Goal: Task Accomplishment & Management: Complete application form

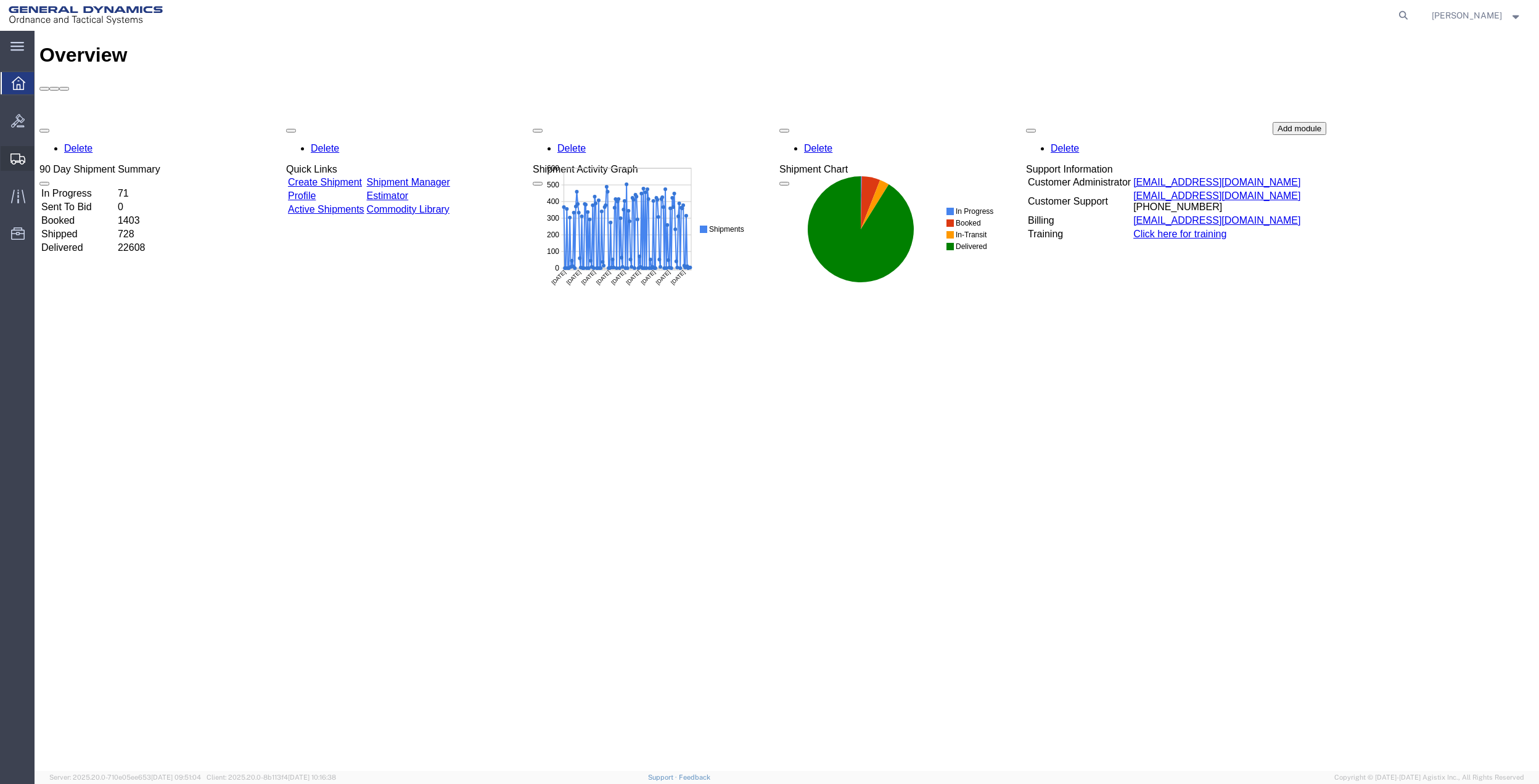
click at [0, 0] on span "Create Shipment" at bounding box center [0, 0] width 0 height 0
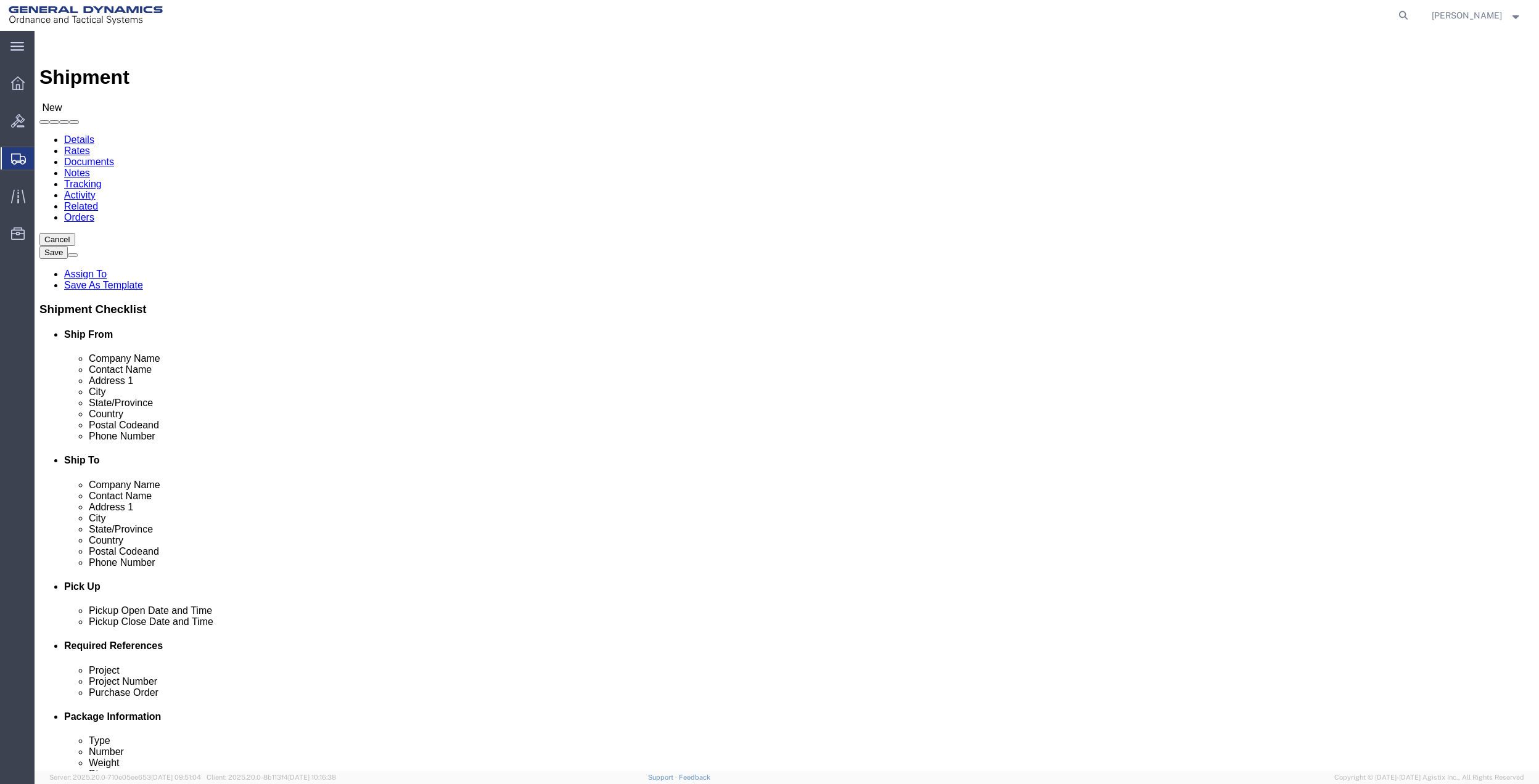
select select
click input "text"
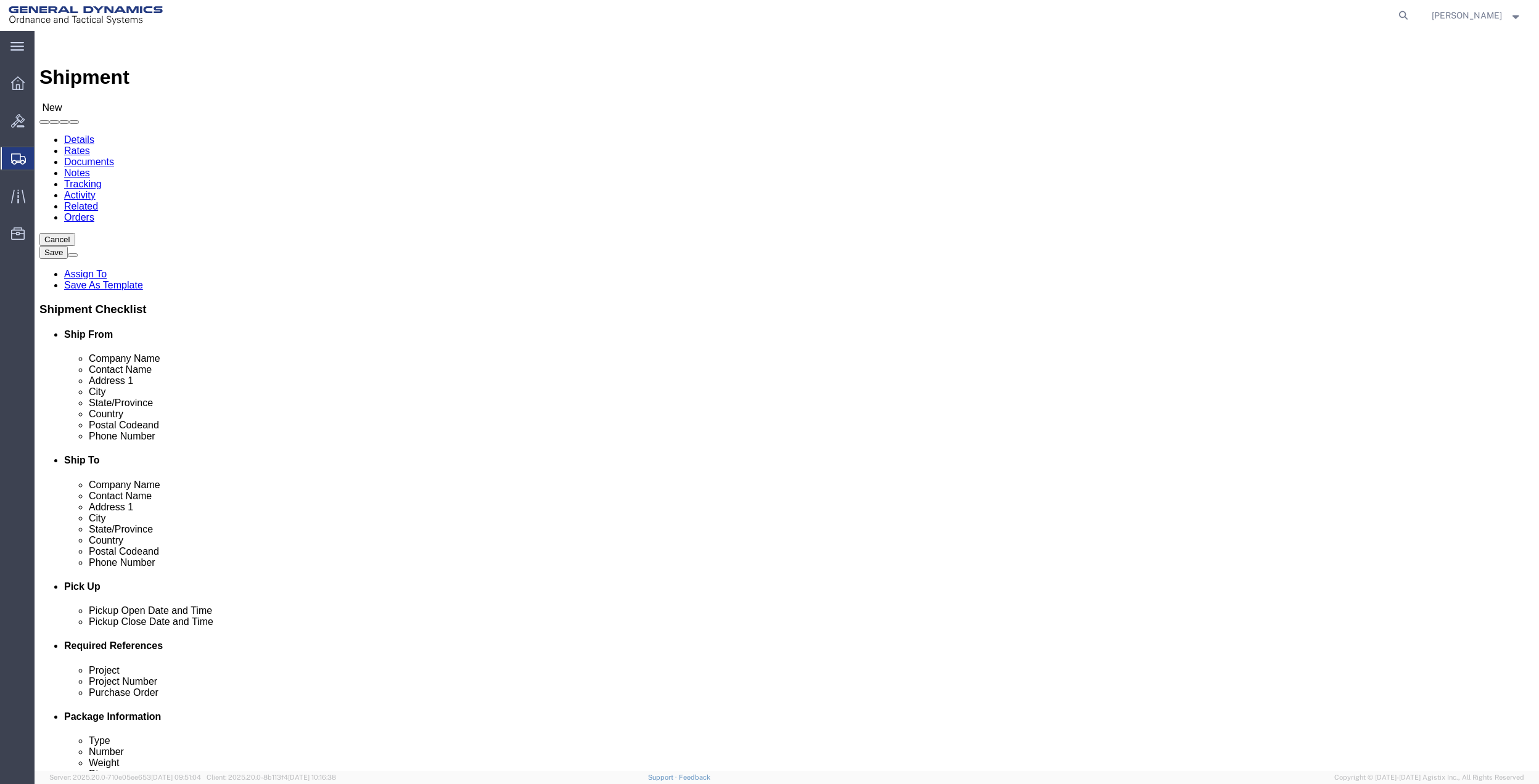
type input "bowdi"
click input "text"
type input "saco"
click p "- GD OTS - ([PERSON_NAME]) [STREET_ADDRESS]"
select select "ME"
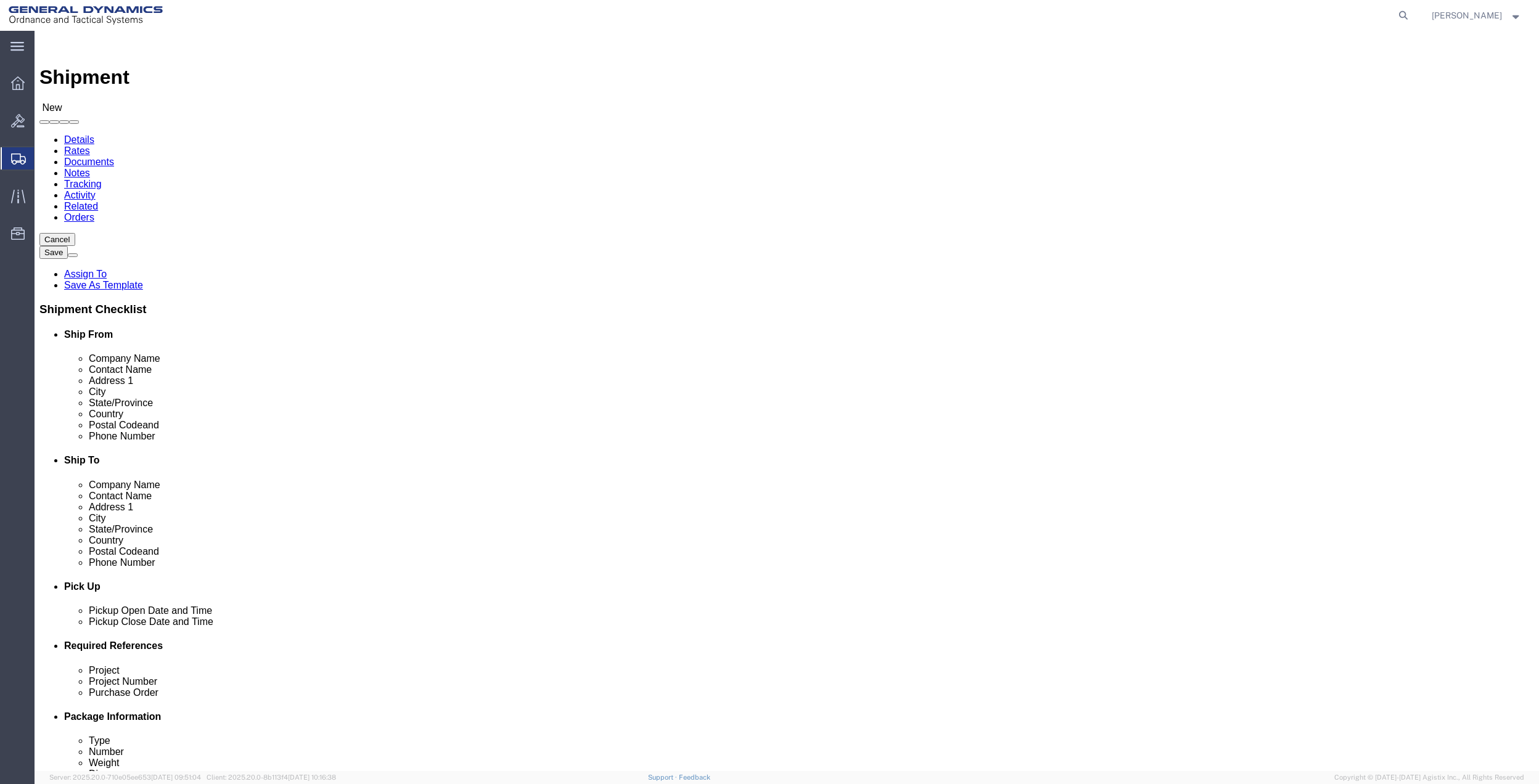
type input "SACO"
click input "bowdi"
type input "[PERSON_NAME]"
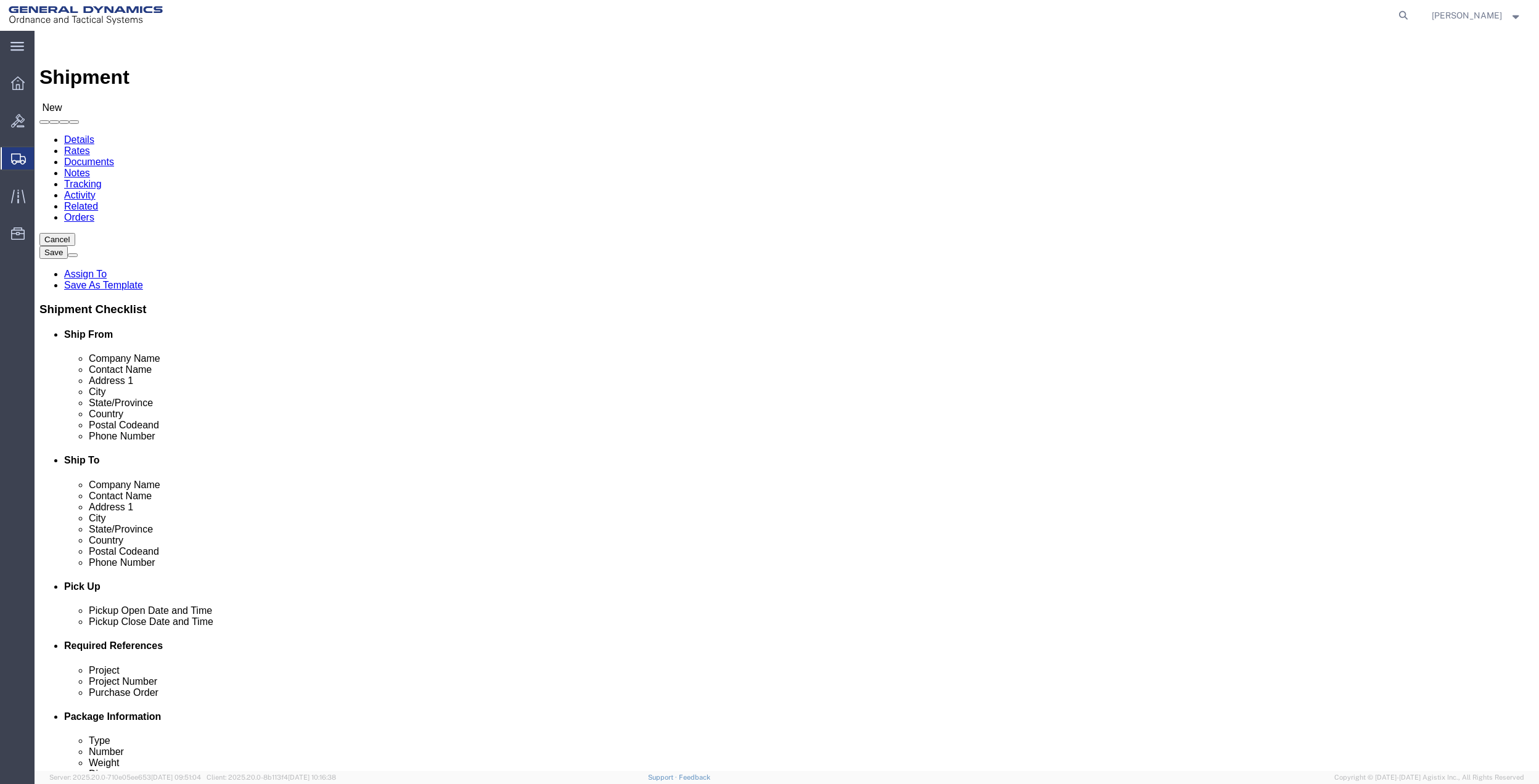
click p "- General Dynamics - SACO - ([PERSON_NAME]) [STREET_ADDRESS]"
select select "ME"
type input "[PERSON_NAME]"
click input "text"
type input "C"
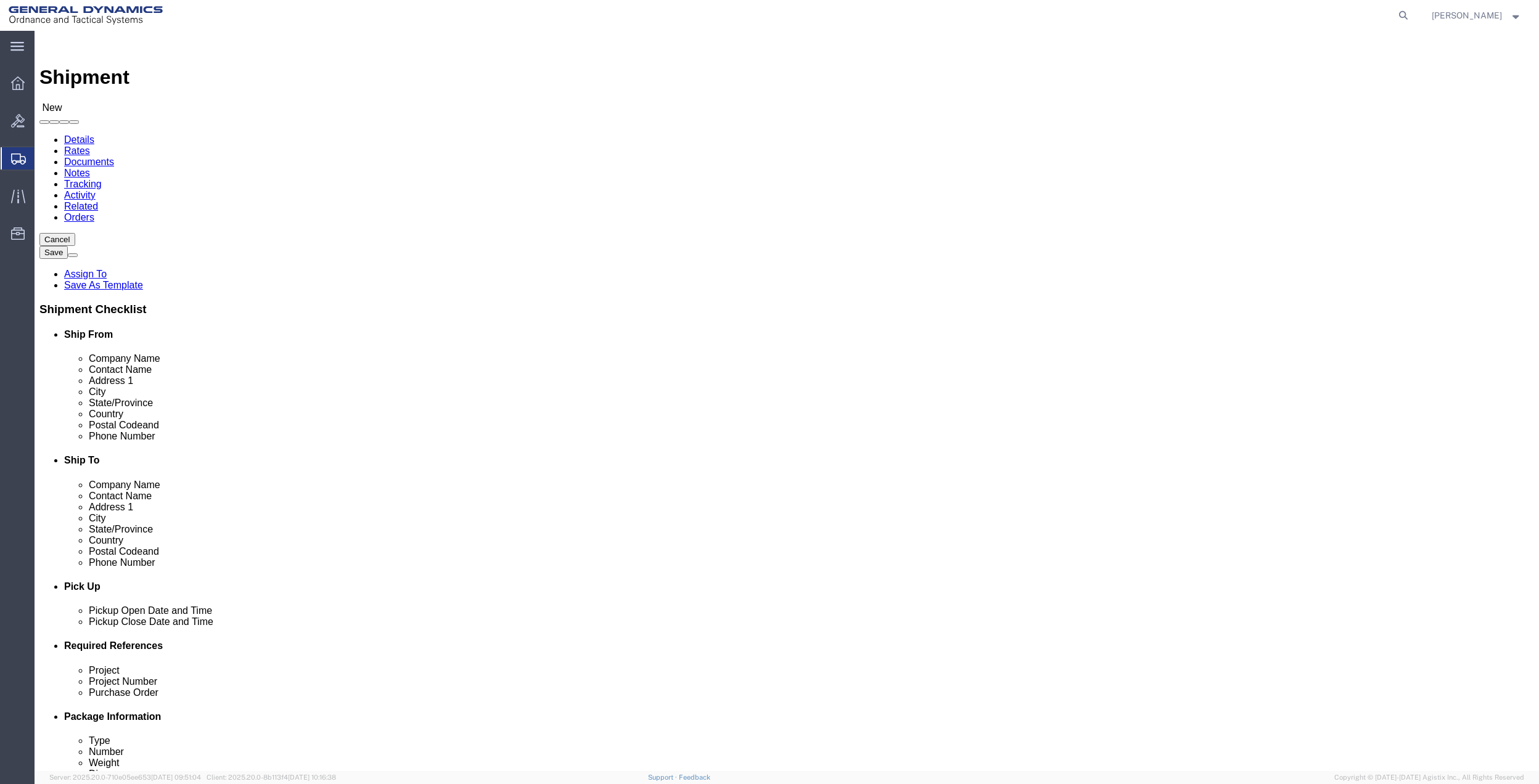
type input "GELL"
click p "- General Dynamics - OTS - ([PERSON_NAME]) 100 CARILLON, [GEOGRAPHIC_DATA], [GE…"
select select "FL"
click input "GELL"
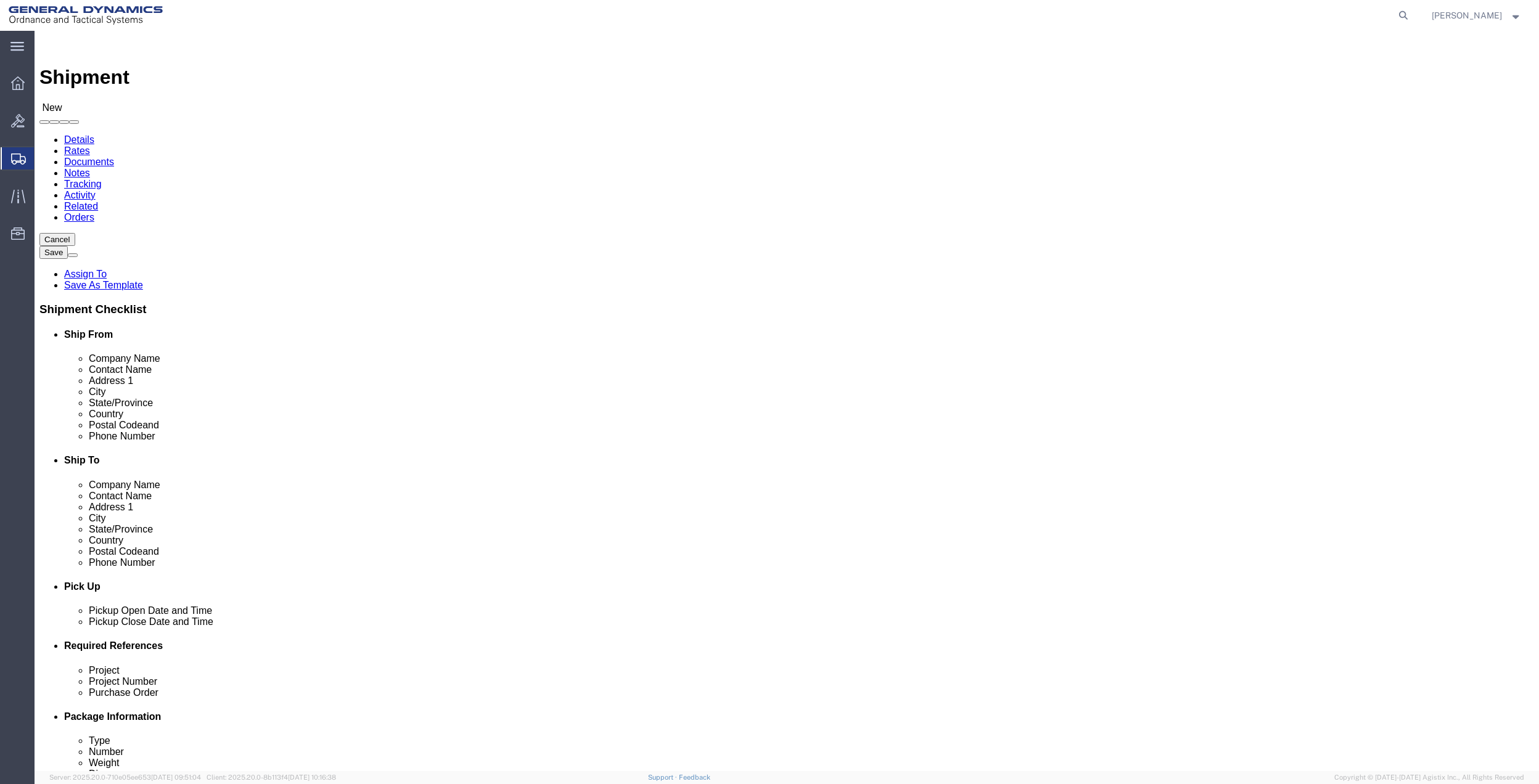
click input "GELL"
type input "[PERSON_NAME]"
click input "text"
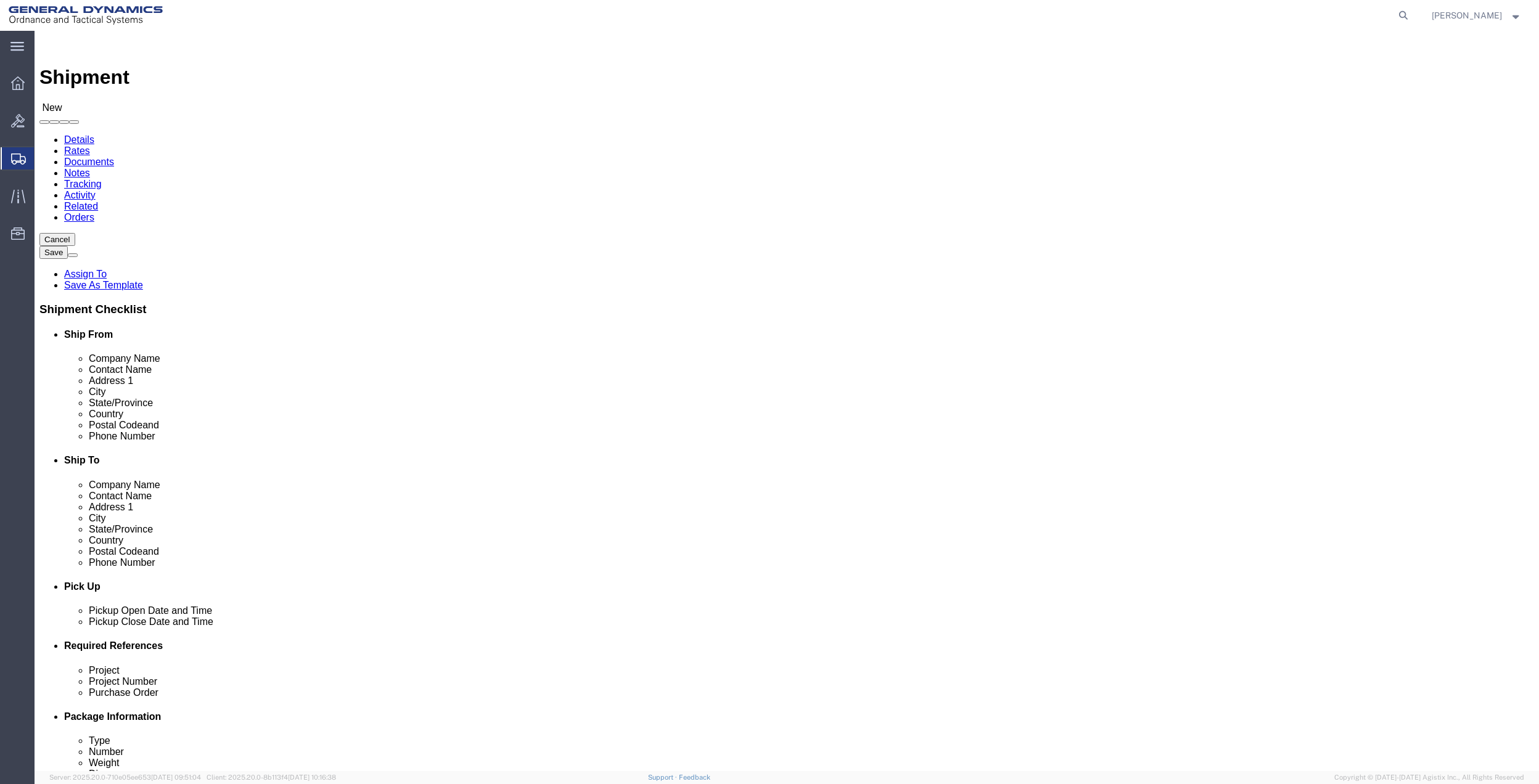
type input "[PERSON_NAME][EMAIL_ADDRESS][PERSON_NAME][DOMAIN_NAME]"
click input "text"
type input "[PERSON_NAME][EMAIL_ADDRESS][PERSON_NAME][DOMAIN_NAME]"
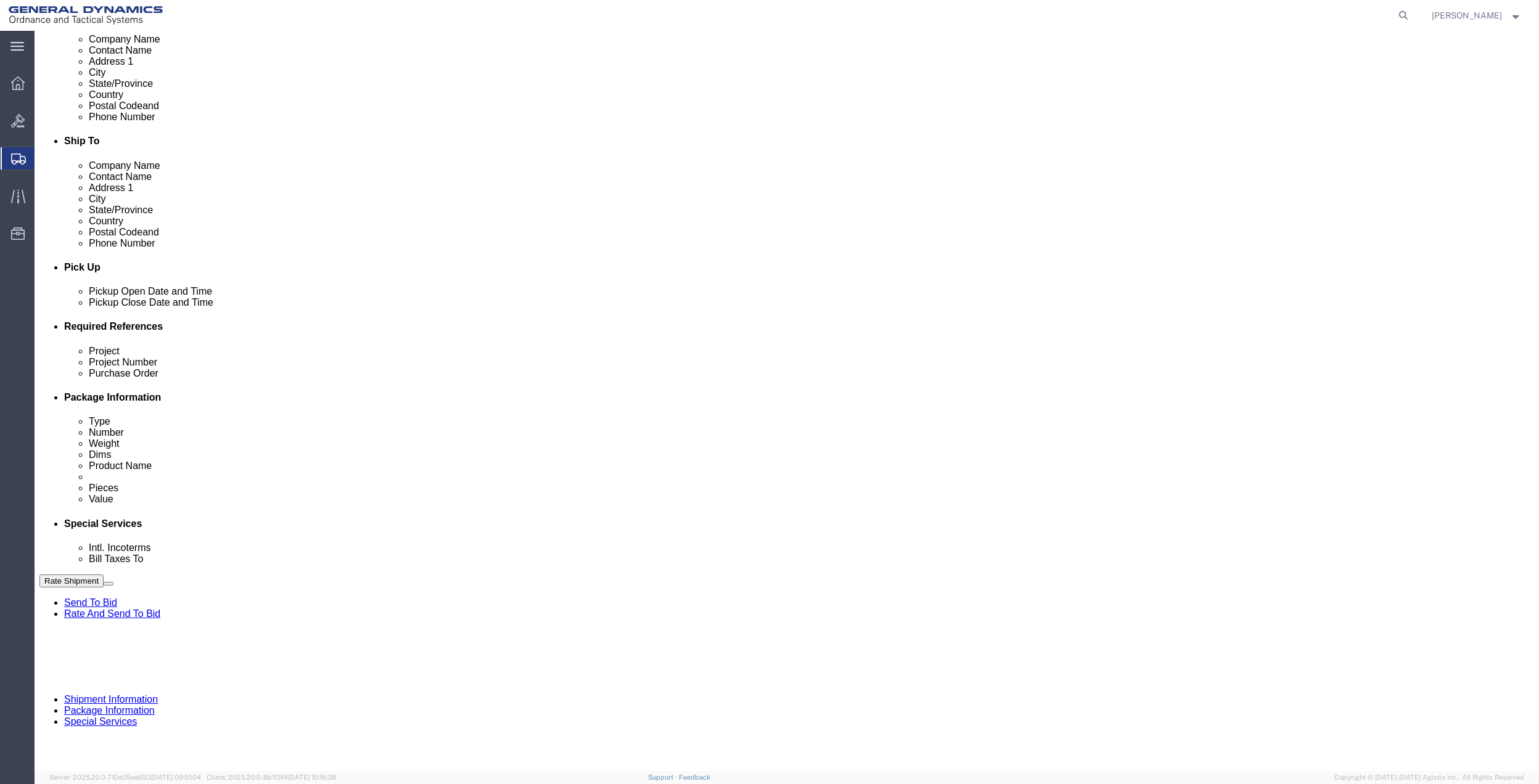
scroll to position [322, 0]
click button "Add reference"
click input "text"
type input "10SMP"
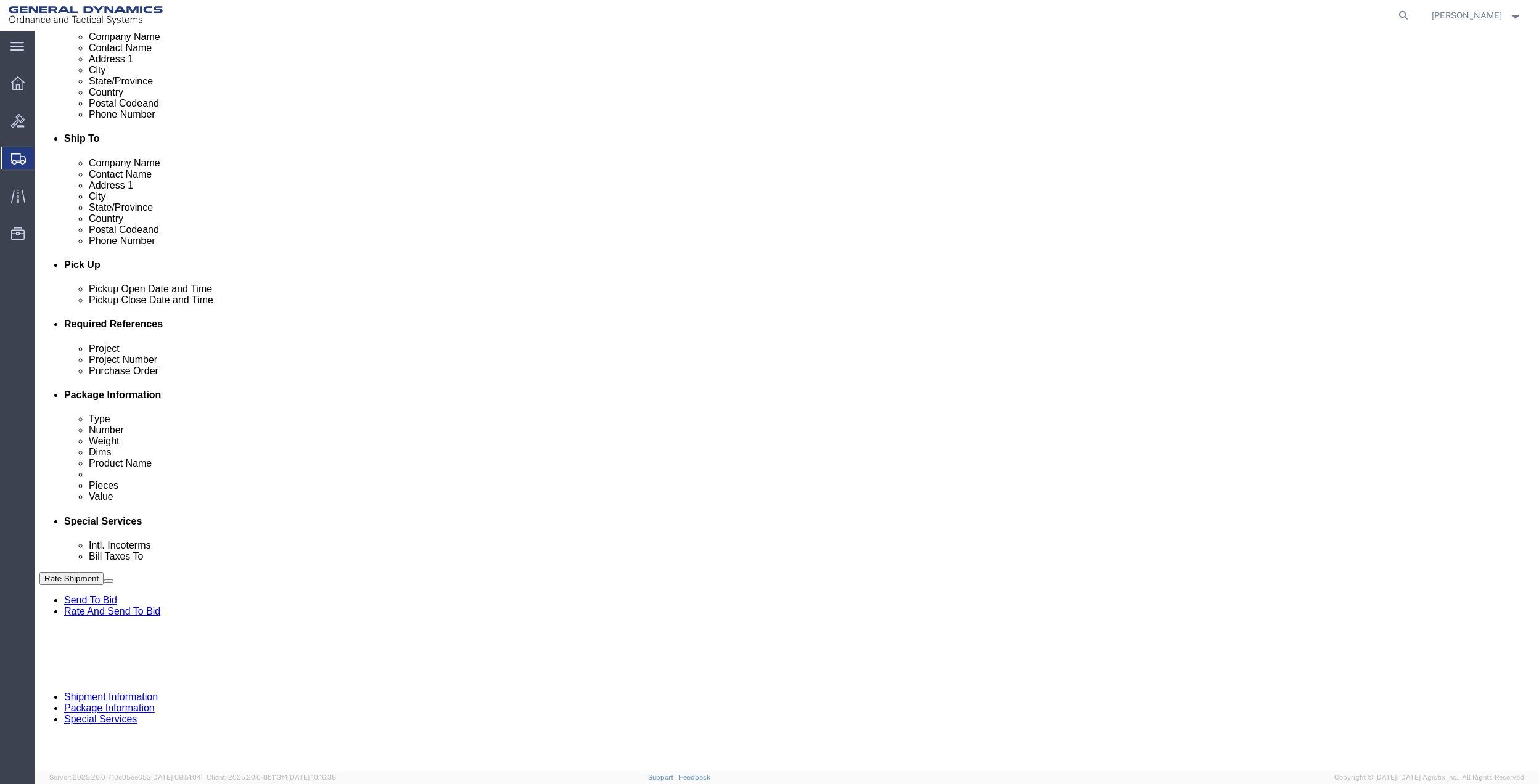
click input "text"
paste input "10SMP"
type input "10SMP"
click input "text"
paste input "10SMP"
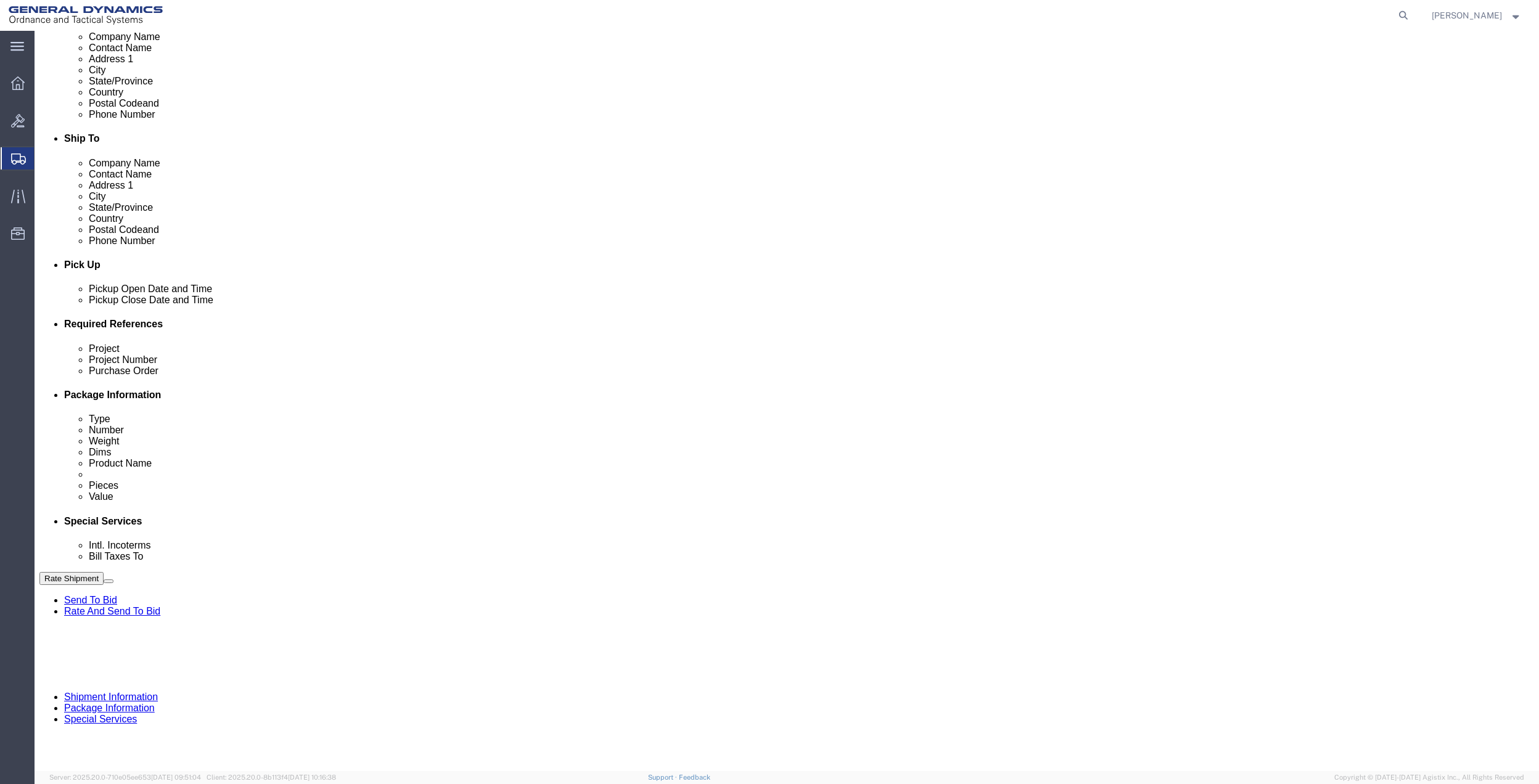
type input "10SMP"
drag, startPoint x: 306, startPoint y: 457, endPoint x: 241, endPoint y: 468, distance: 65.9
click input "text"
paste input "10SMP"
type input "10SMP"
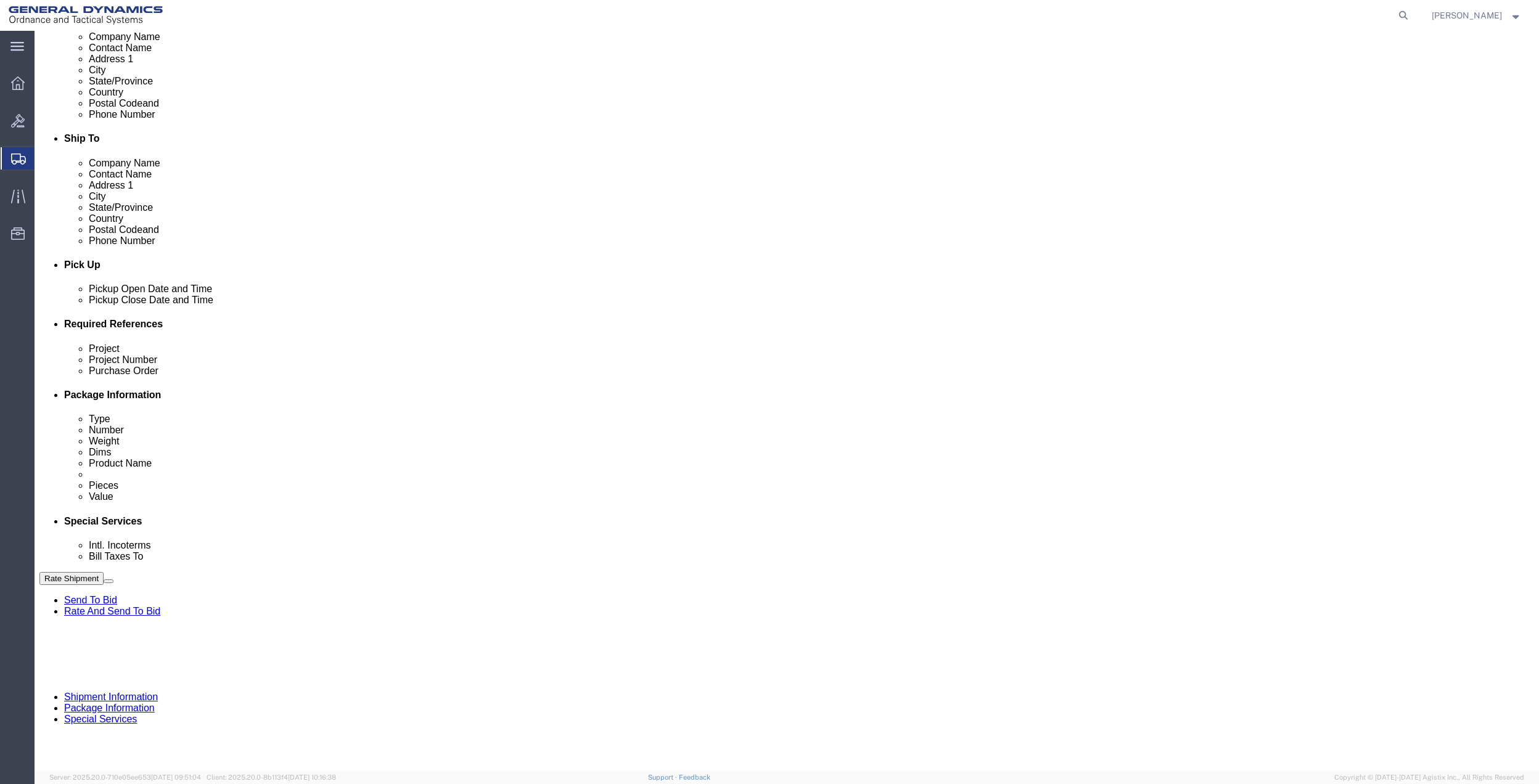
click select "Select Account Type Activity ID Airline Appointment Number ASN Batch Request # …"
select select "DEPT"
click select "Select Account Type Activity ID Airline Appointment Number ASN Batch Request # …"
click link "Package Information"
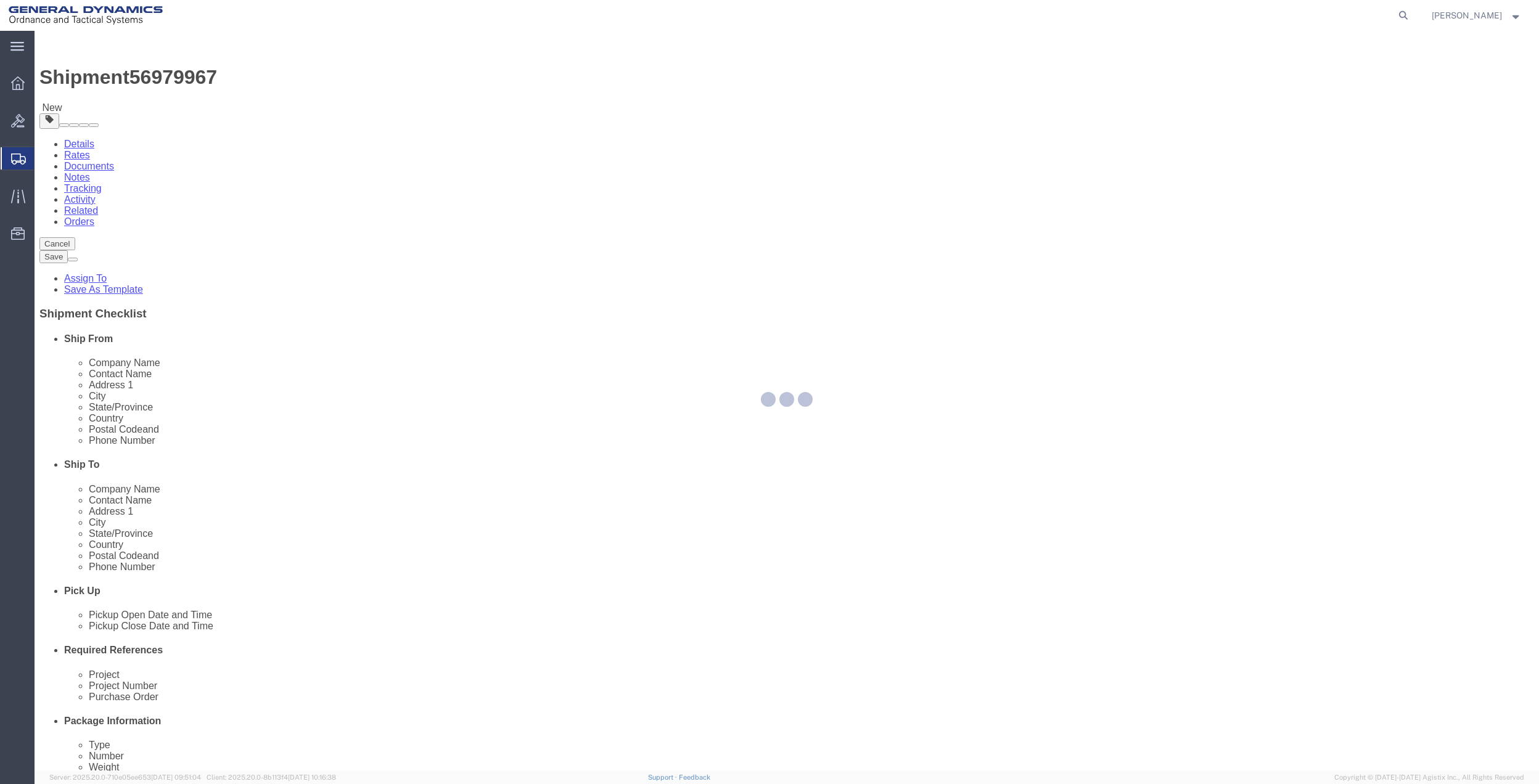
select select "CBOX"
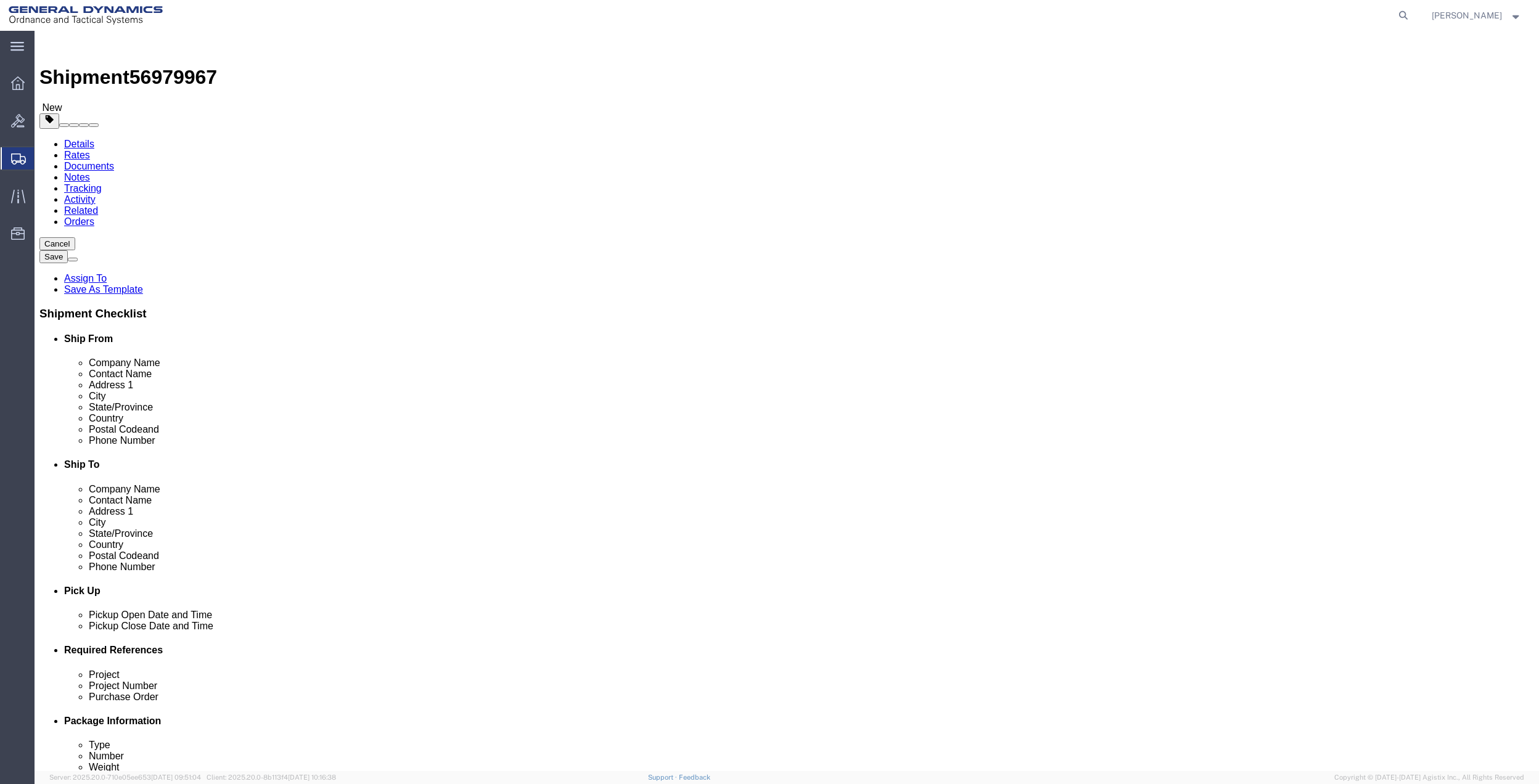
click icon
click input "text"
type input "100 CARILLON PKWY"
click icon
click input "text"
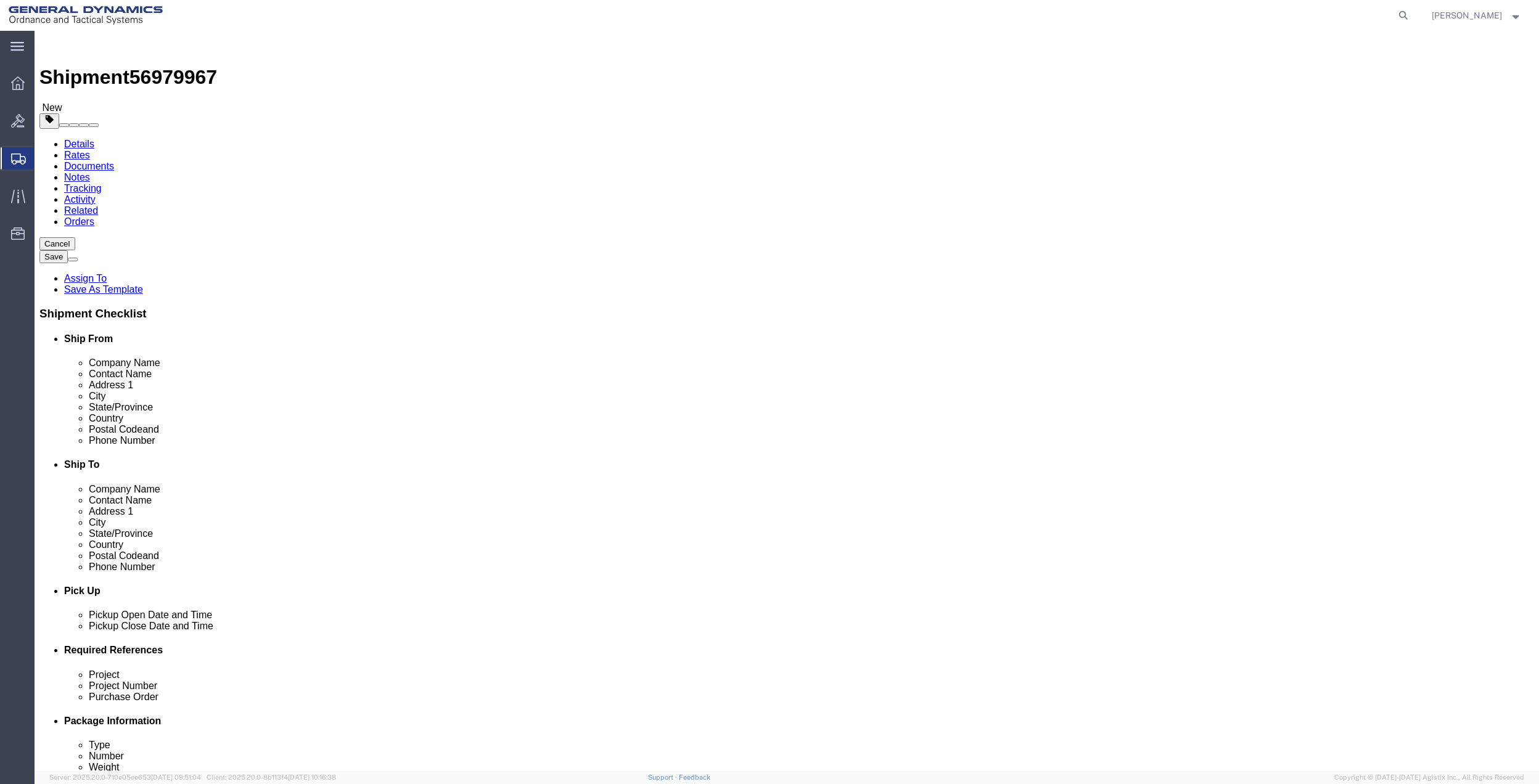
type input "18"
type input "12"
type input "10"
type input "24"
click link "Add Content"
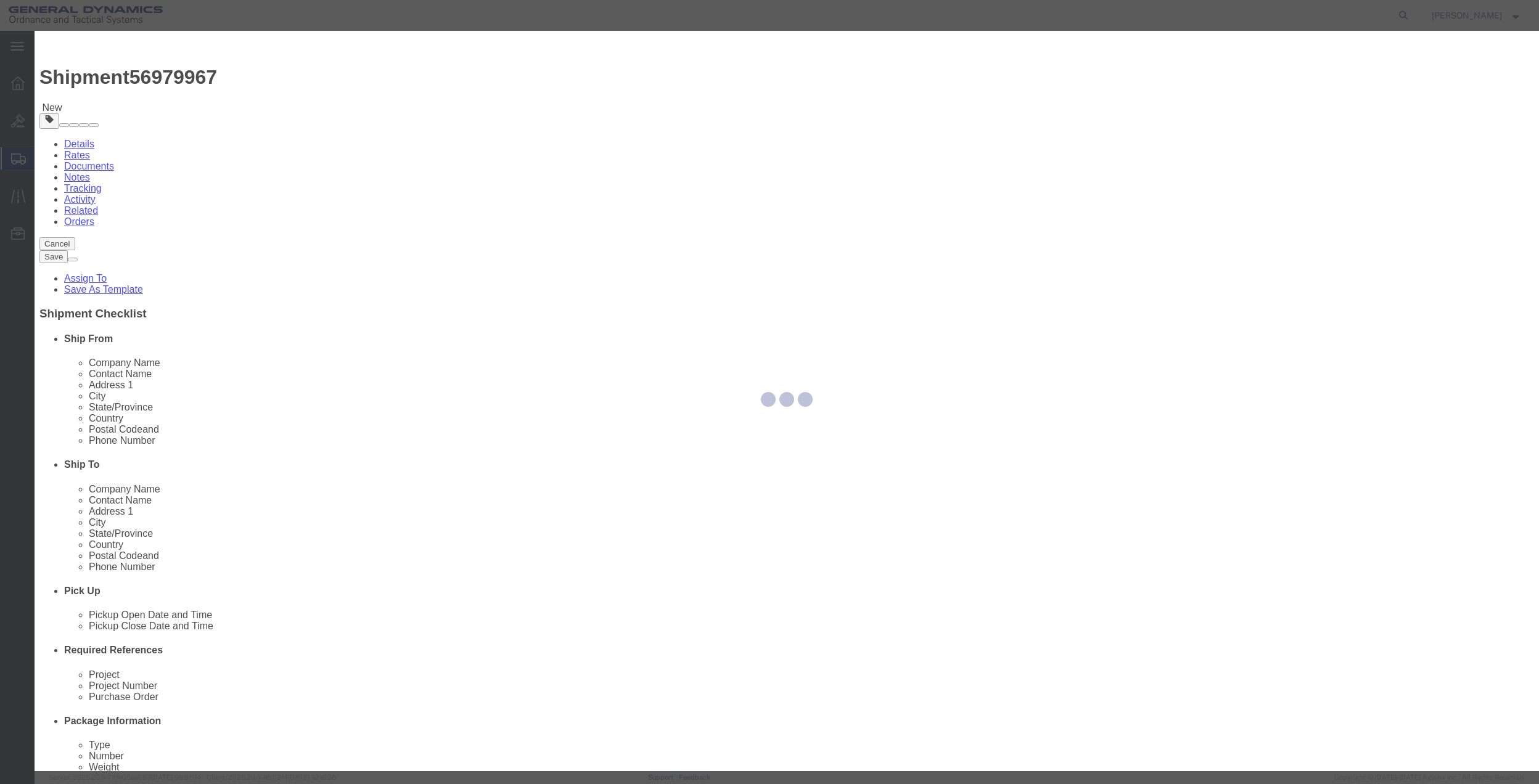
click input "text"
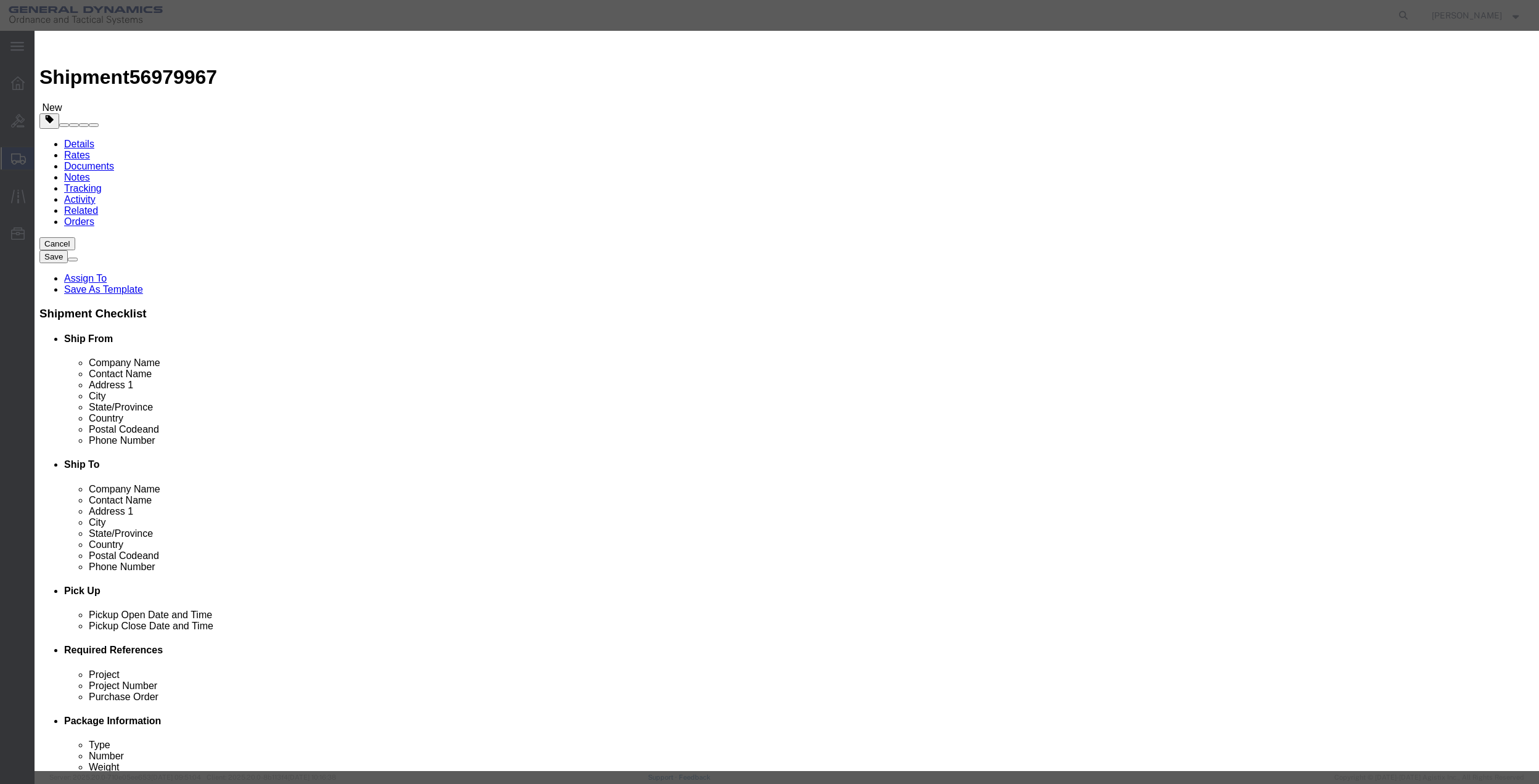
type input "MISC"
type input "100"
type input "MISC"
click input "0"
type input "01"
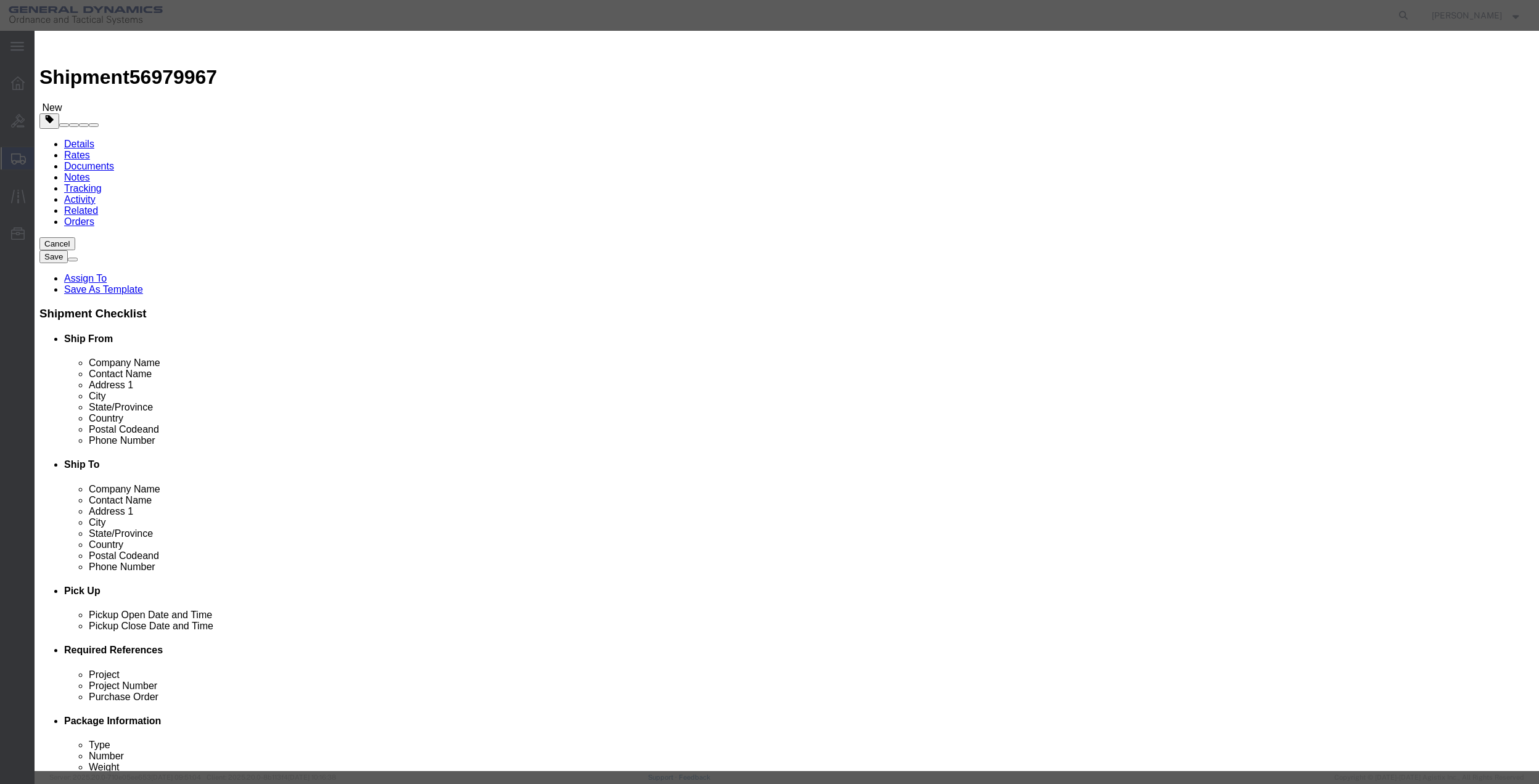
select select "US"
click select "Select 50 55 60 65 70 85 92.5 100 125 175 250 300 400"
select select "70"
click select "Select 50 55 60 65 70 85 92.5 100 125 175 250 300 400"
click button "Save & Close"
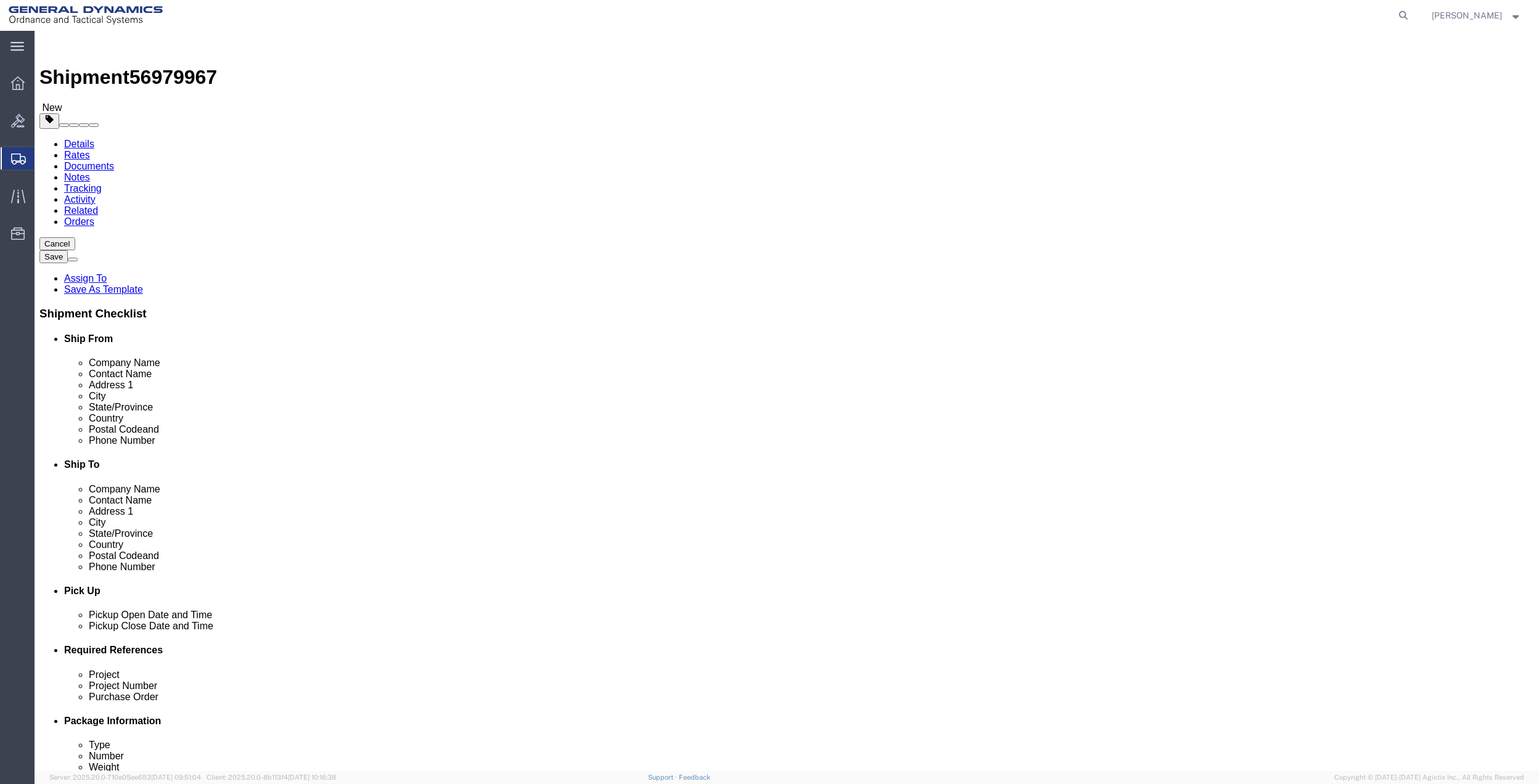
click link "Add Package"
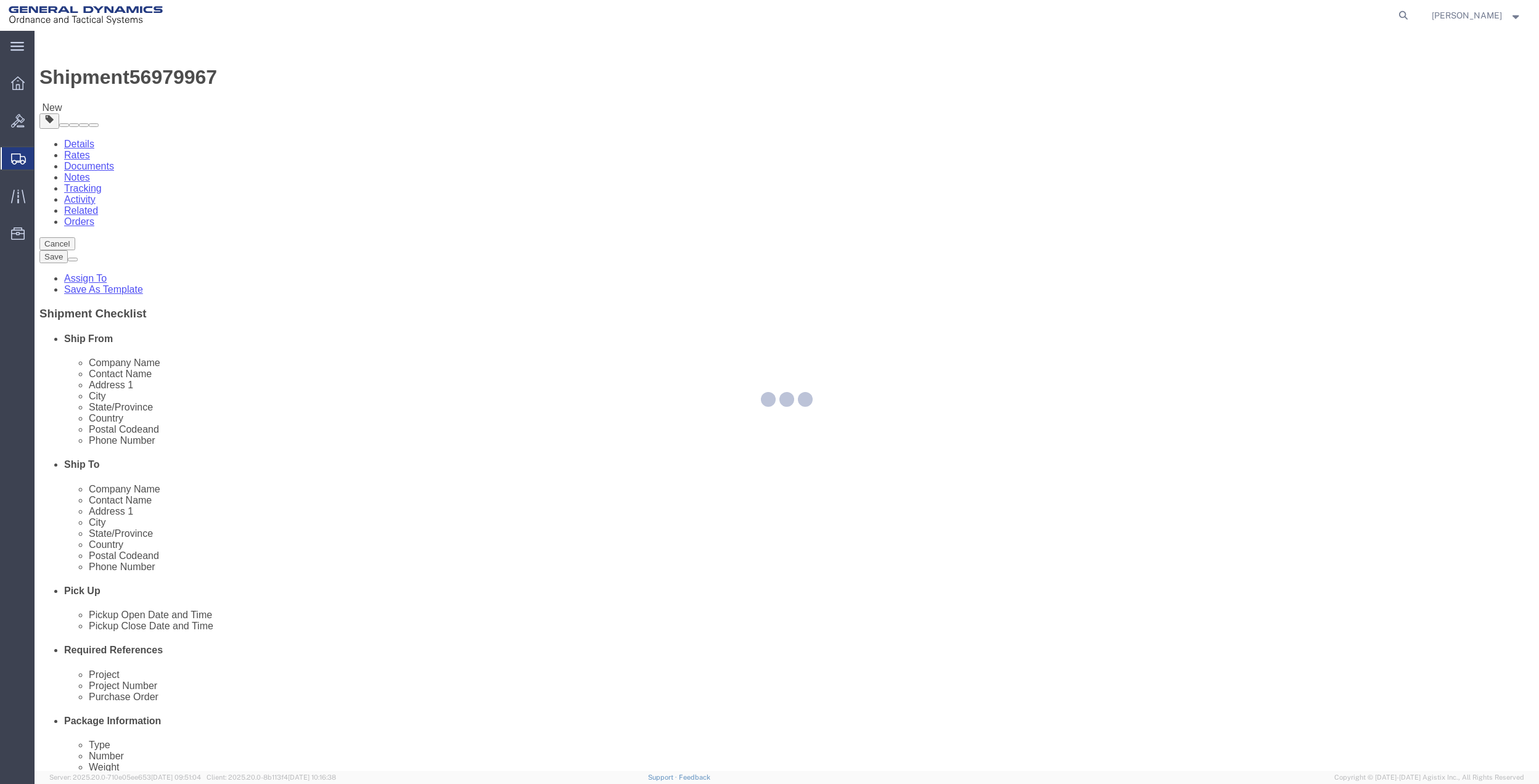
select select "CBOX"
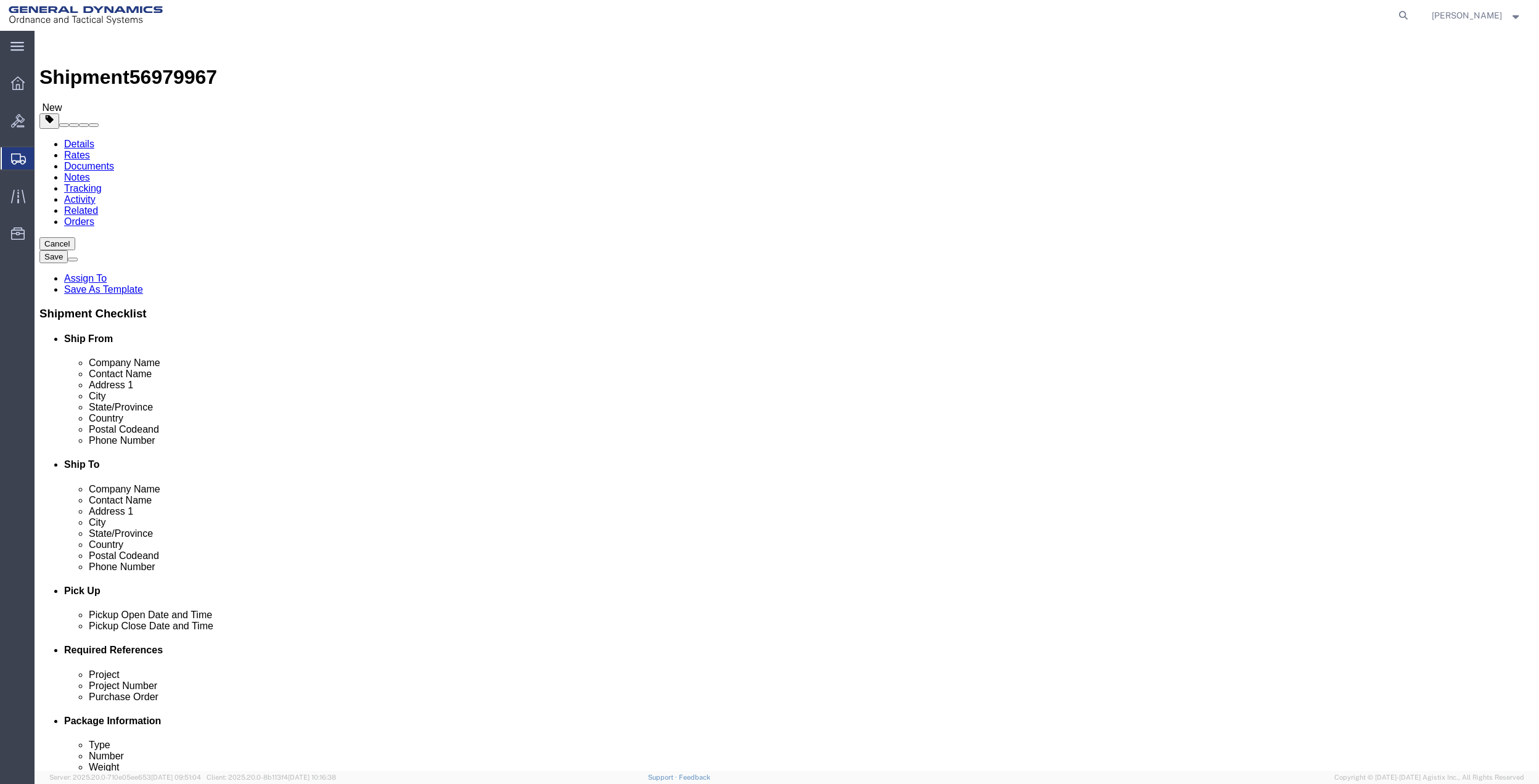
click input "text"
type input "16"
type input "13"
type input "11"
type input "37"
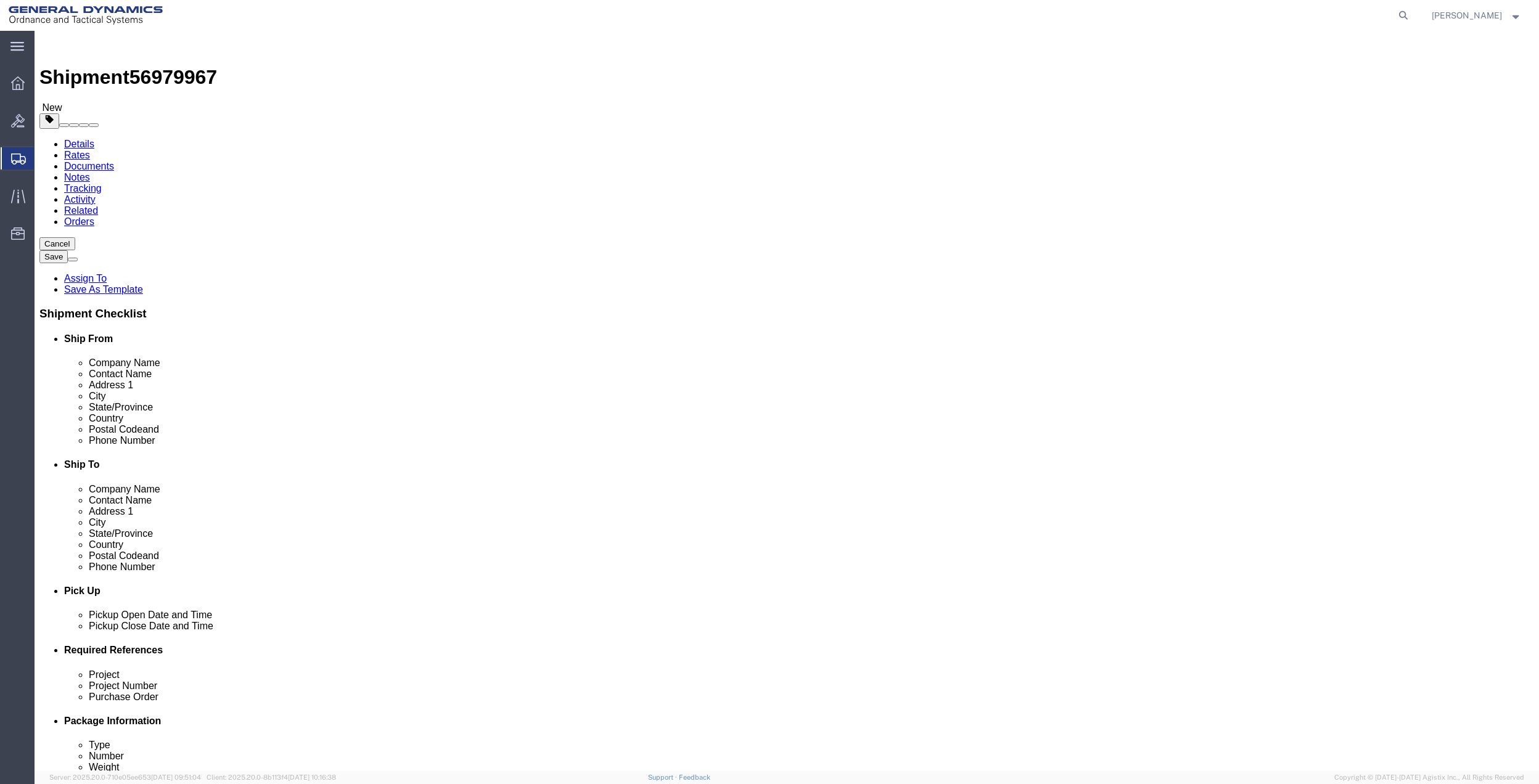
click link "Add Content"
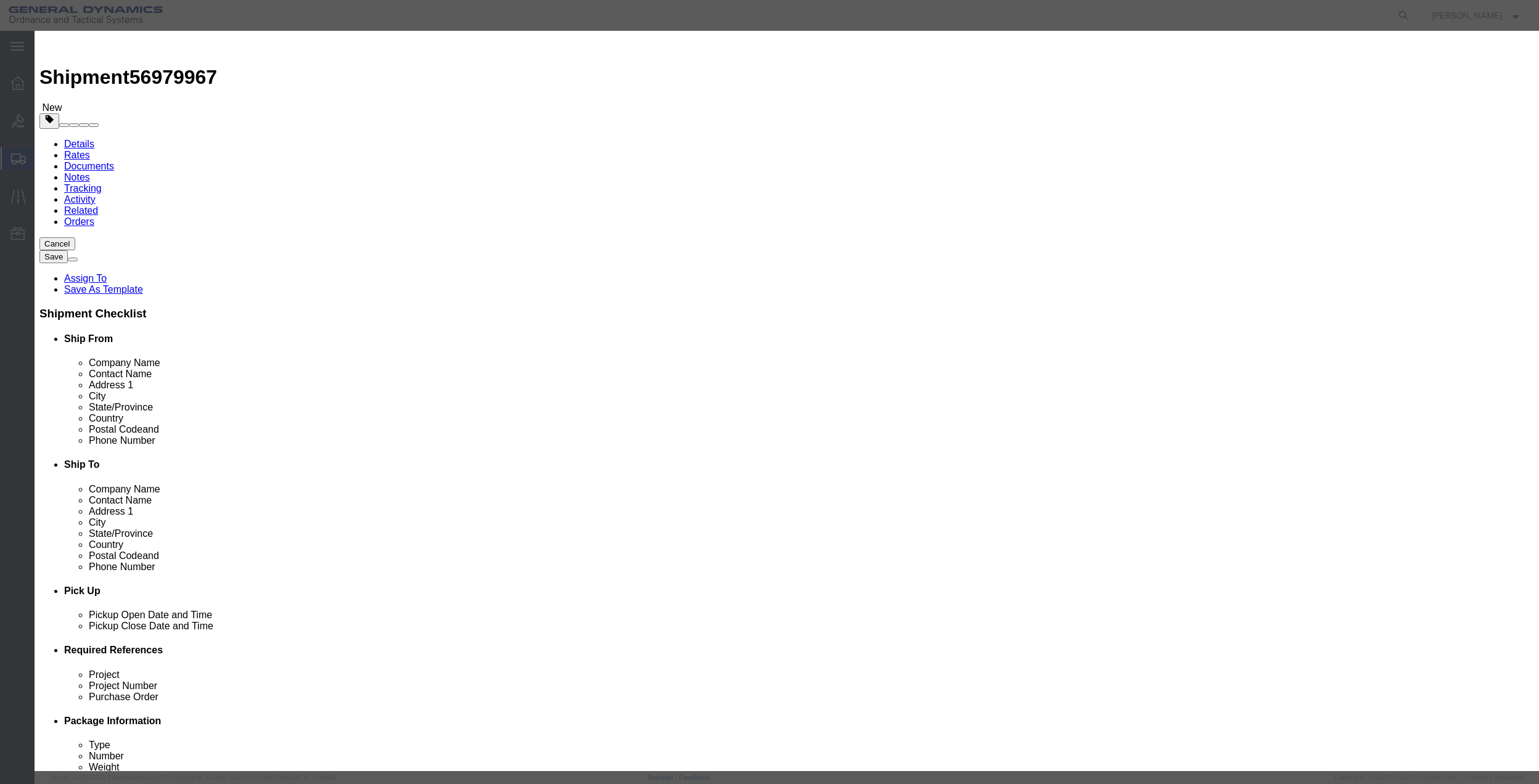
click input "text"
type input "MISC"
click input "0"
type input "01"
type input "100"
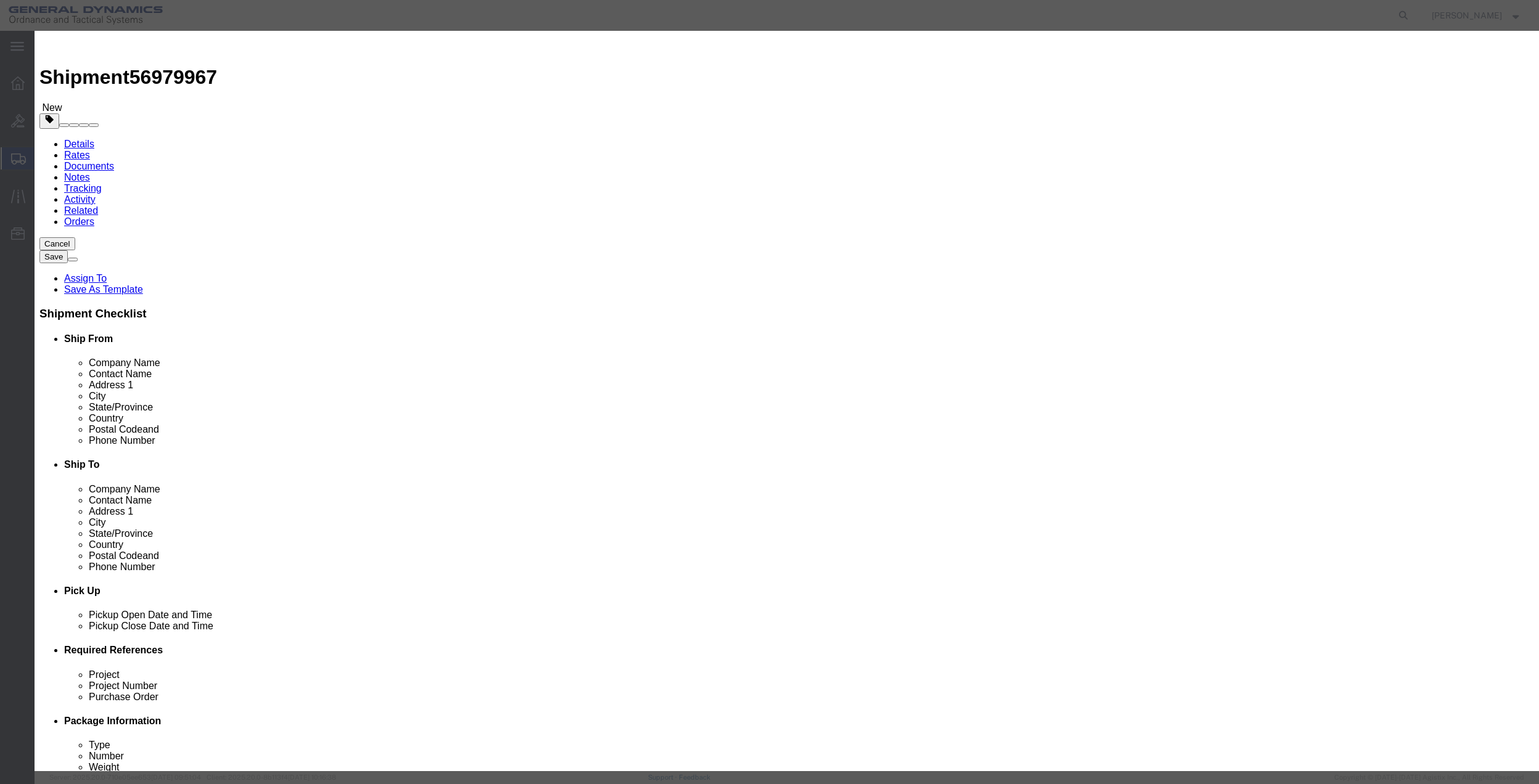
select select "US"
click select "Select 50 55 60 65 70 85 92.5 100 125 175 250 300 400"
select select "70"
click select "Select 50 55 60 65 70 85 92.5 100 125 175 250 300 400"
click button "Save & Close"
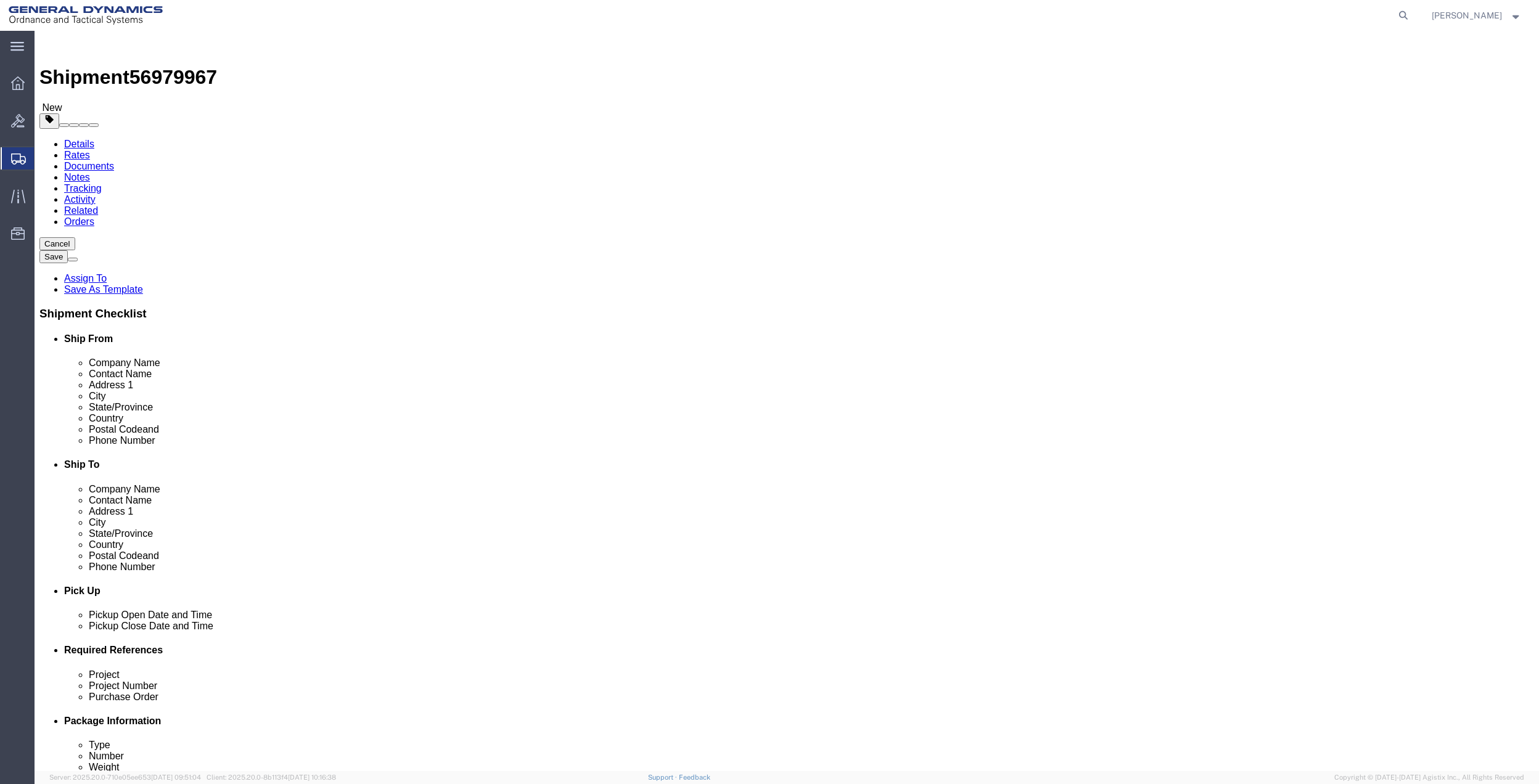
click div "1 x Cardboard Box(es) Package Type Select Bale(s) Basket(s) Bolt(s) Bottle(s) B…"
click link "Add Package"
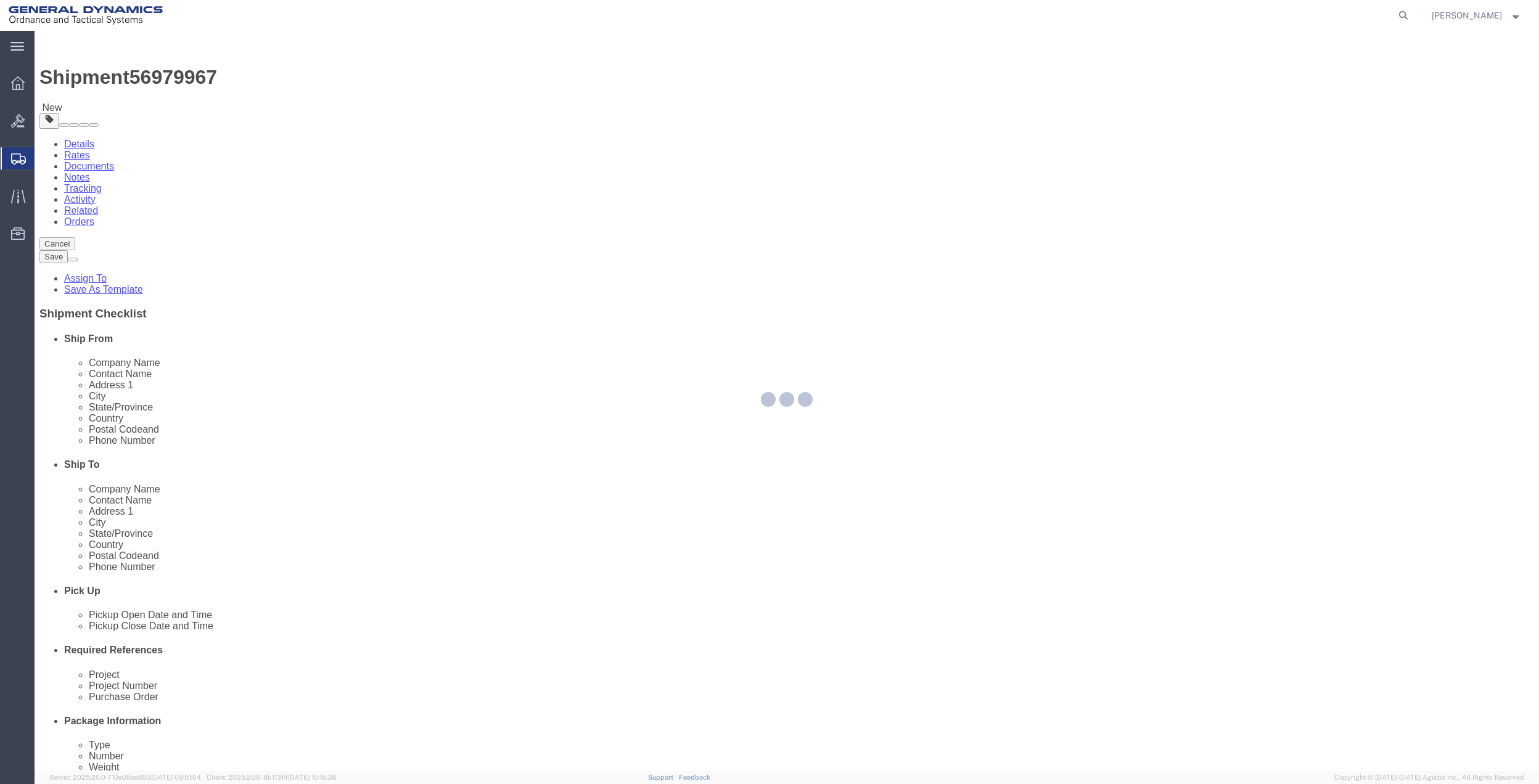
select select "CBOX"
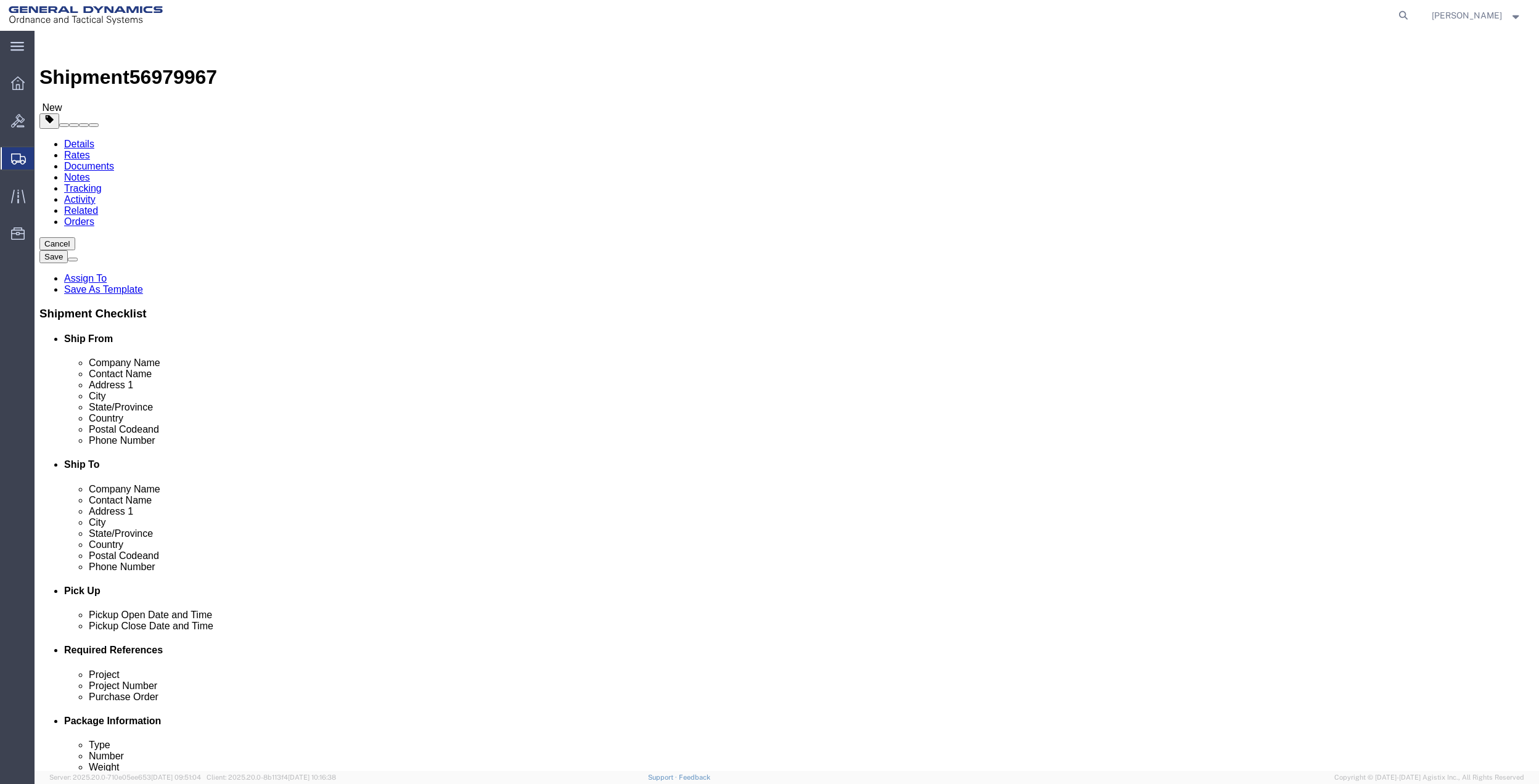
click input "text"
type input "17"
type input "12"
type input "13"
type input "24"
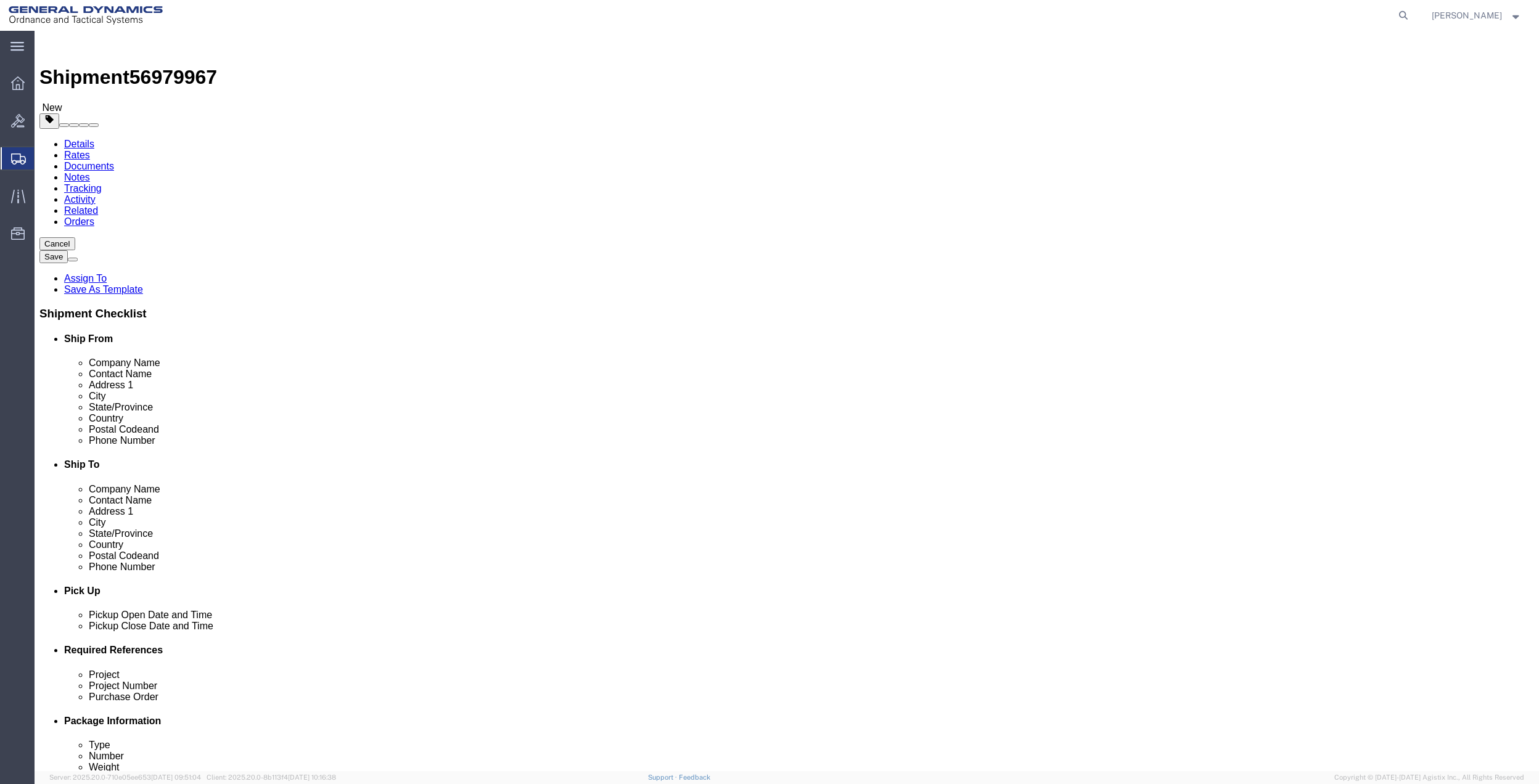
click link "Add Content"
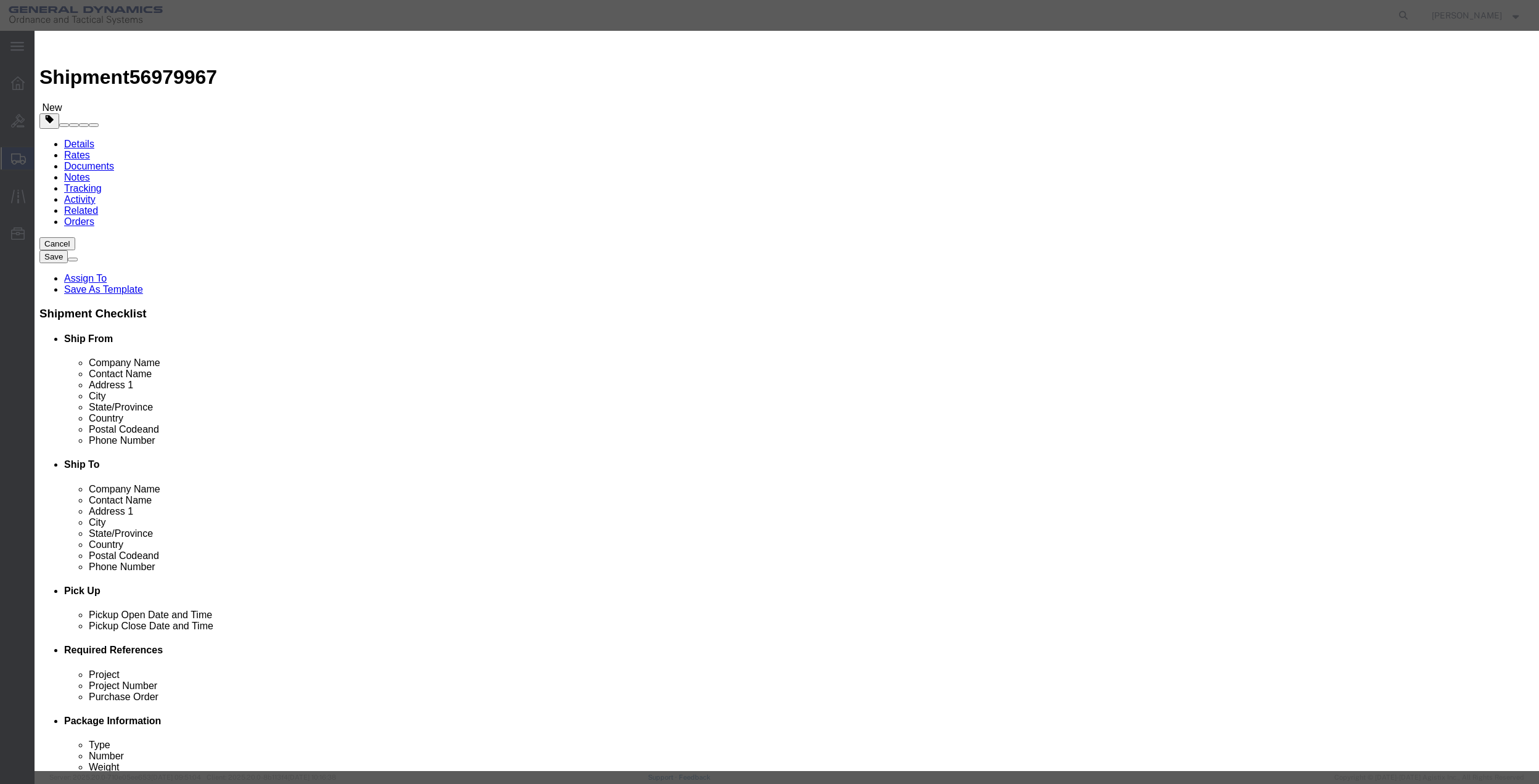
click input "text"
type input "MISC"
click input "0"
type input "01"
type input "100"
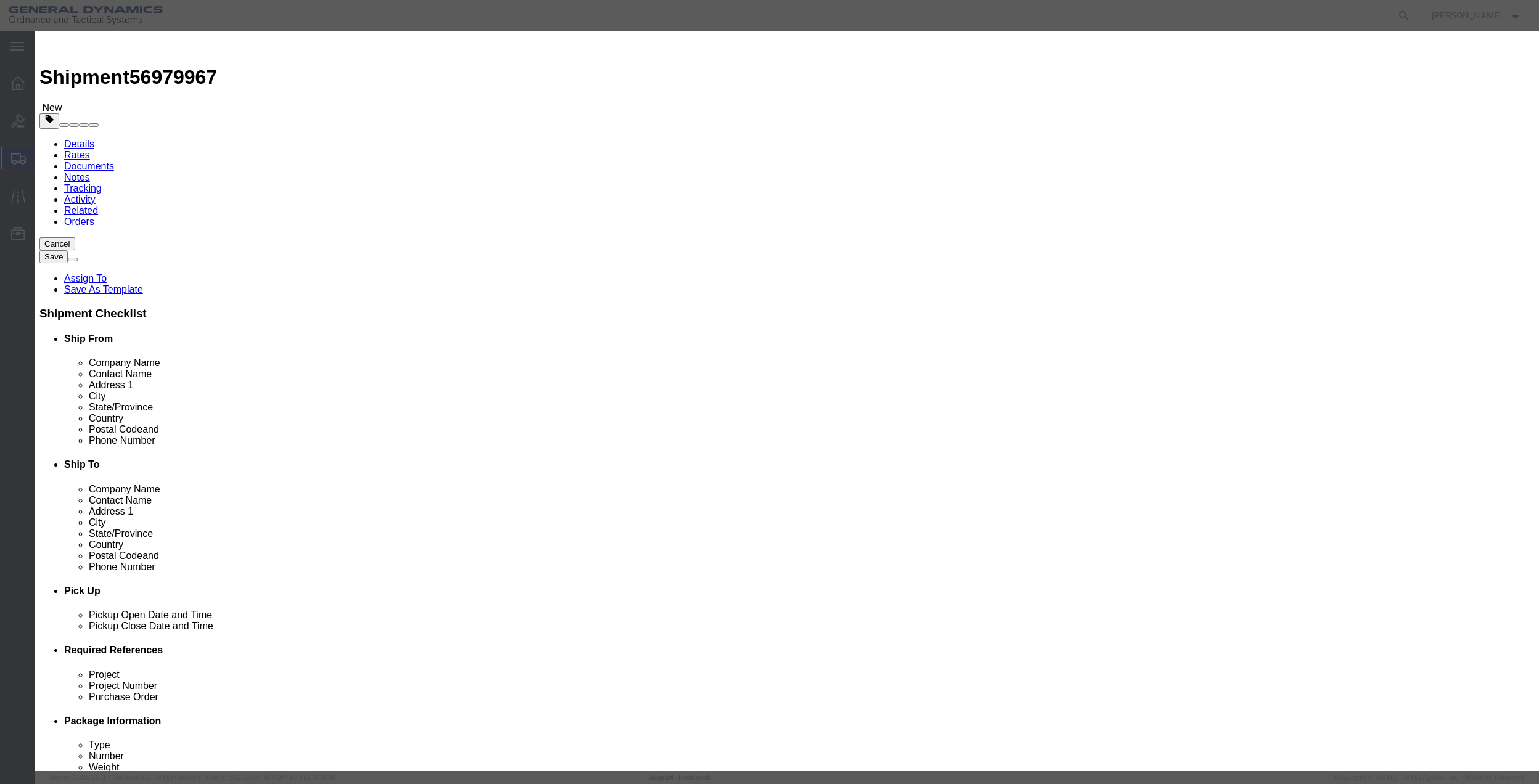
select select "US"
click div "Product Name MISC Pieces 01 Select Bag Barrels 100Board Feet Bottle Box Blister…"
select select "70"
click select "Select 50 55 60 65 70 85 92.5 100 125 175 250 300 400"
click button "Save & Close"
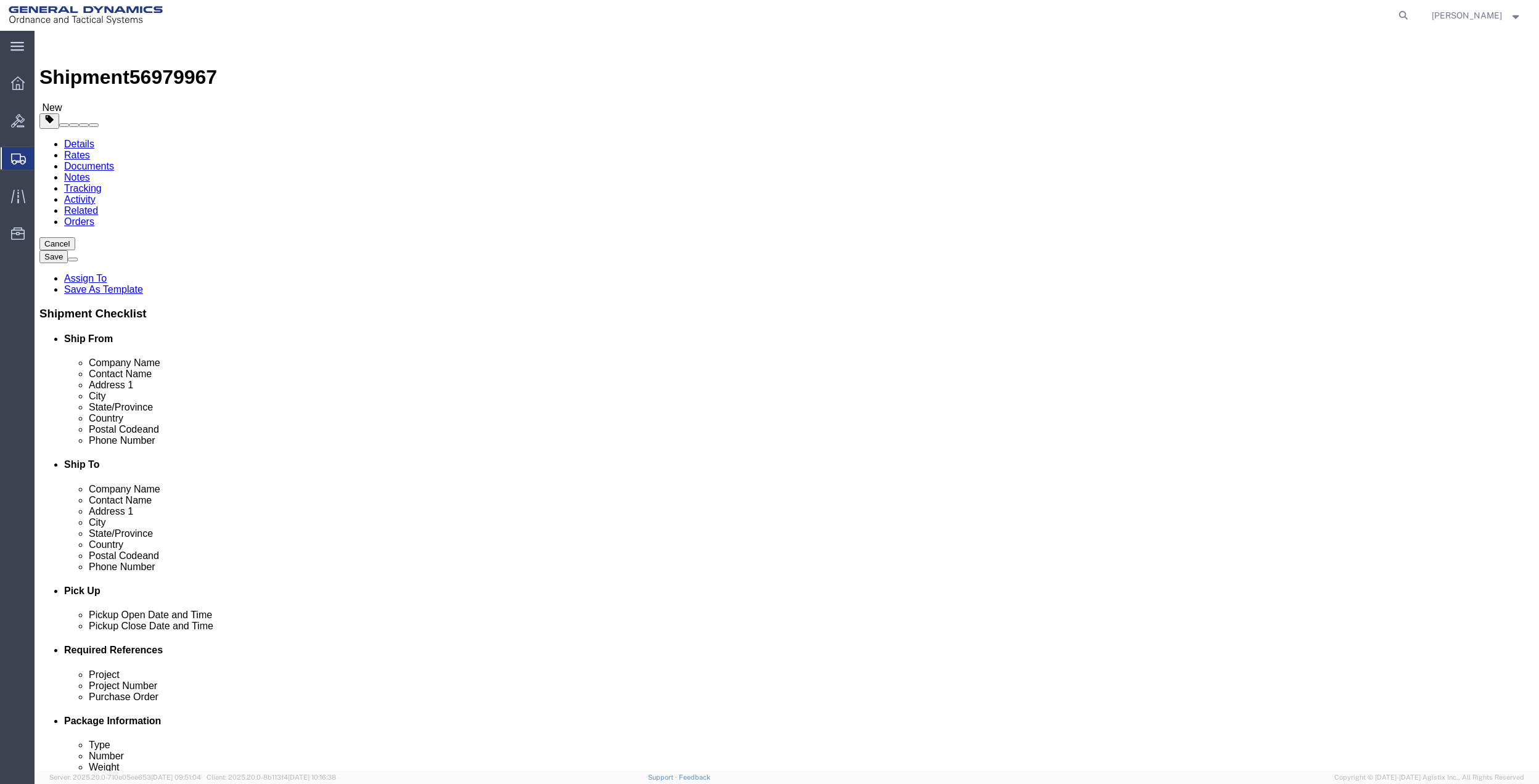
click link "Add Package"
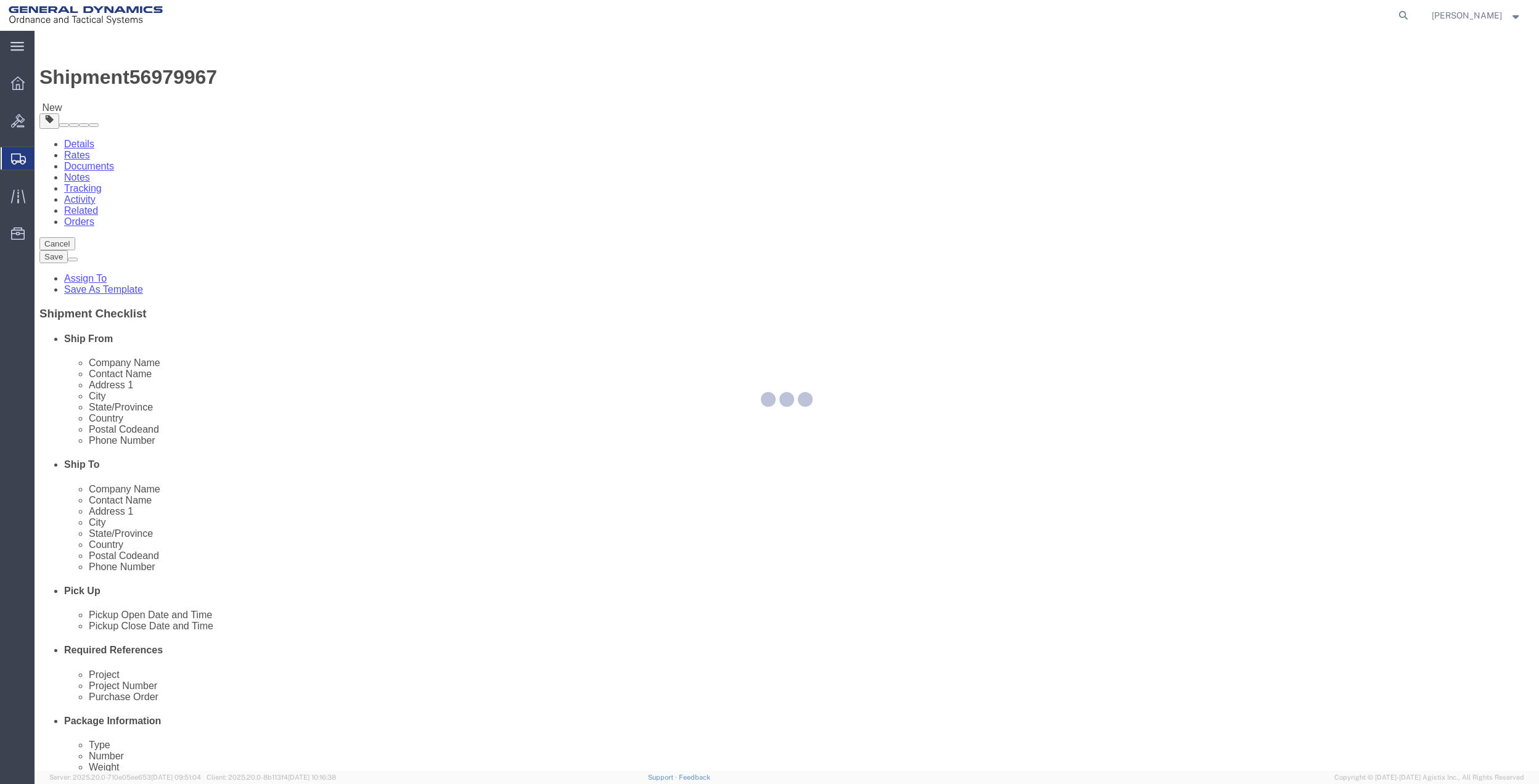
select select "CBOX"
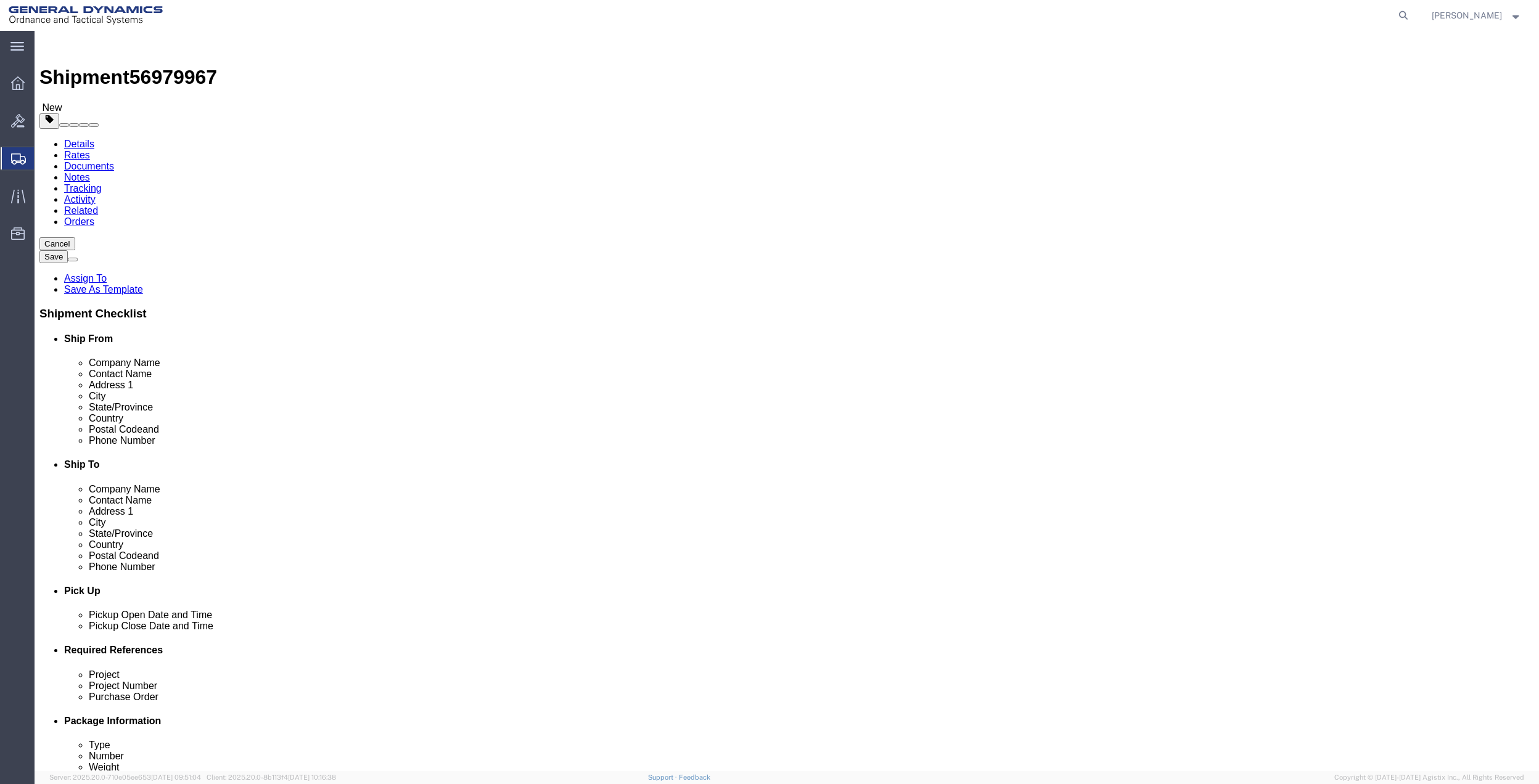
click input "text"
type input "17"
type input "12"
type input "13"
type input "12"
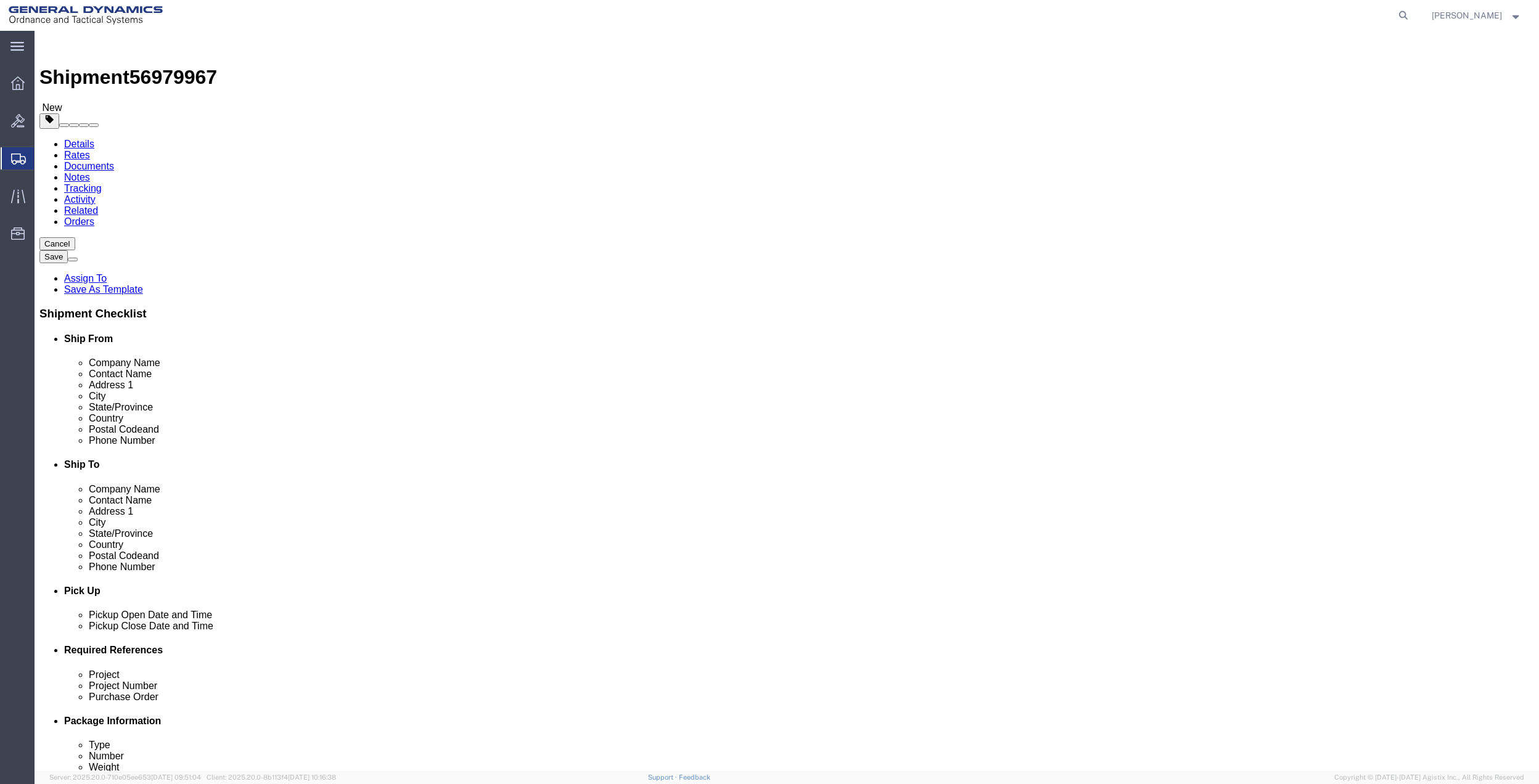
click link "Add Content"
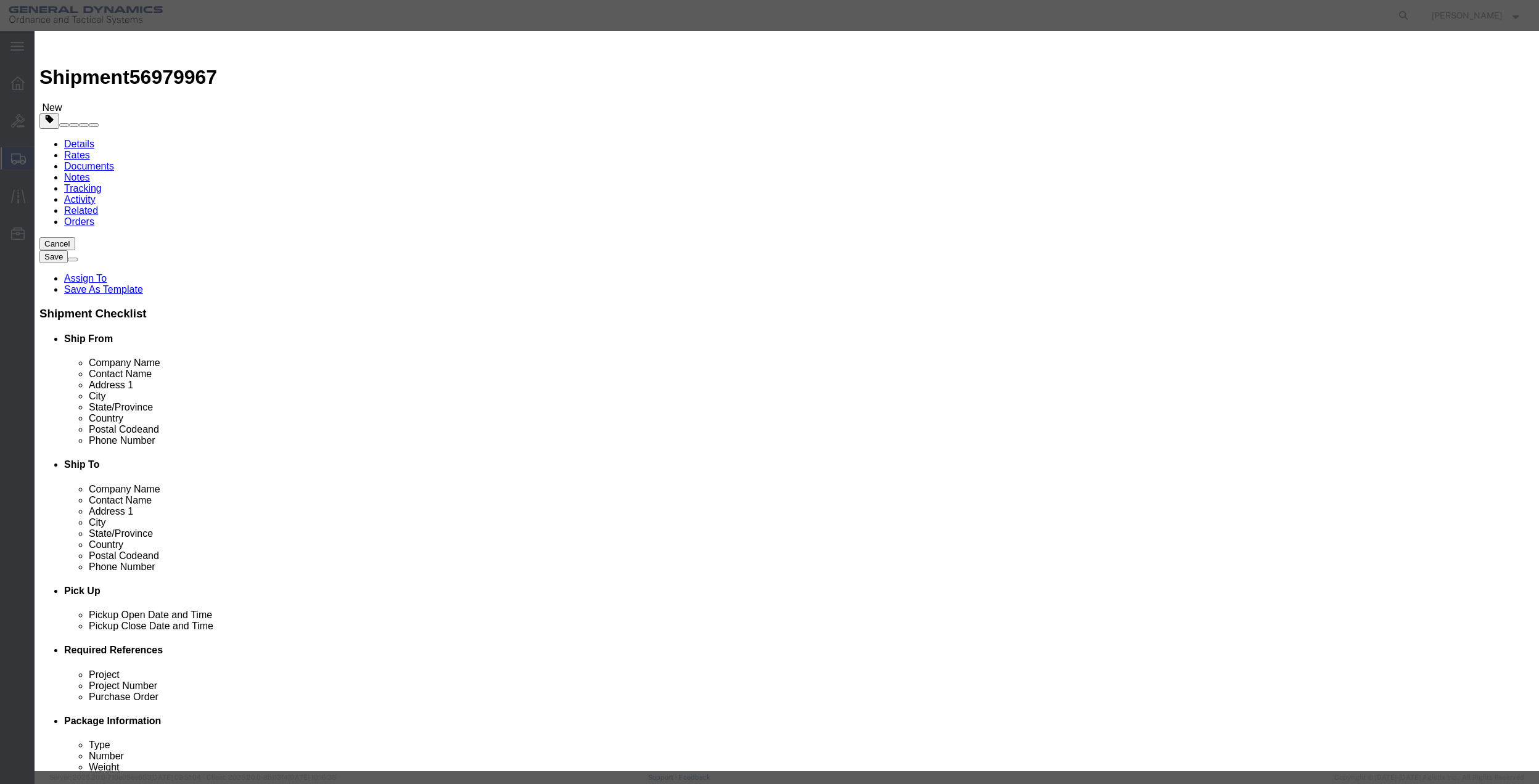
click input "text"
type input "MISC"
click input "0"
type input "01"
type input "100"
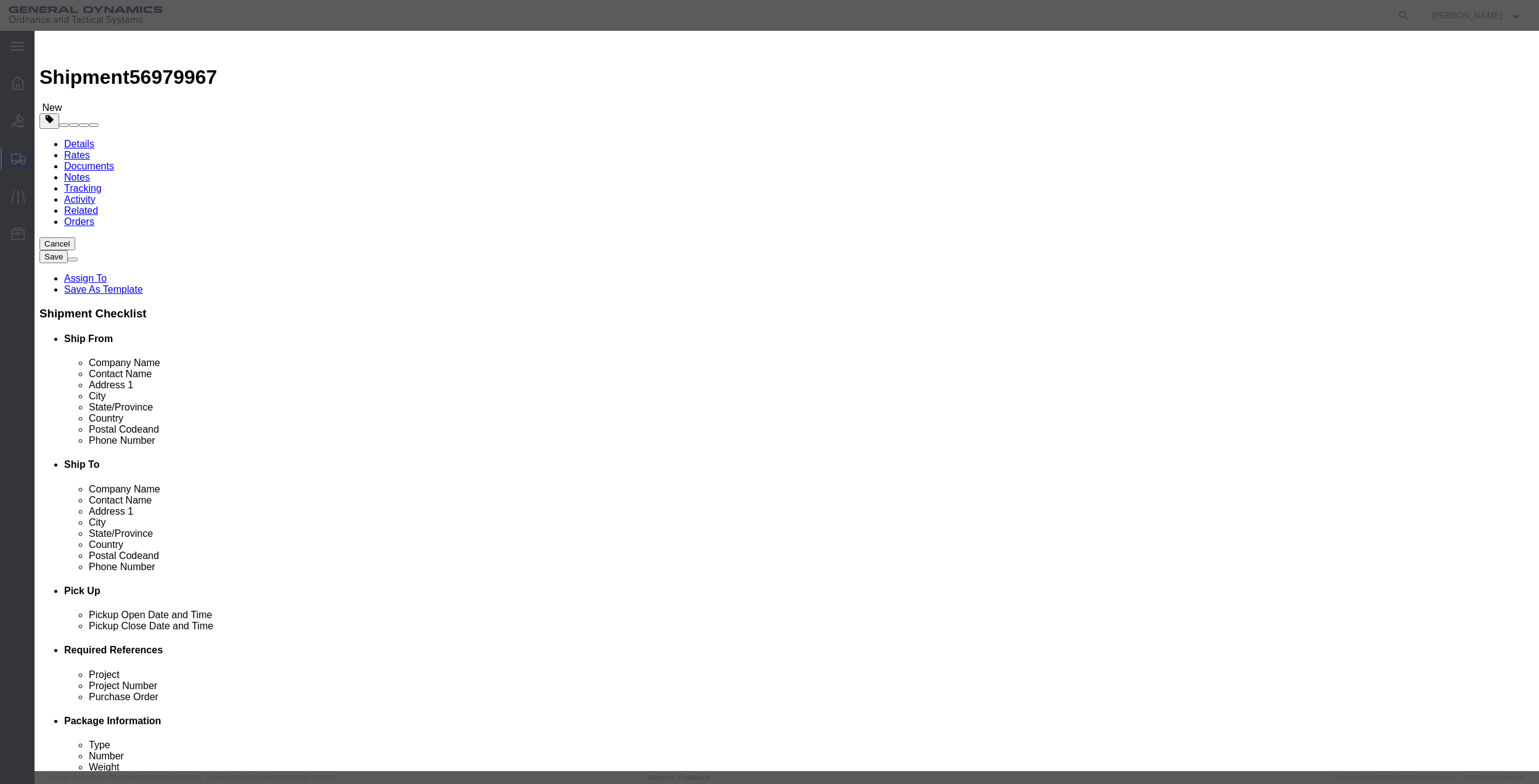
select select "US"
click select "Select 50 55 60 65 70 85 92.5 100 125 175 250 300 400"
select select "70"
click select "Select 50 55 60 65 70 85 92.5 100 125 175 250 300 400"
click button "Save & Close"
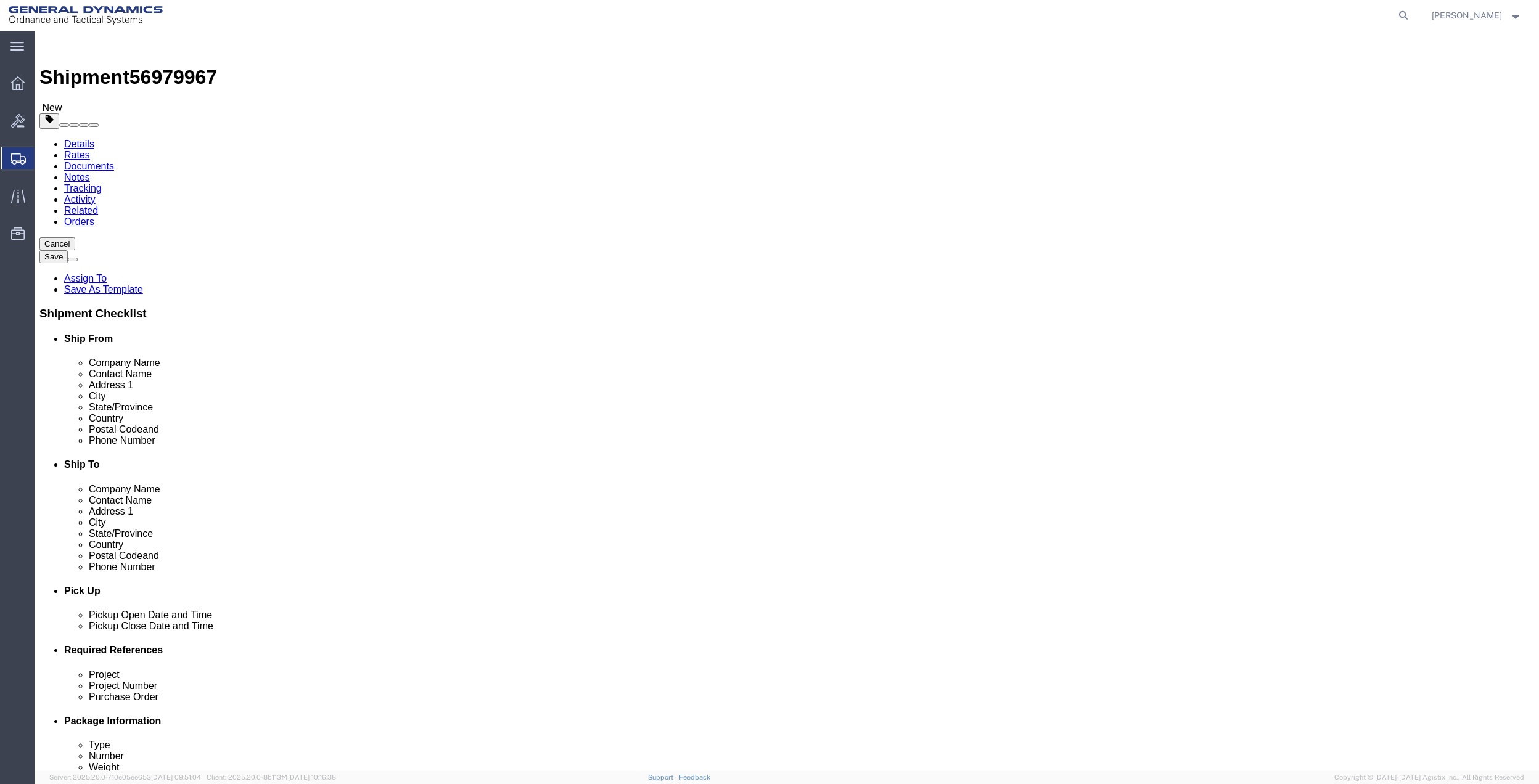
click icon
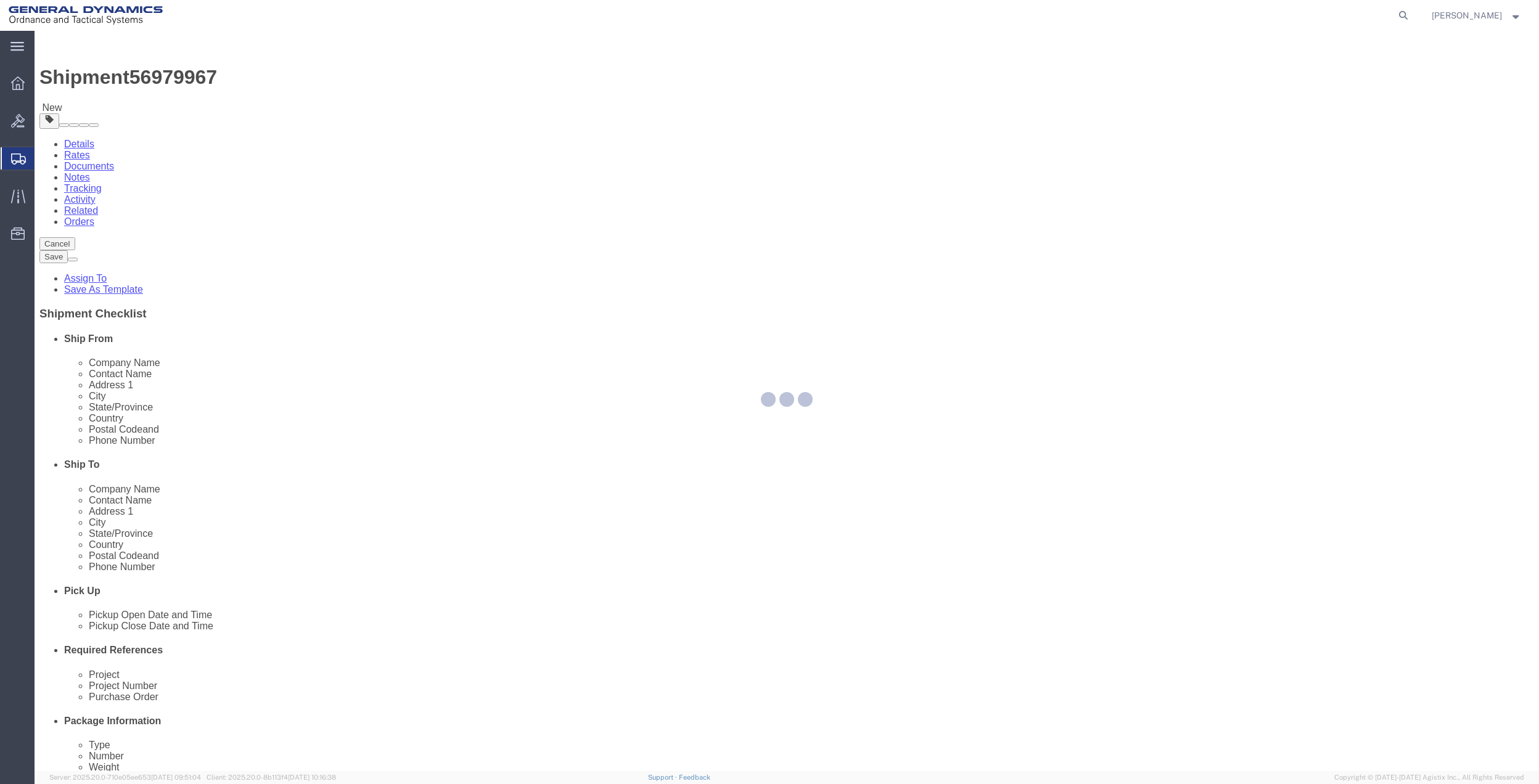
select select
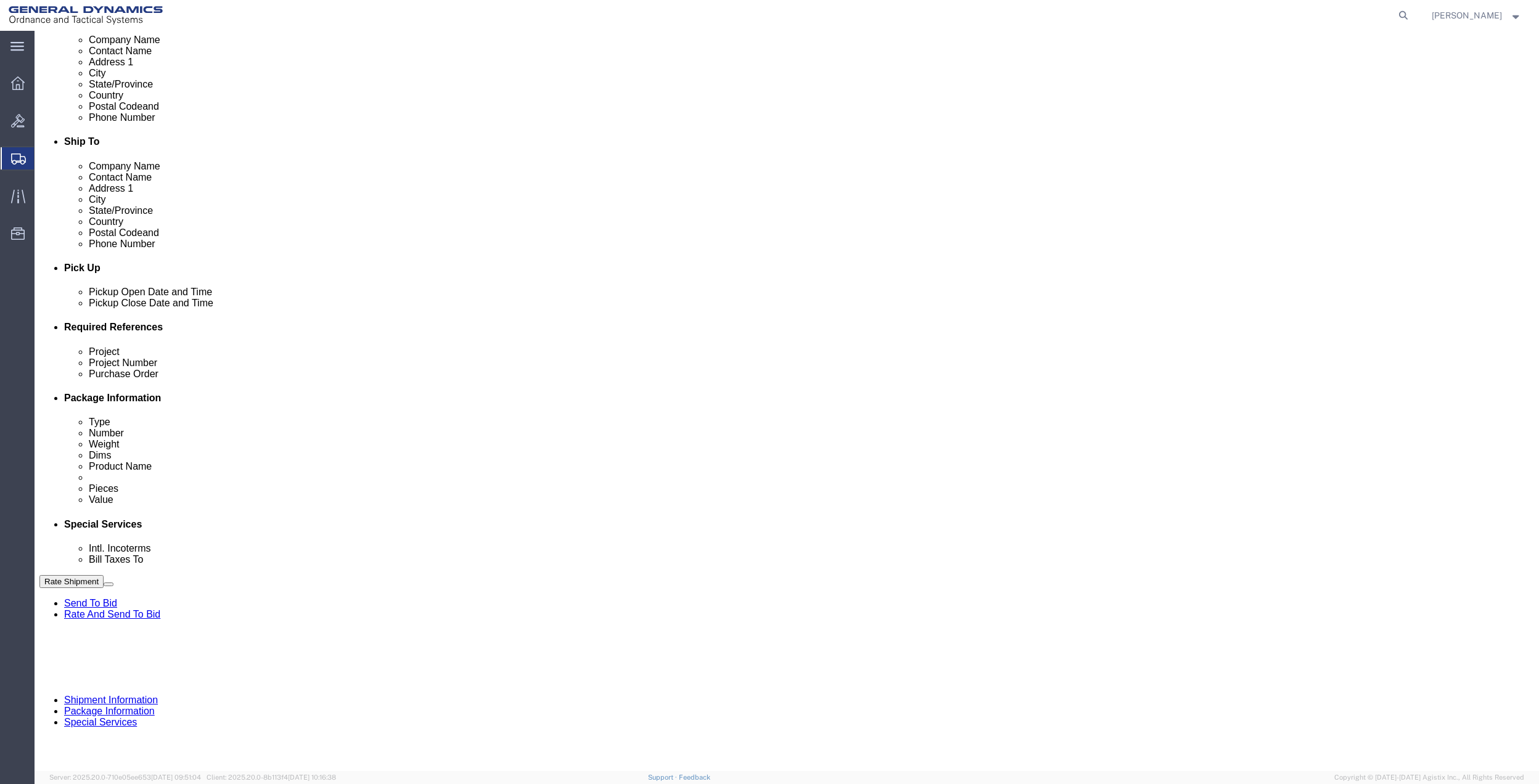
scroll to position [328, 0]
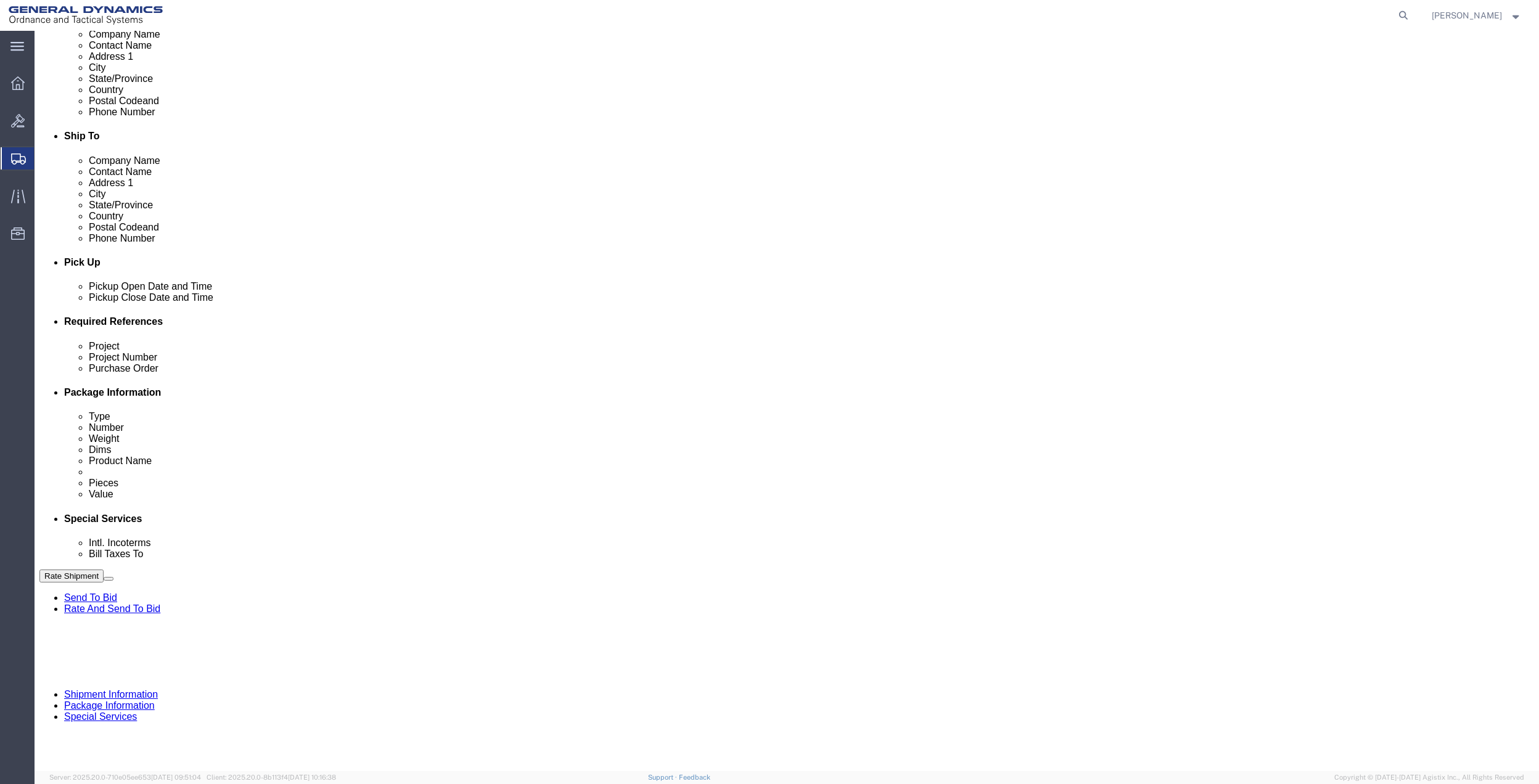
click div "Select Buyer Cost Center Department Operations Number Order Number Sales Person"
drag, startPoint x: 357, startPoint y: 389, endPoint x: 356, endPoint y: 396, distance: 7.1
click select "Select Buyer Cost Center Department Operations Number Order Number Sales Person"
select select "DEPARTMENT"
click select "Select Buyer Cost Center Department Operations Number Order Number Sales Person"
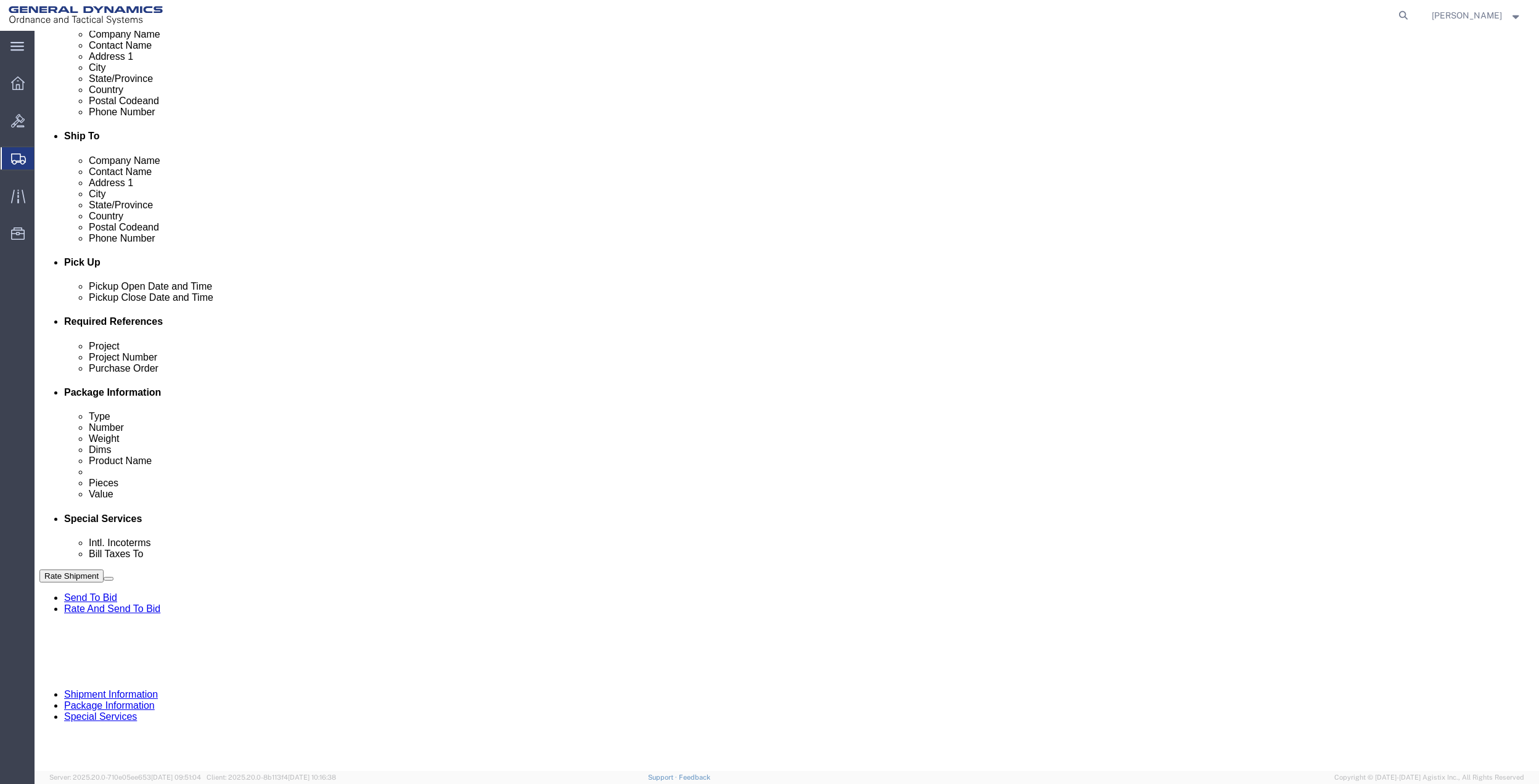
click select "Select [GEOGRAPHIC_DATA] [GEOGRAPHIC_DATA] [GEOGRAPHIC_DATA] [GEOGRAPHIC_DATA] …"
select select "1763983"
click select "Select [GEOGRAPHIC_DATA] [GEOGRAPHIC_DATA] [GEOGRAPHIC_DATA] [GEOGRAPHIC_DATA] …"
click select "Select 10AFM 10GAG 10GAH 10GFL 10GFO 10GIE 10GIS 30MABS St [PERSON_NAME] Program"
select select "214681"
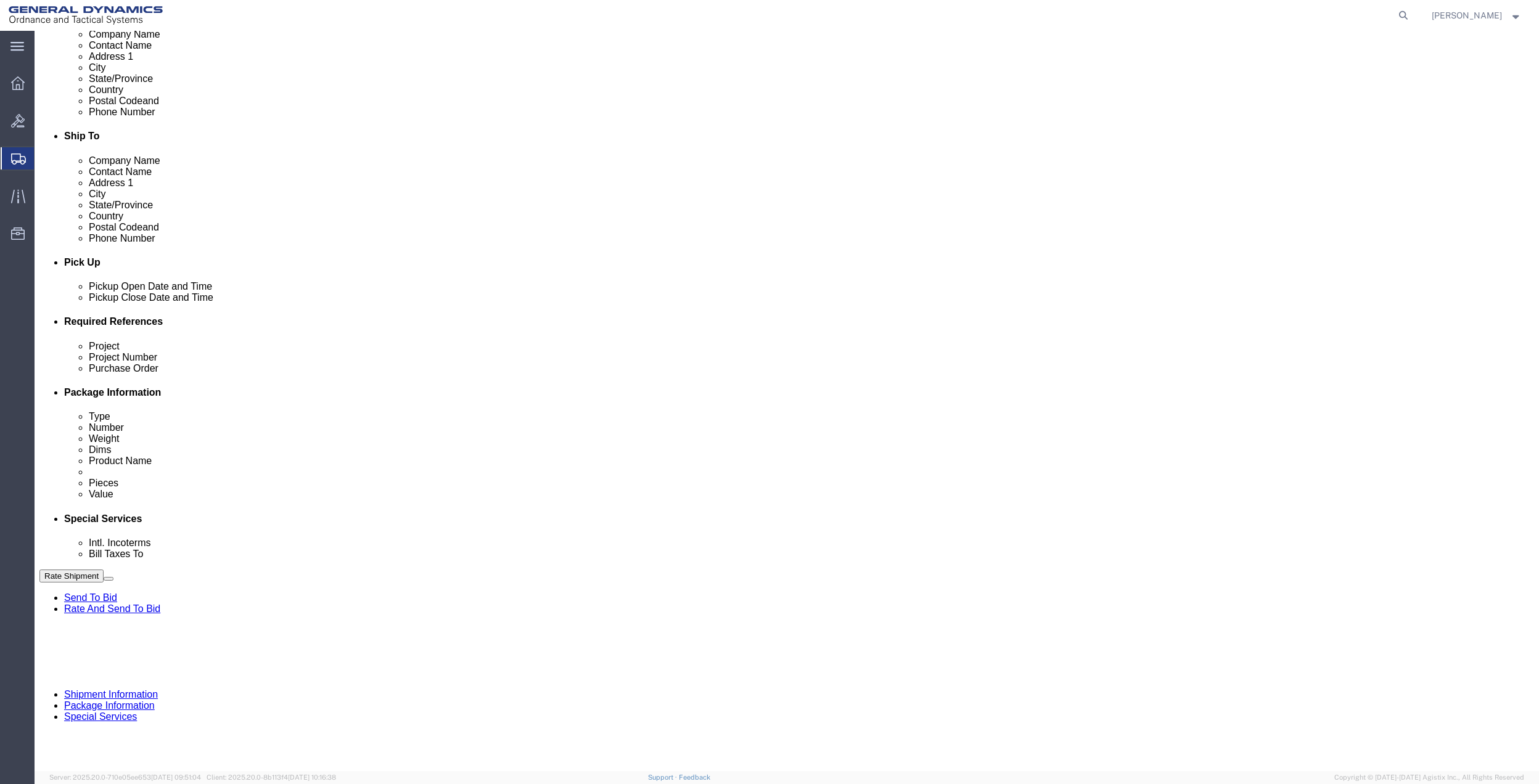
click select "Select 10AFM 10GAG 10GAH 10GFL 10GFO 10GIE 10GIS 30MABS St [PERSON_NAME] Program"
click input "General Dynamics OTS % Data2Logistics"
click p "- GEDOTS %DATA 2 LOGISTICS - (GEDOTS %DATA 2 LOGISTICS) [GEOGRAPHIC_DATA][PERSO…"
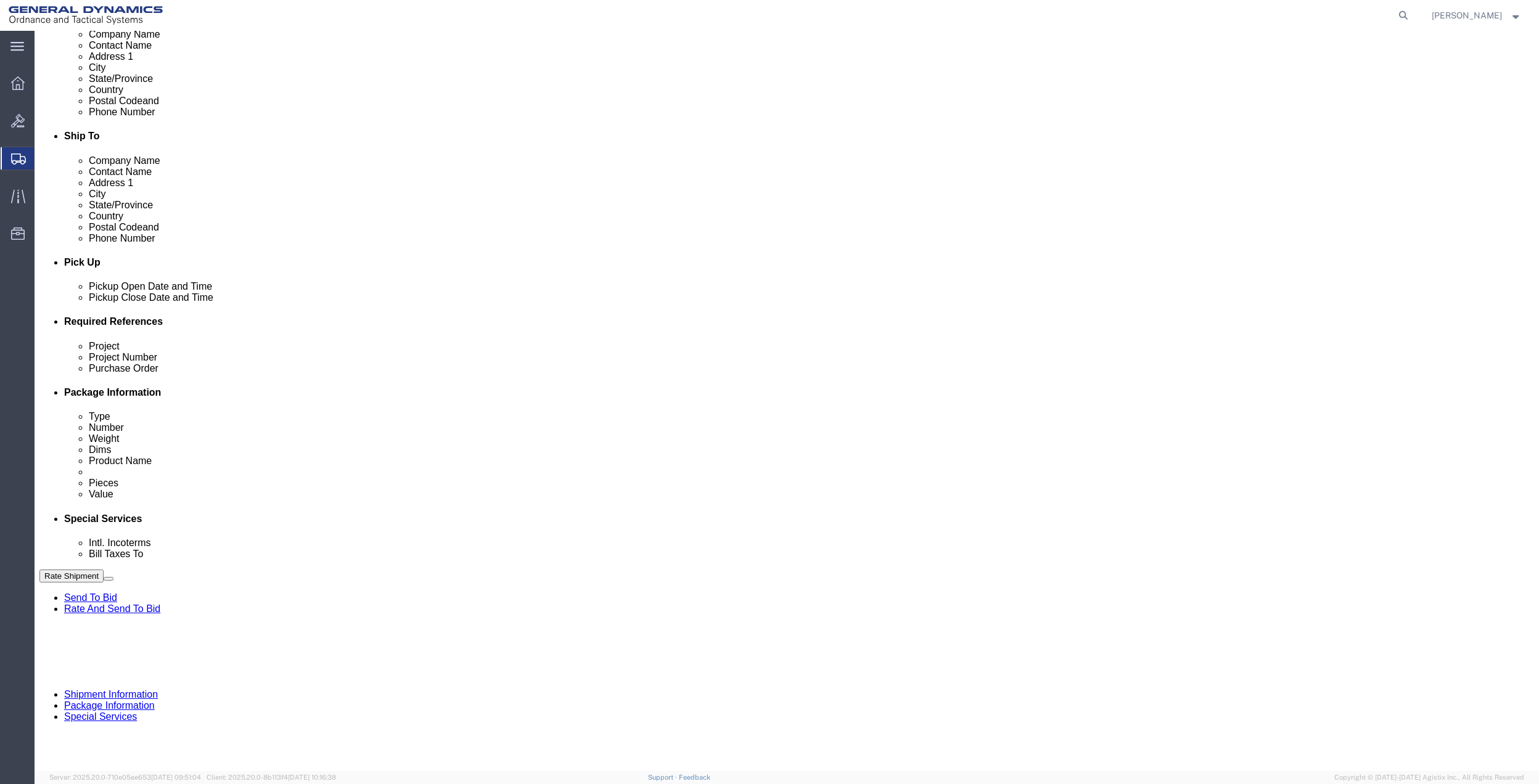
type input "GEDOTS %DATA 2 LOGISTICS"
type input "PO BOX 61050"
type input "GEDOTS %DATA 2 LOGISTICS"
type input "FORT [PERSON_NAME]"
type input "33906"
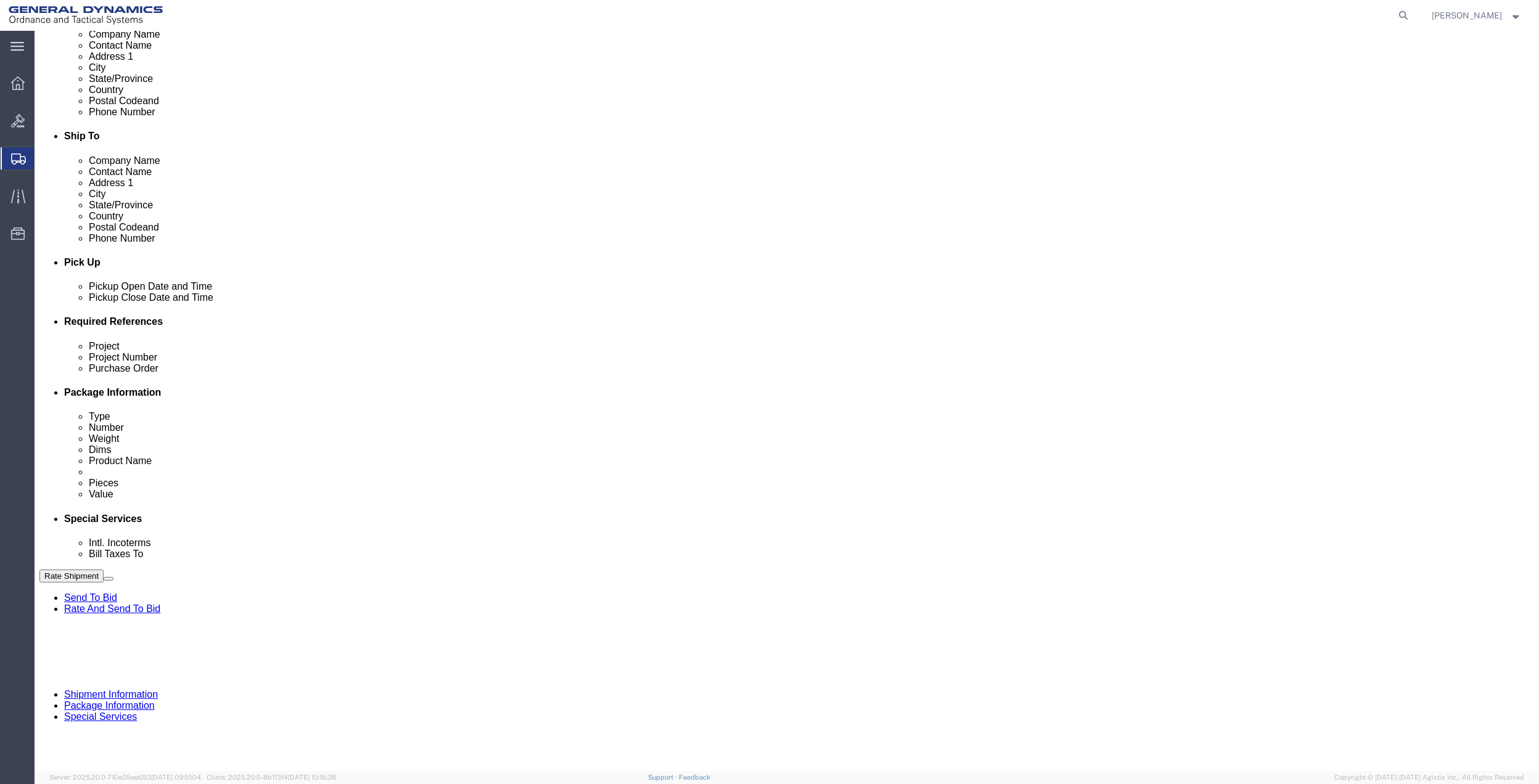
select select "FL"
type input "GEDOTS %DATA 2 LOGISTICS"
drag, startPoint x: 1317, startPoint y: 721, endPoint x: 1186, endPoint y: 693, distance: 134.0
click button "Rate Shipment"
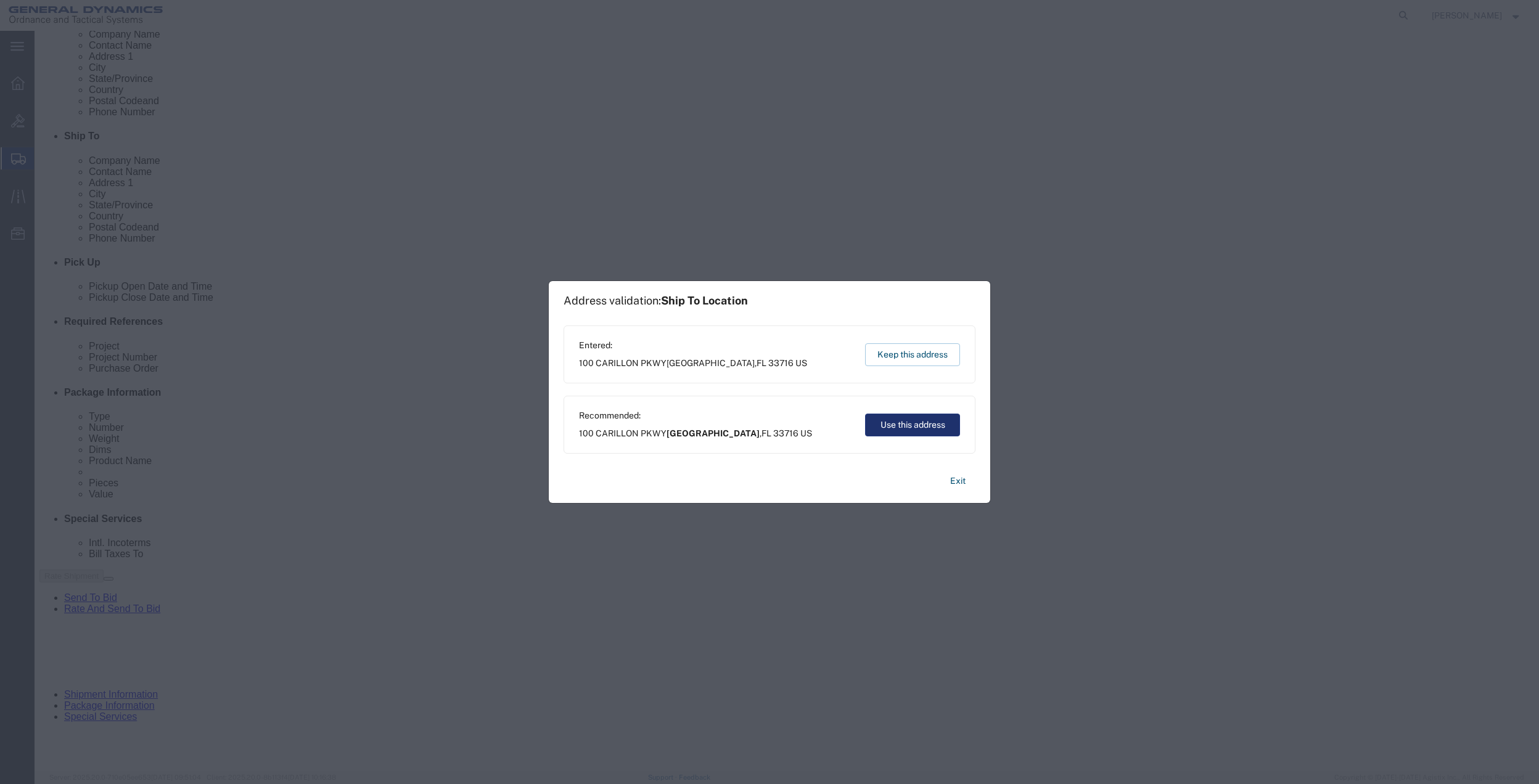
click at [938, 425] on button "Use this address" at bounding box center [912, 425] width 95 height 23
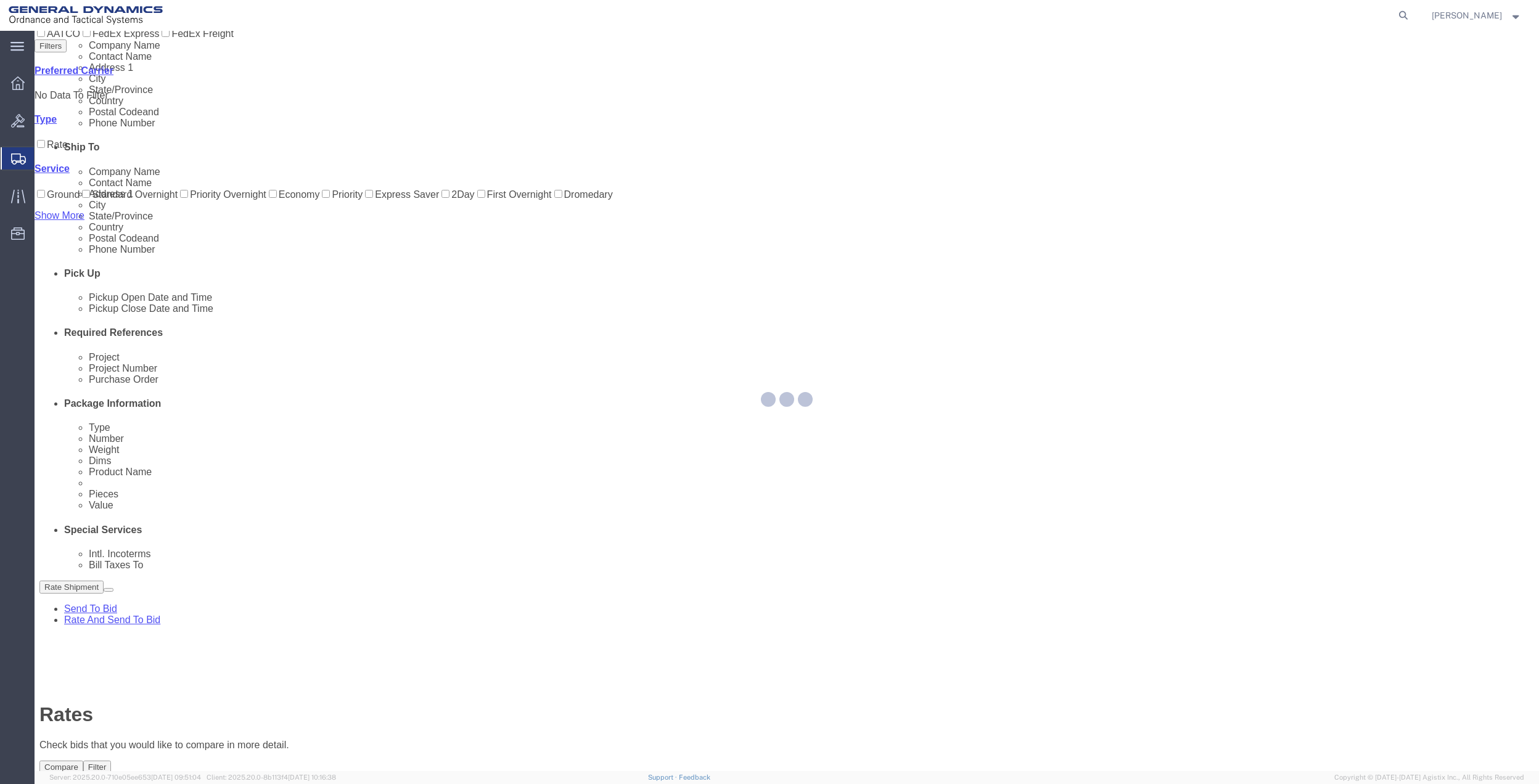
scroll to position [0, 0]
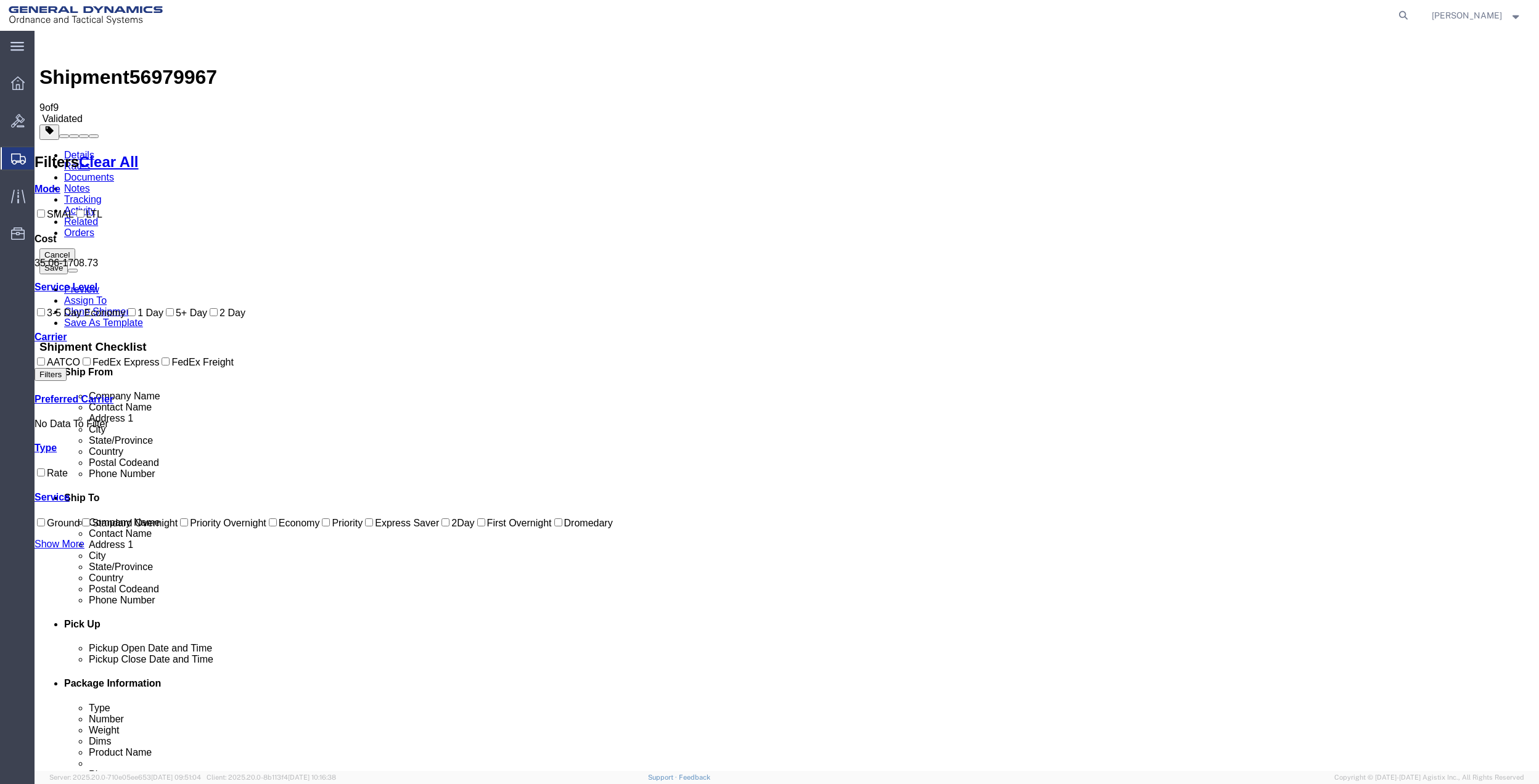
click at [35, 31] on div at bounding box center [35, 31] width 0 height 0
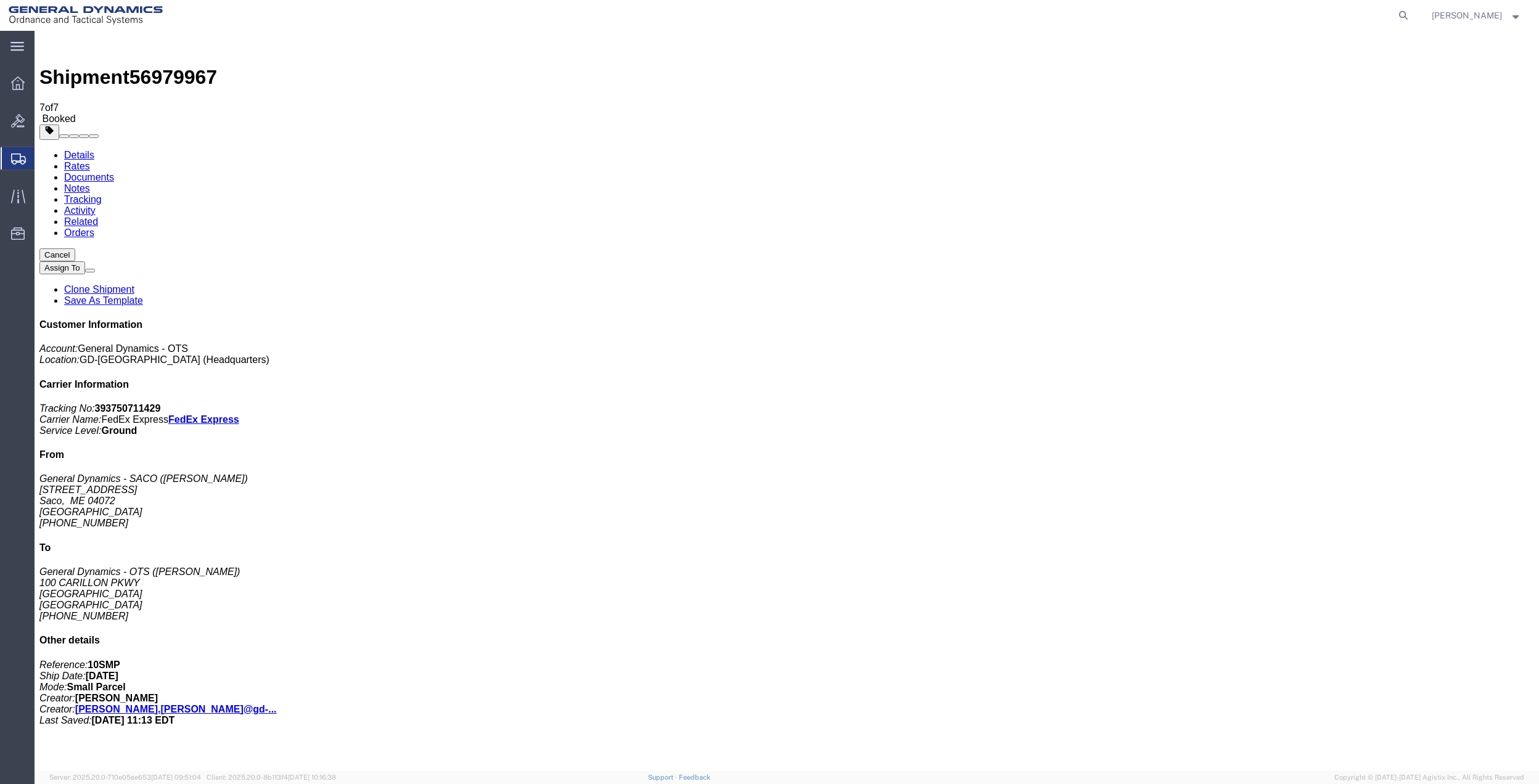
drag, startPoint x: 109, startPoint y: 318, endPoint x: 434, endPoint y: 334, distance: 325.4
checkbox input "false"
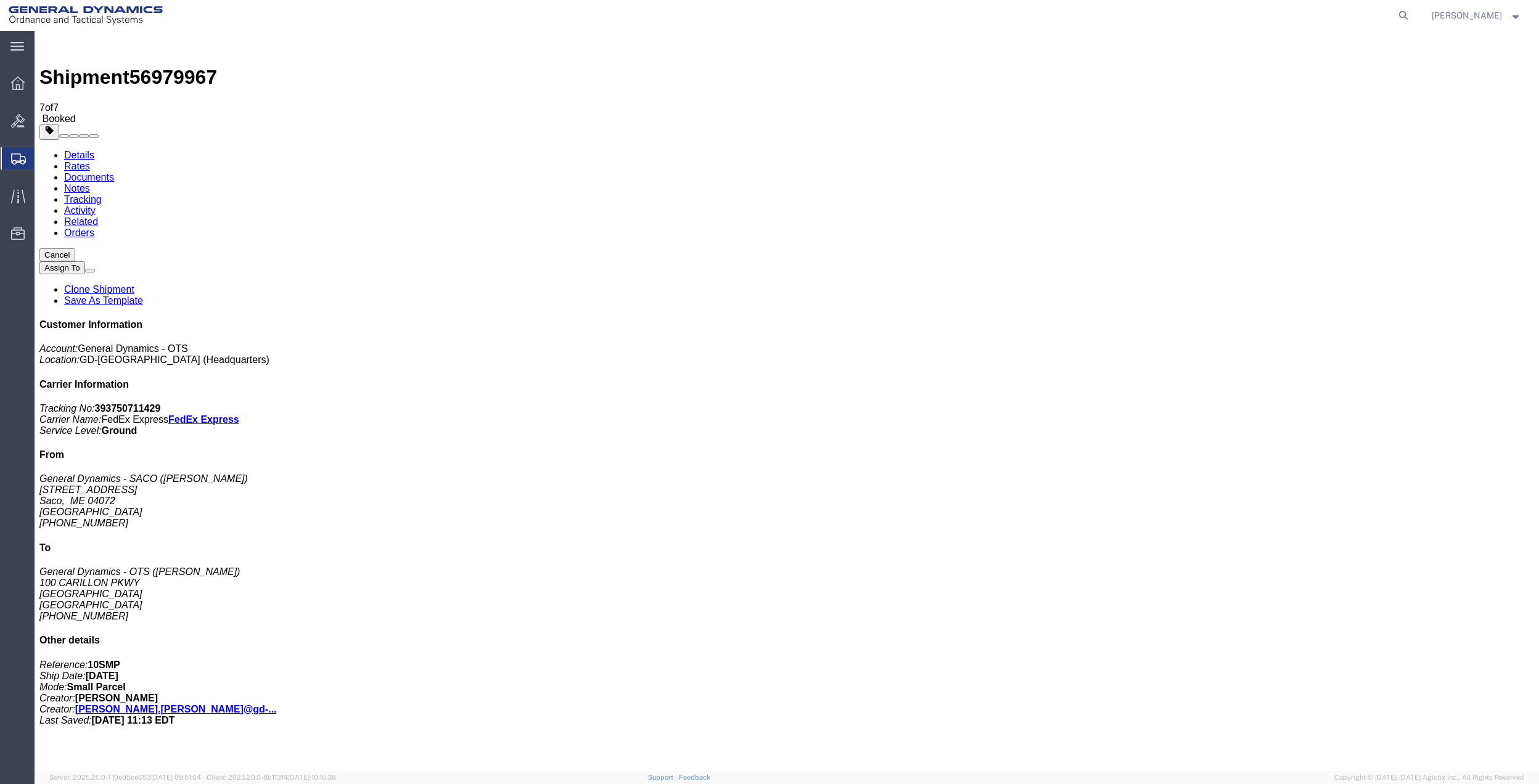
click at [0, 0] on span "Create Shipment" at bounding box center [0, 0] width 0 height 0
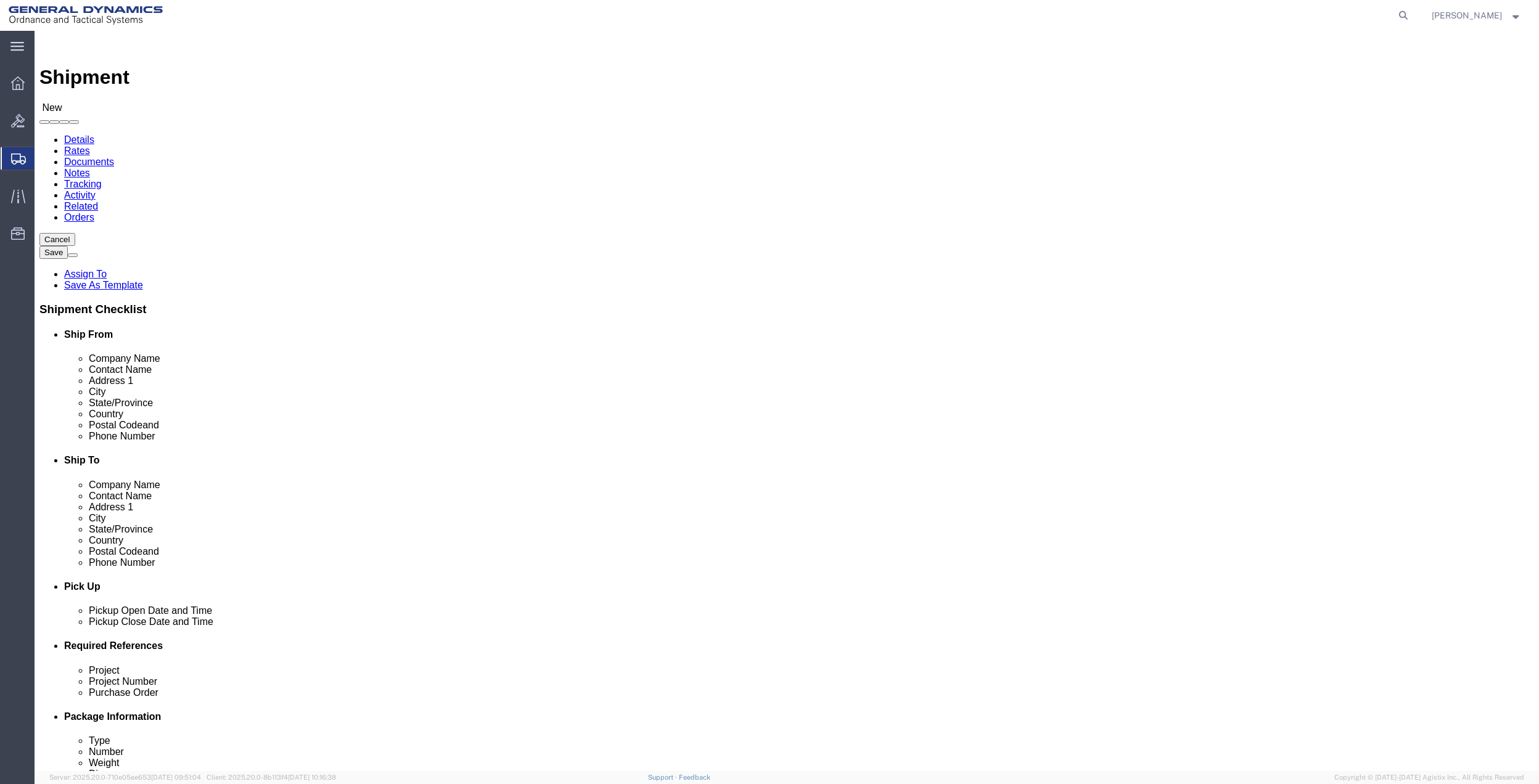
click input "text"
type input "[PERSON_NAME]"
click p "- General Dynamics - OTS - ([PERSON_NAME]) [STREET_ADDRESS]"
select select "FL"
type input "[PERSON_NAME]"
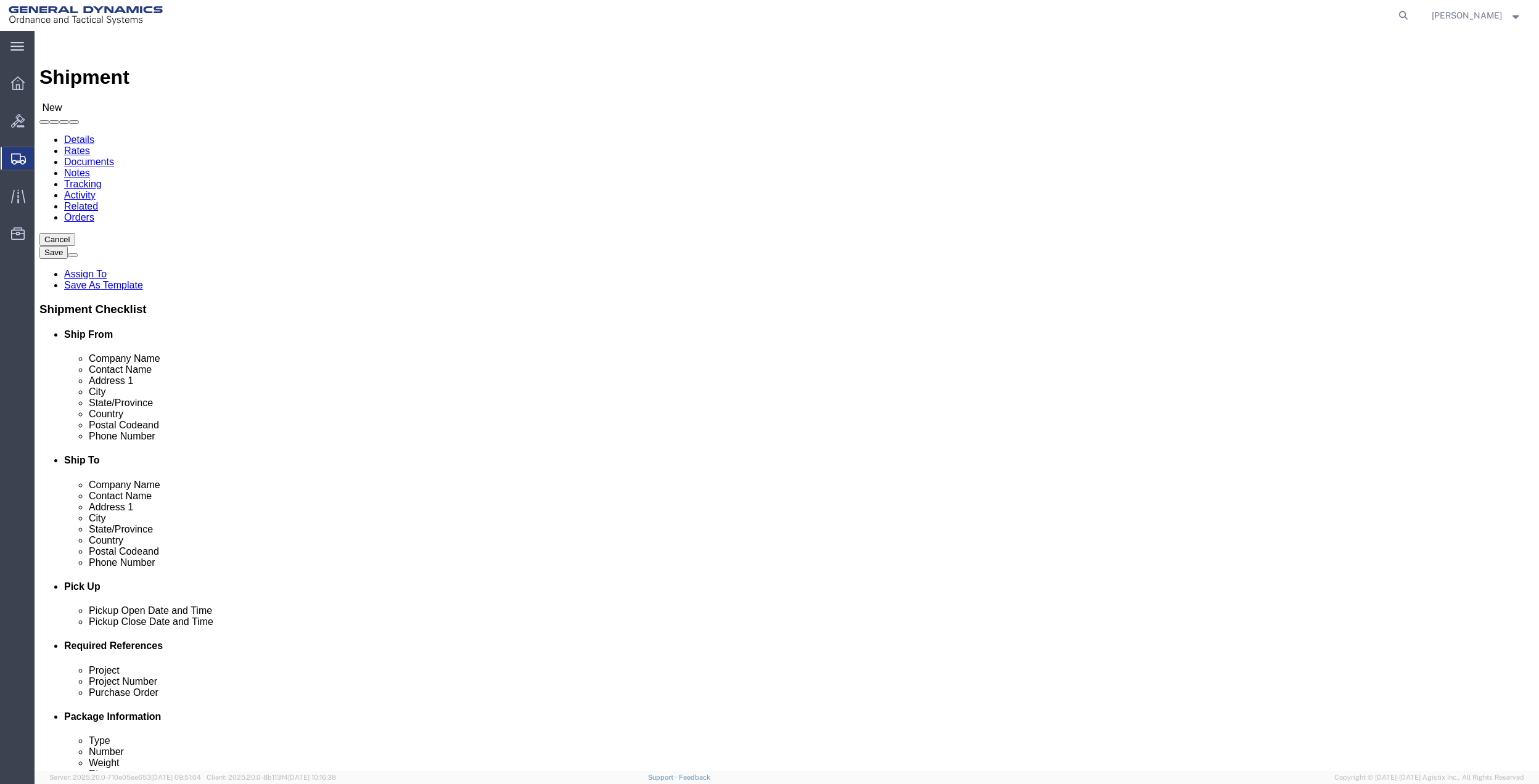
click input "text"
type input "TIEN"
click p "- [PERSON_NAME] - ([PERSON_NAME]) [STREET_ADDRESS][PERSON_NAME]"
select select "[GEOGRAPHIC_DATA]"
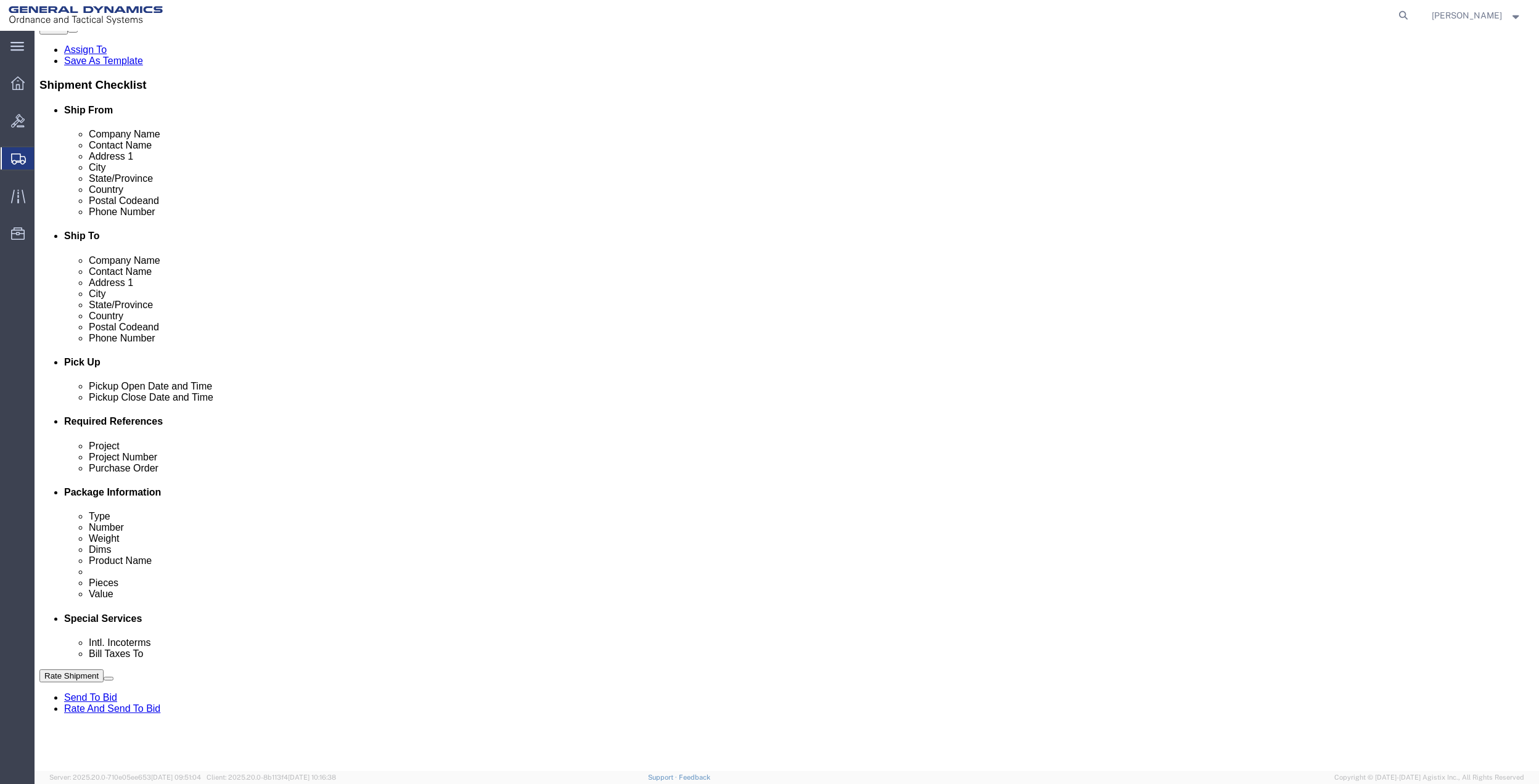
scroll to position [322, 0]
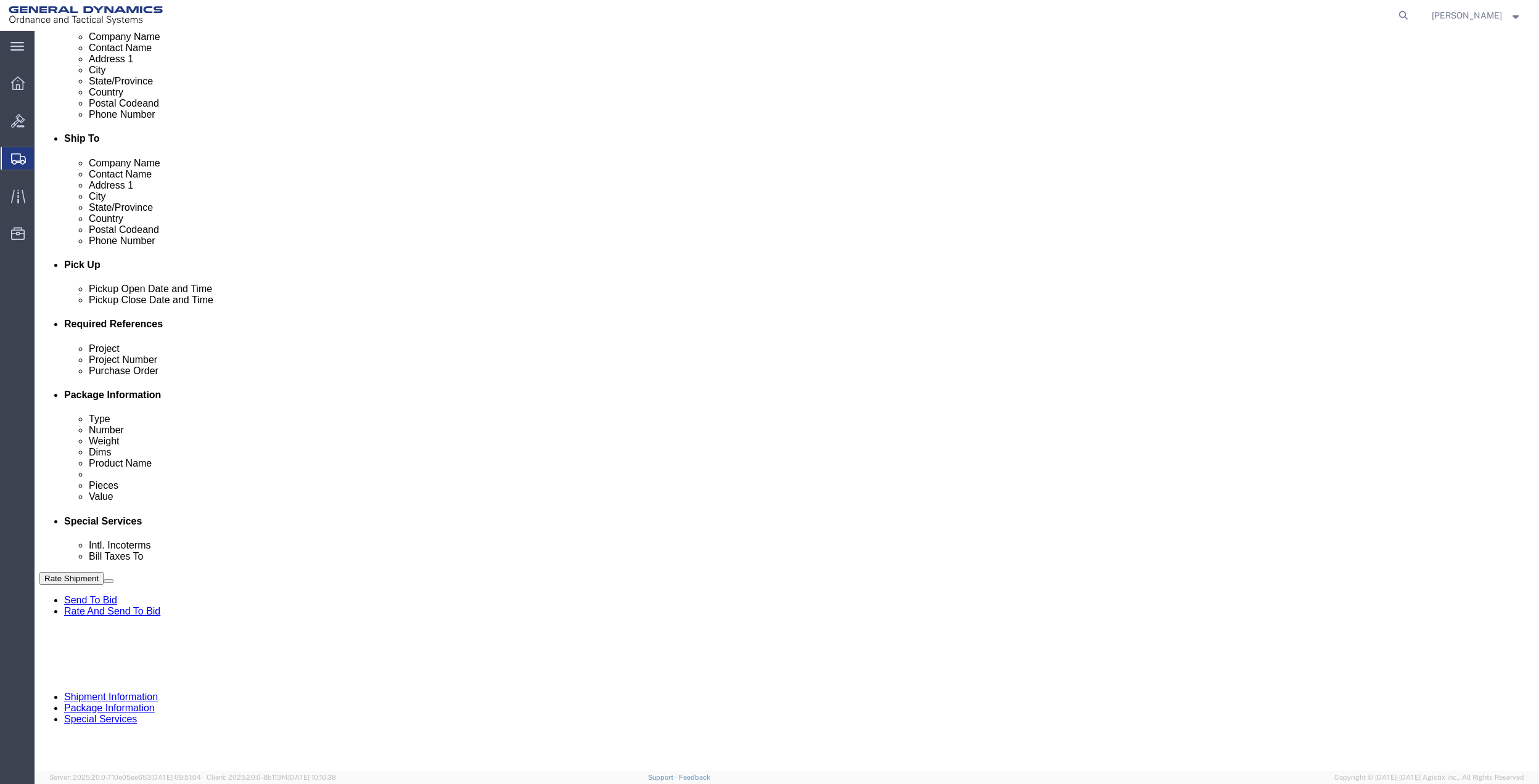
type input "[PERSON_NAME]"
drag, startPoint x: 1182, startPoint y: 401, endPoint x: 1120, endPoint y: 434, distance: 70.2
click button "Add reference"
click input "text"
type input "10GAH"
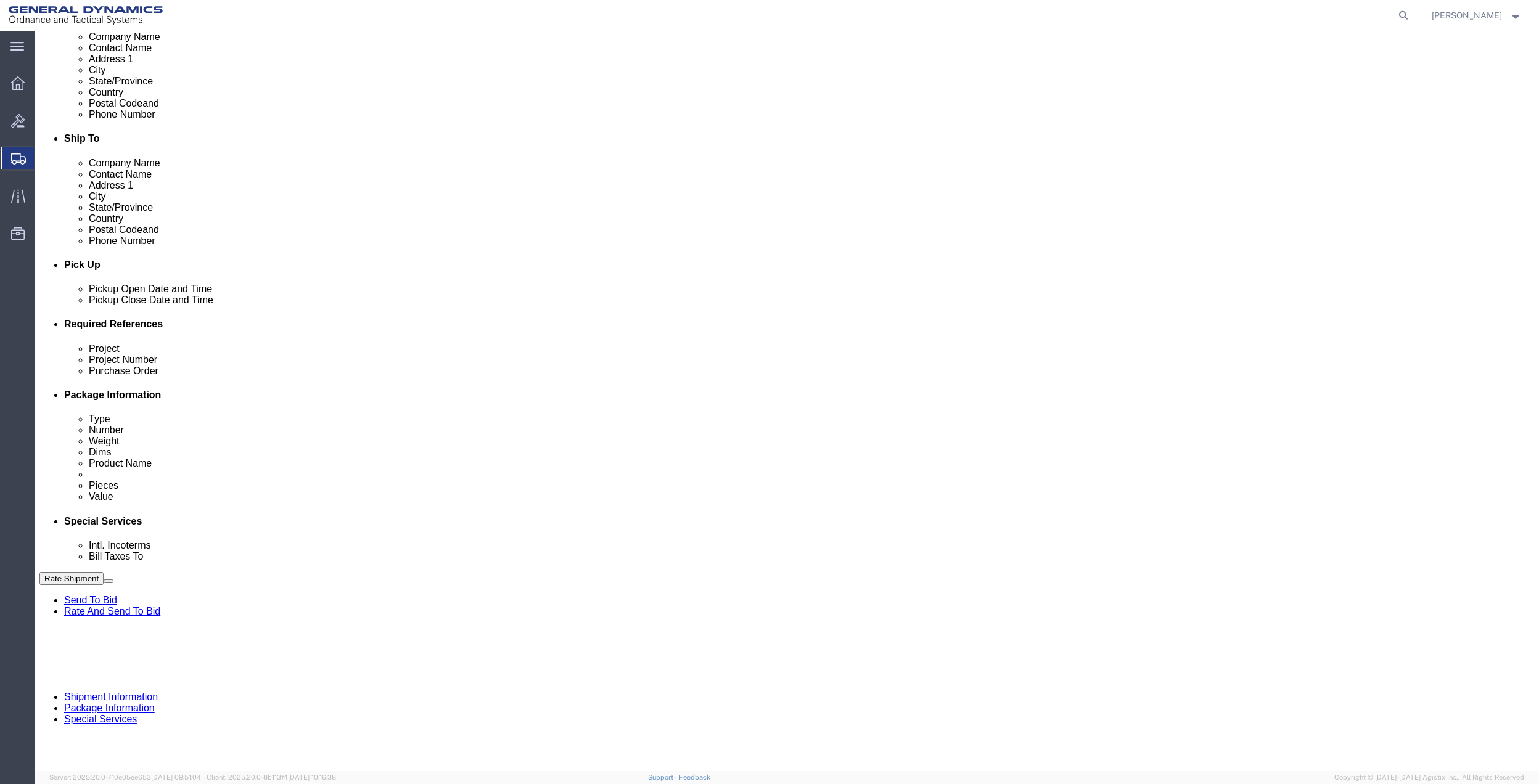
click input "text"
paste input "10GAH"
type input "10GAH"
drag, startPoint x: 307, startPoint y: 447, endPoint x: 299, endPoint y: 462, distance: 17.0
click input "text"
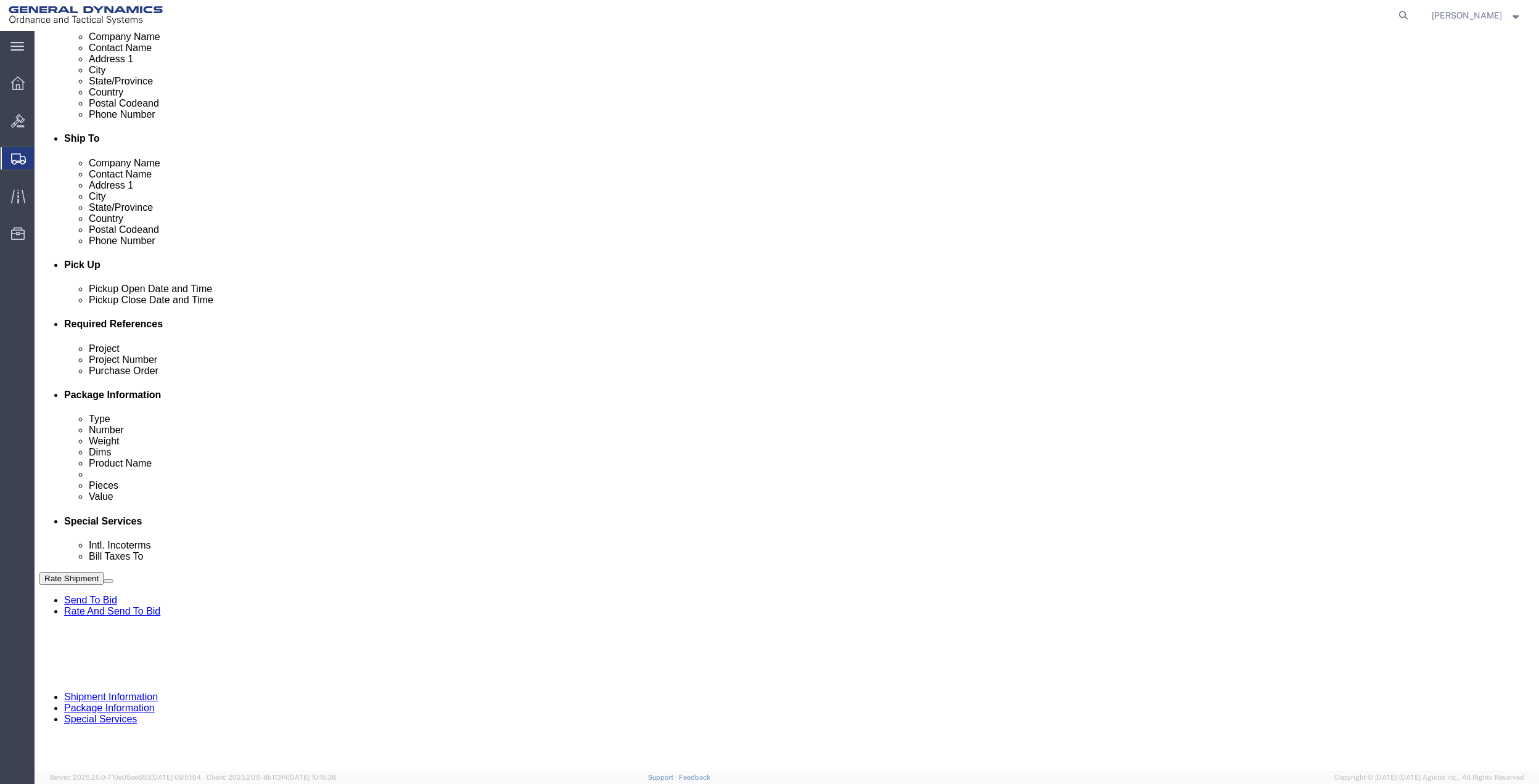
paste input "10GAH"
type input "10GAH"
drag, startPoint x: 299, startPoint y: 463, endPoint x: 289, endPoint y: 465, distance: 10.2
click input "text"
paste input "10GAH"
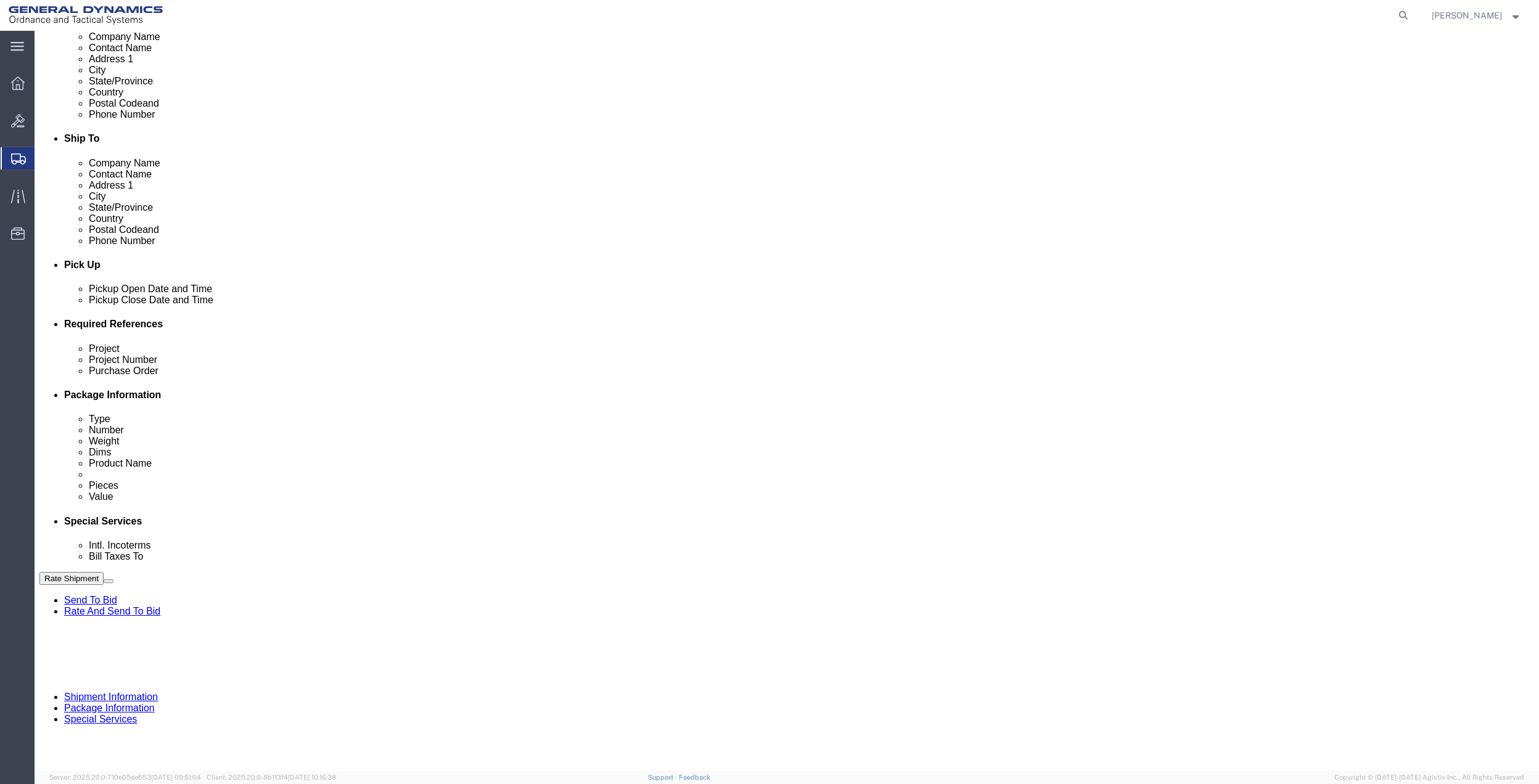
type input "10GAH"
click select "Select Account Type Activity ID Airline Appointment Number ASN Batch Request # …"
select select "DEPT"
click select "Select Account Type Activity ID Airline Appointment Number ASN Batch Request # …"
click link "Package Information"
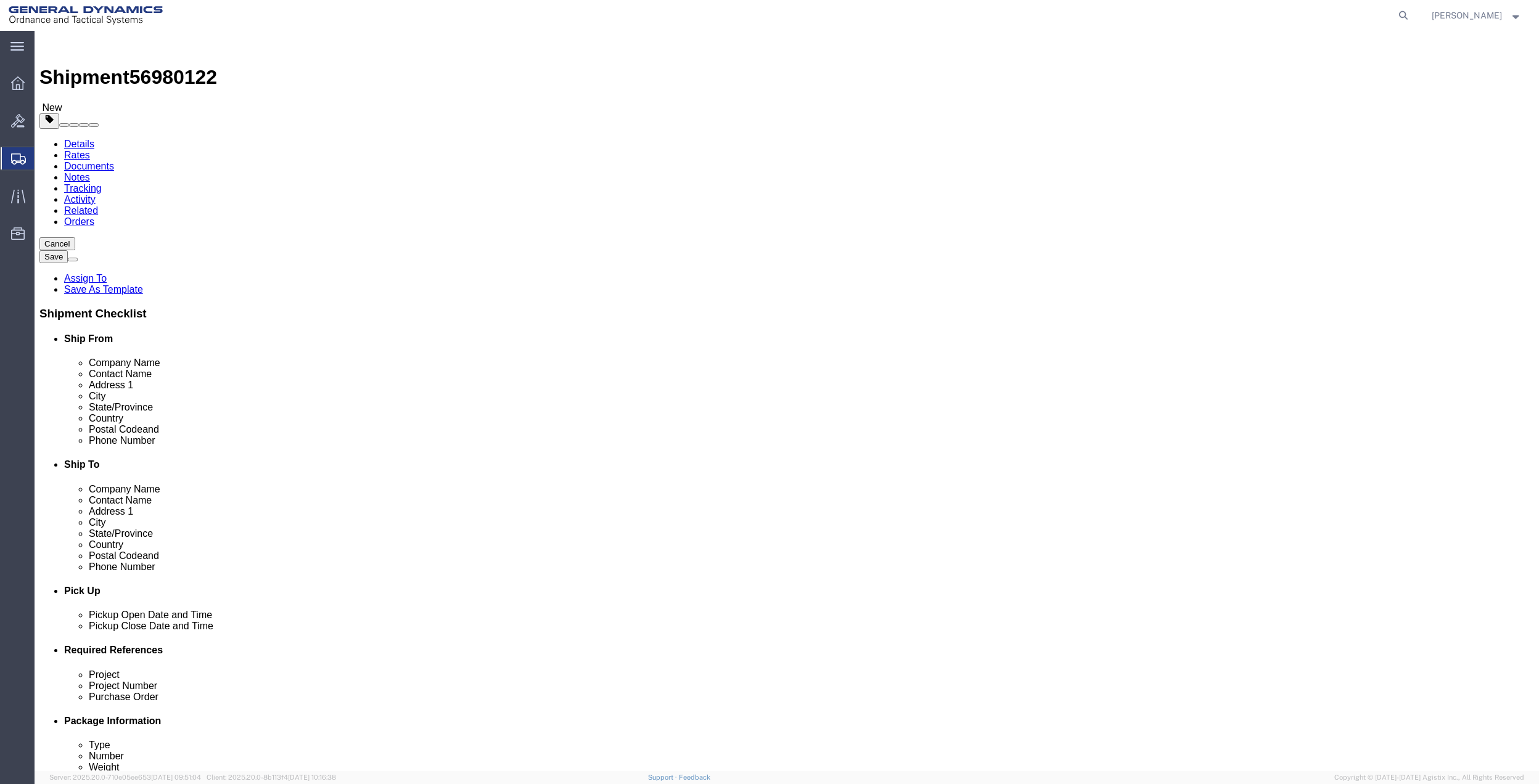
click select "Select Bale(s) Basket(s) Bolt(s) Bottle(s) Buckets Bulk Bundle(s) Can(s) Cardbo…"
select select "PAK"
click select "Select Bale(s) Basket(s) Bolt(s) Bottle(s) Buckets Bulk Bundle(s) Can(s) Cardbo…"
type input "10.25"
type input "12.75"
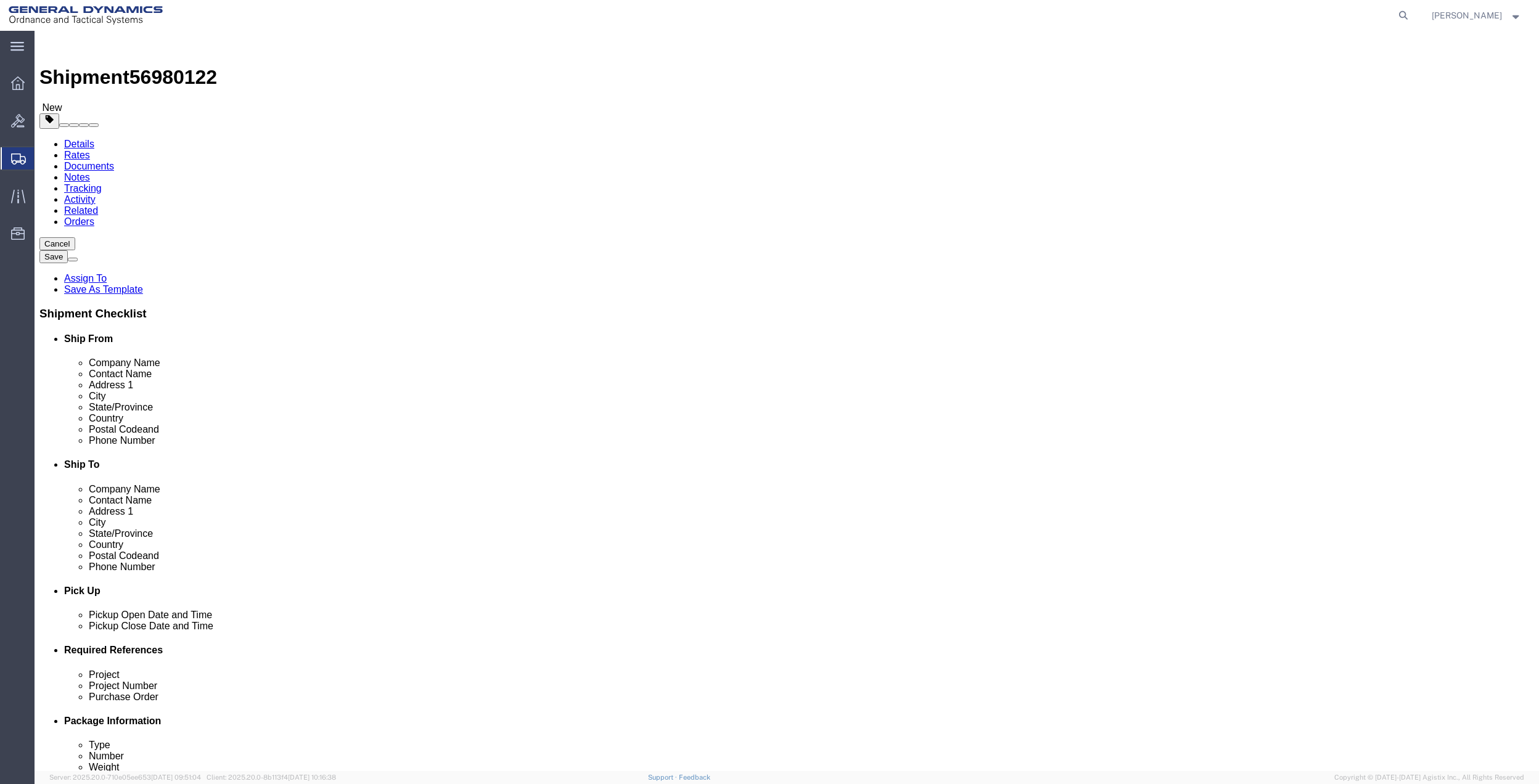
type input "1.00"
click input "0.00"
type input "1.5"
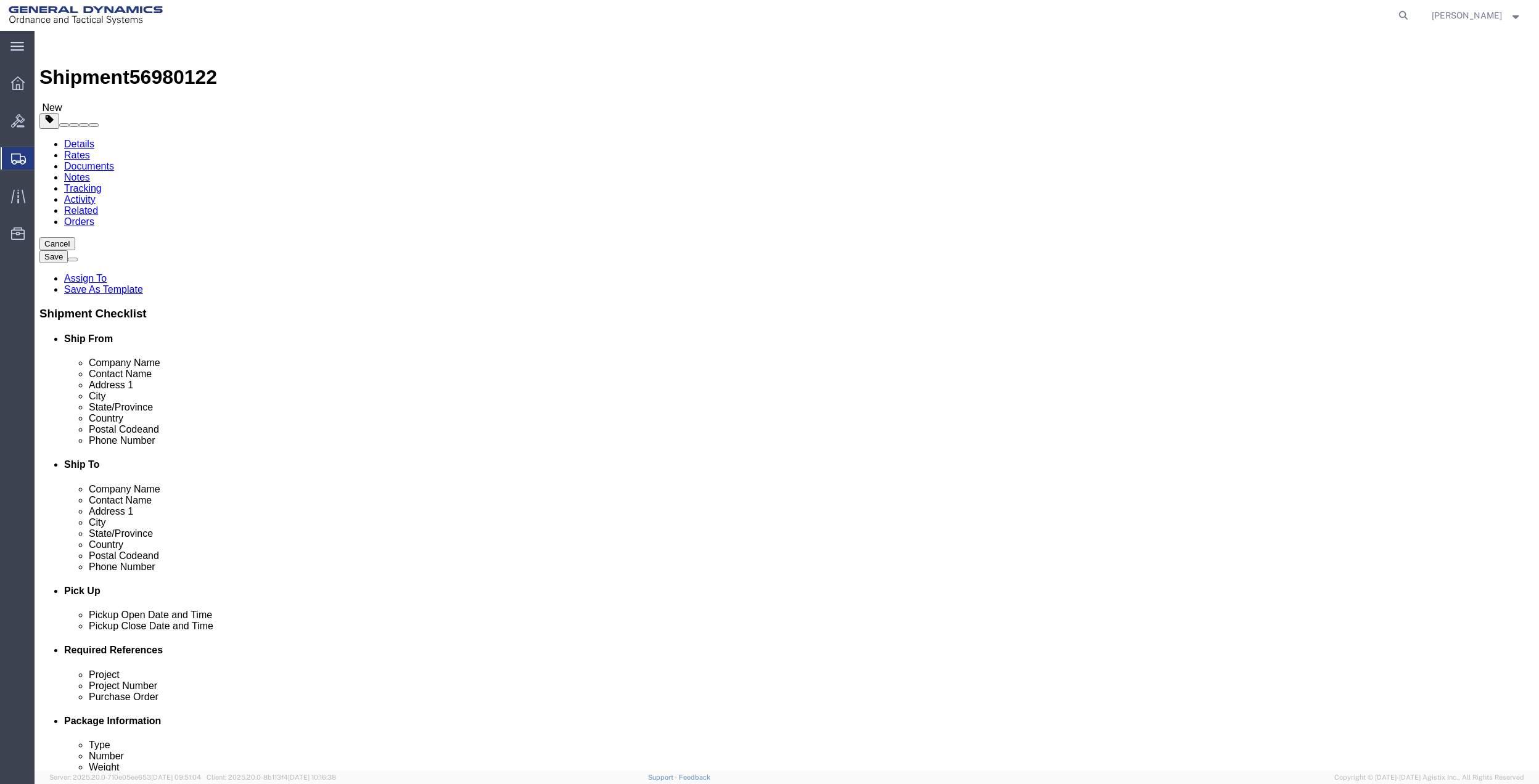
click link "Add Content"
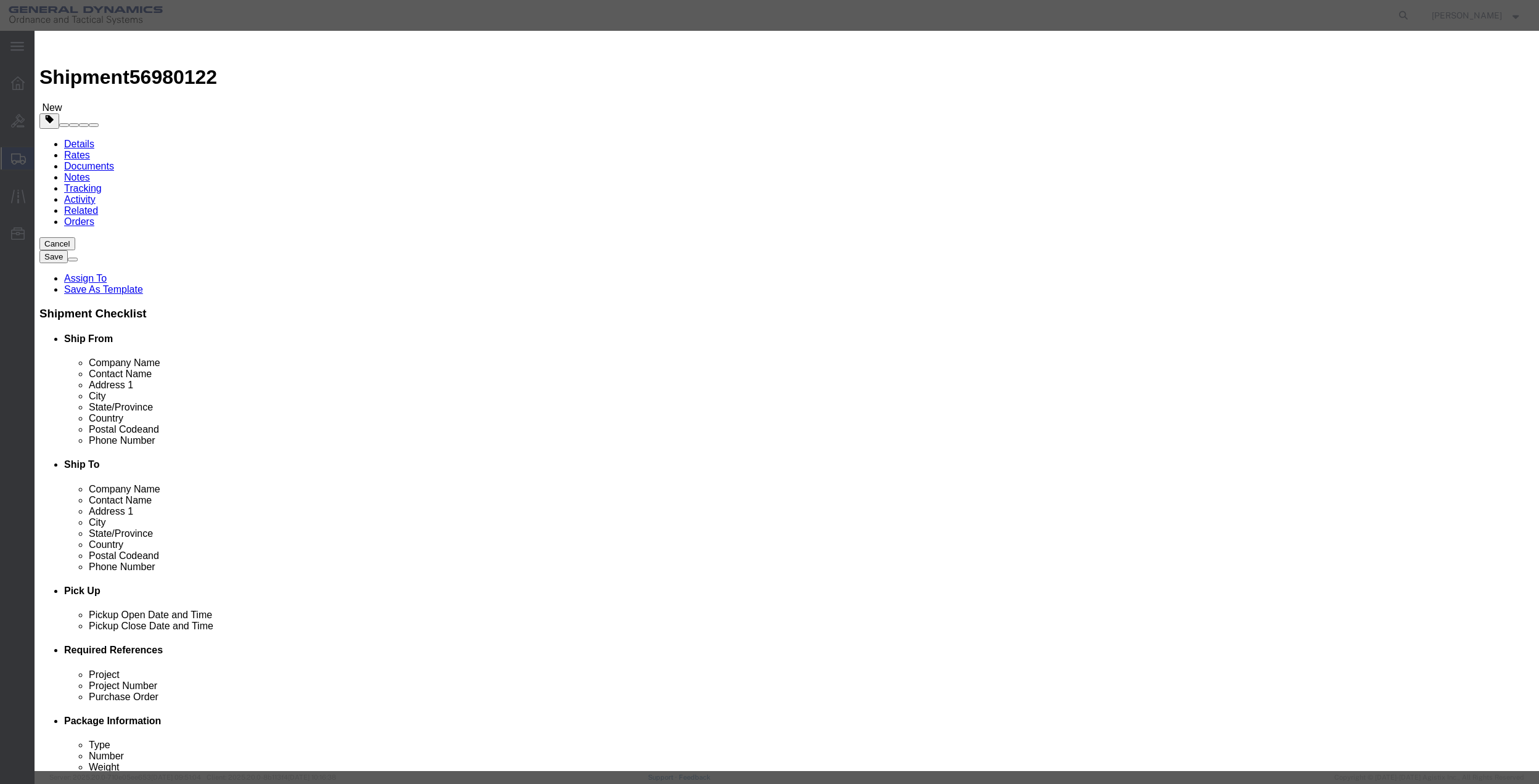
click input "text"
type input "MISC"
click input "0"
type input "01"
type input "100"
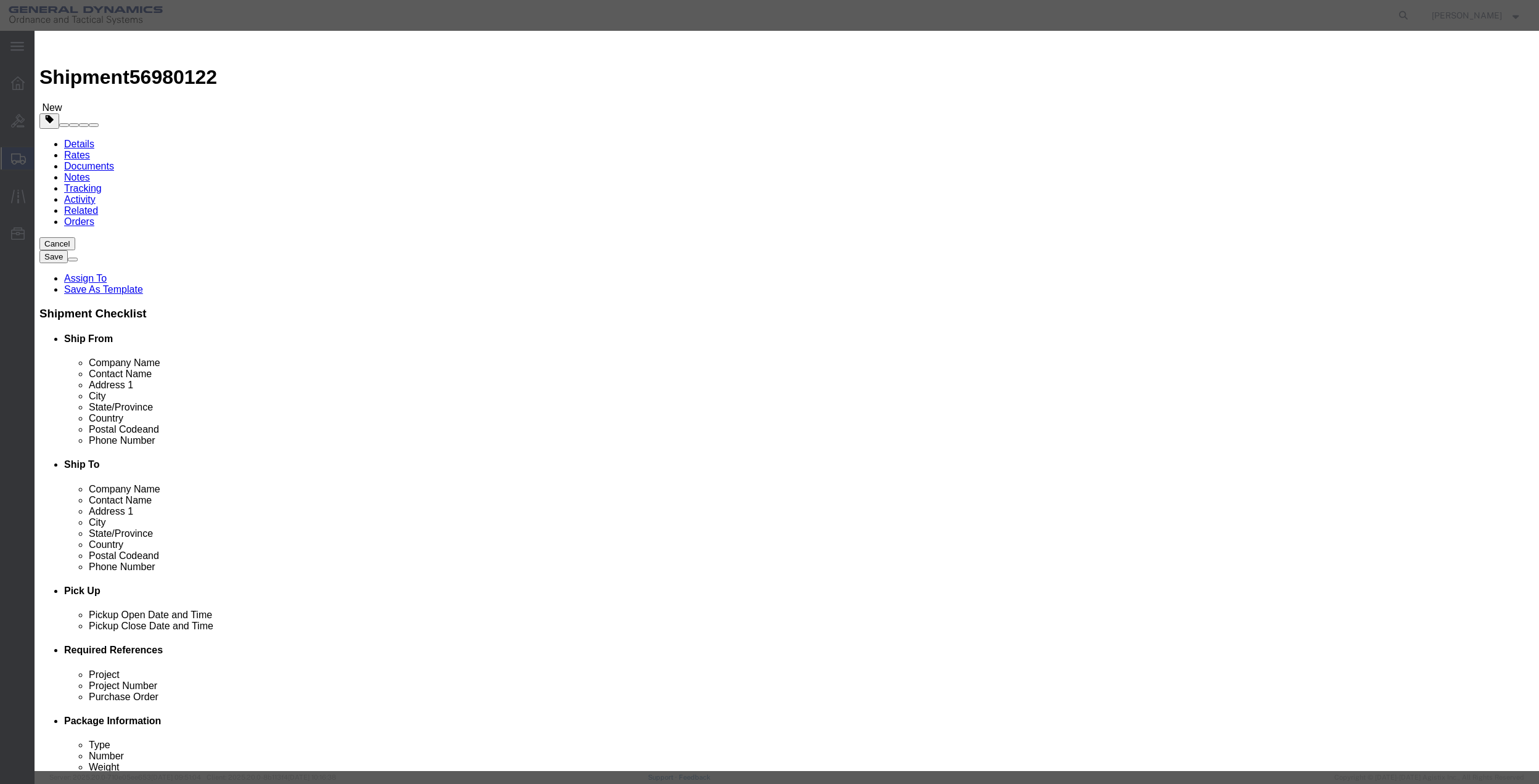
select select "US"
click select "Select 50 55 60 65 70 85 92.5 100 125 175 250 300 400"
select select "70"
click select "Select 50 55 60 65 70 85 92.5 100 125 175 250 300 400"
drag, startPoint x: 1002, startPoint y: 428, endPoint x: 677, endPoint y: 384, distance: 328.0
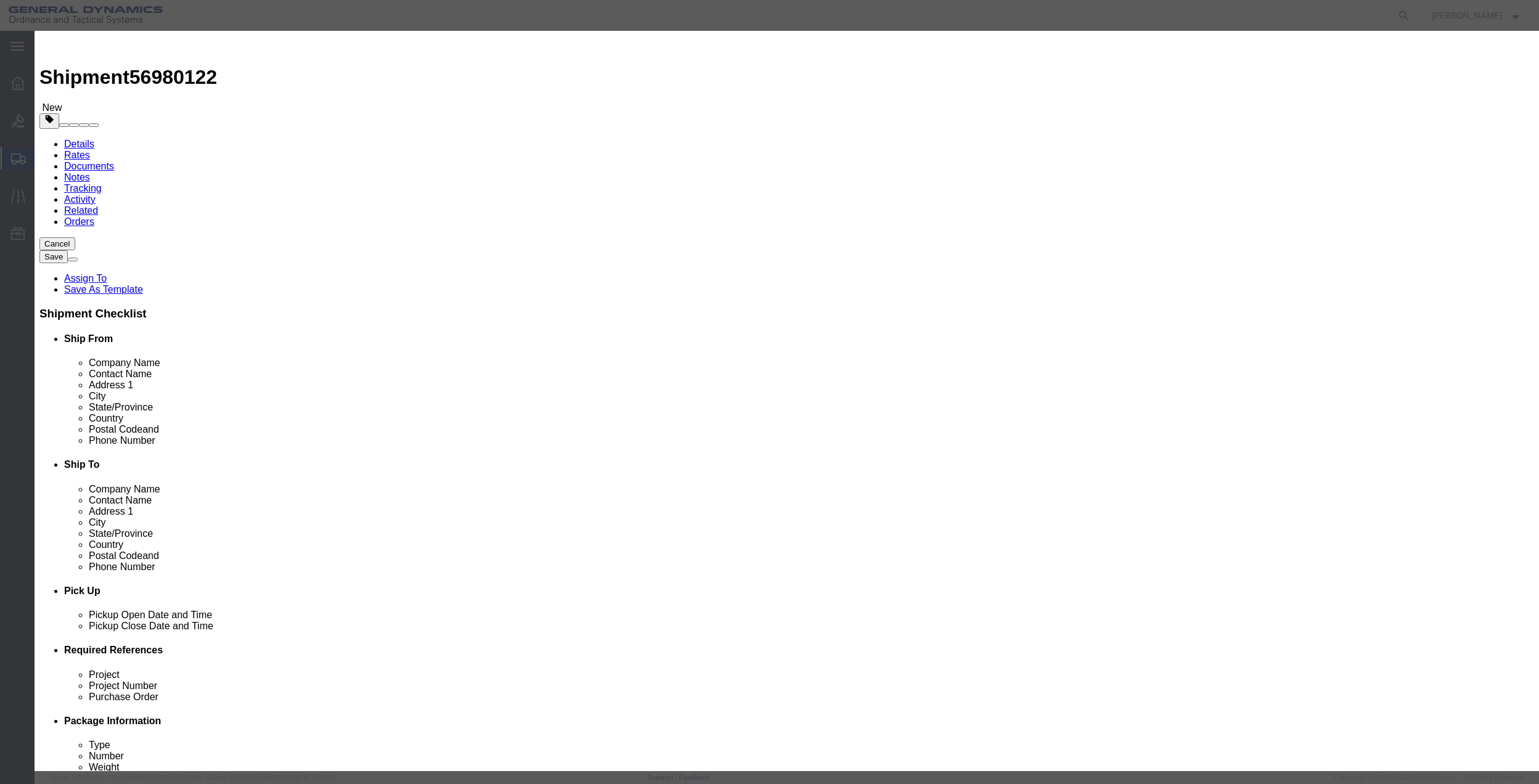
click button "Save & Close"
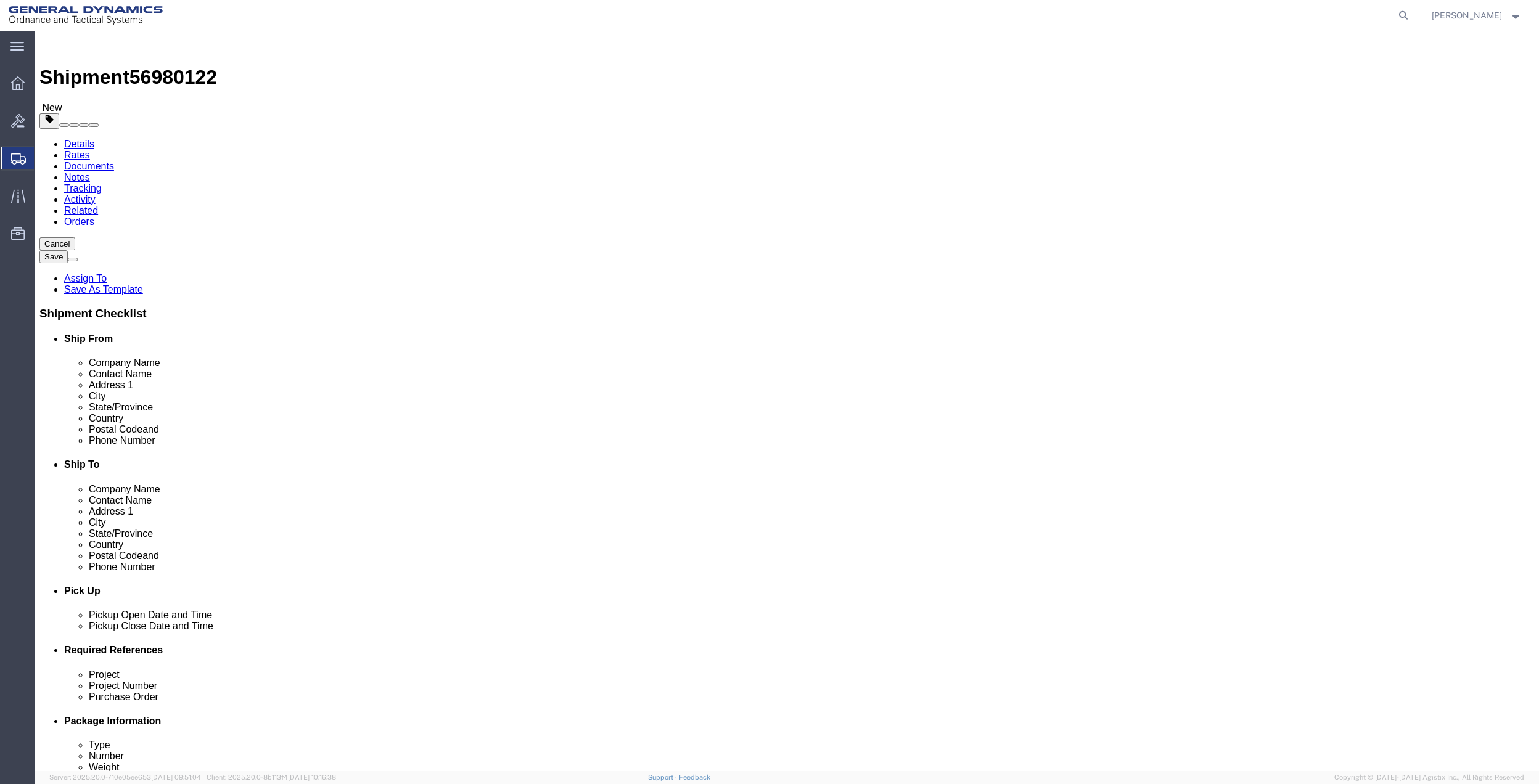
click icon
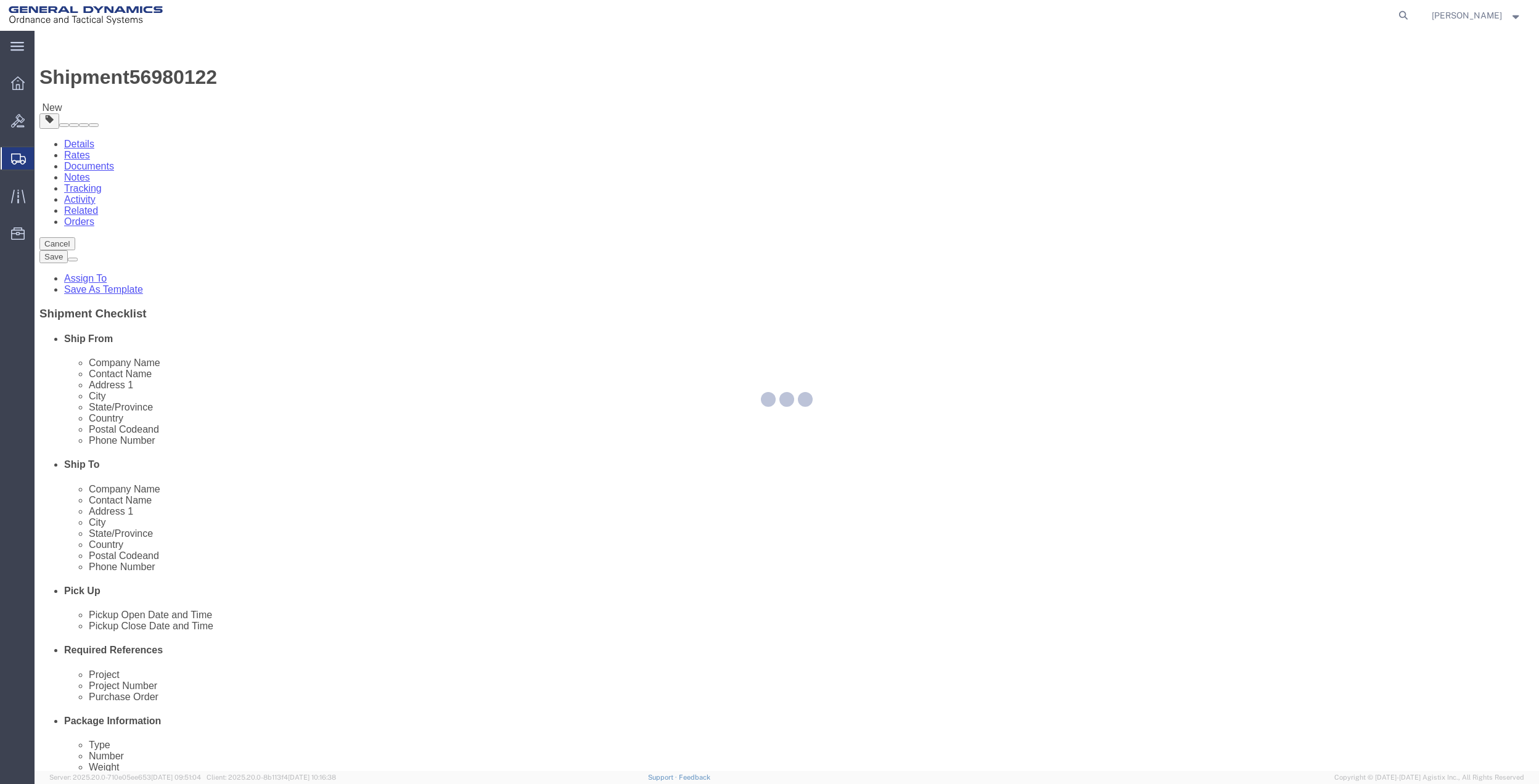
select select
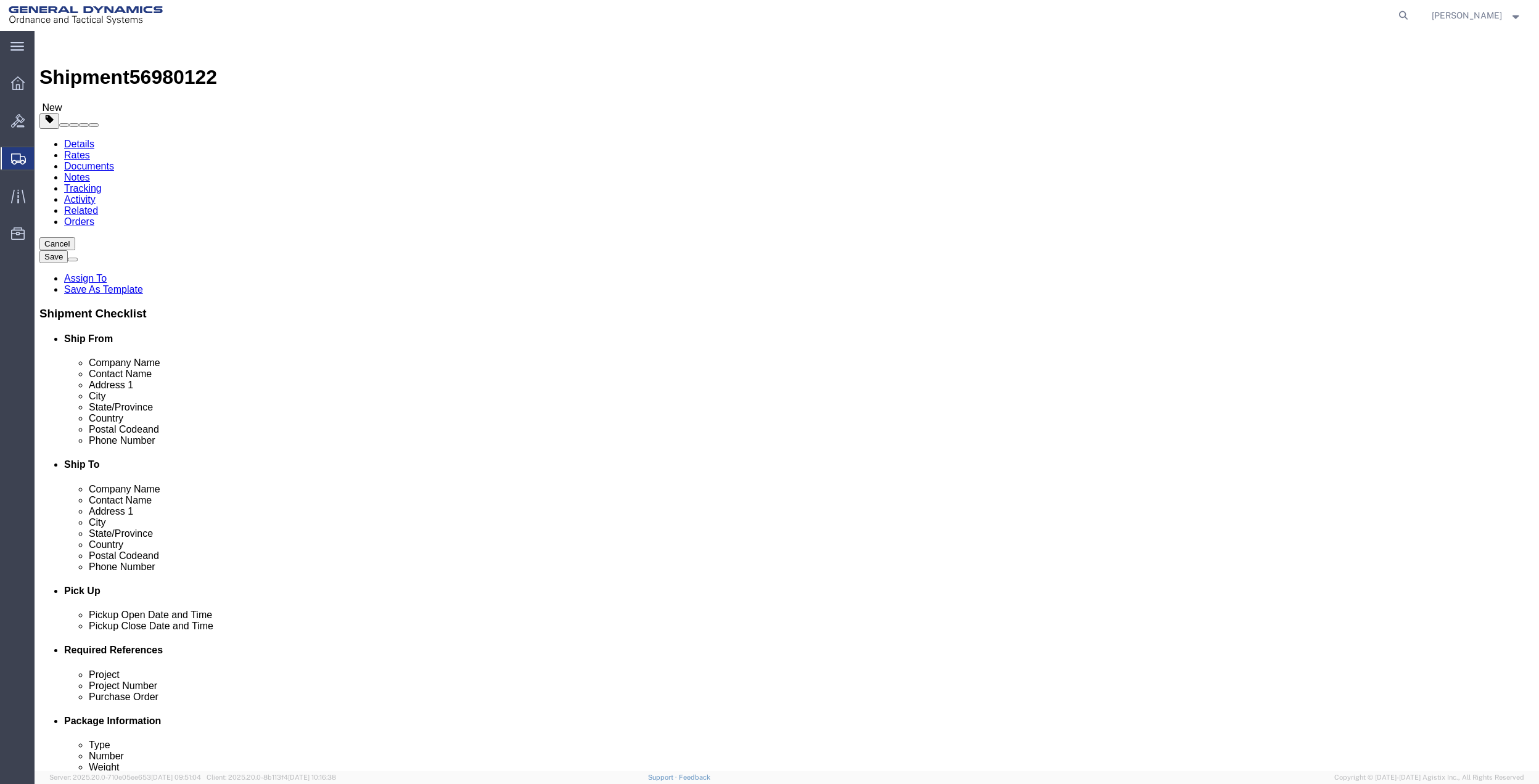
scroll to position [410, 0]
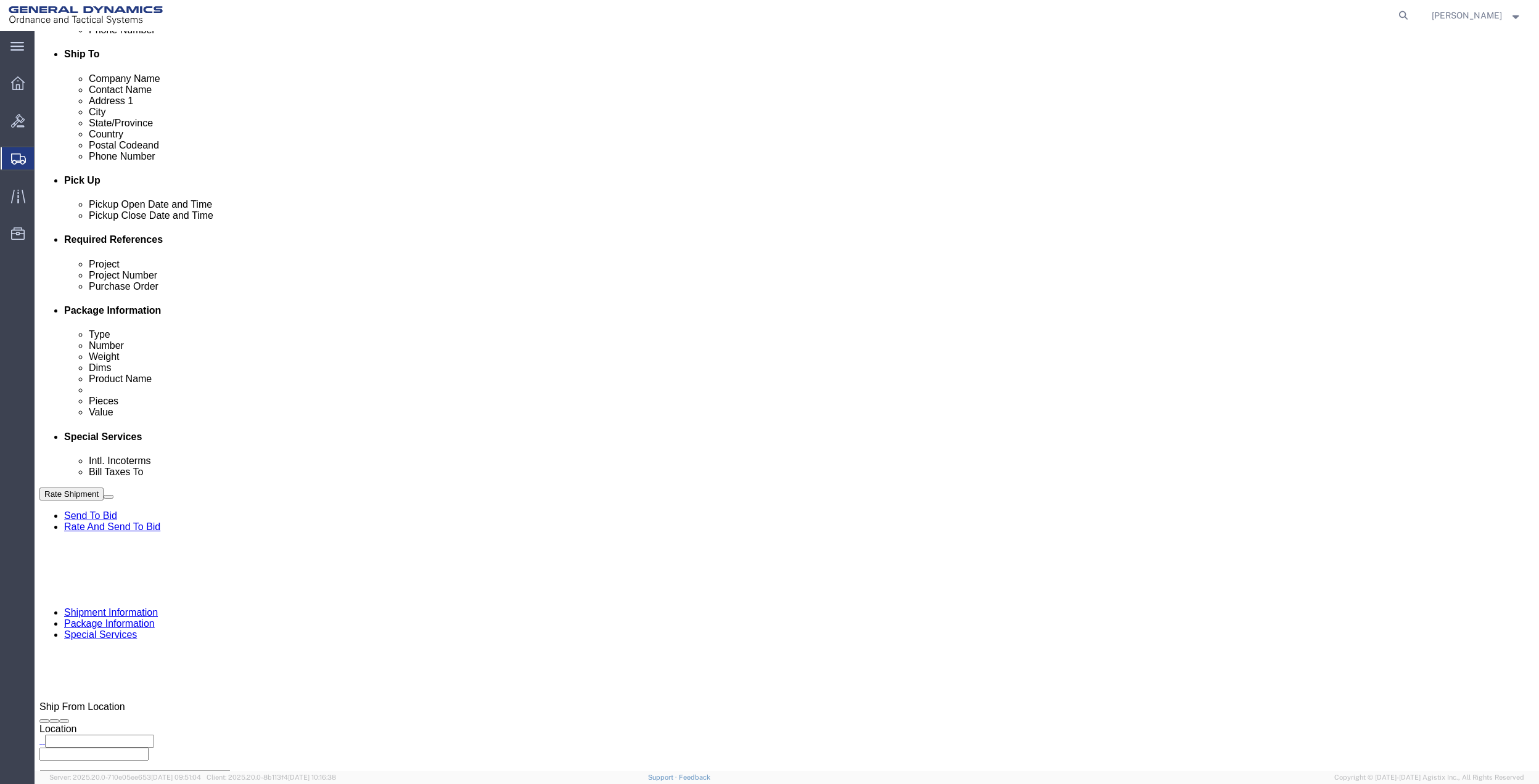
drag, startPoint x: 314, startPoint y: 302, endPoint x: 311, endPoint y: 312, distance: 10.4
click select "Select Buyer Cost Center Department Operations Number Order Number Sales Person"
select select "DEPARTMENT"
click select "Select Buyer Cost Center Department Operations Number Order Number Sales Person"
click select "Select [GEOGRAPHIC_DATA] [GEOGRAPHIC_DATA] [GEOGRAPHIC_DATA] [GEOGRAPHIC_DATA] …"
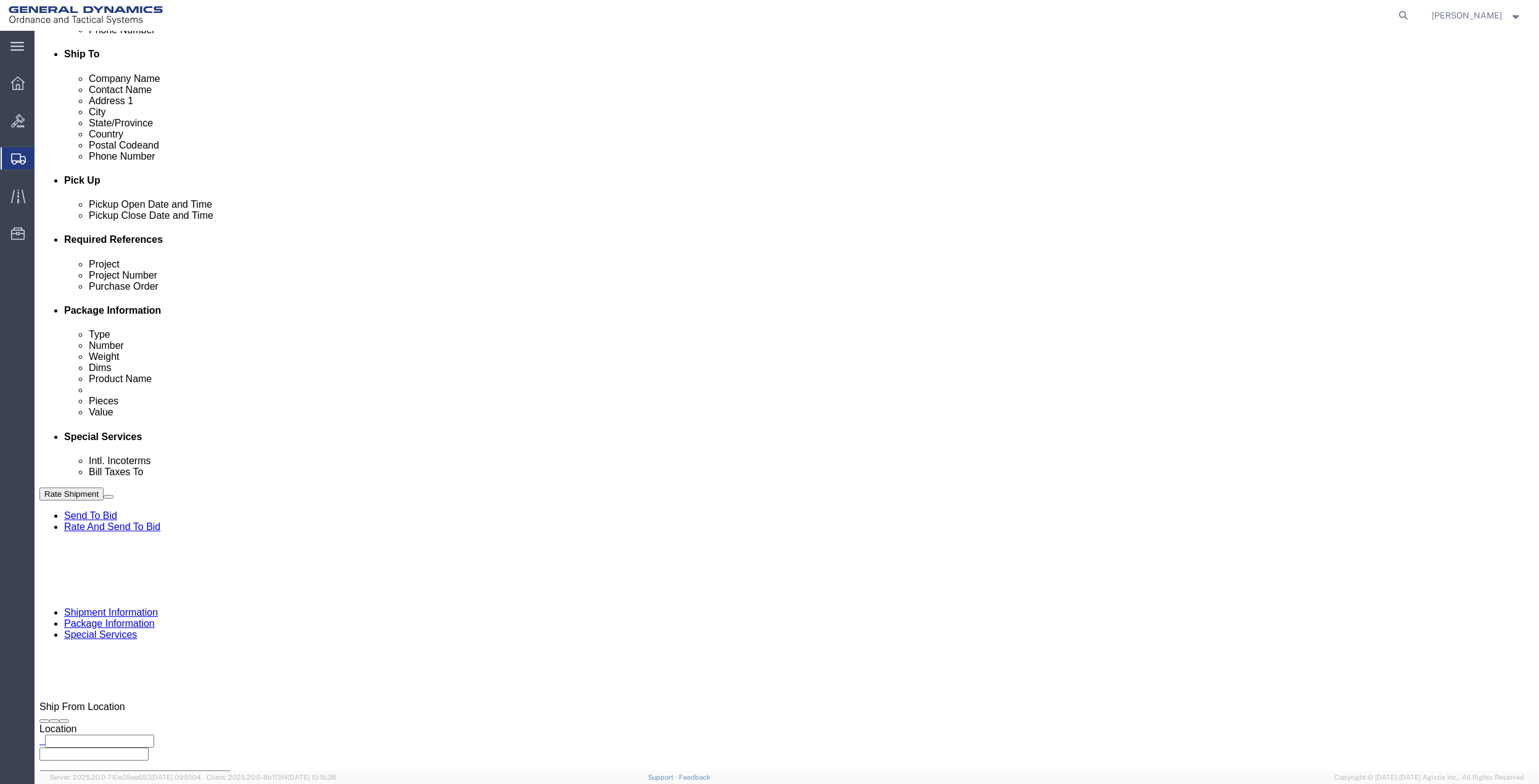
select select "1763983"
click select "Select [GEOGRAPHIC_DATA] [GEOGRAPHIC_DATA] [GEOGRAPHIC_DATA] [GEOGRAPHIC_DATA] …"
click div "Cost Center Select Buyer Cost Center Department Operations Number Order Number …"
drag, startPoint x: 1043, startPoint y: 300, endPoint x: 1037, endPoint y: 310, distance: 11.7
click select "Select 10AFM 10GAG 10GAH 10GFL 10GFO 10GIE 10GIS 30MABS St [PERSON_NAME] Program"
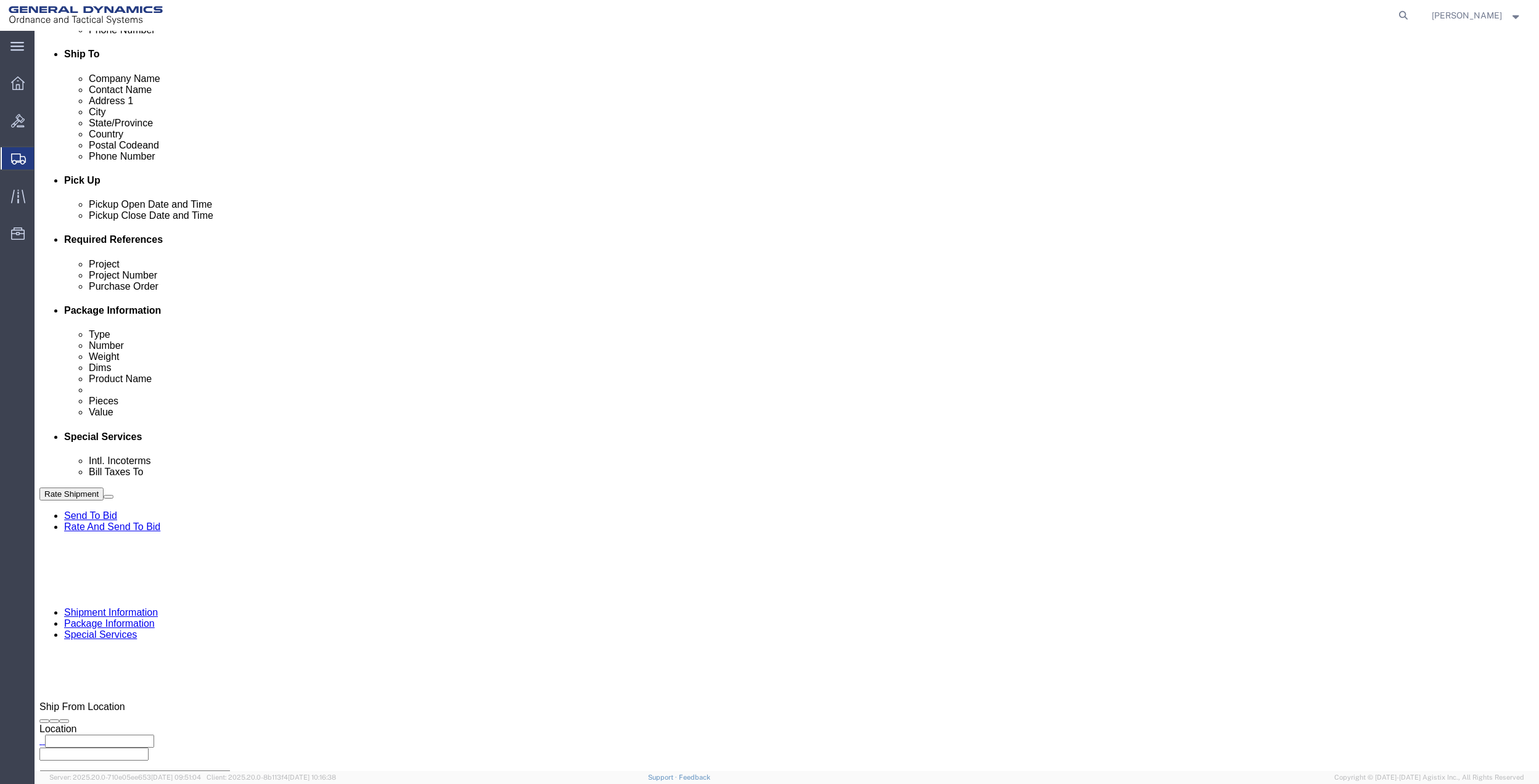
select select "214681"
click select "Select 10AFM 10GAG 10GAH 10GFL 10GFO 10GIE 10GIS 30MABS St [PERSON_NAME] Program"
click input "General Dynamics OTS % Data2Logistics"
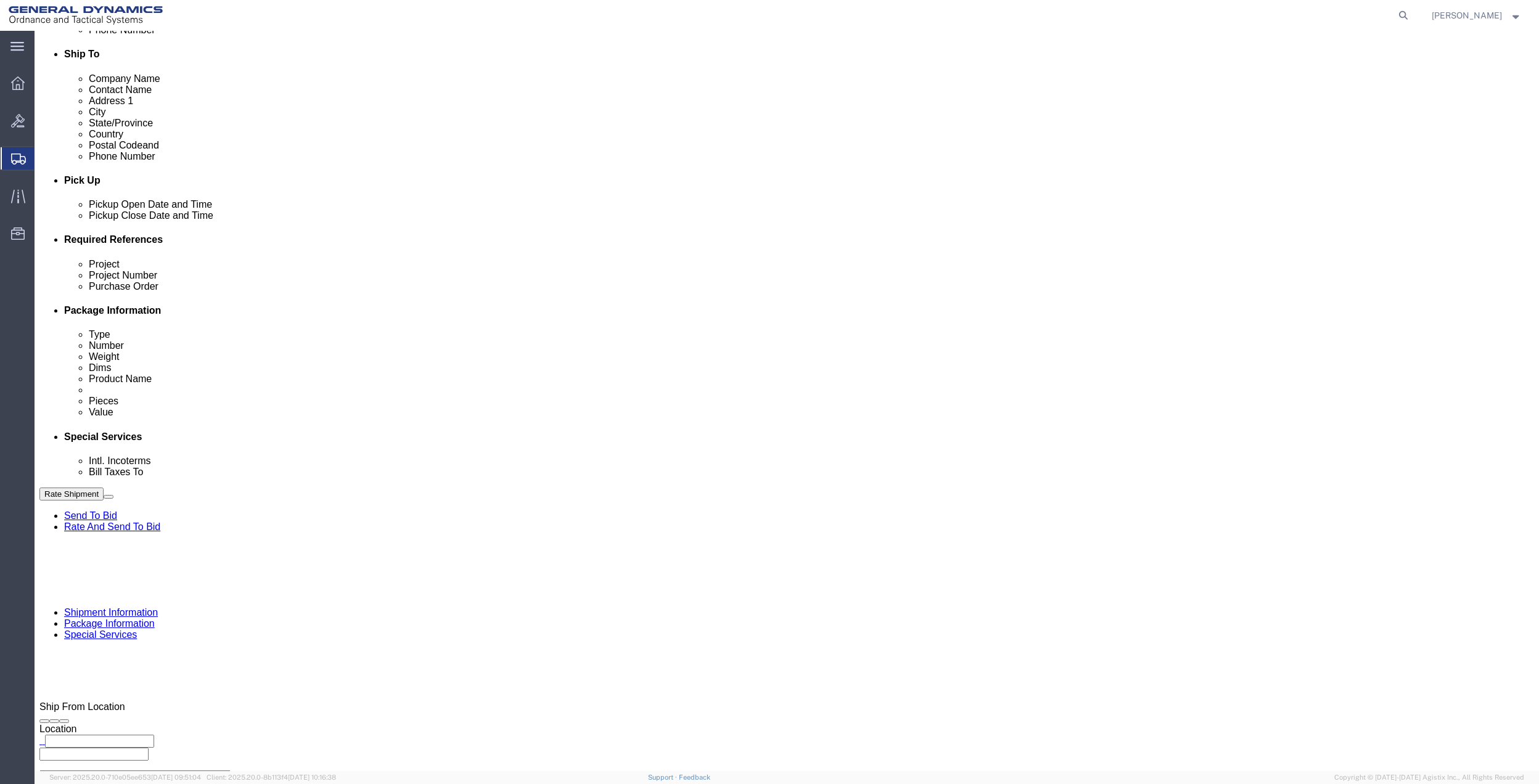
click p "- GEDOTS %DATA 2 LOGISTICS - (GEDOTS %DATA 2 LOGISTICS) [GEOGRAPHIC_DATA][PERSO…"
type input "GEDOTS %DATA 2 LOGISTICS"
type input "PO BOX 61050"
type input "GEDOTS %DATA 2 LOGISTICS"
type input "FORT [PERSON_NAME]"
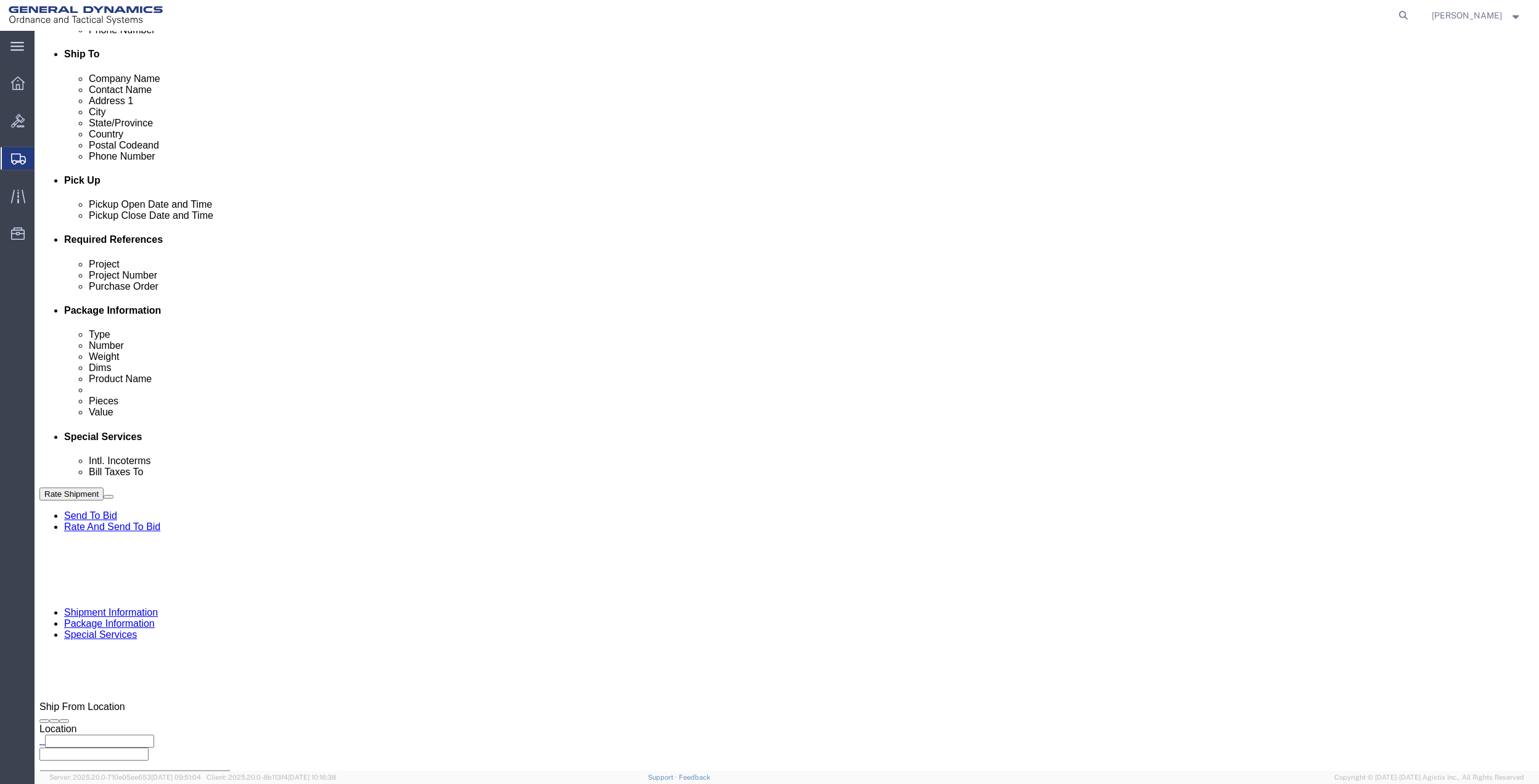
type input "33906"
select select "FL"
type input "GEDOTS %DATA 2 LOGISTICS"
click button "Rate Shipment"
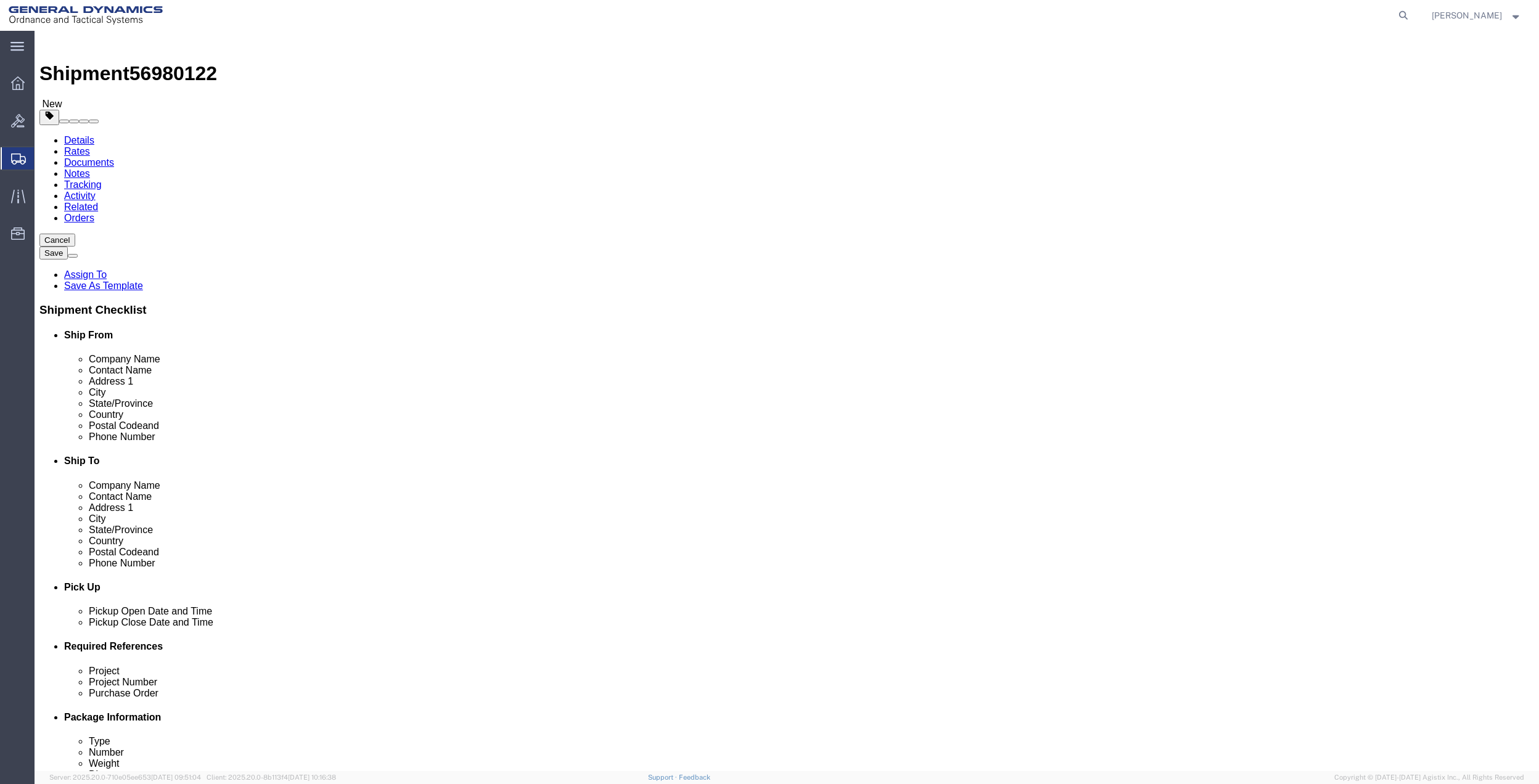
scroll to position [0, 0]
click link "Shipment Information"
click input "text"
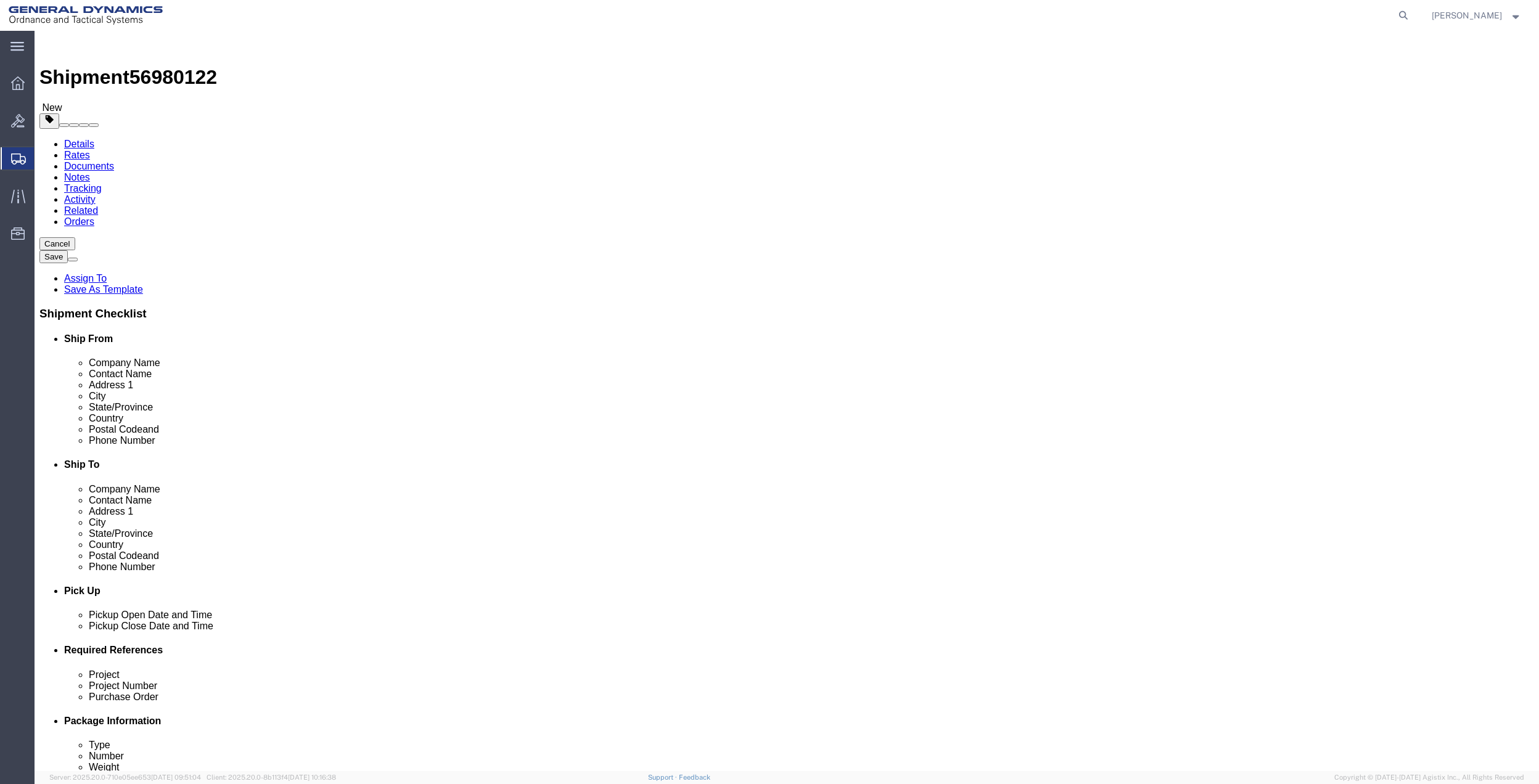
type input "[PHONE_NUMBER]"
drag, startPoint x: 903, startPoint y: 463, endPoint x: 959, endPoint y: 470, distance: 56.4
click input "Ship To Location / Phone Number : This field is required."
paste input "[PHONE_NUMBER]"
type input "[PHONE_NUMBER]"
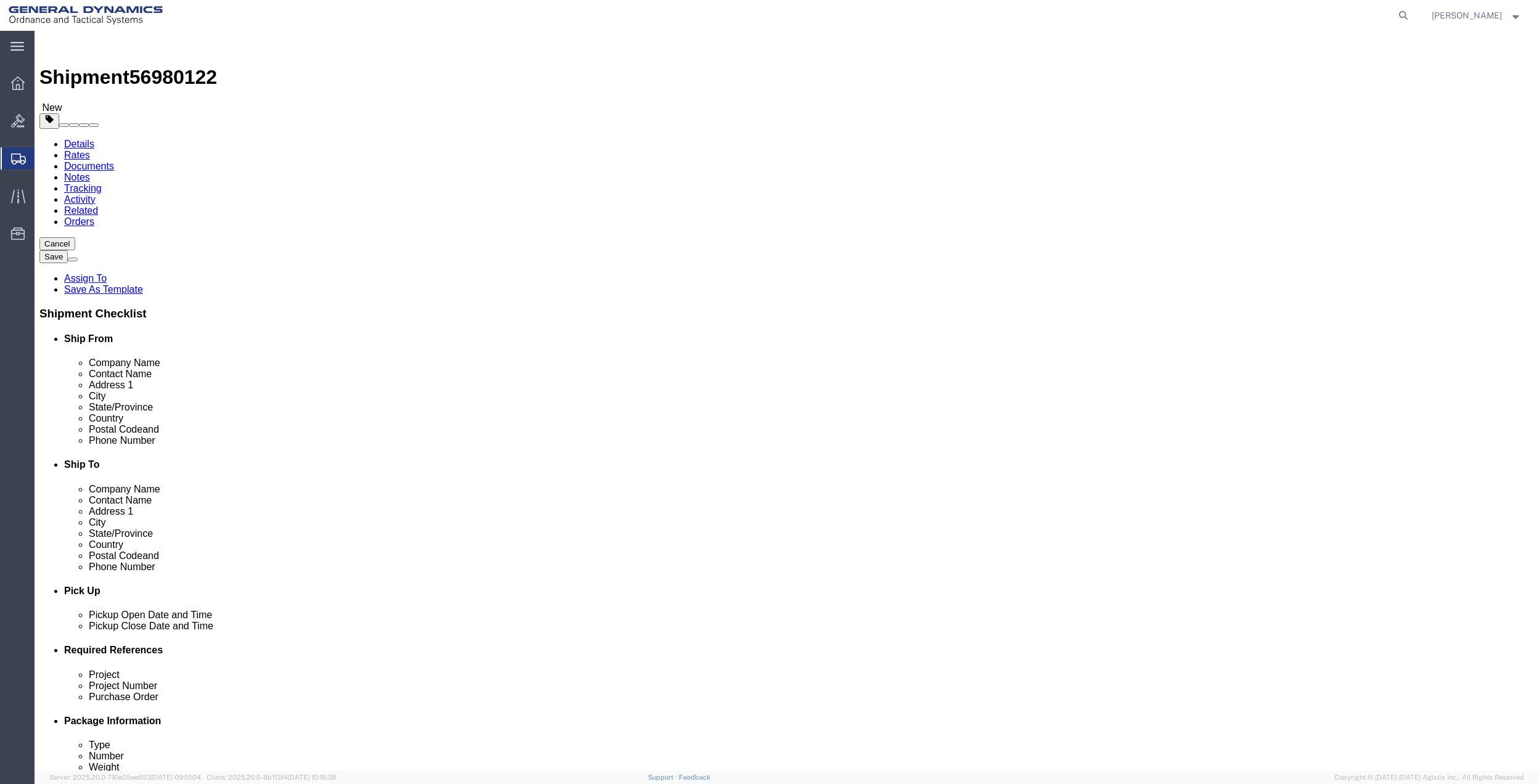
click button "Rate Shipment"
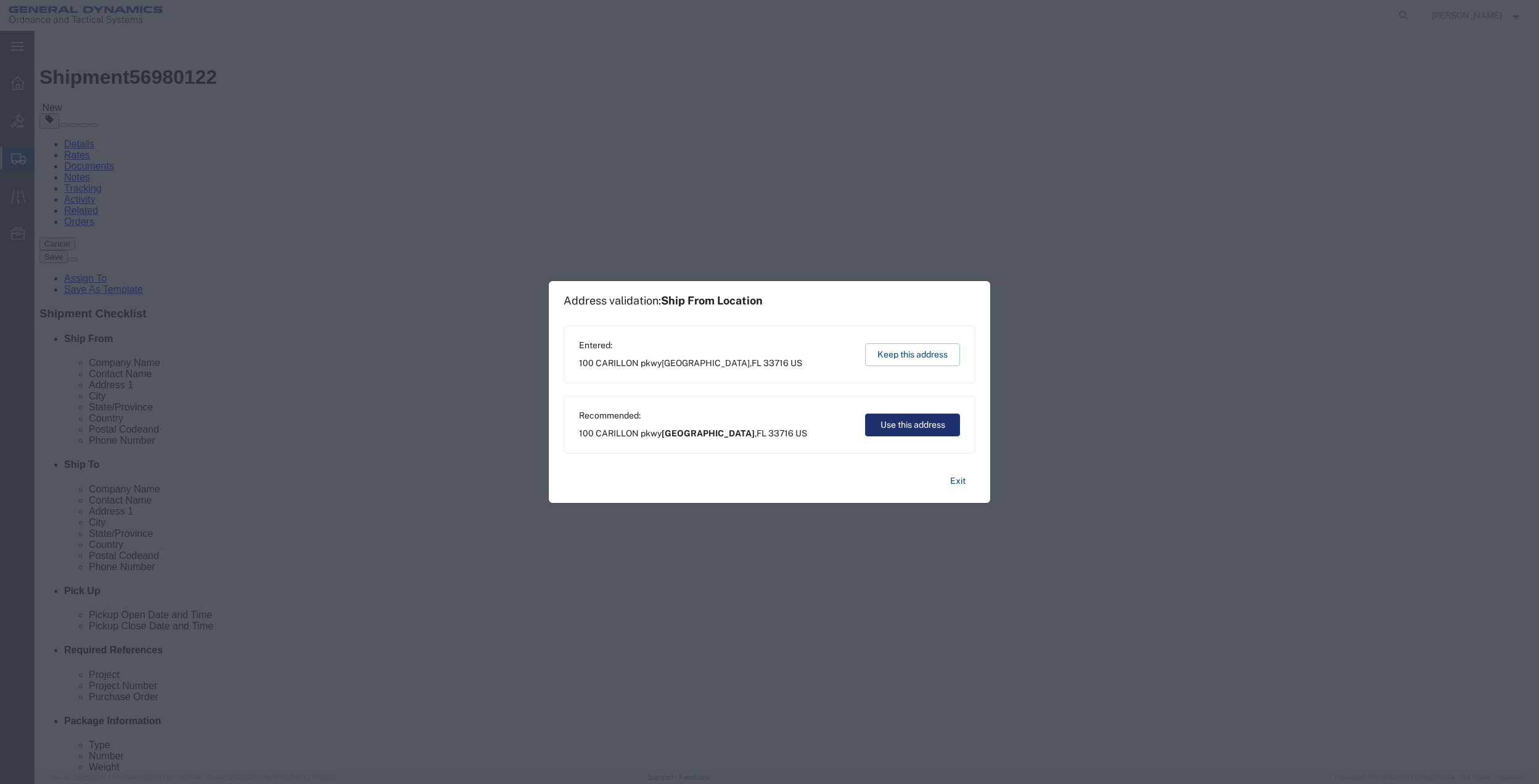
click at [886, 422] on button "Use this address" at bounding box center [912, 425] width 95 height 23
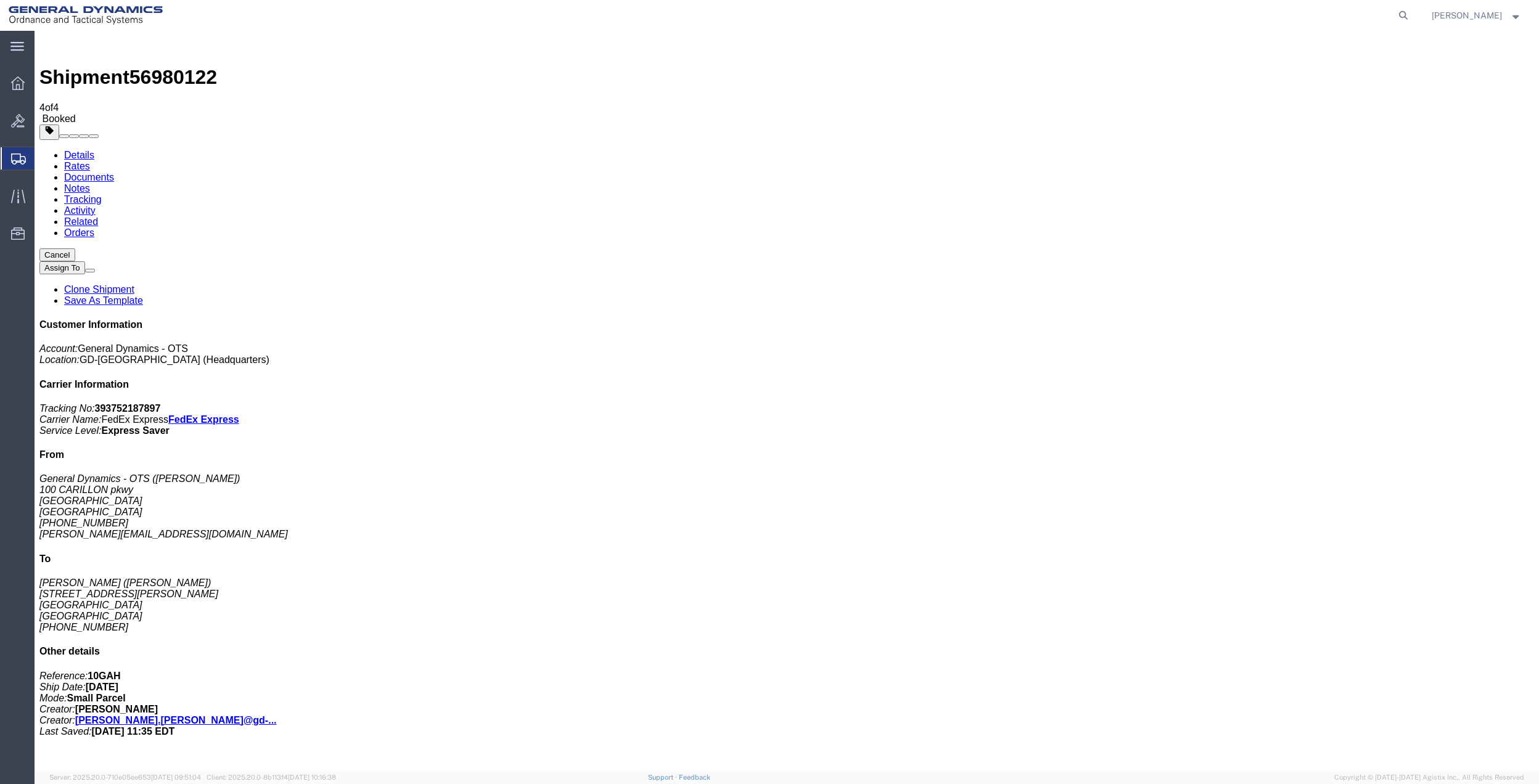
drag, startPoint x: 159, startPoint y: 246, endPoint x: 641, endPoint y: 303, distance: 485.4
click at [0, 0] on span "Create Shipment" at bounding box center [0, 0] width 0 height 0
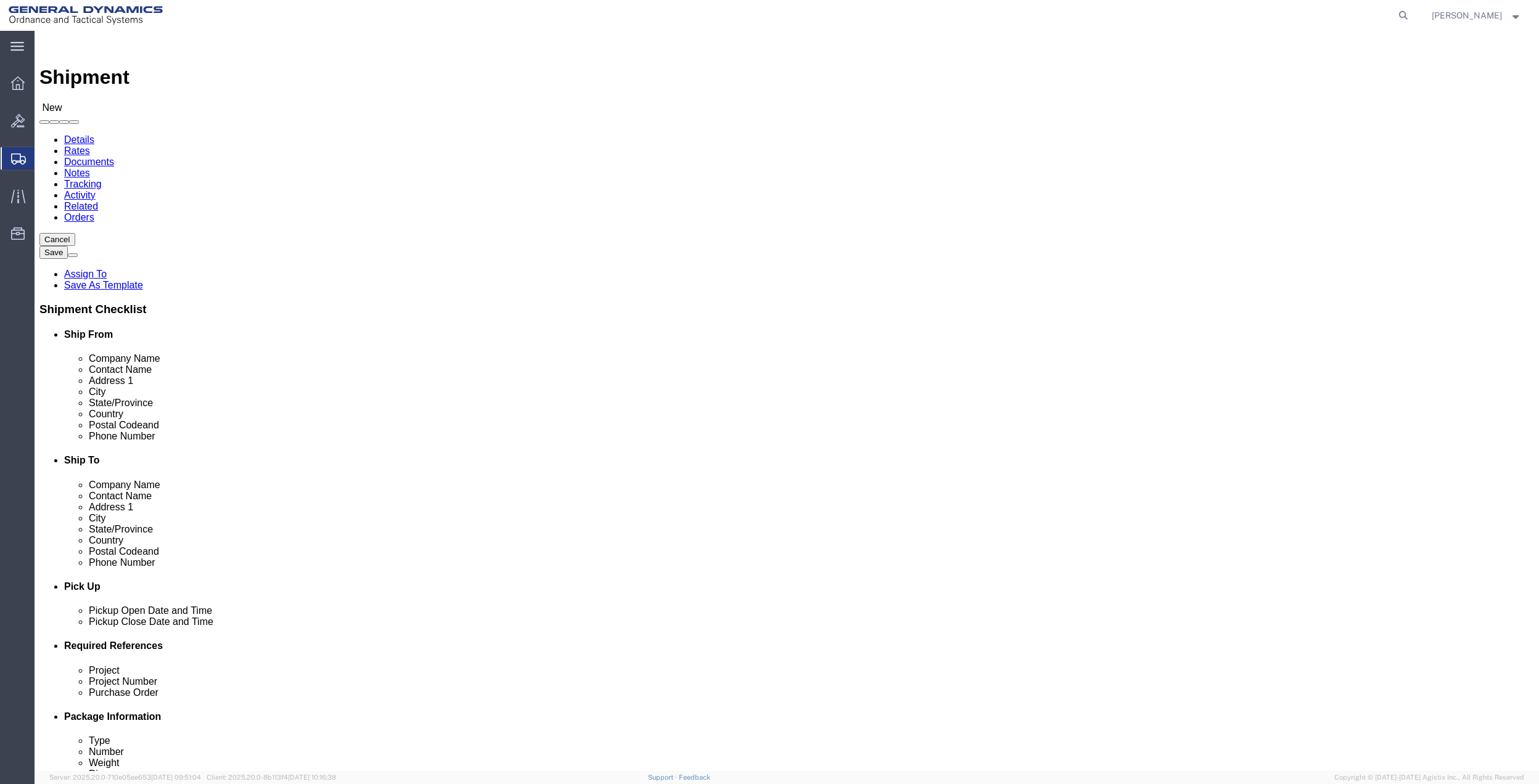
click input "text"
type input "TERNER"
click p "- General Dynamics - OTS - ([PERSON_NAME]) [STREET_ADDRESS]"
select select "FL"
type input "[PERSON_NAME]"
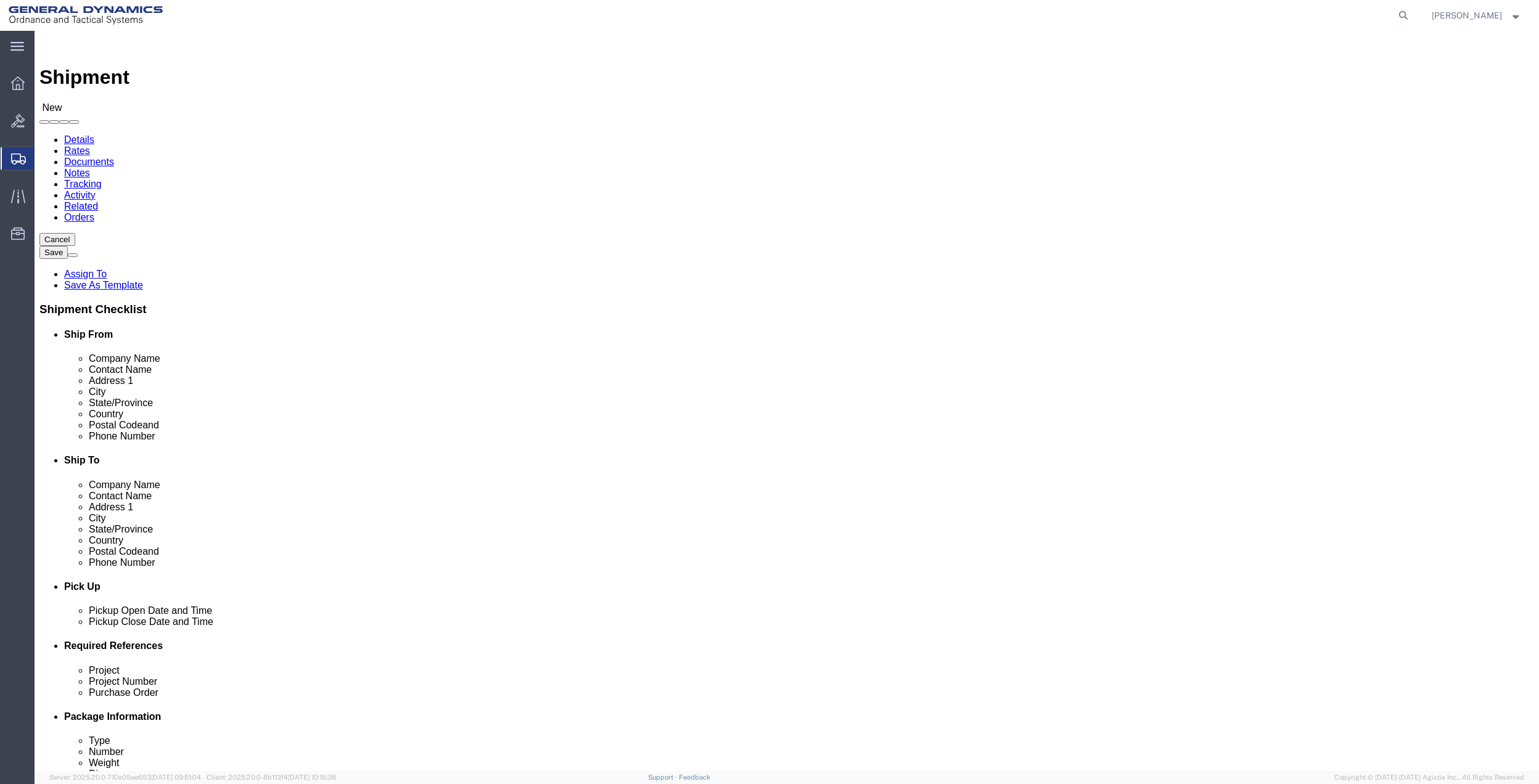
click input "text"
type input "DIAMOND"
click p "- [PERSON_NAME] - ([PERSON_NAME]) [STREET_ADDRESS][PERSON_NAME]"
select select "FL"
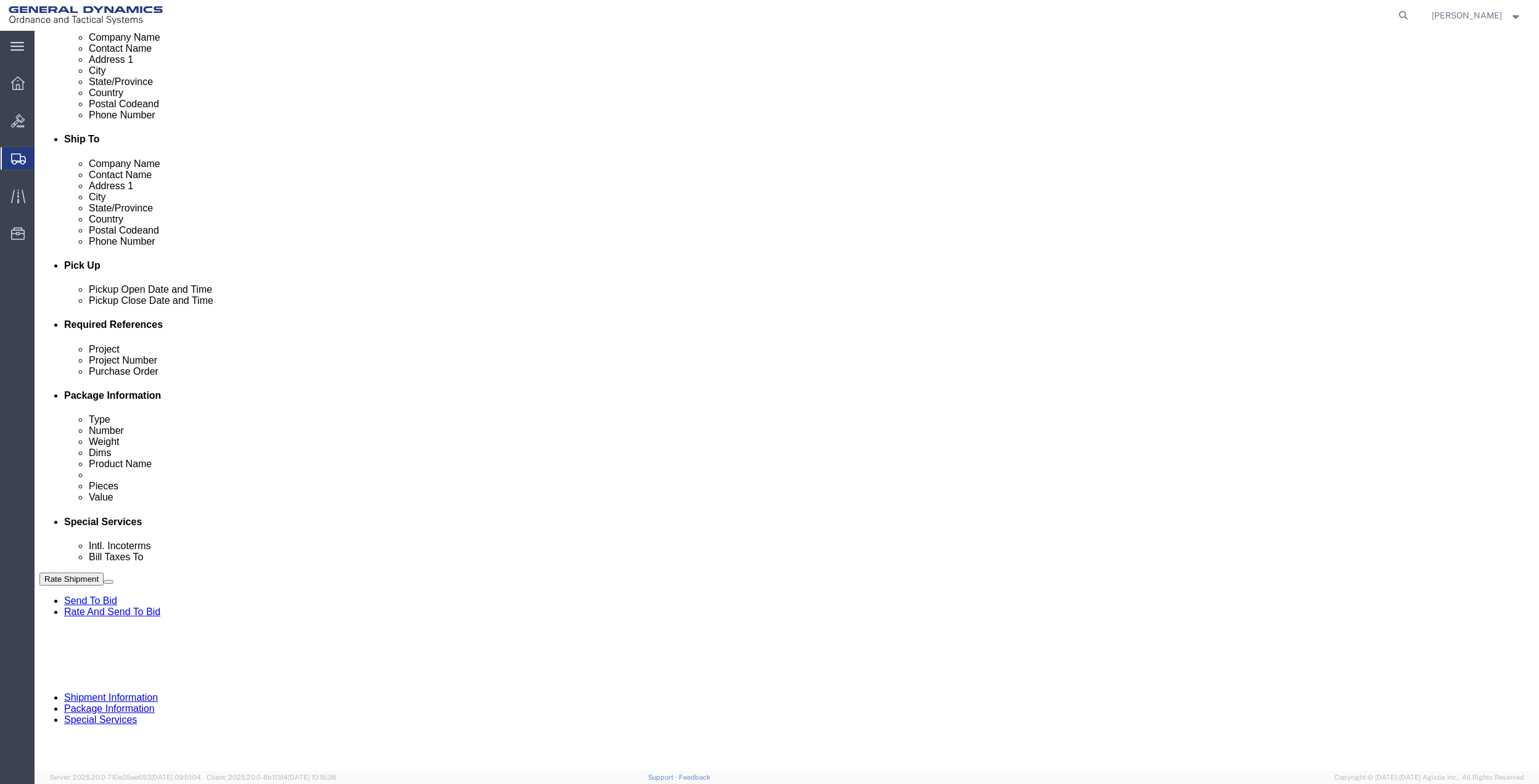
scroll to position [75, 0]
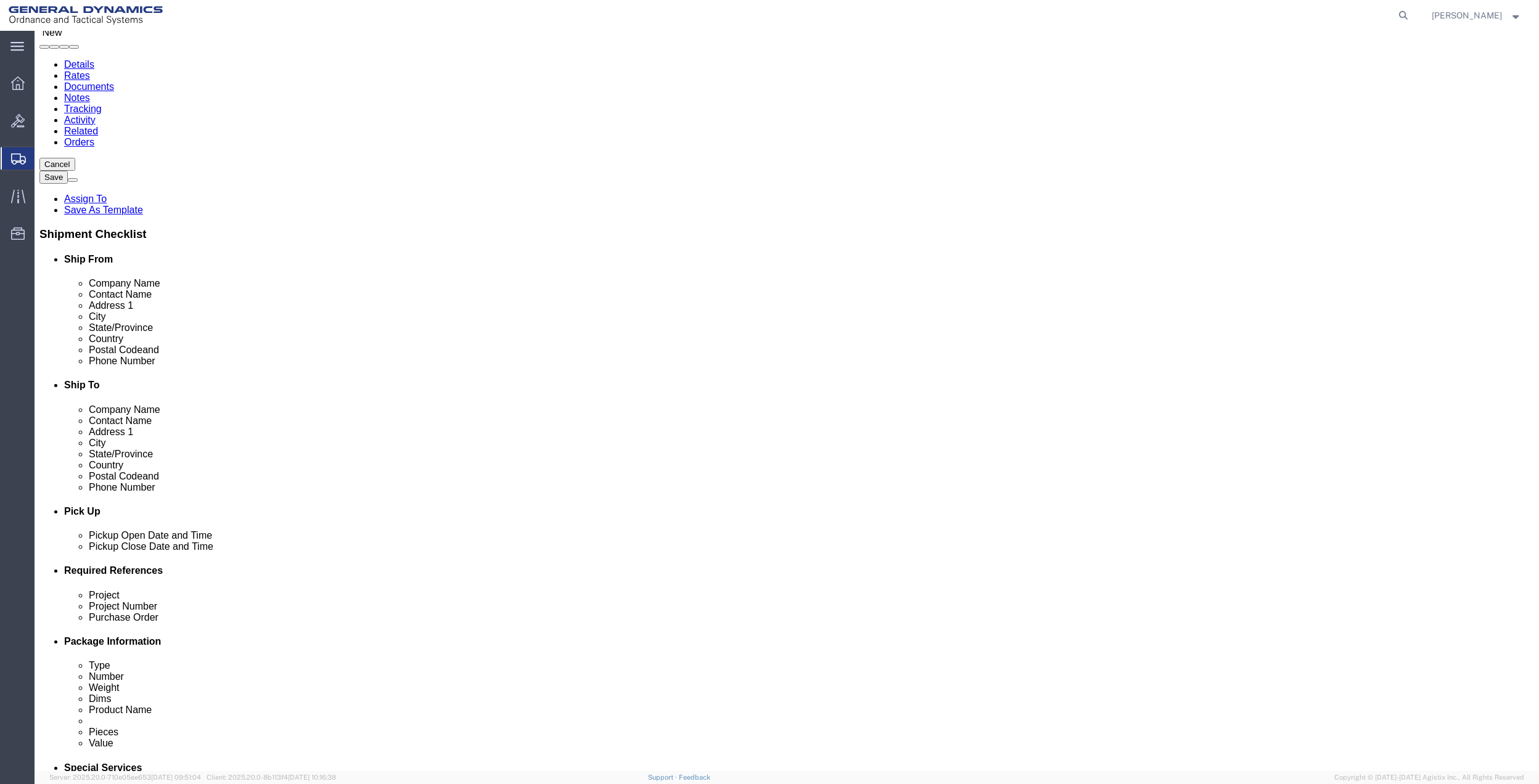
type input "[PERSON_NAME]"
click input "text"
type input "[PHONE_NUMBER]"
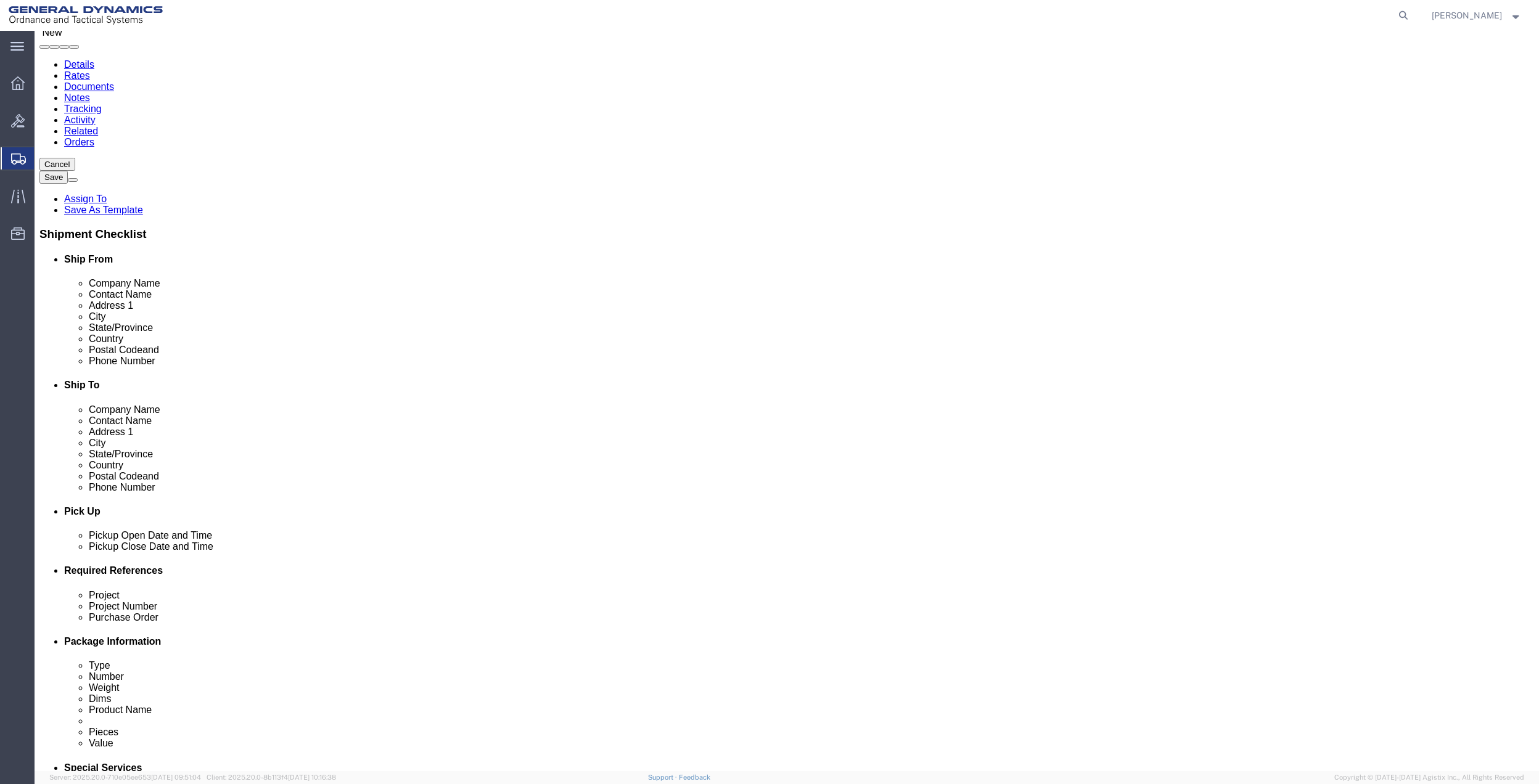
drag, startPoint x: 879, startPoint y: 342, endPoint x: 858, endPoint y: 343, distance: 21.0
click input "text"
paste input "[PHONE_NUMBER]"
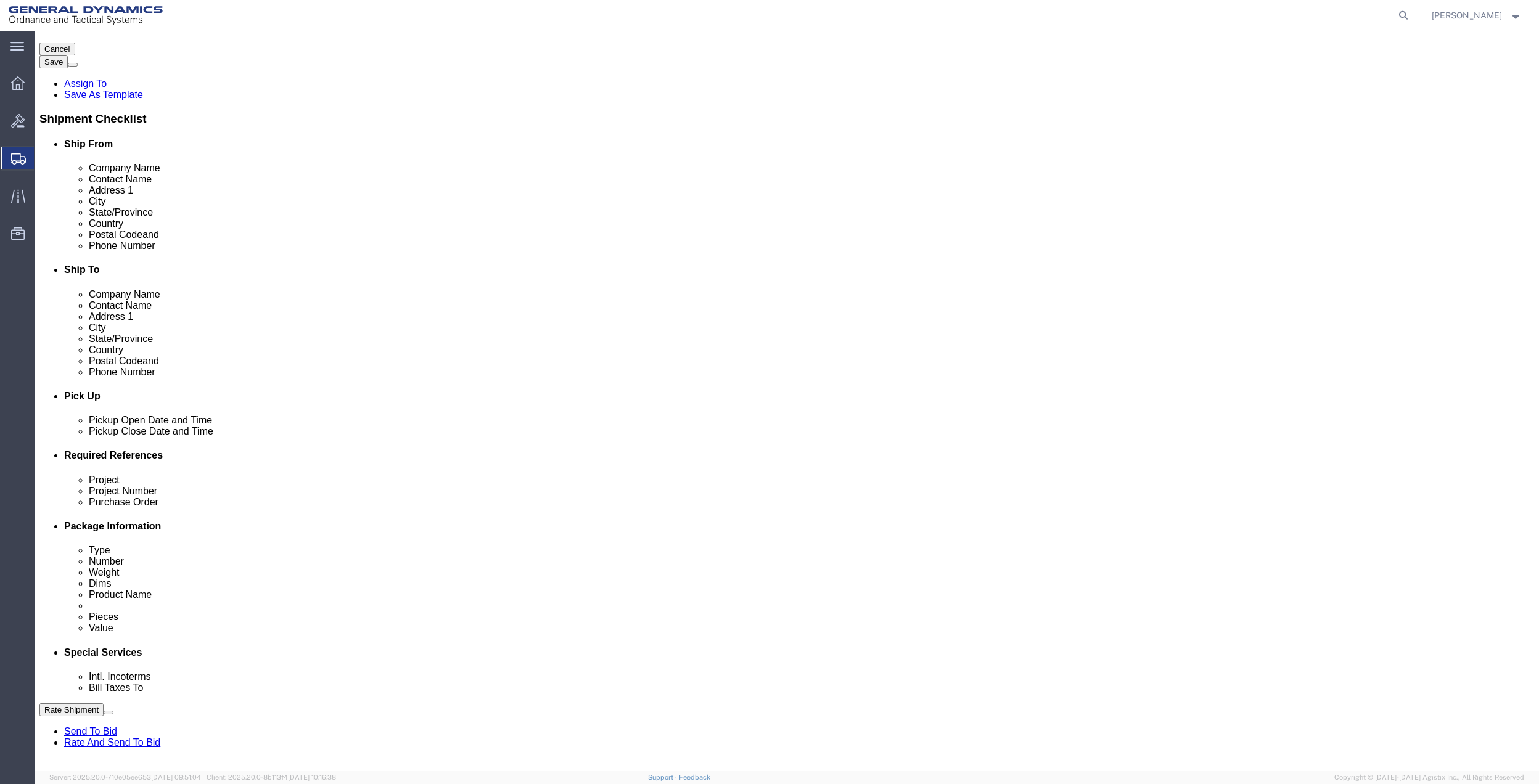
scroll to position [322, 0]
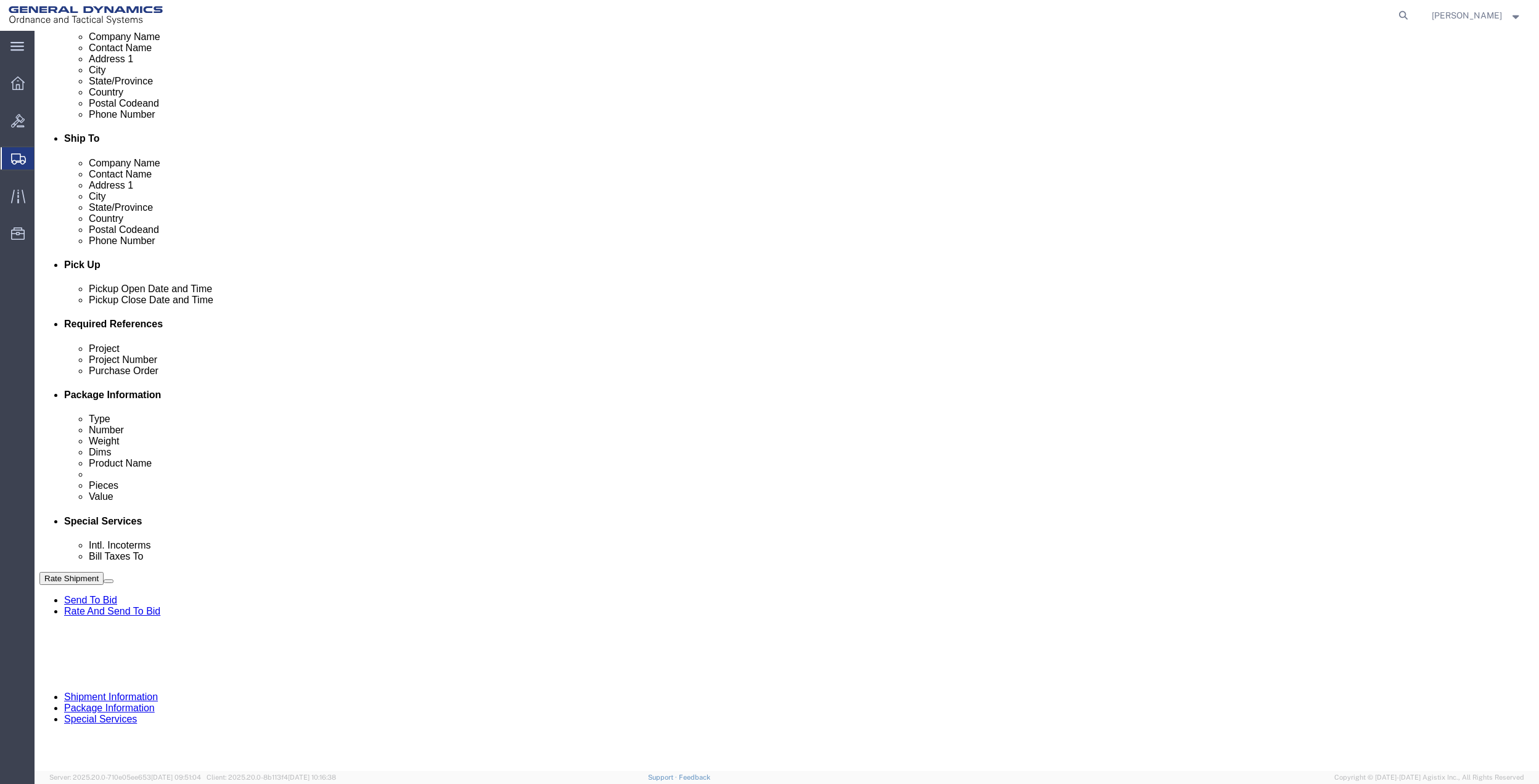
type input "[PHONE_NUMBER]"
click button "Add reference"
click input "text"
type input "10GAH"
drag, startPoint x: 702, startPoint y: 431, endPoint x: 669, endPoint y: 445, distance: 35.8
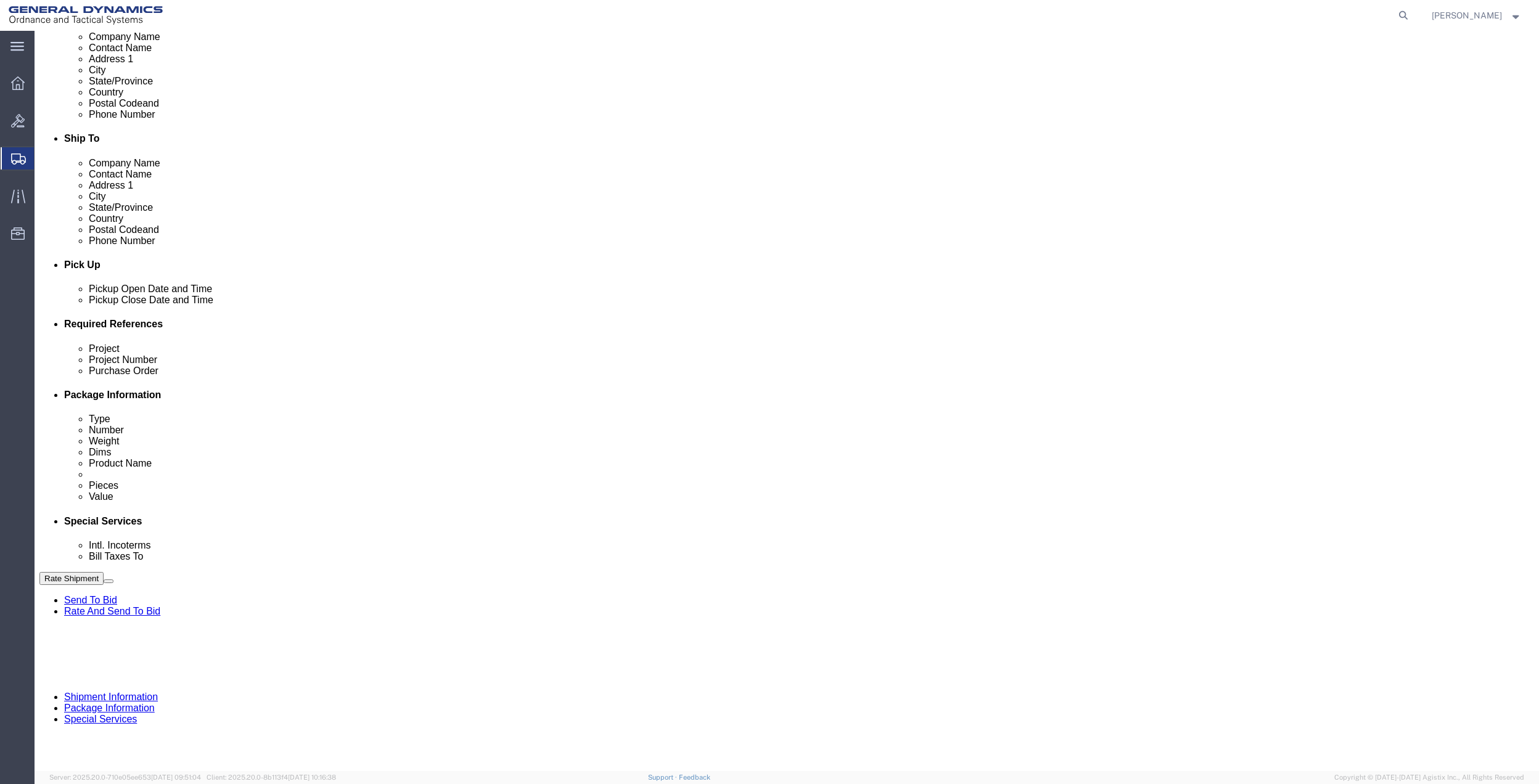
click input "text"
paste input "10GAH"
type input "10GAH"
click div "Project"
click input "text"
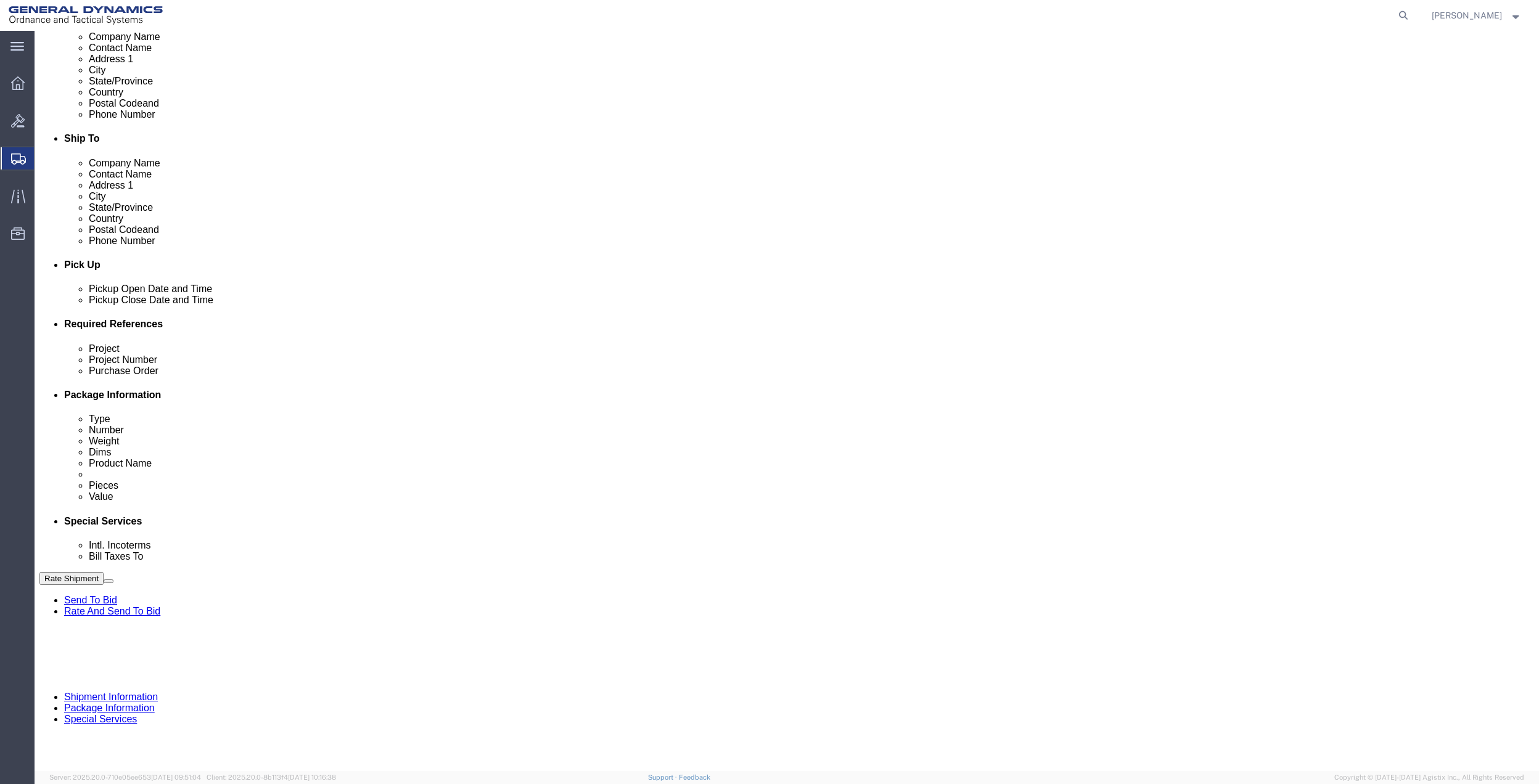
paste input "10GAH"
type input "10GAH"
click input "text"
paste input "10GAH"
type input "10GAH"
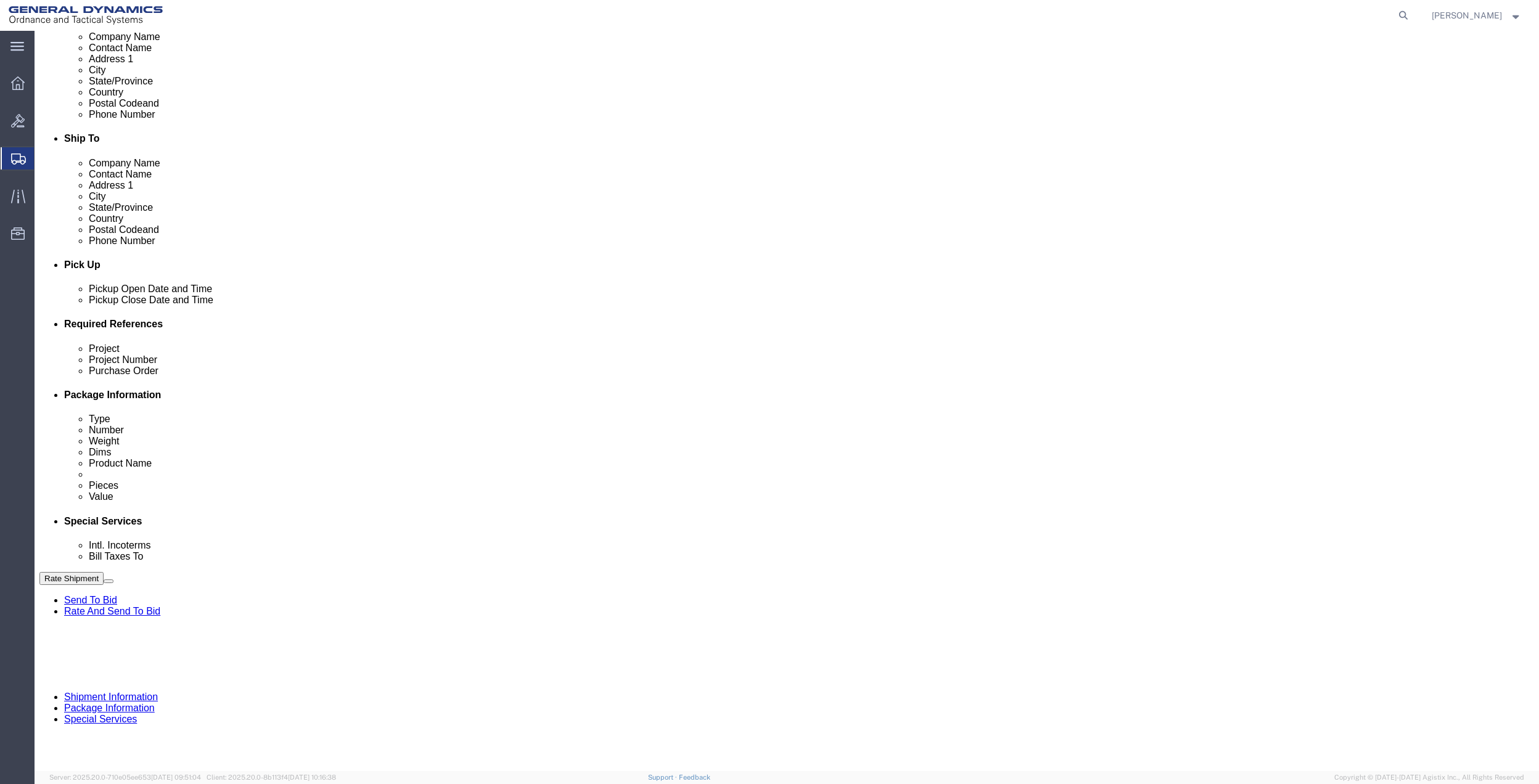
drag, startPoint x: 169, startPoint y: 465, endPoint x: 165, endPoint y: 456, distance: 9.8
click select "Select Account Type Activity ID Airline Appointment Number ASN Batch Request # …"
select select "DEPT"
click select "Select Account Type Activity ID Airline Appointment Number ASN Batch Request # …"
click icon
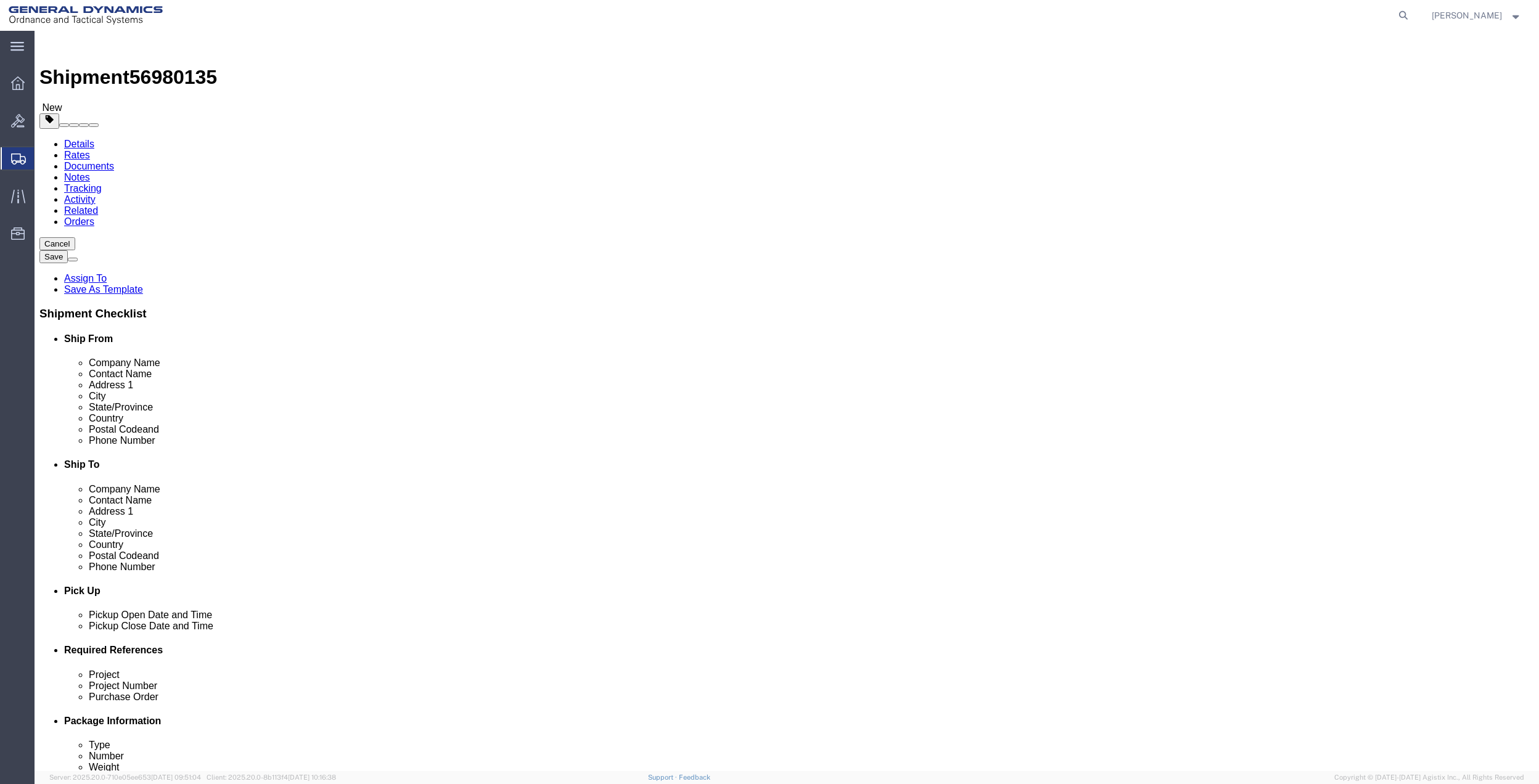
click select "Select Bale(s) Basket(s) Bolt(s) Bottle(s) Buckets Bulk Bundle(s) Can(s) Cardbo…"
select select "PAK"
click select "Select Bale(s) Basket(s) Bolt(s) Bottle(s) Buckets Bulk Bundle(s) Can(s) Cardbo…"
type input "10.25"
type input "12.75"
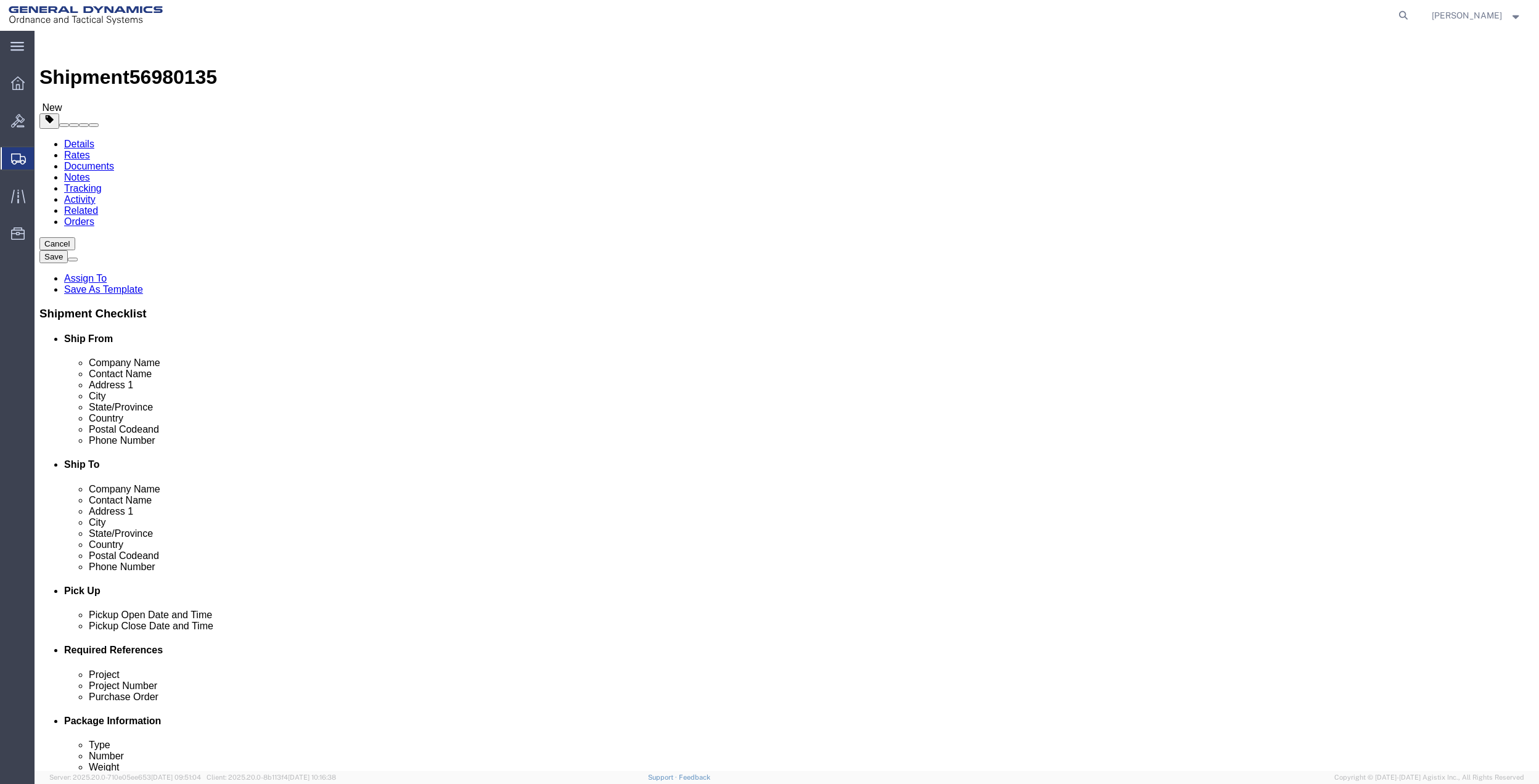
type input "1.00"
click input "0.00"
type input "3.5"
click link "Add Content"
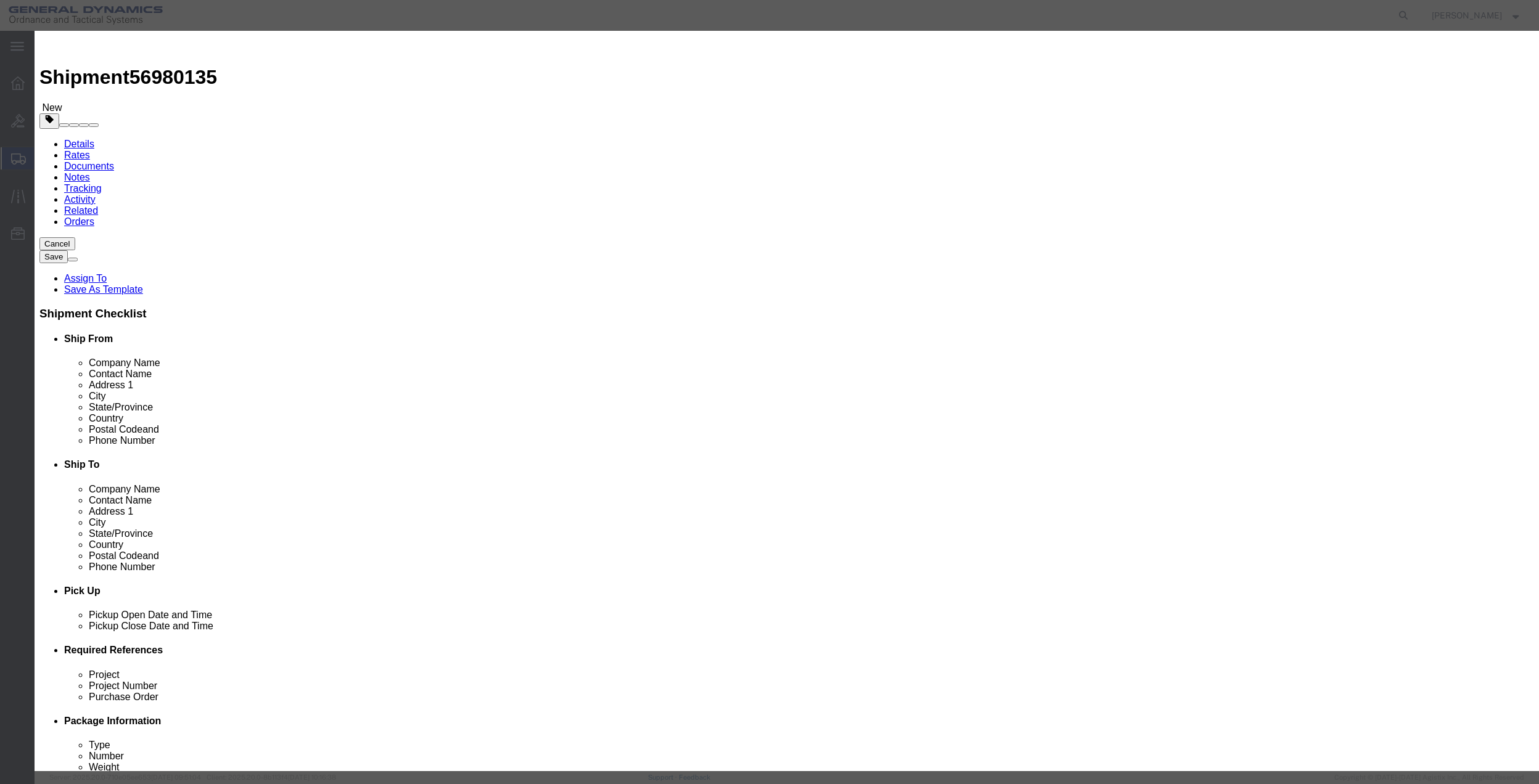
click div "Commodity library"
click input "text"
type input "MISC"
click input "0"
type input "01"
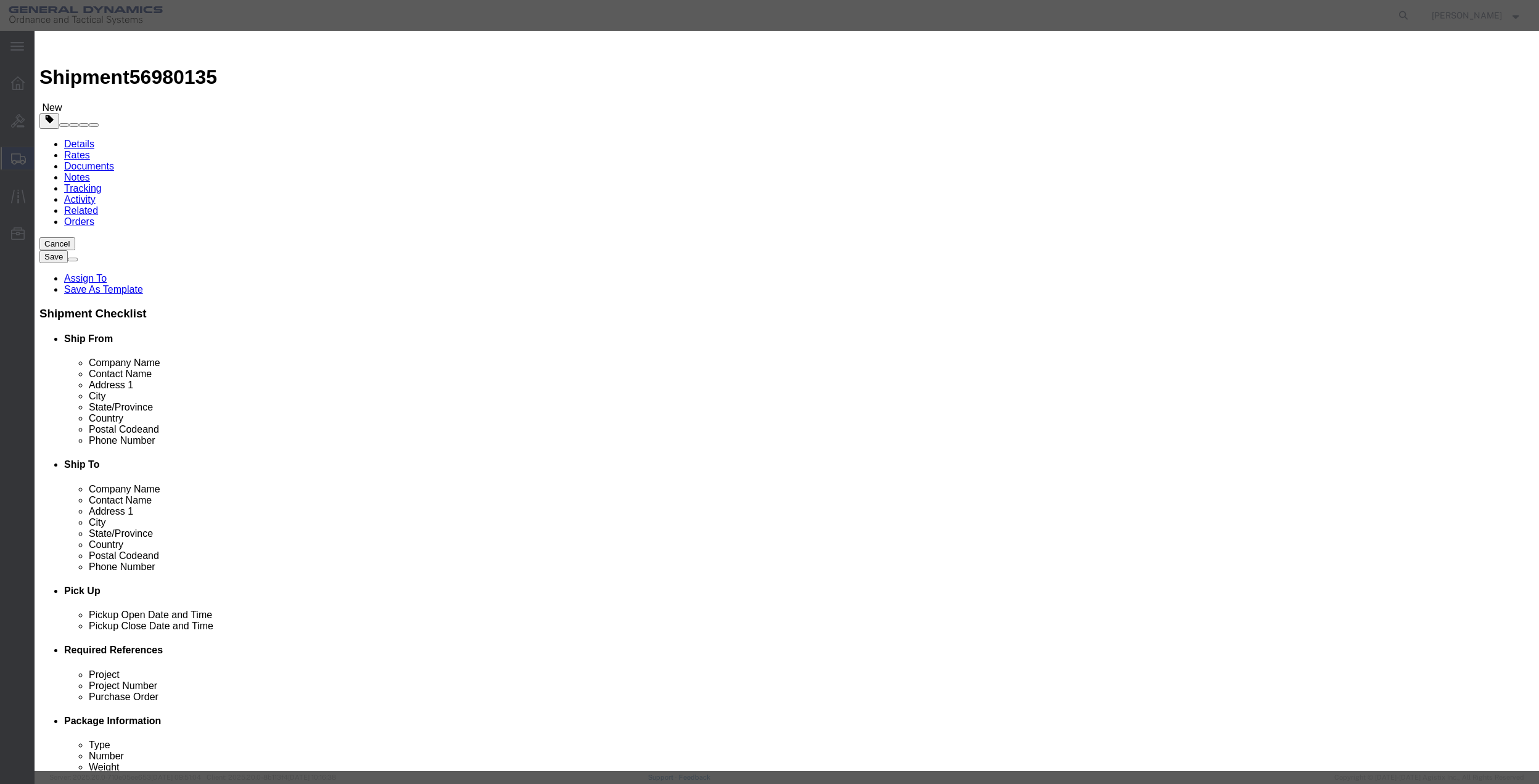
type input "100"
select select "US"
click select "Select 50 55 60 65 70 85 92.5 100 125 175 250 300 400"
select select "70"
click select "Select 50 55 60 65 70 85 92.5 100 125 175 250 300 400"
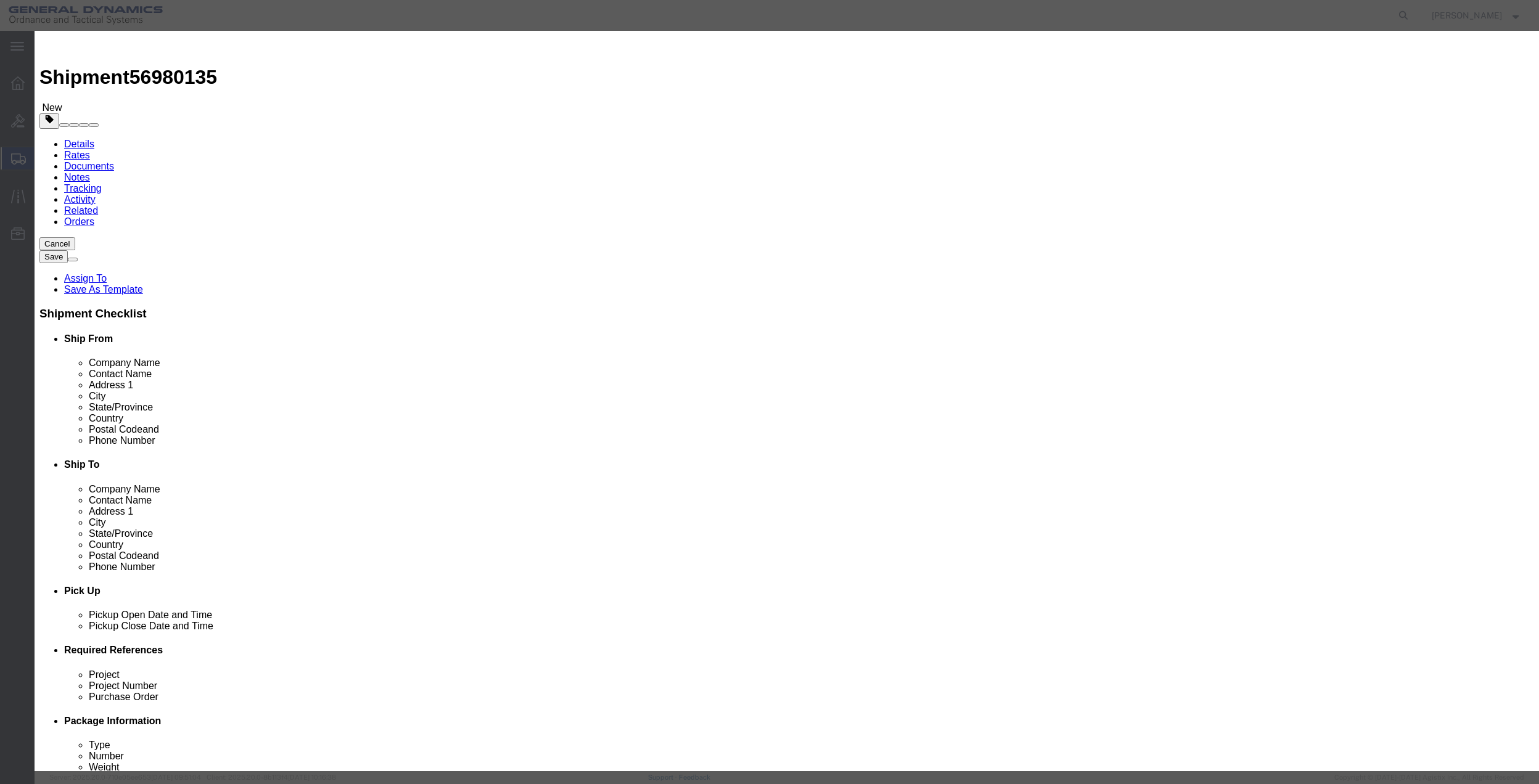
click button "Save & Close"
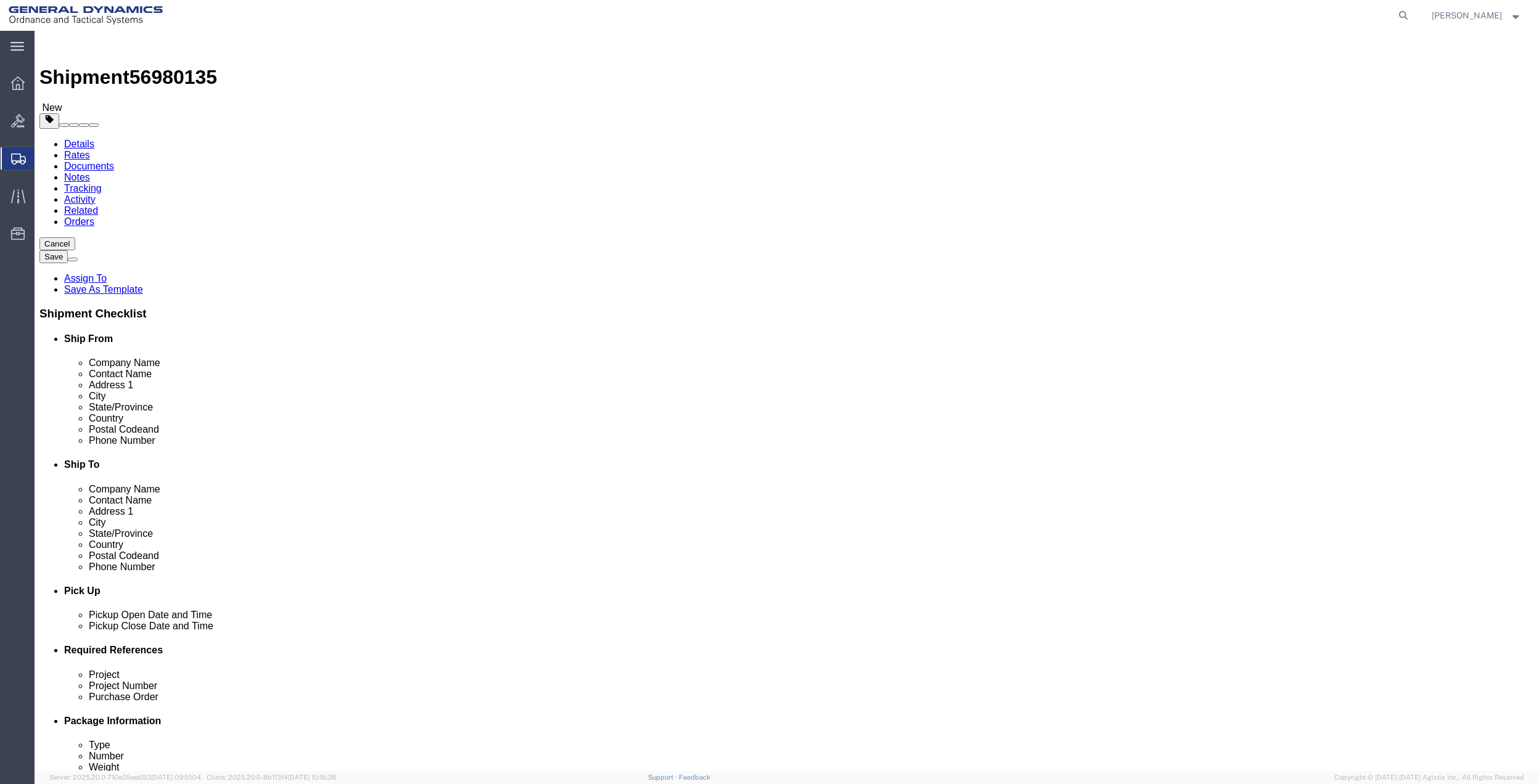
click icon
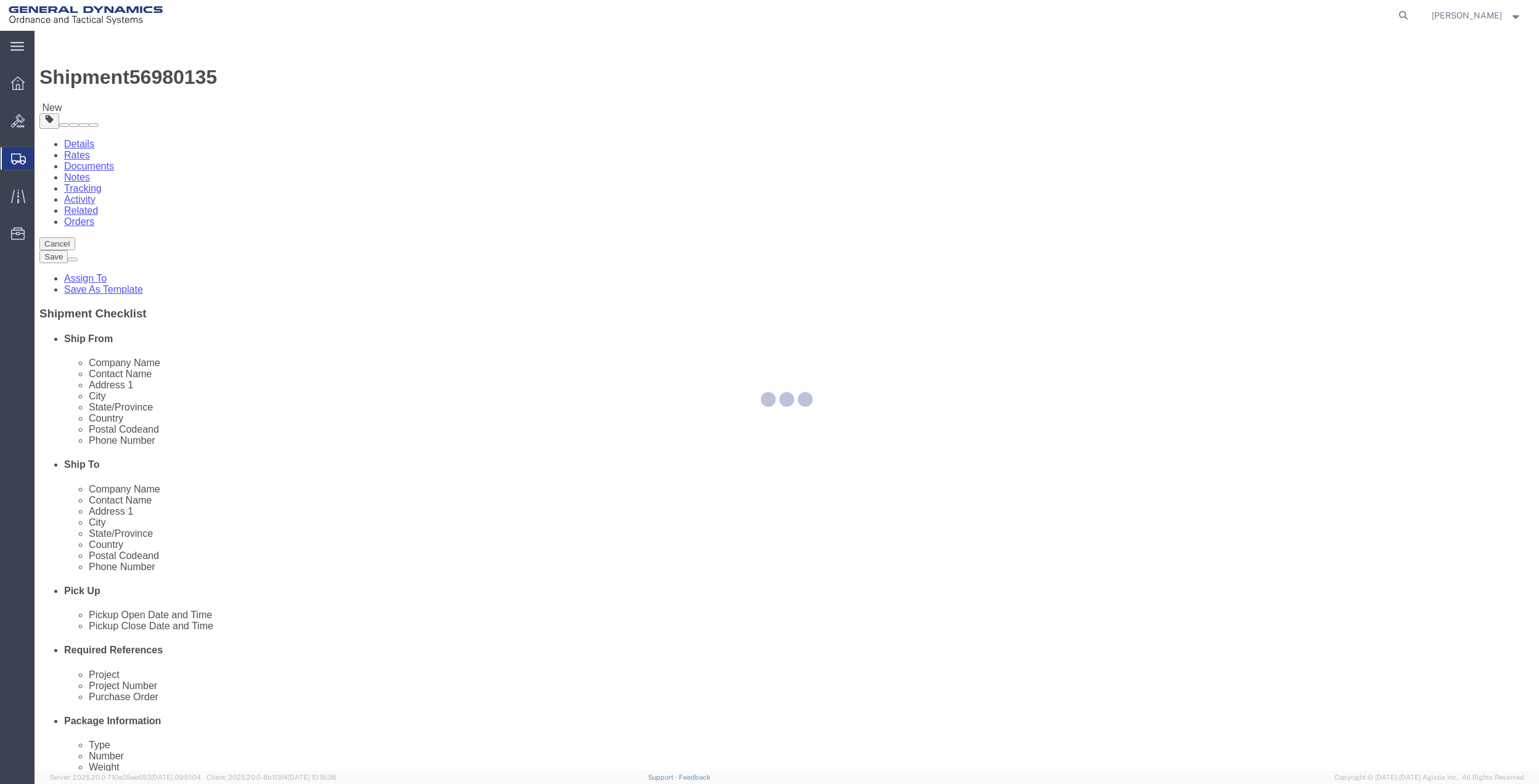
select select
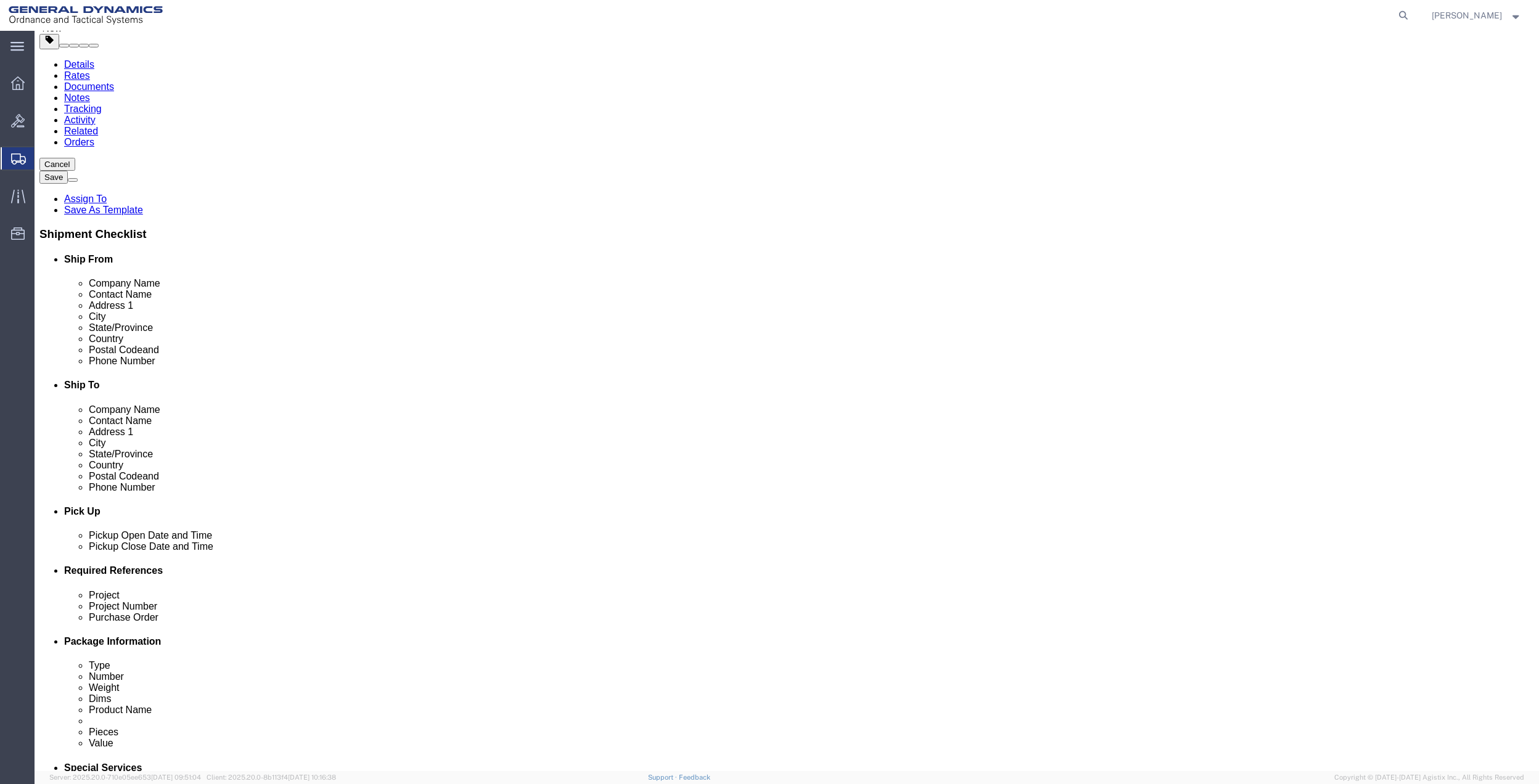
scroll to position [328, 0]
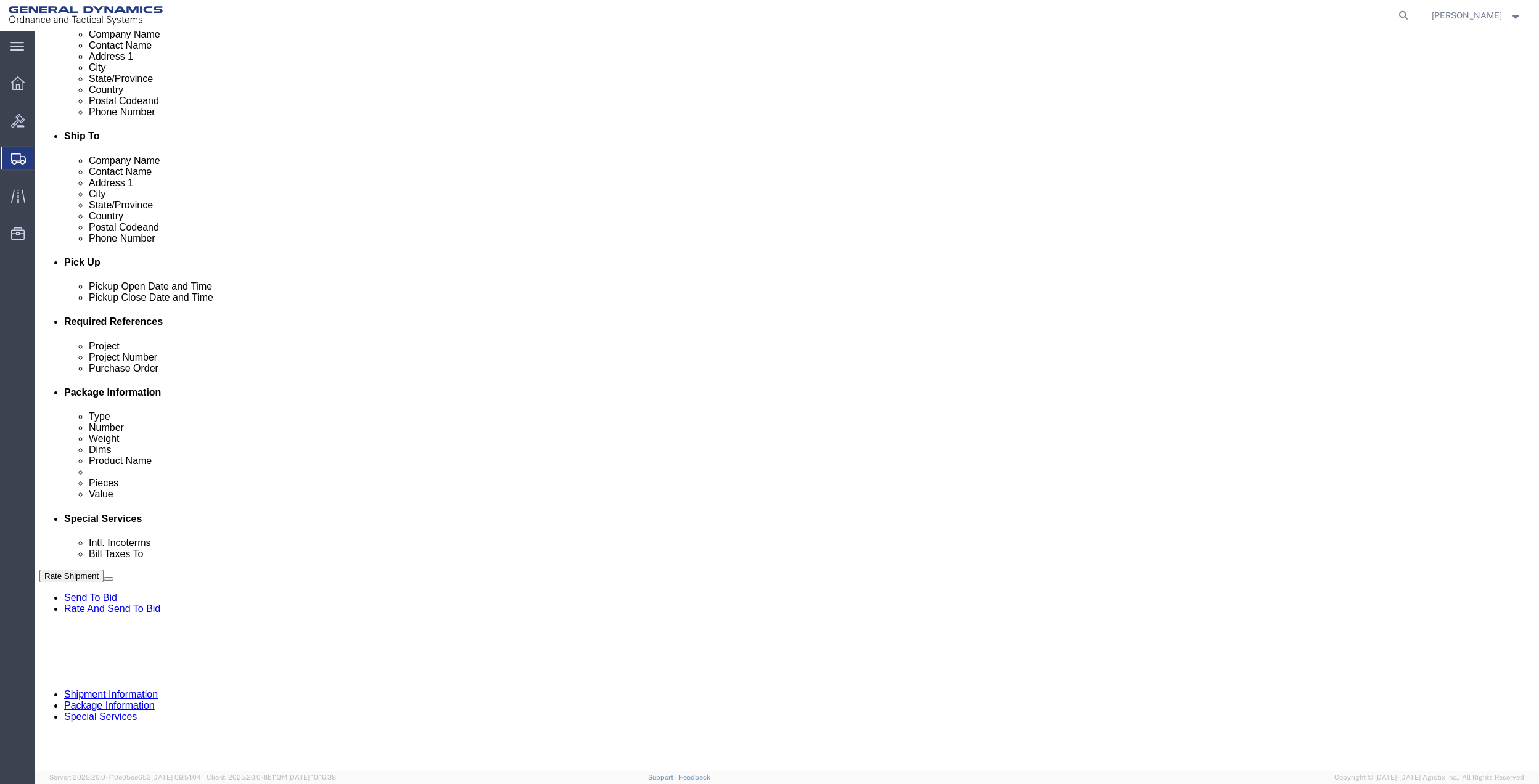
click select "Select Buyer Cost Center Department Operations Number Order Number Sales Person"
select select "DEPARTMENT"
click select "Select Buyer Cost Center Department Operations Number Order Number Sales Person"
click div "Cost Center Select Buyer Cost Center Department Operations Number Order Number …"
click select "Select [GEOGRAPHIC_DATA] [GEOGRAPHIC_DATA] [GEOGRAPHIC_DATA] [GEOGRAPHIC_DATA] …"
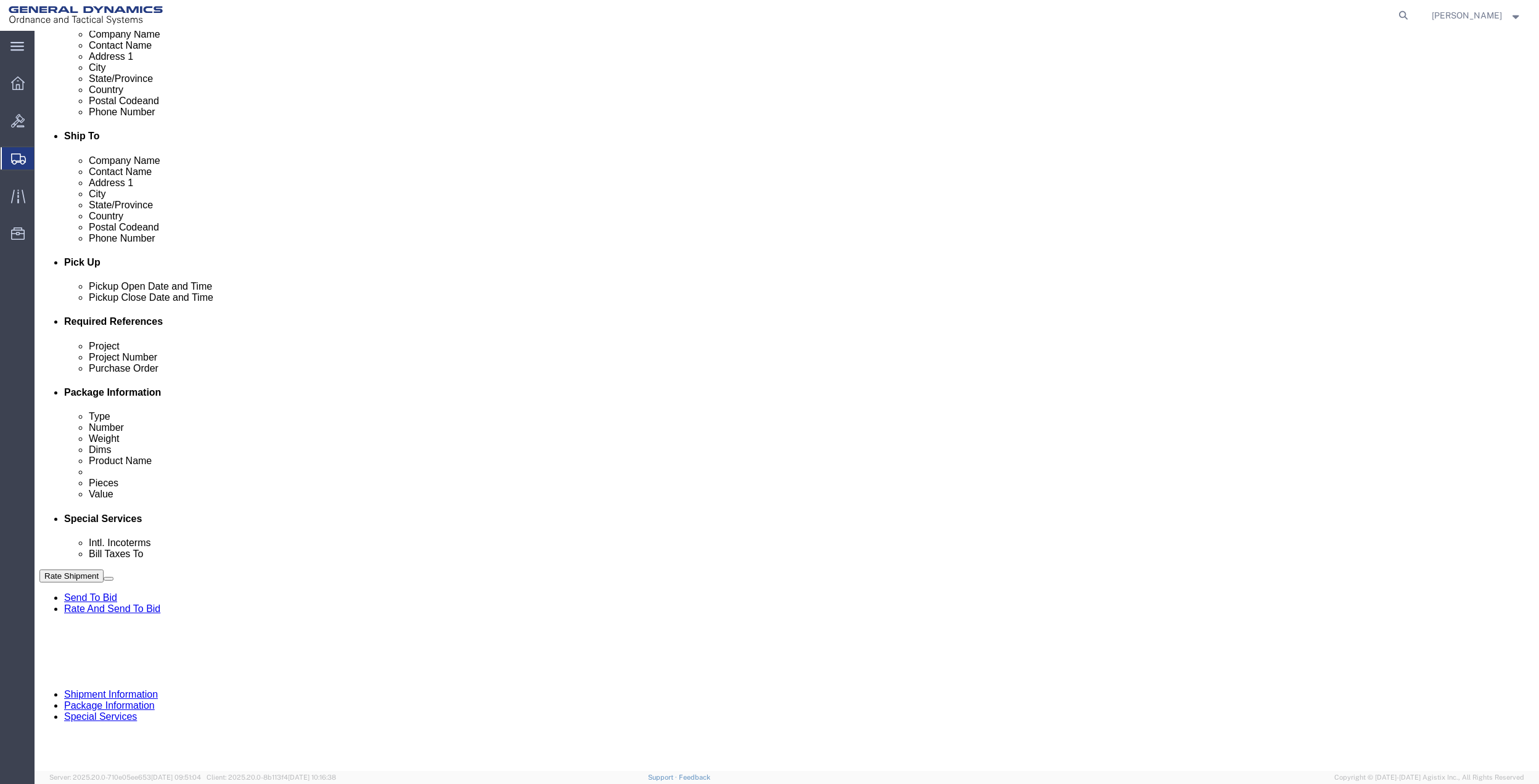
select select "1763983"
click select "Select [GEOGRAPHIC_DATA] [GEOGRAPHIC_DATA] [GEOGRAPHIC_DATA] [GEOGRAPHIC_DATA] …"
click select "Select 10AFM 10GAG 10GAH 10GFL 10GFO 10GIE 10GIS 30MABS St [PERSON_NAME] Program"
select select "214681"
click select "Select 10AFM 10GAG 10GAH 10GFL 10GFO 10GIE 10GIS 30MABS St [PERSON_NAME] Program"
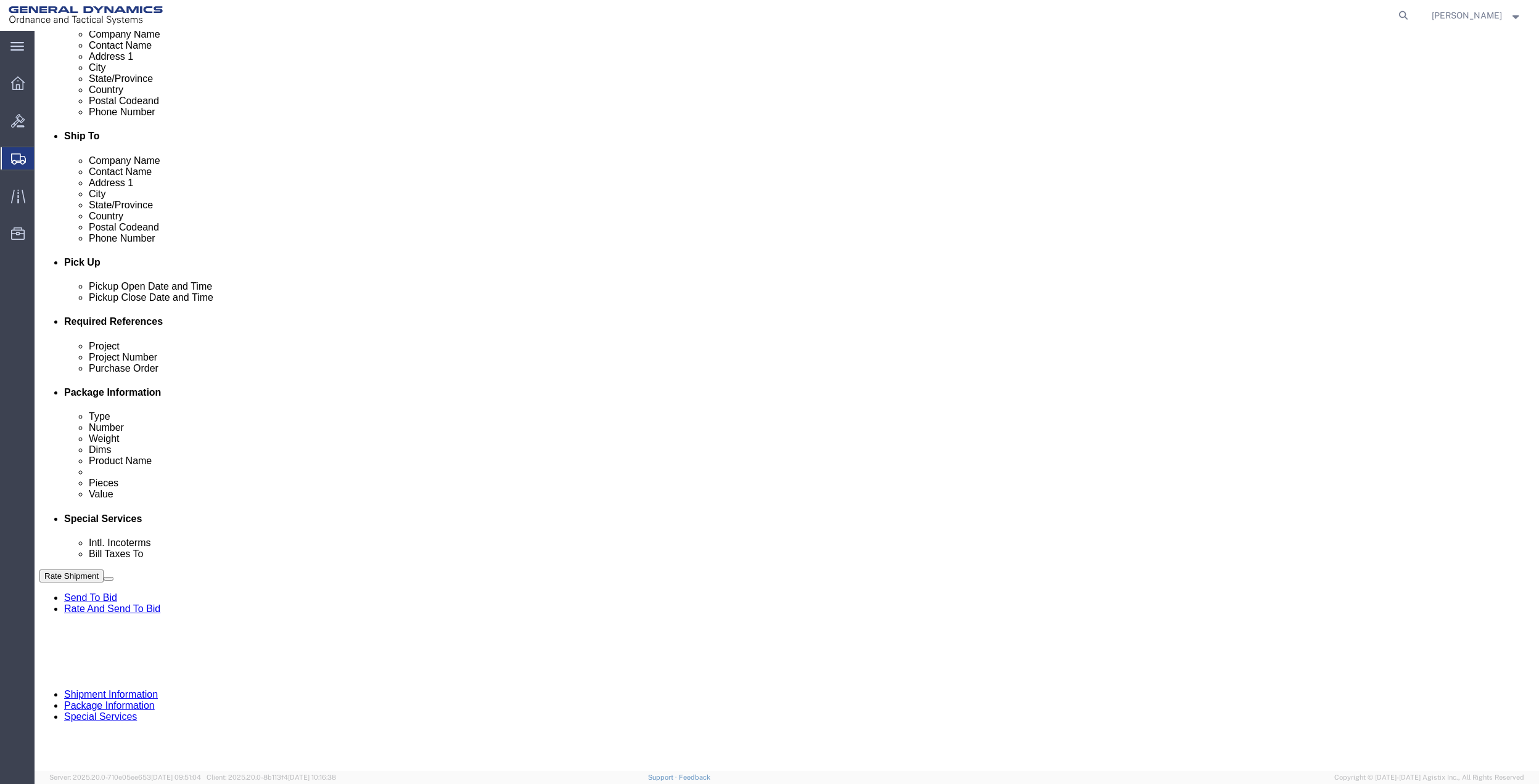
click input "General Dynamics OTS % Data2Logistics"
drag, startPoint x: 428, startPoint y: 619, endPoint x: 894, endPoint y: 643, distance: 466.6
click p "- GEDOTS %DATA 2 LOGISTICS - (GEDOTS %DATA 2 LOGISTICS) [GEOGRAPHIC_DATA][PERSO…"
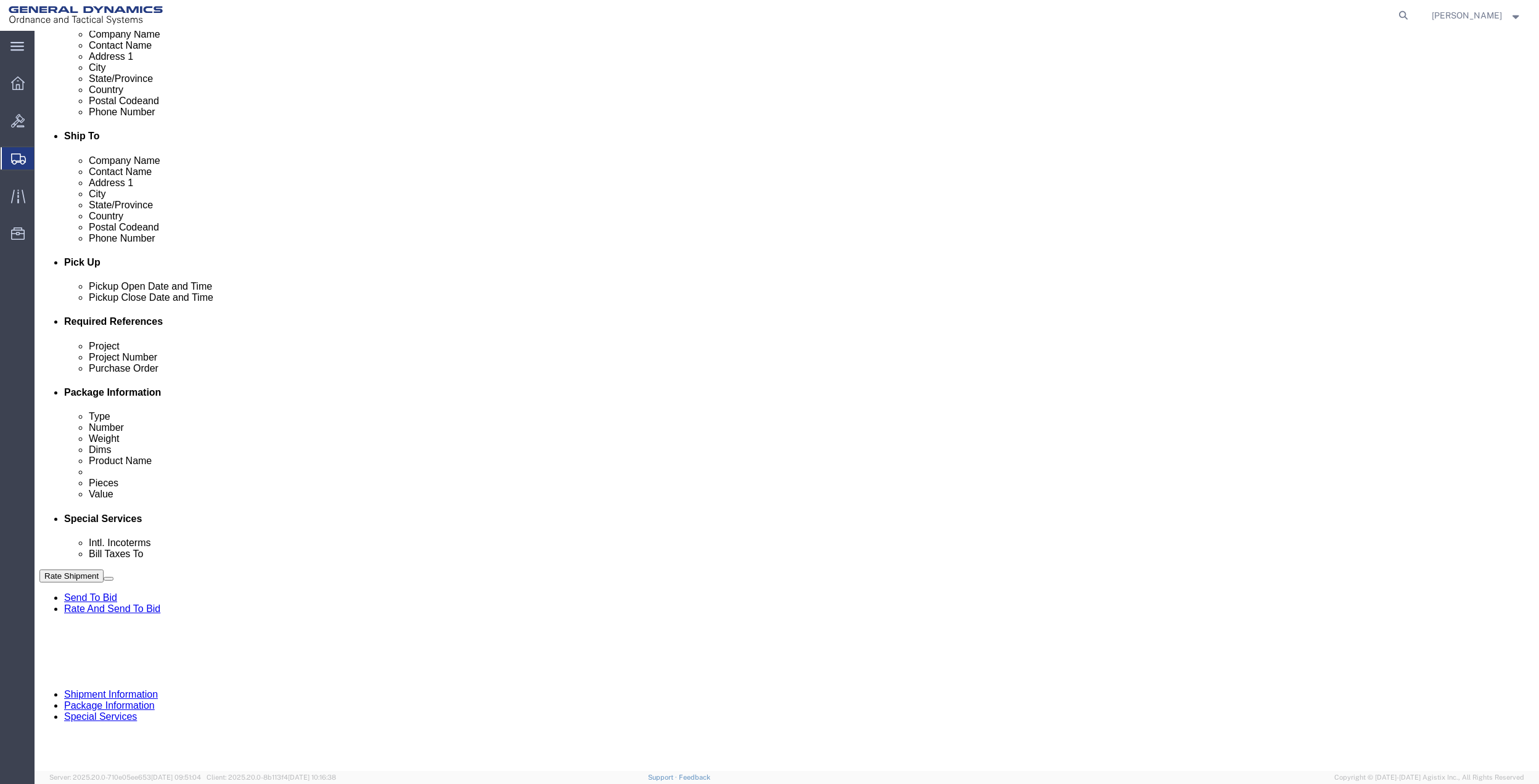
type input "GEDOTS %DATA 2 LOGISTICS"
type input "PO BOX 61050"
type input "GEDOTS %DATA 2 LOGISTICS"
type input "FORT [PERSON_NAME]"
type input "33906"
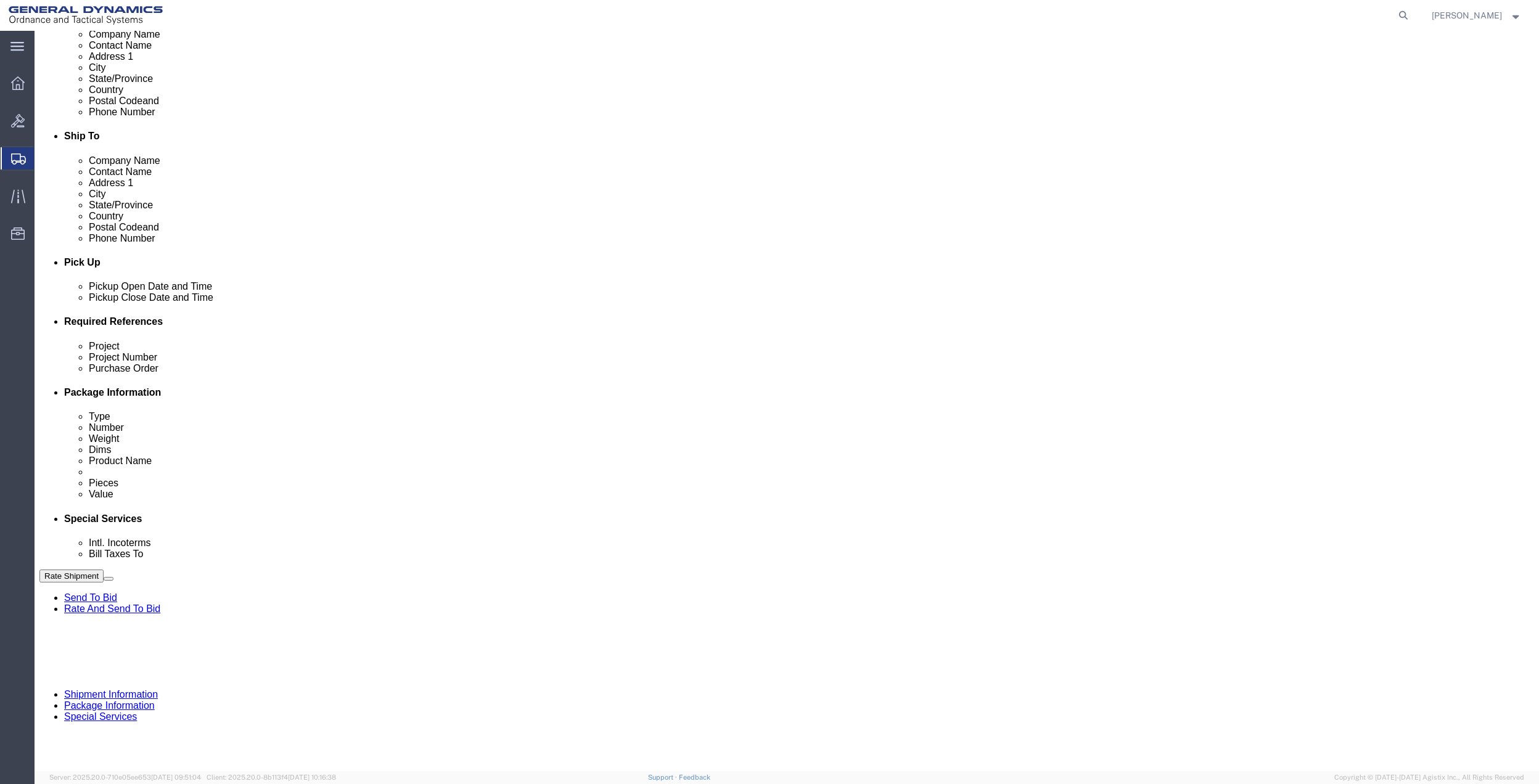
select select "FL"
type input "GEDOTS %DATA 2 LOGISTICS"
click button "Rate Shipment"
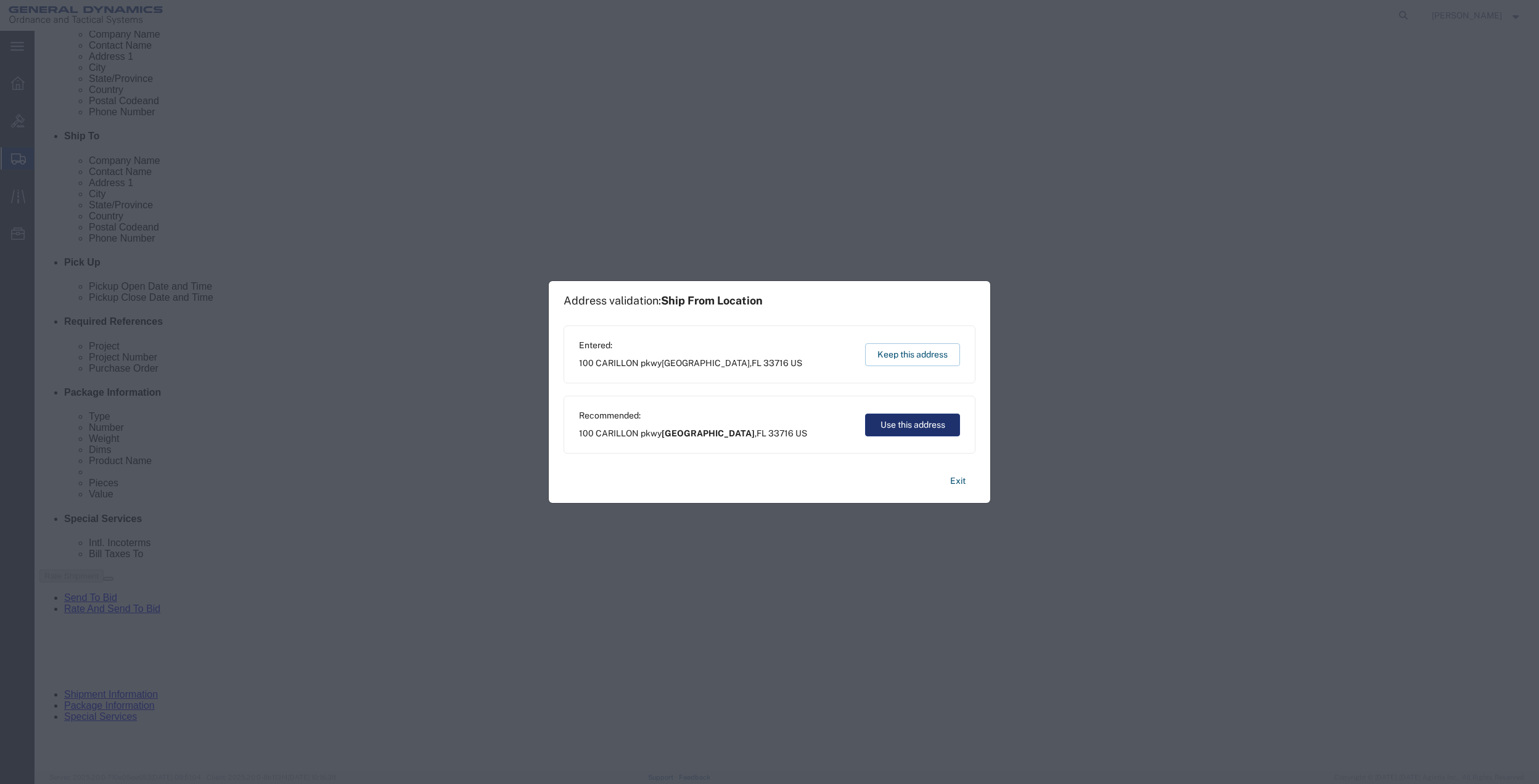
click at [905, 424] on button "Use this address" at bounding box center [912, 425] width 95 height 23
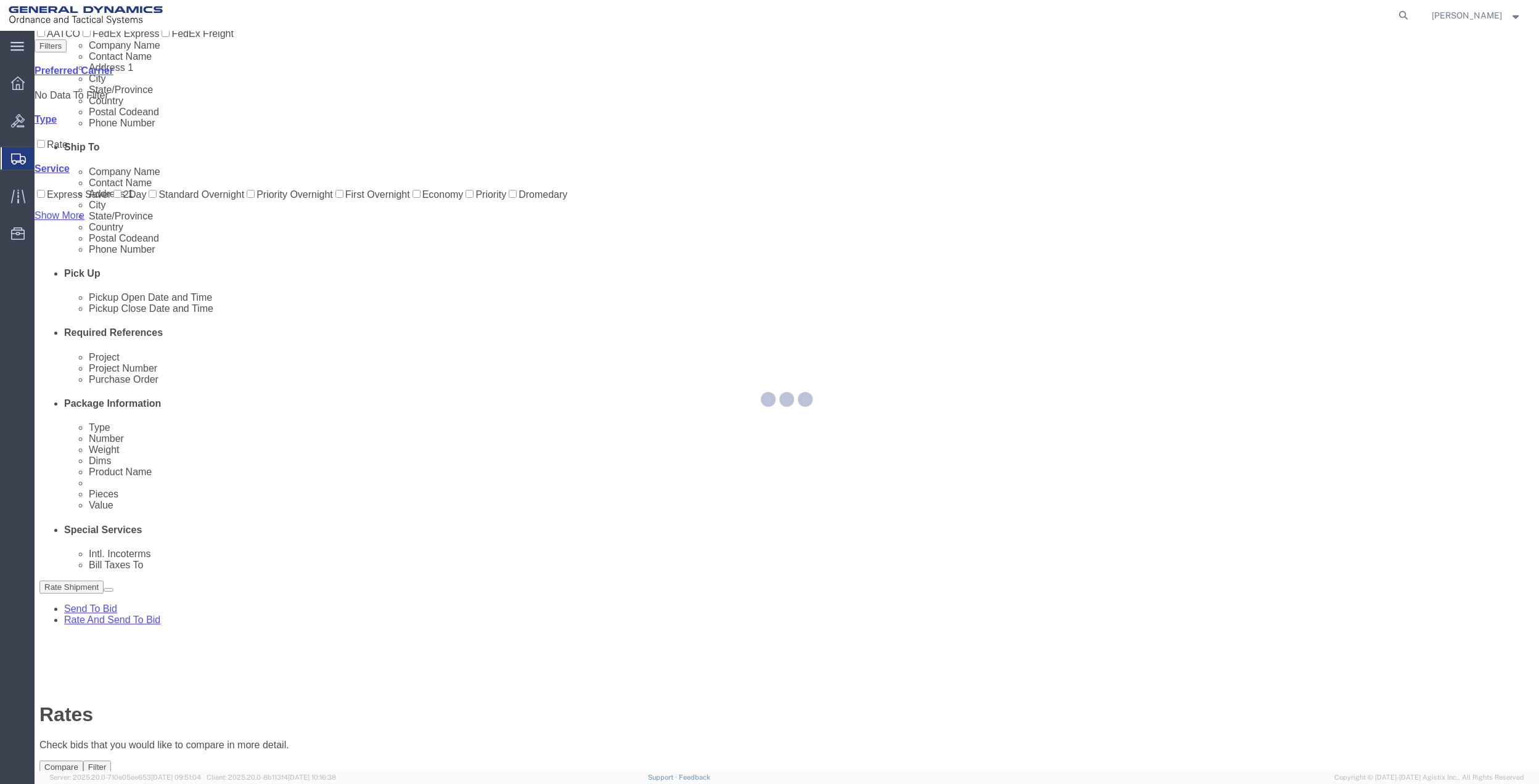
scroll to position [0, 0]
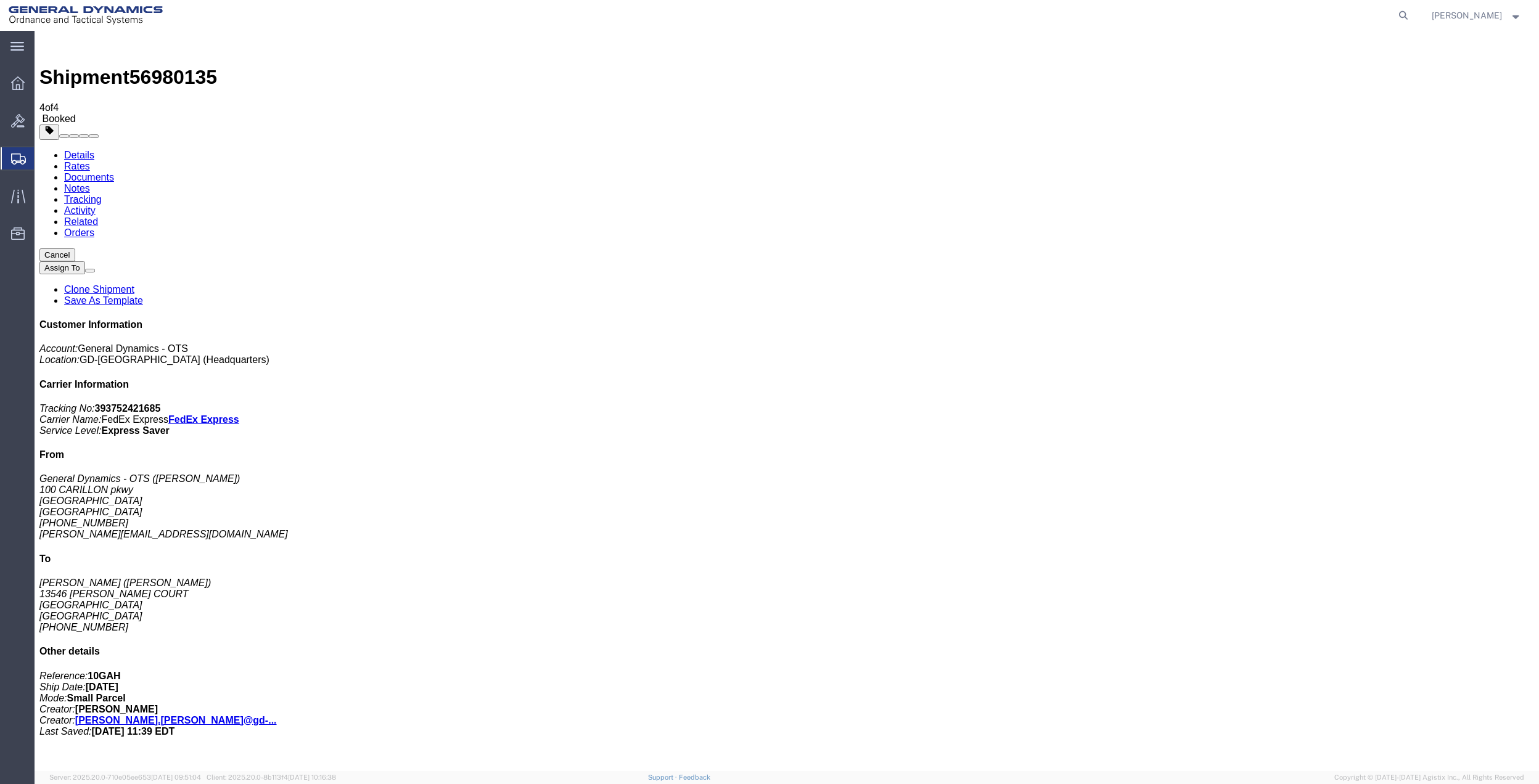
drag, startPoint x: 176, startPoint y: 242, endPoint x: 696, endPoint y: 307, distance: 524.0
click at [0, 0] on span "Create Shipment" at bounding box center [0, 0] width 0 height 0
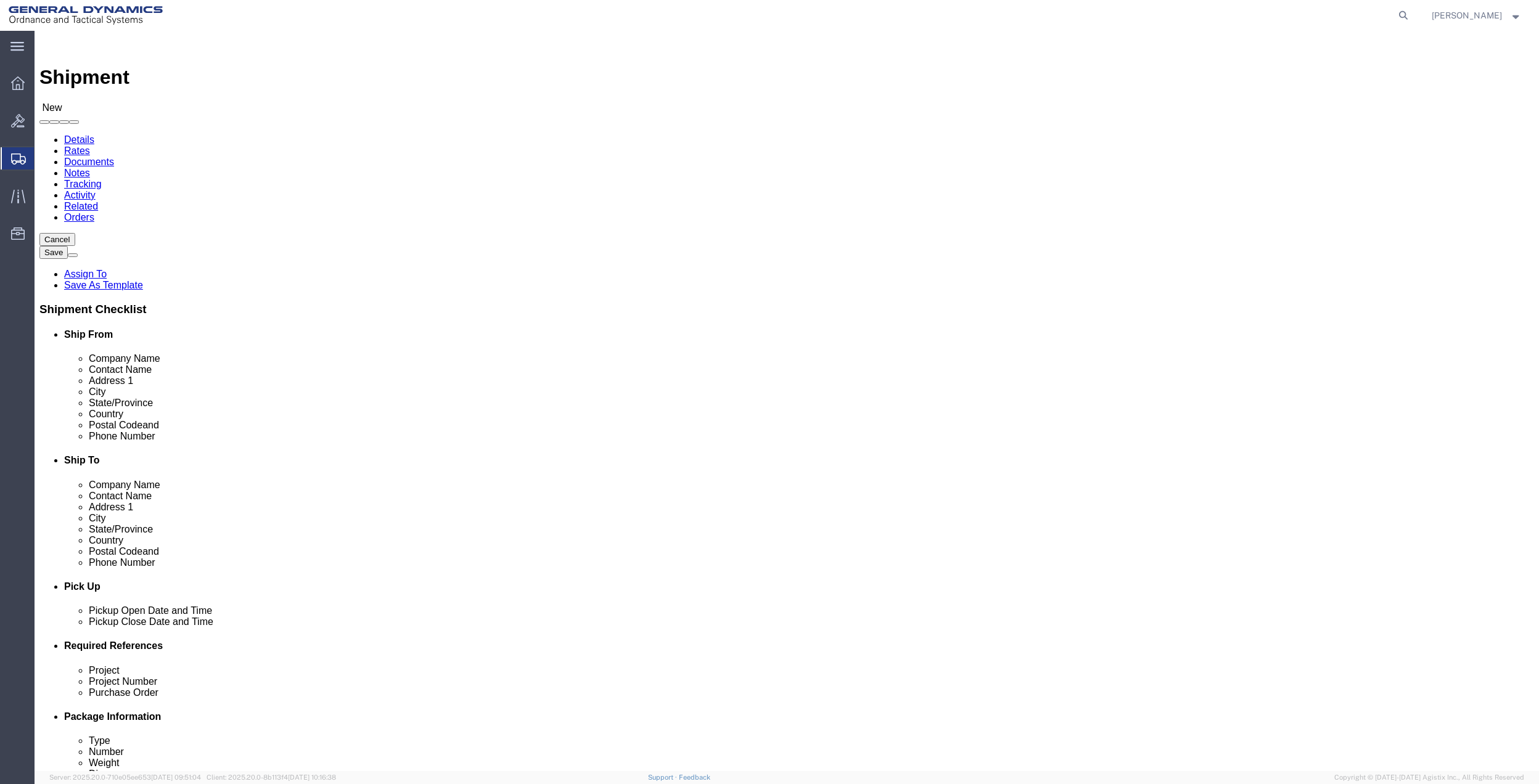
click input "text"
type input "TERNER"
click p "- General Dynamics - OTS - ([PERSON_NAME]) [STREET_ADDRESS]"
select select "FL"
type input "[PERSON_NAME]"
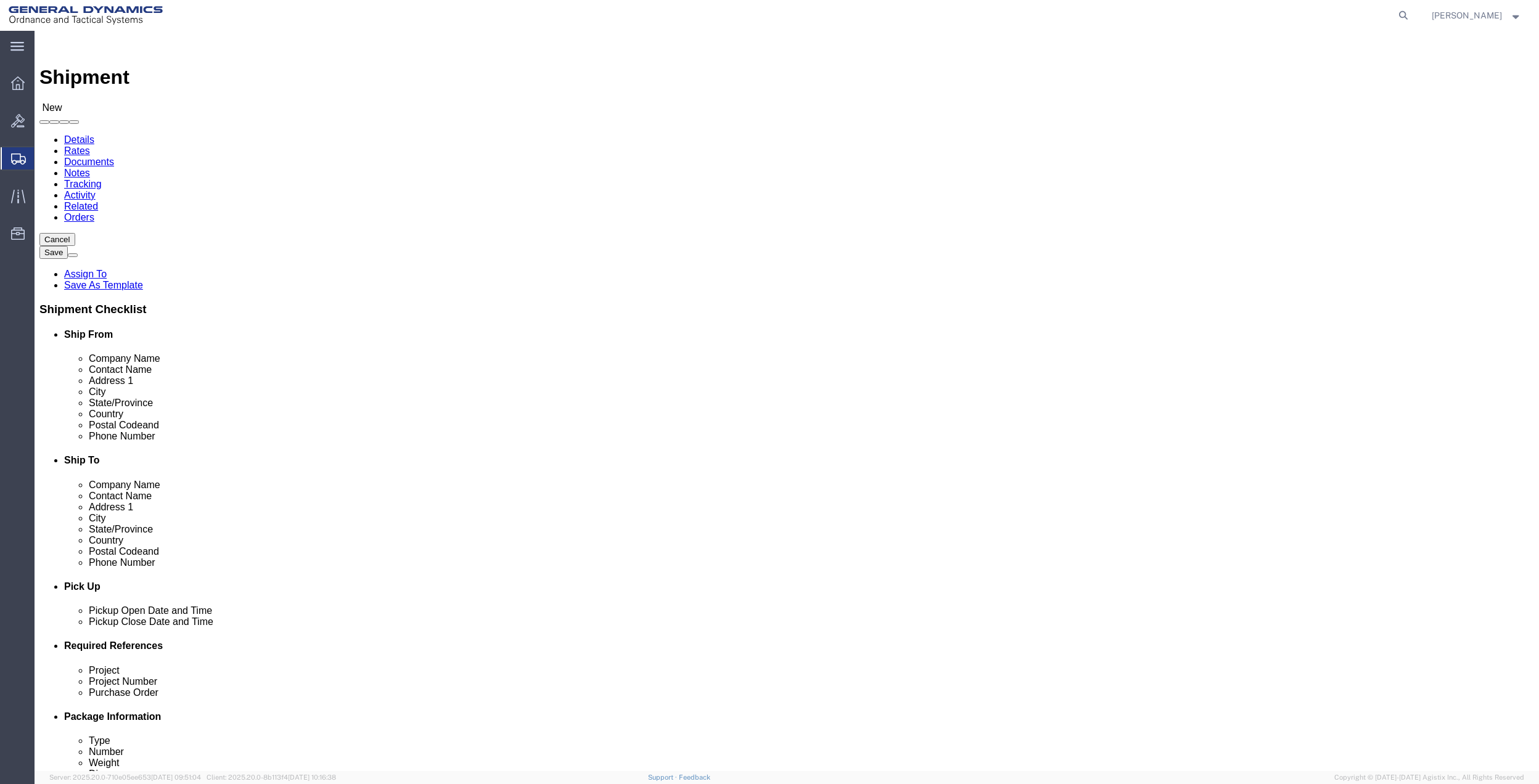
click input "text"
type input "[PERSON_NAME]"
click div "- [PERSON_NAME] - ([PERSON_NAME]) [STREET_ADDRESS]"
select select "FL"
click input "[PERSON_NAME]"
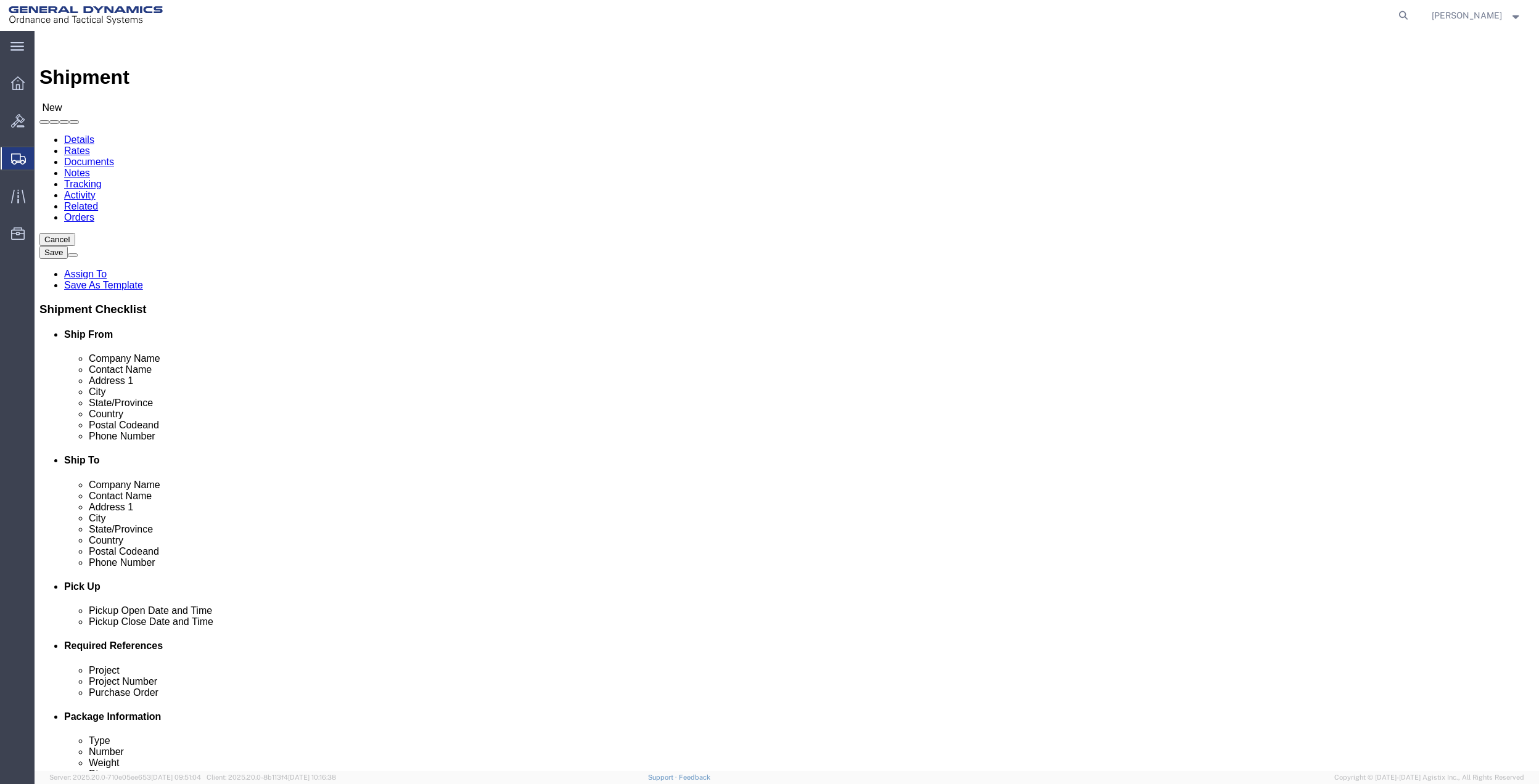
click input "[PERSON_NAME]"
type input "[PERSON_NAME]"
click input "text"
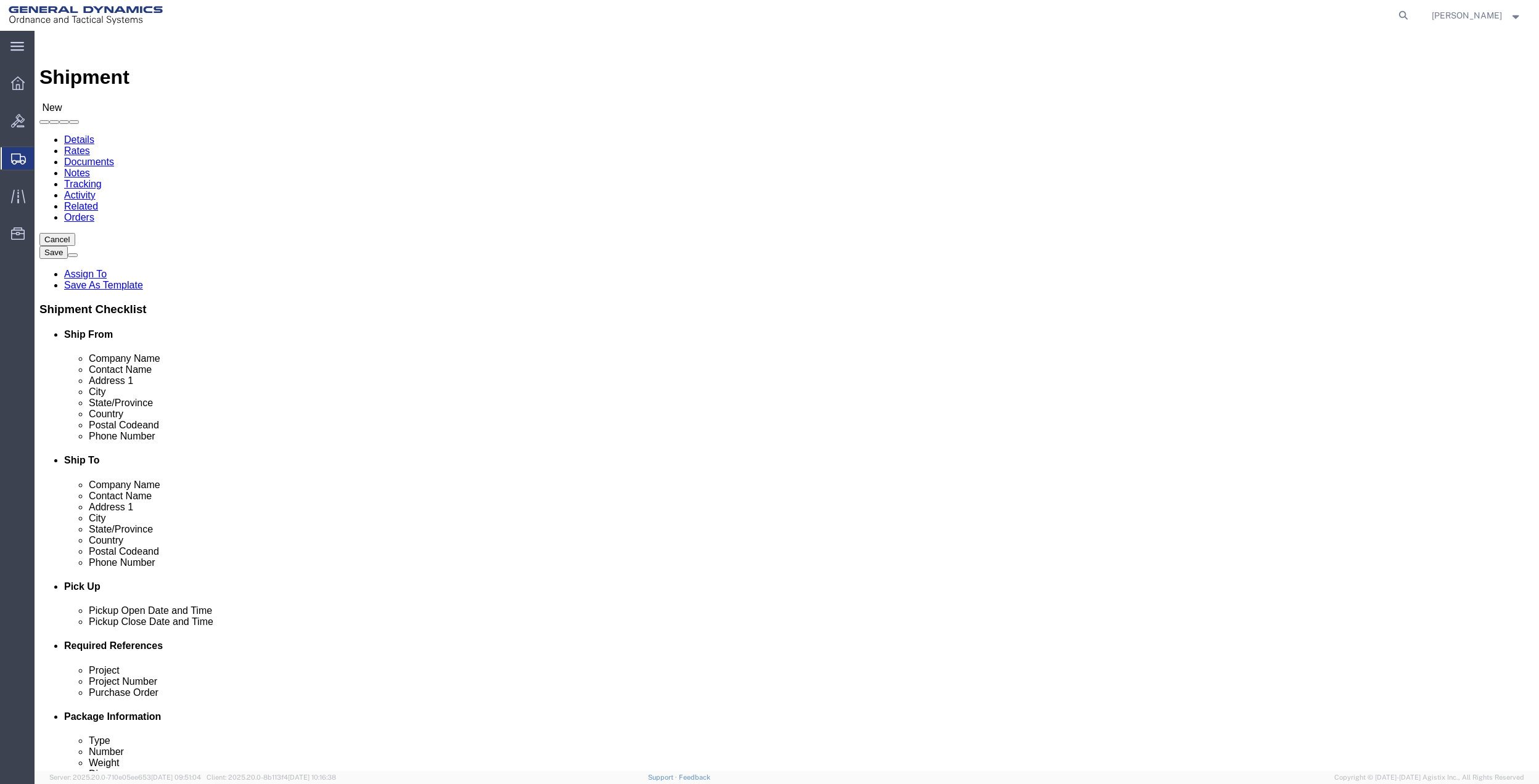
click input "text"
type input "NICE"
click p "- [PERSON_NAME] - ([PERSON_NAME]) [STREET_ADDRESS][PERSON_NAME]"
select select "FL"
type input "[GEOGRAPHIC_DATA]"
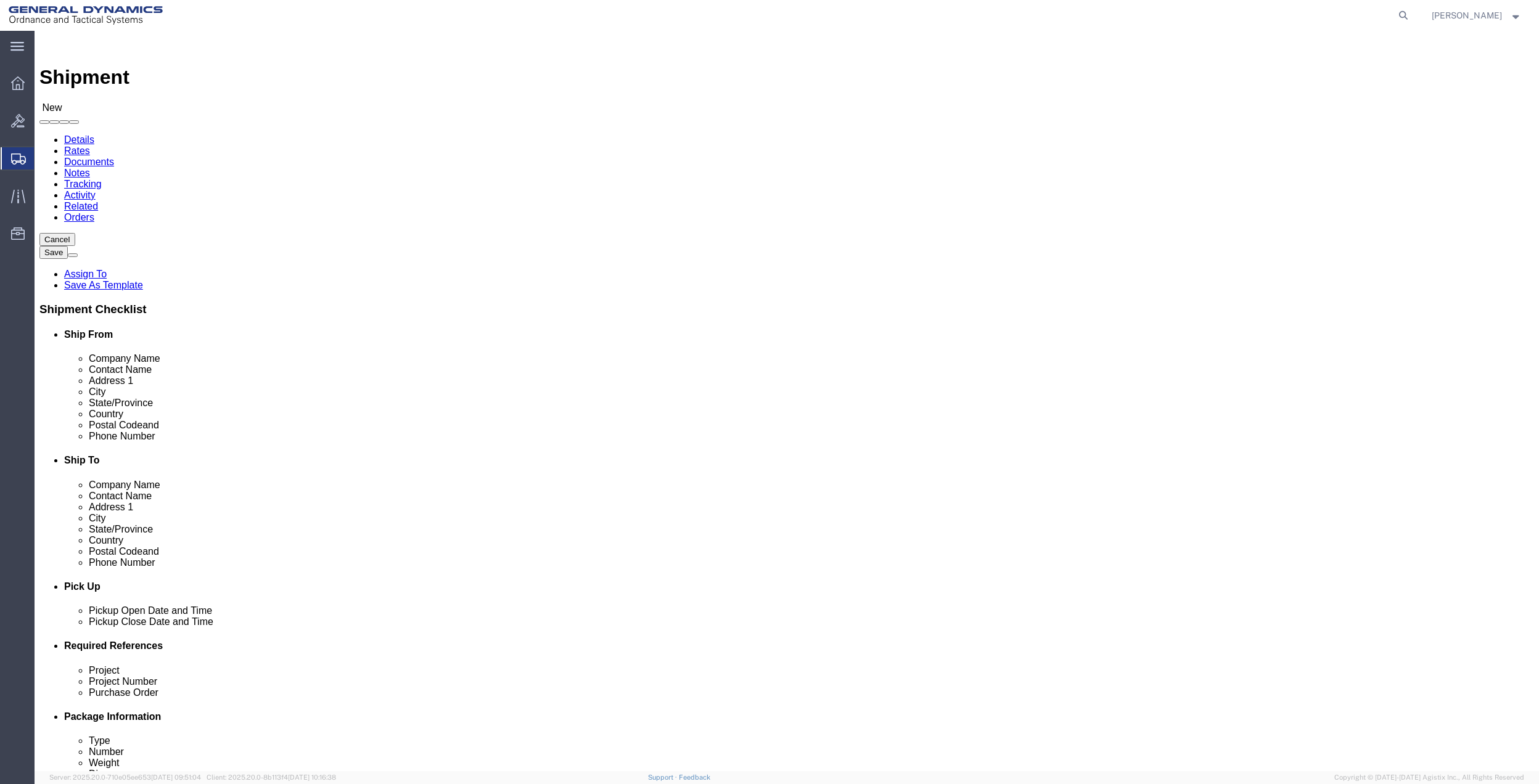
click div "Location Select Select My Profile Location GD-OTS [GEOGRAPHIC_DATA] (Commerce) …"
click input "[PERSON_NAME]"
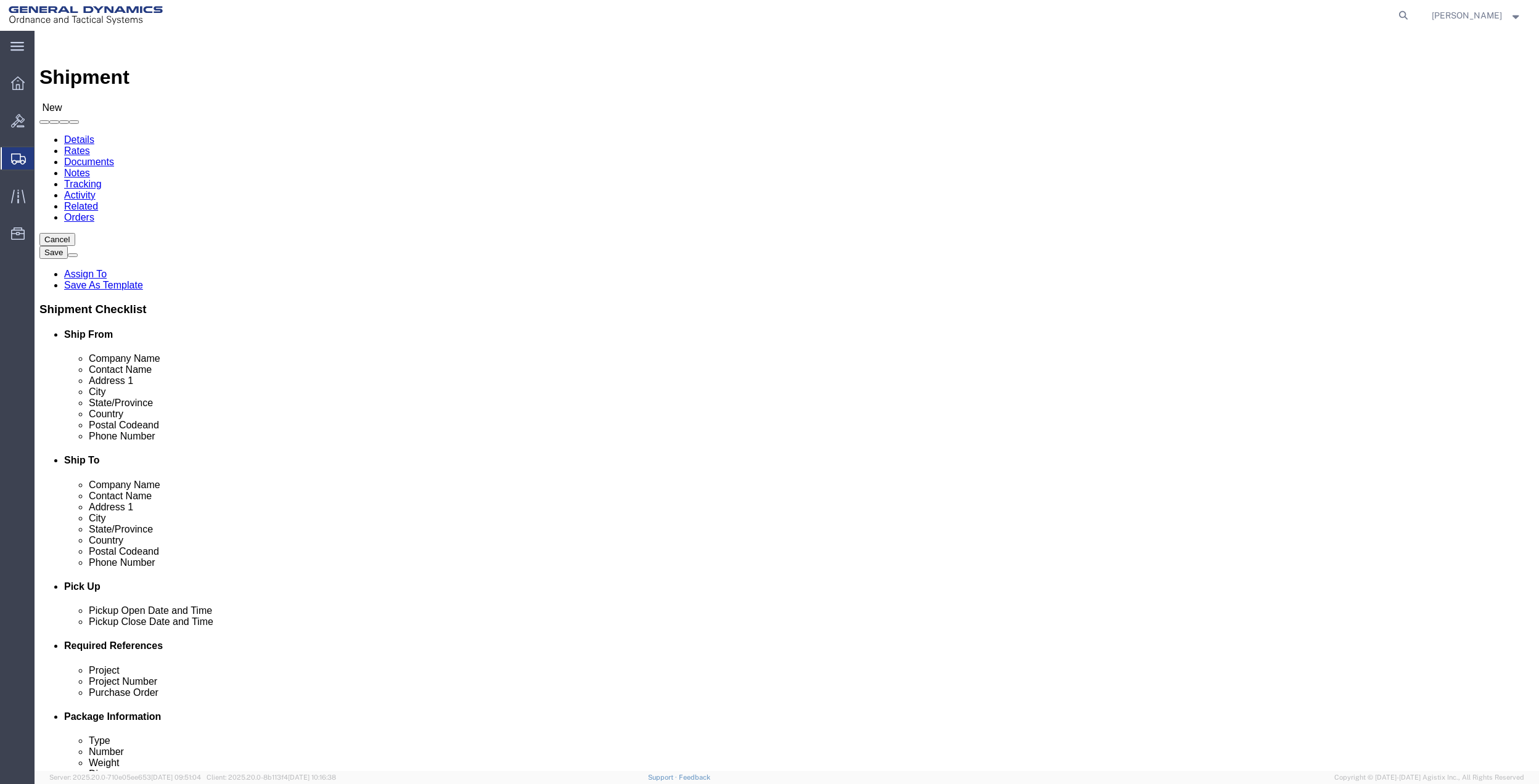
paste input "[PERSON_NAME]"
type input "[PERSON_NAME]"
click input "text"
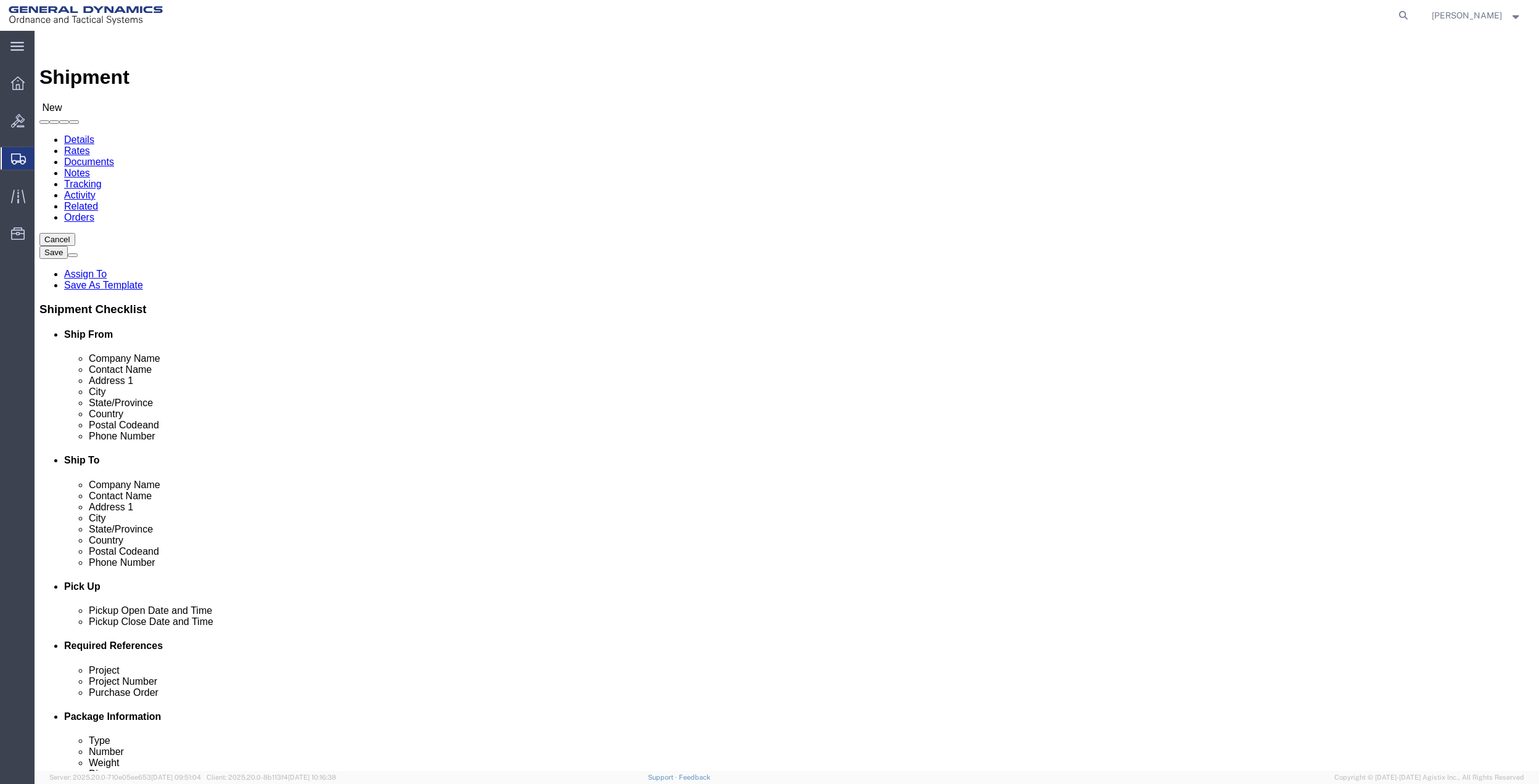
type input "GD OTS"
click input "text"
type input "[PHONE_NUMBER]"
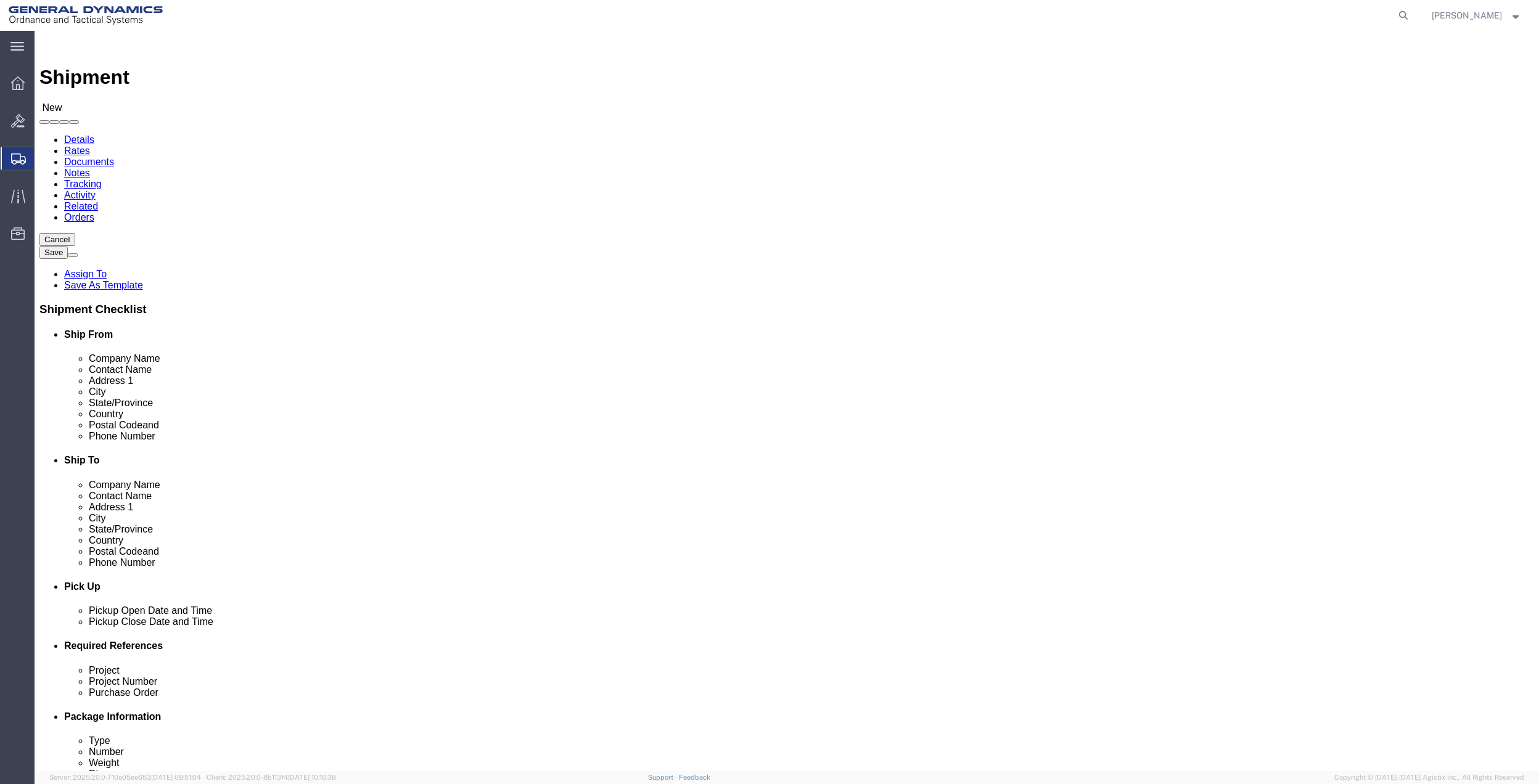
click input "text"
paste input "[PHONE_NUMBER]"
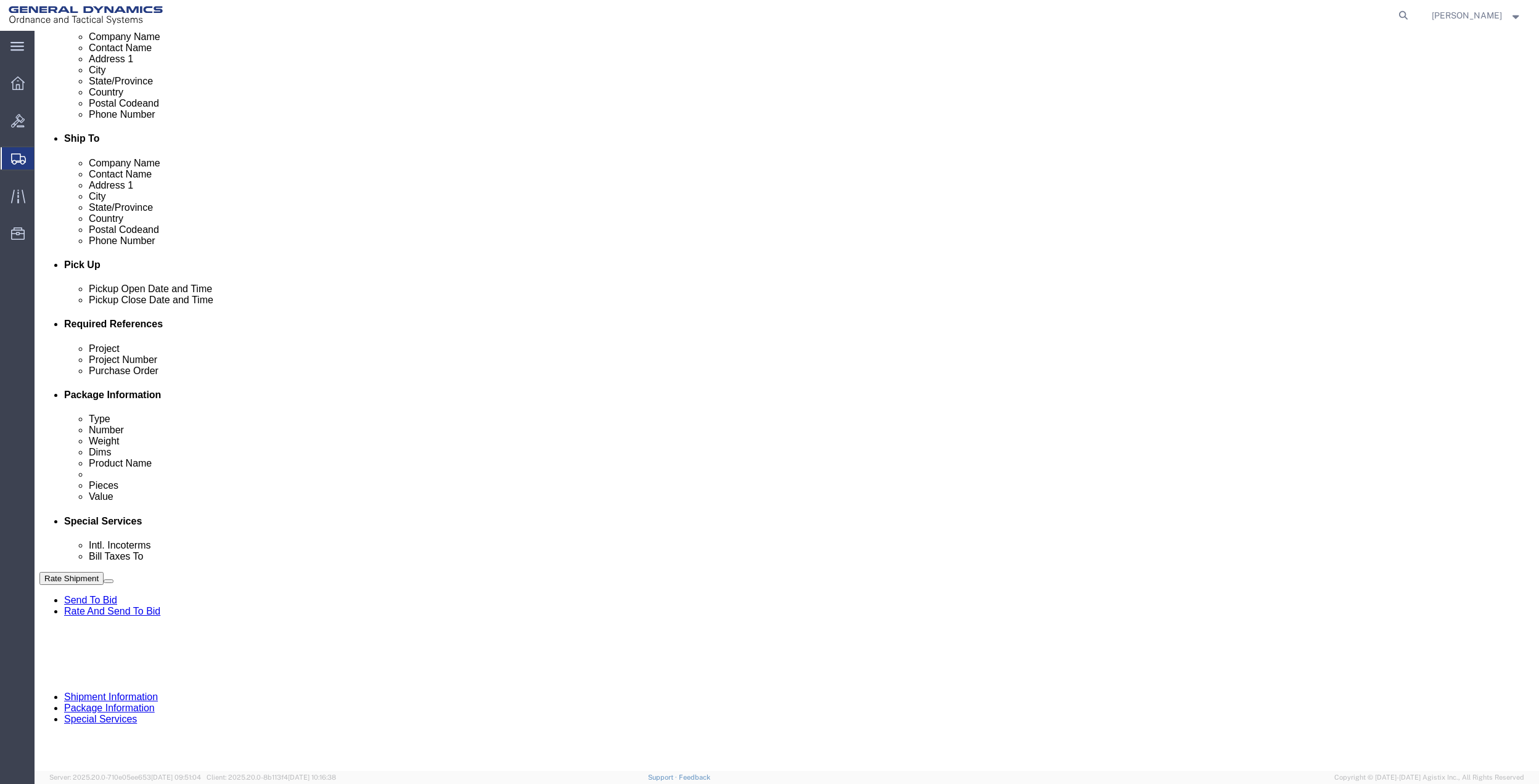
type input "[PHONE_NUMBER]"
drag, startPoint x: 1189, startPoint y: 401, endPoint x: 1169, endPoint y: 406, distance: 20.6
click button "Add reference"
click input "text"
type input "10GAH"
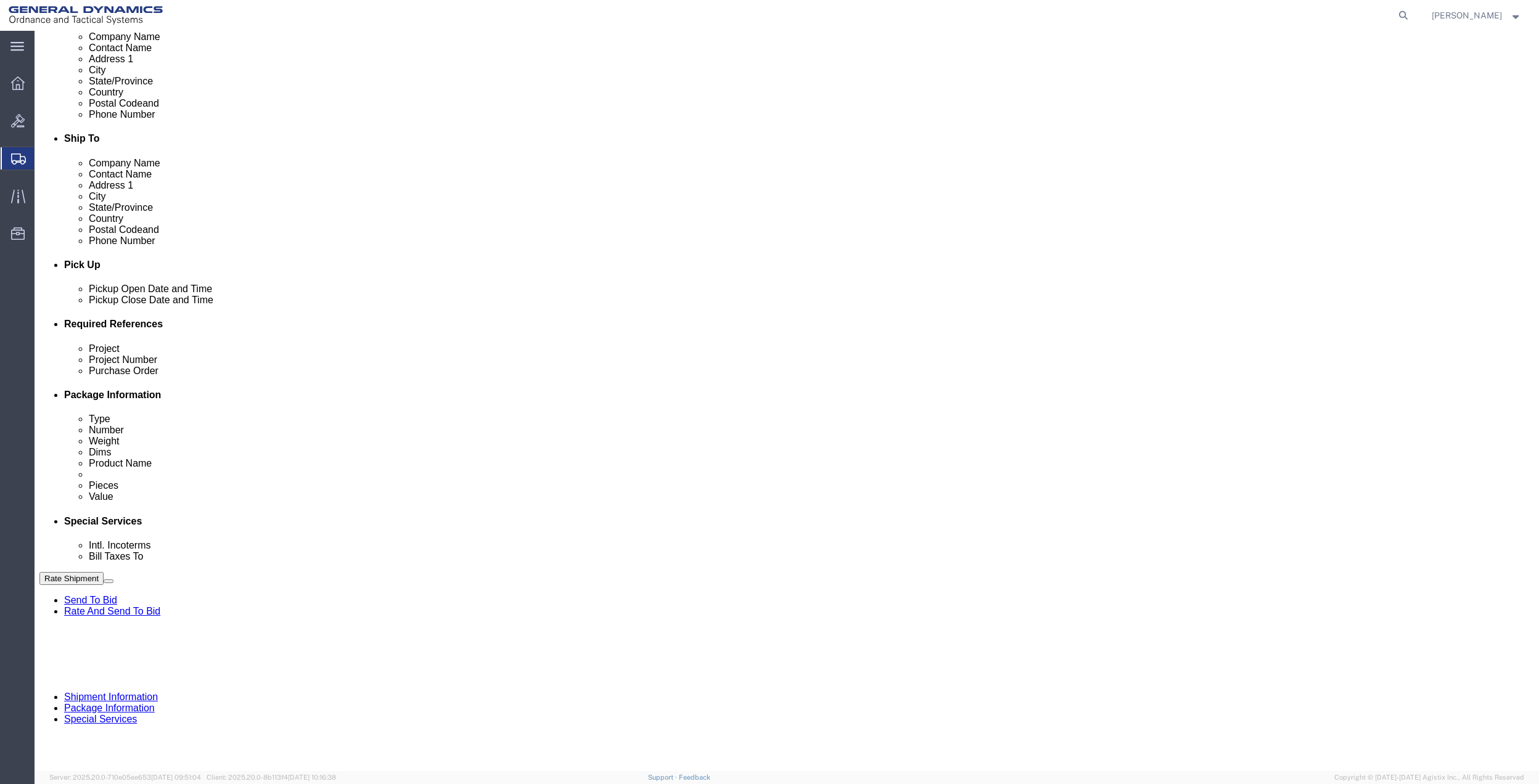
click input "text"
paste input "10GAH"
type input "10GAH"
click div "Project"
click input "text"
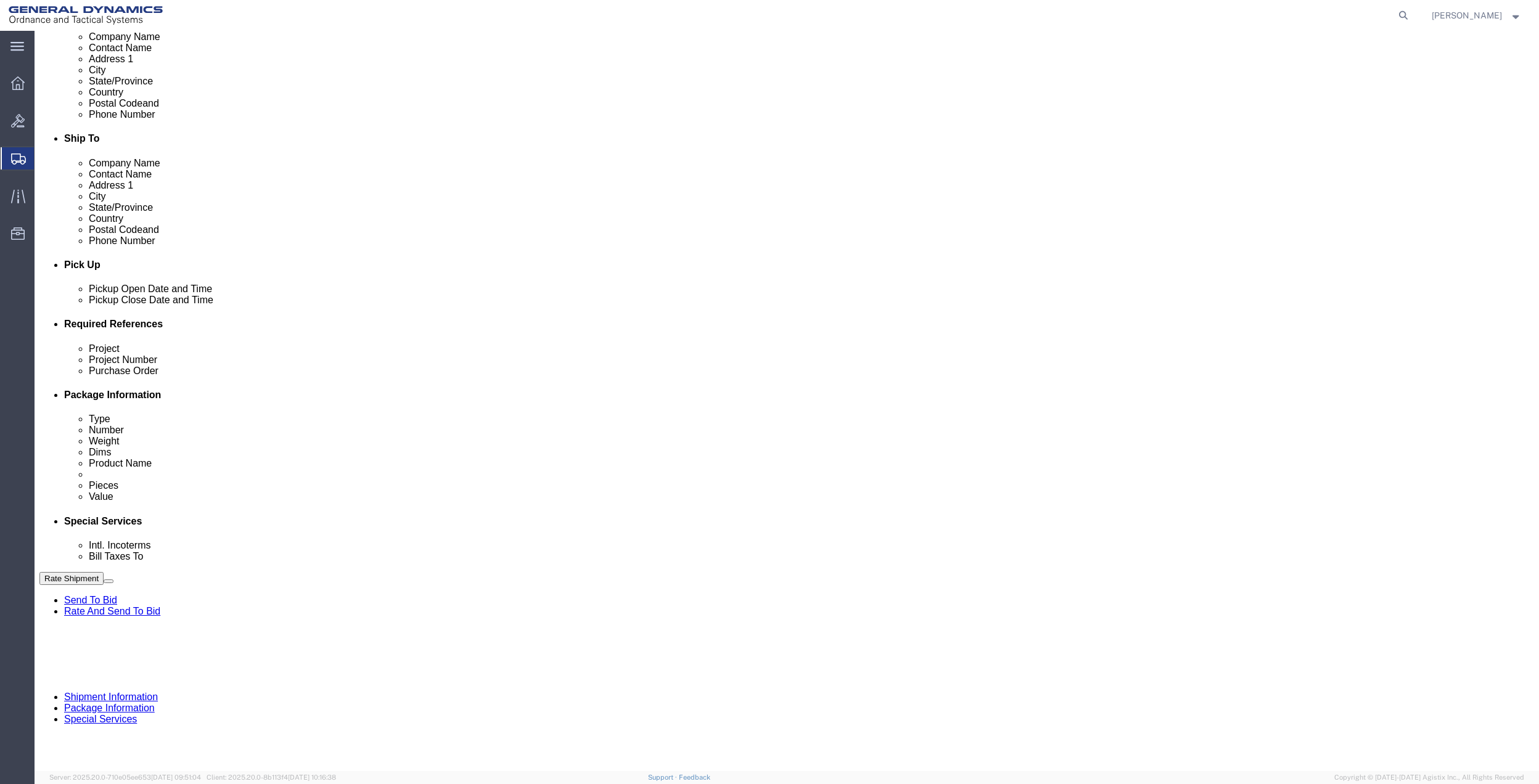
paste input "10GAH"
type input "10GAH"
click input "text"
paste input "10GAH"
type input "10GAH"
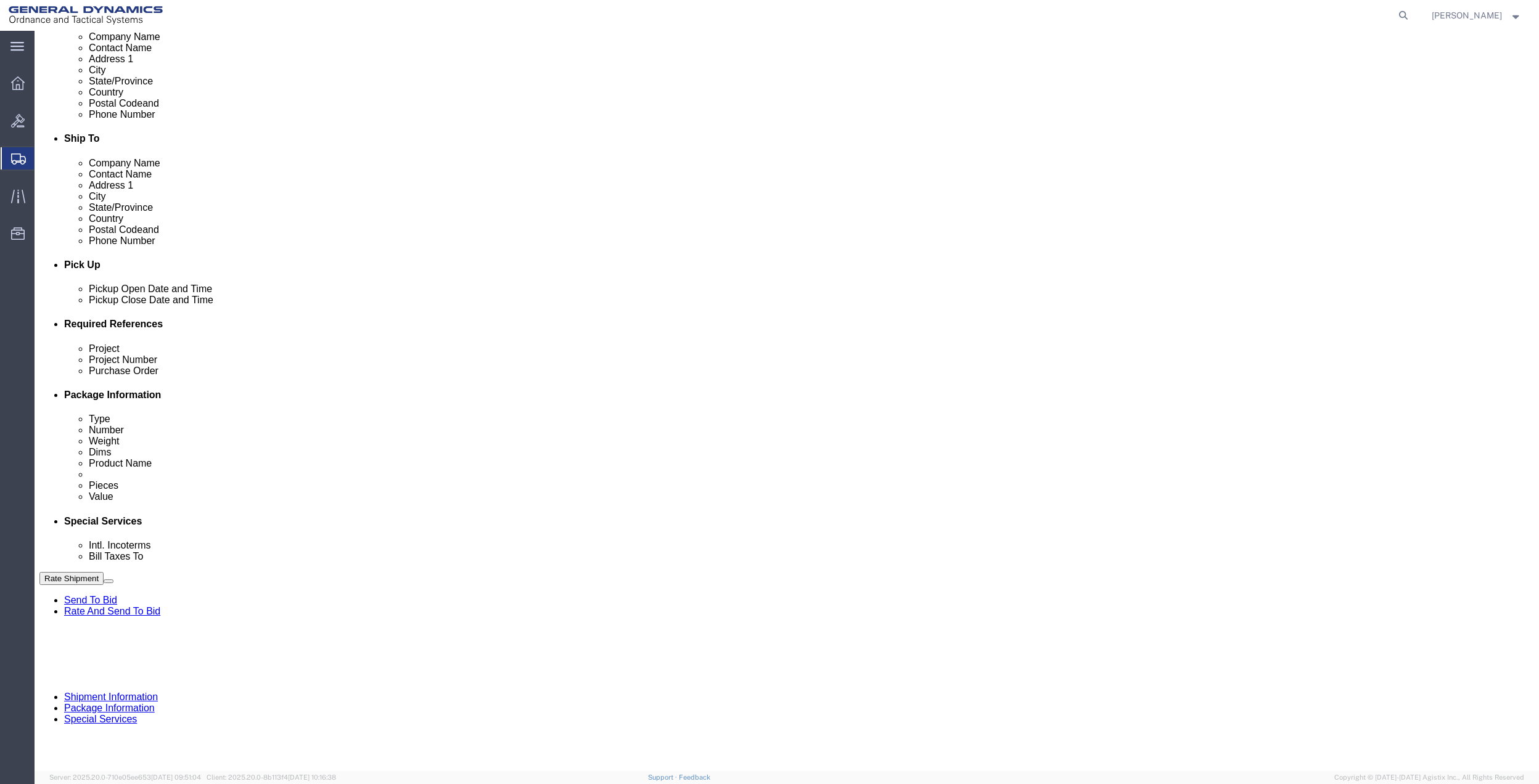
click select "Select Account Type Activity ID Airline Appointment Number ASN Batch Request # …"
select select "DEPT"
click select "Select Account Type Activity ID Airline Appointment Number ASN Batch Request # …"
click icon
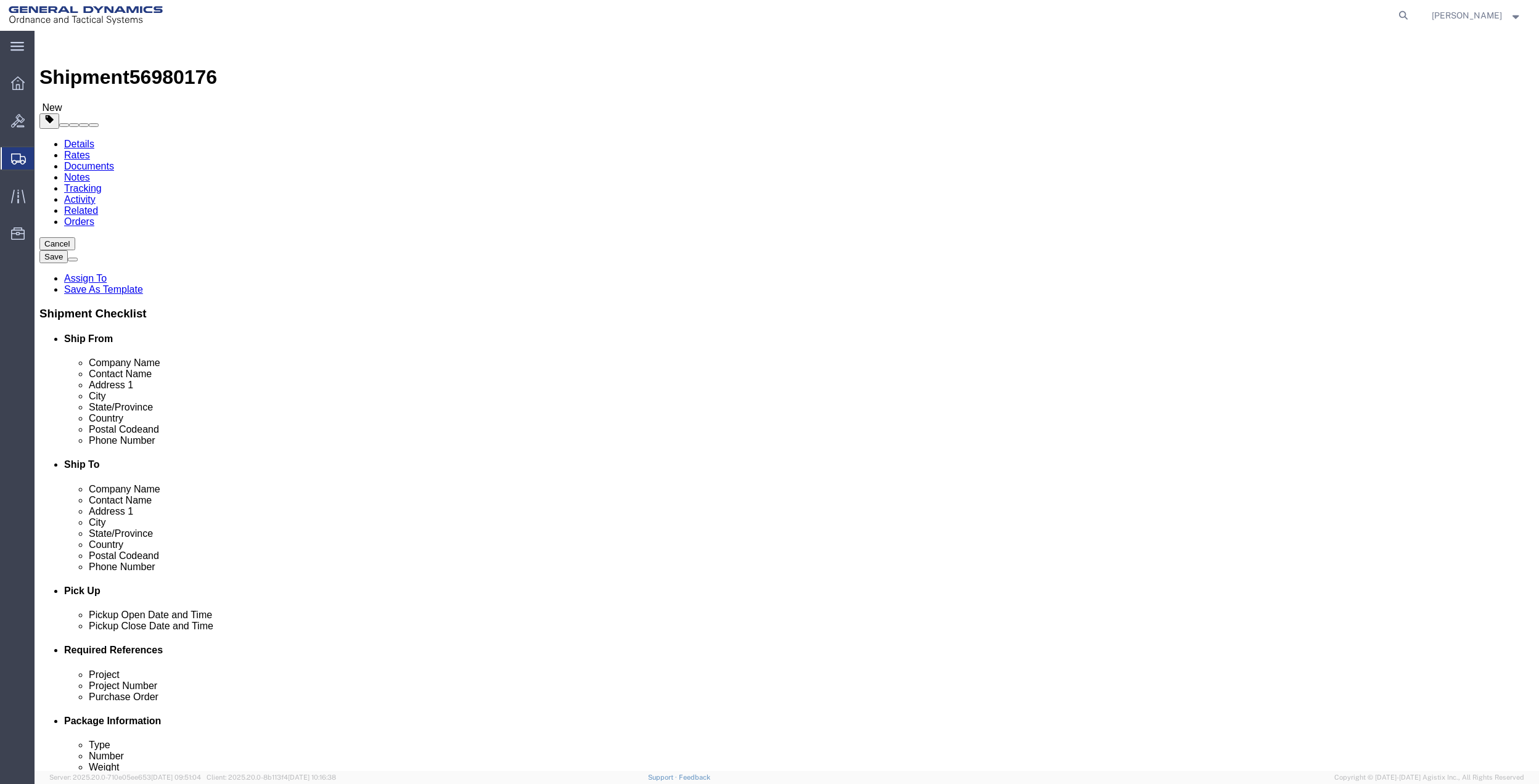
drag, startPoint x: 318, startPoint y: 211, endPoint x: 319, endPoint y: 220, distance: 9.1
click select "Select Bale(s) Basket(s) Bolt(s) Bottle(s) Buckets Bulk Bundle(s) Can(s) Cardbo…"
select select "PAK"
click select "Select Bale(s) Basket(s) Bolt(s) Bottle(s) Buckets Bulk Bundle(s) Can(s) Cardbo…"
type input "10.25"
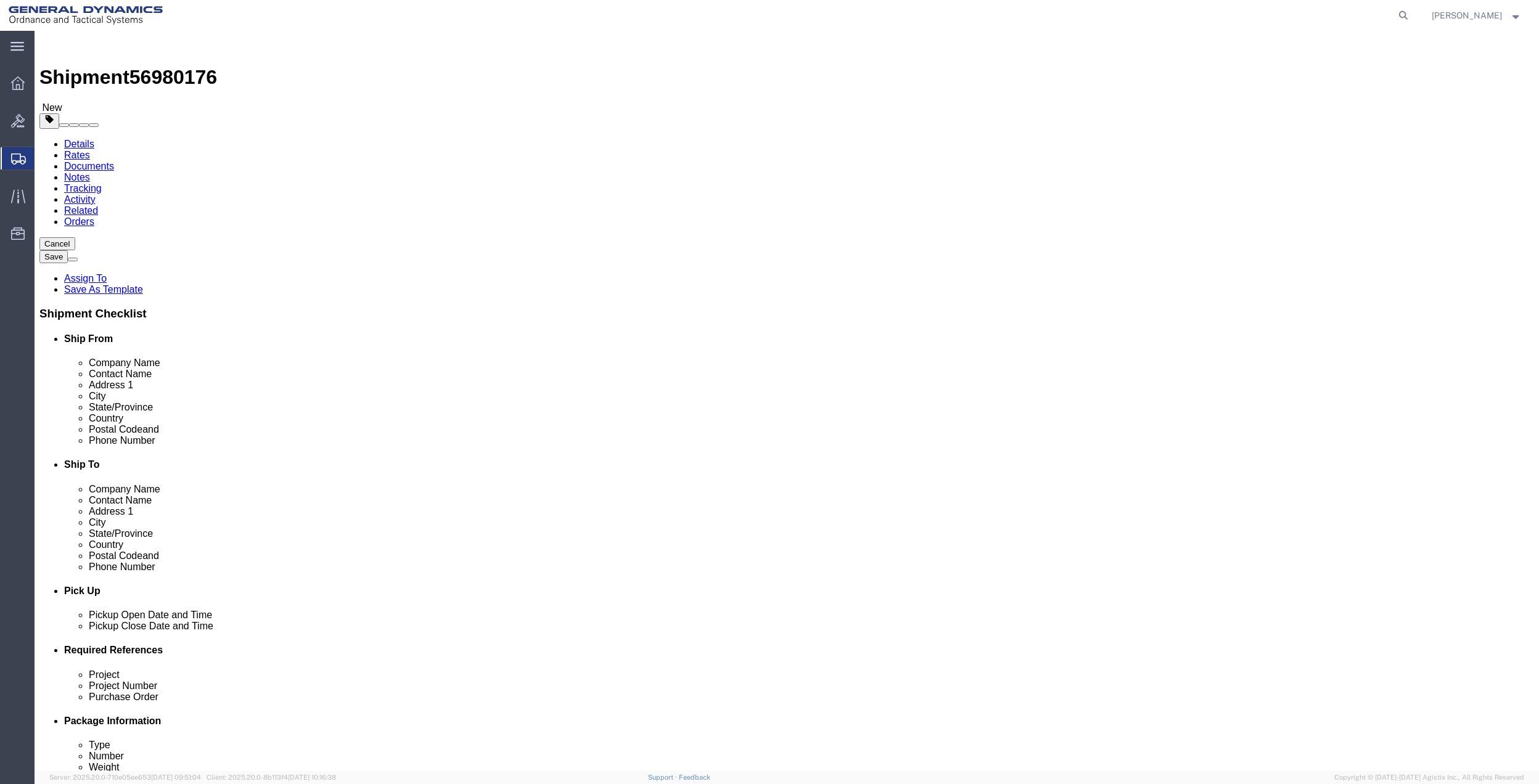
type input "12.75"
type input "1.00"
click input "0.00"
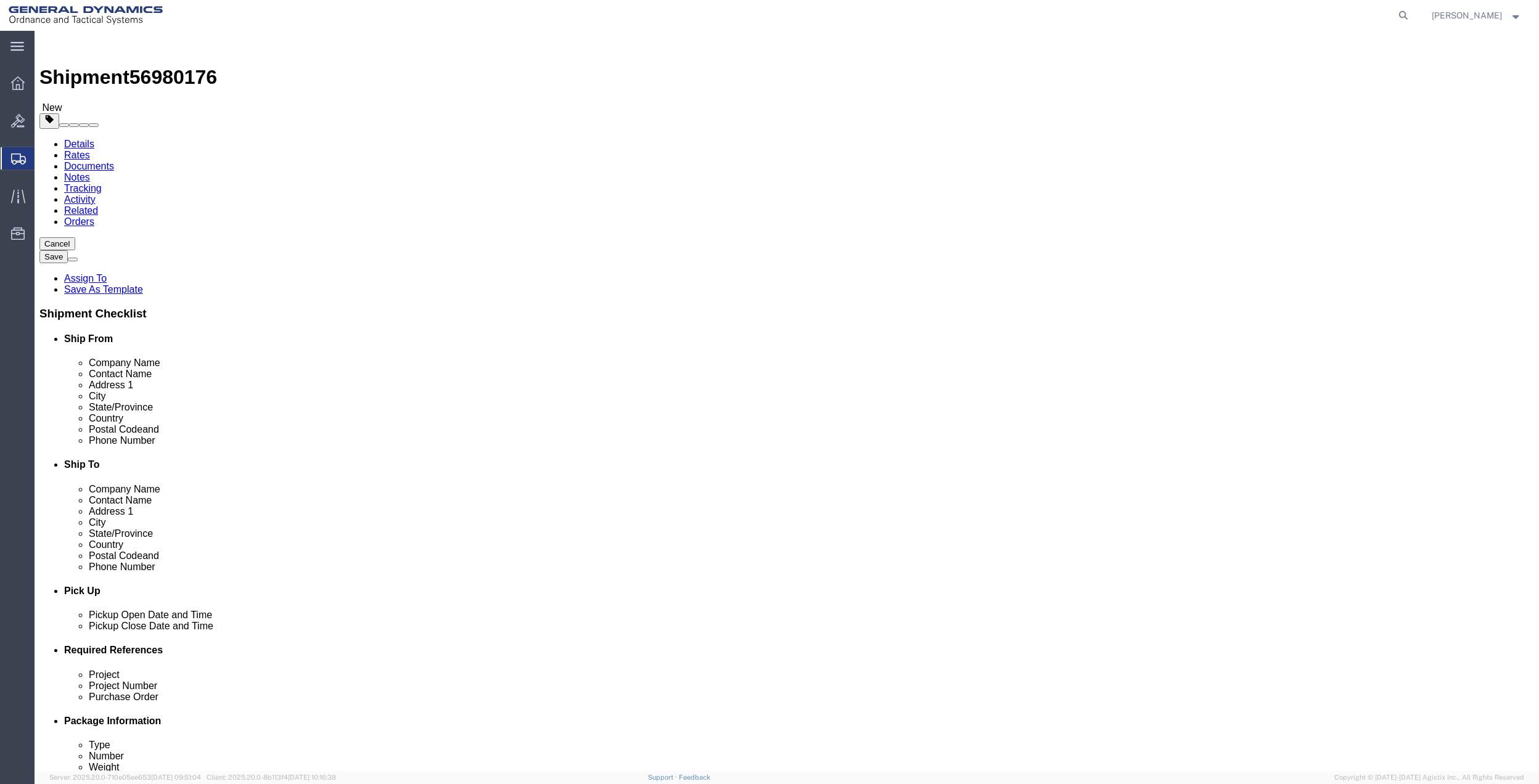
type input "1.5"
click link "Add Content"
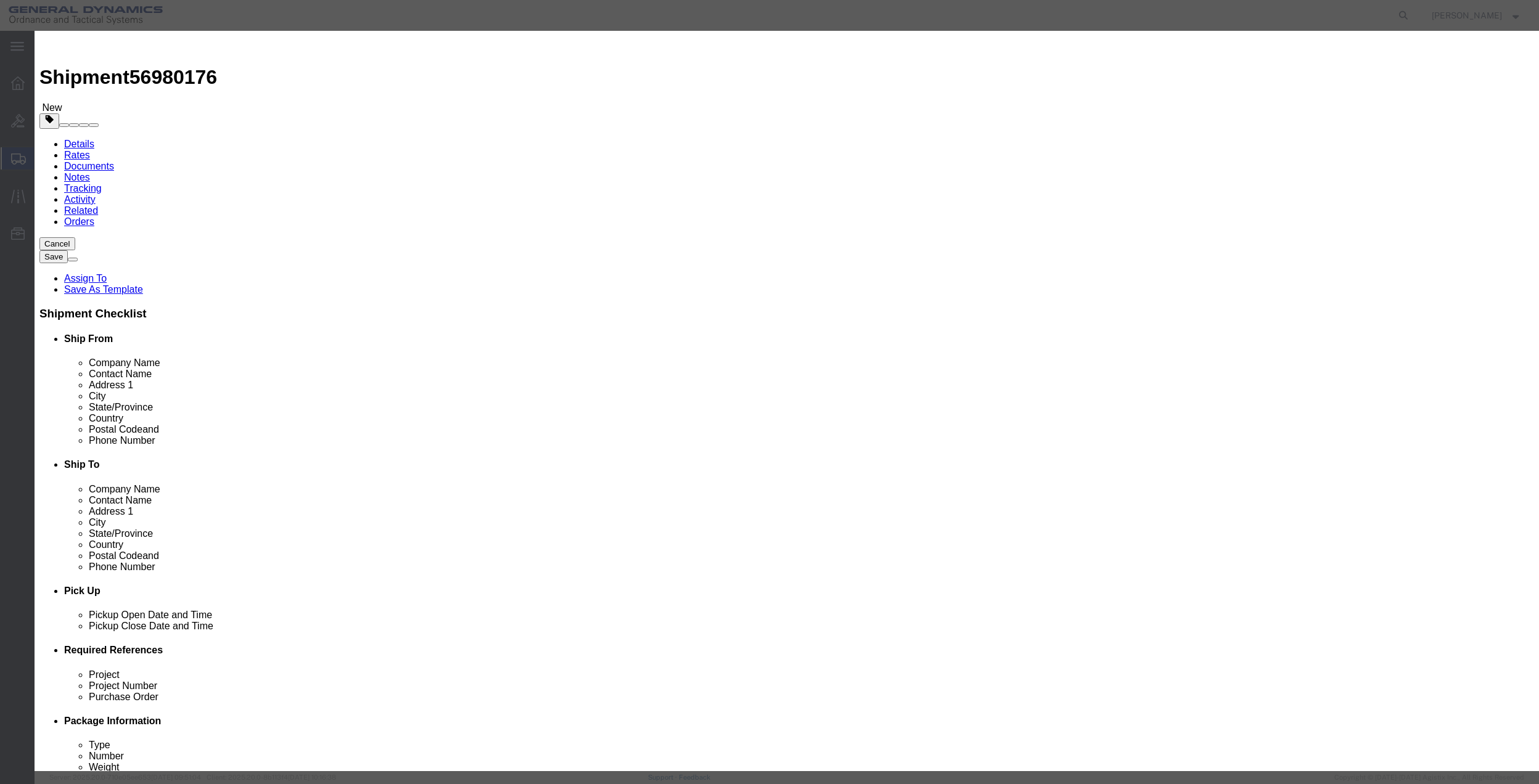
click input "text"
type input "MISC"
type input "100"
select select "US"
click input "0"
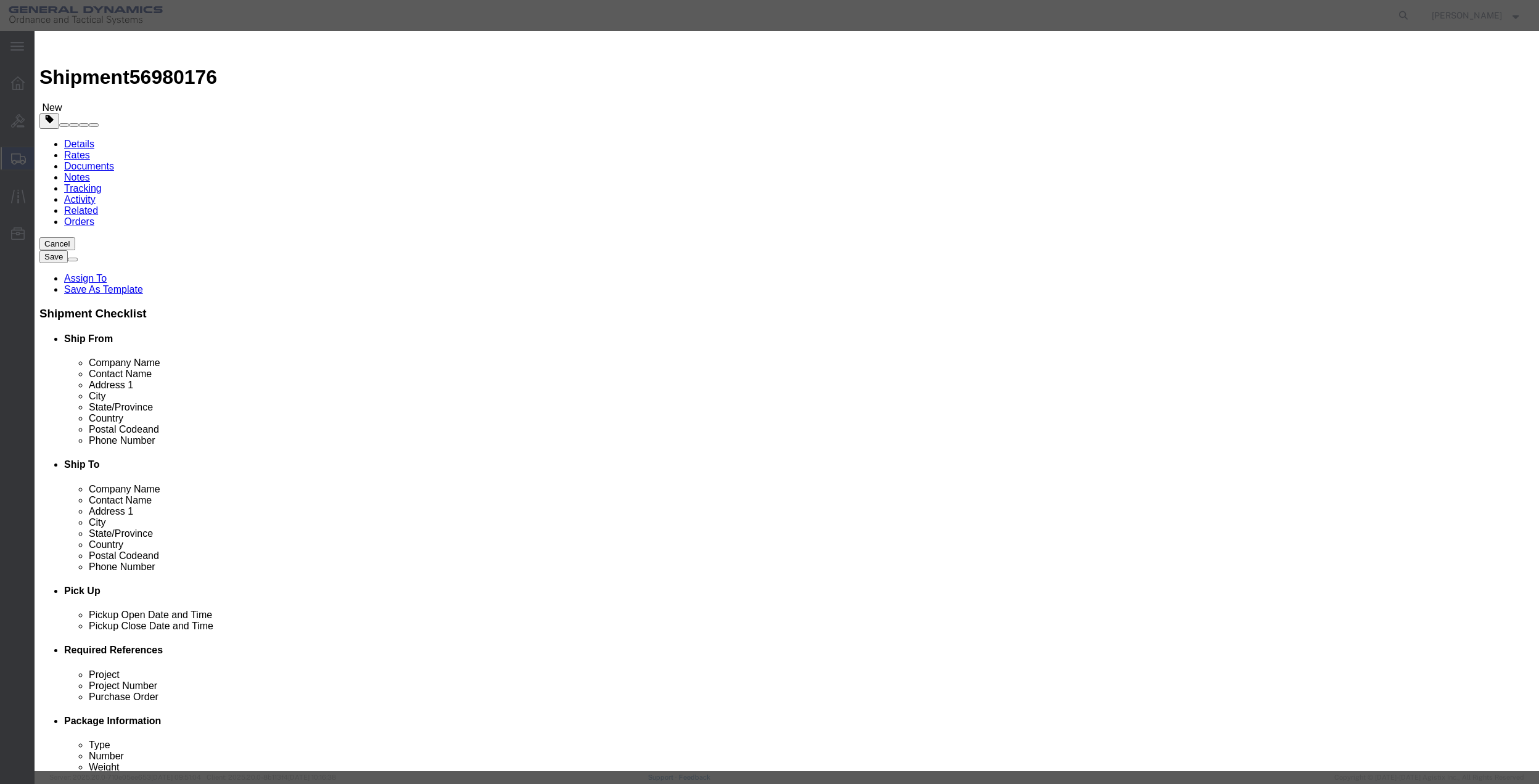
type input "01"
drag, startPoint x: 571, startPoint y: 164, endPoint x: 572, endPoint y: 174, distance: 10.0
click select "Select 50 55 60 65 70 85 92.5 100 125 175 250 300 400"
select select "70"
click select "Select 50 55 60 65 70 85 92.5 100 125 175 250 300 400"
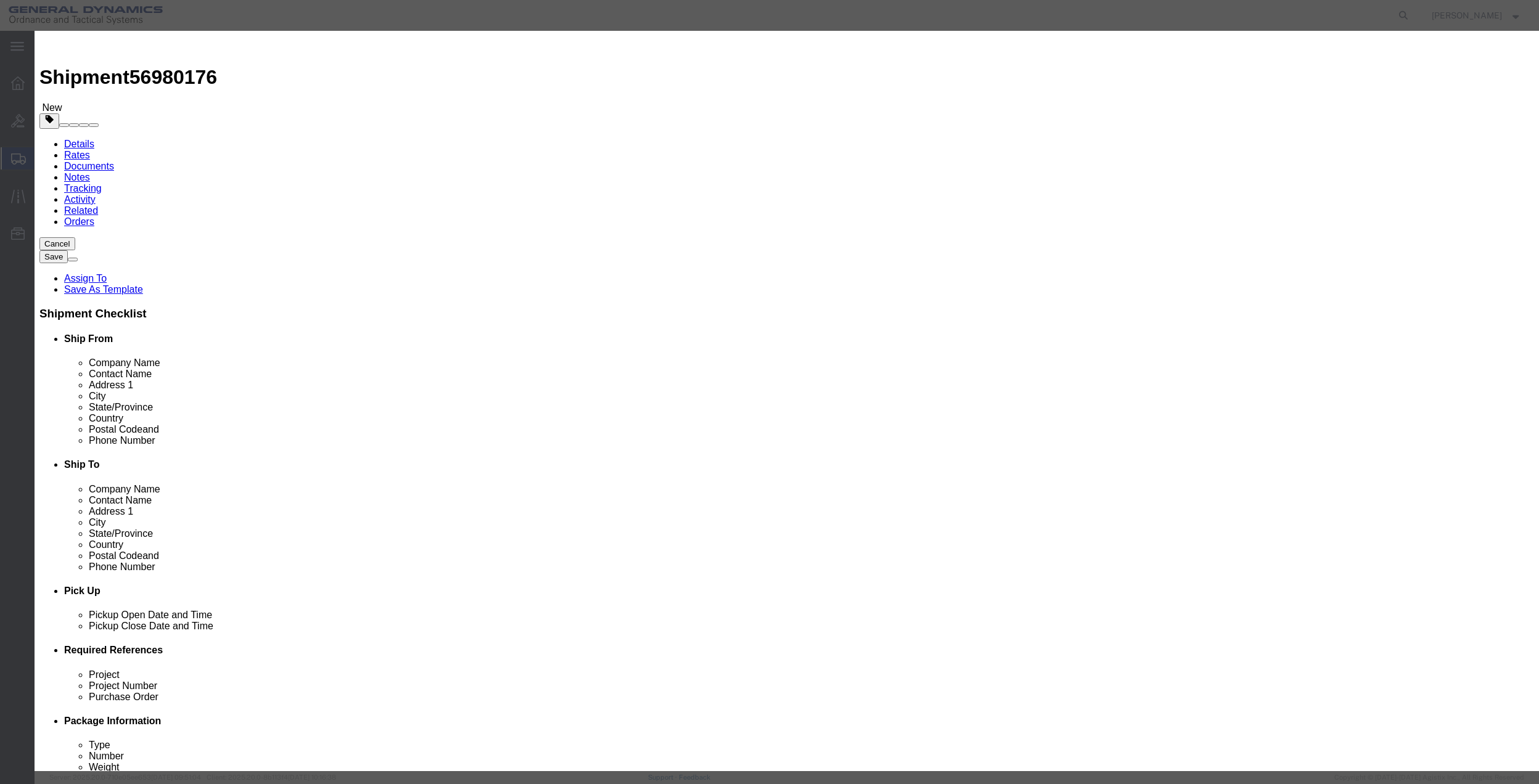
click button "Save & Close"
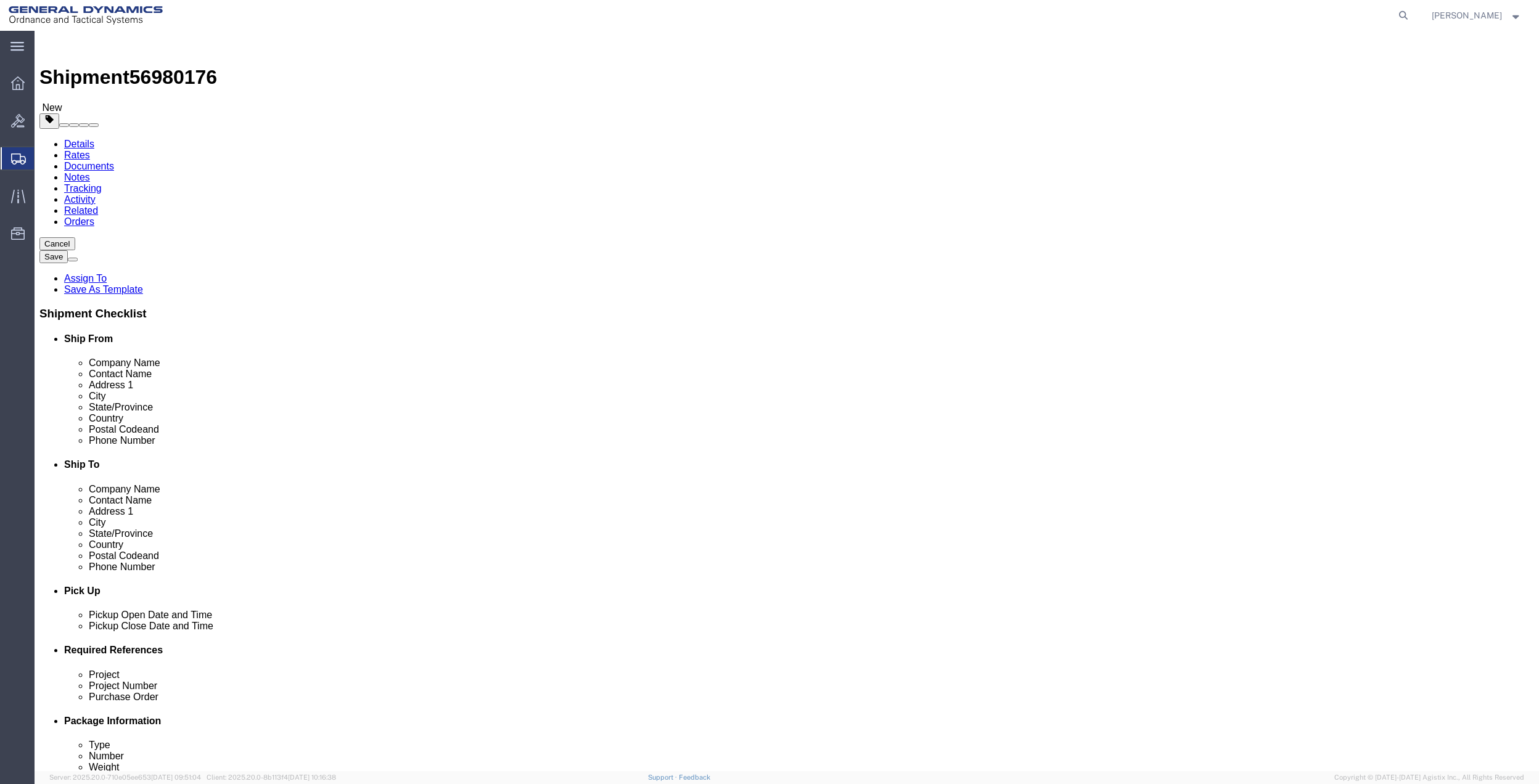
click link "Special Services"
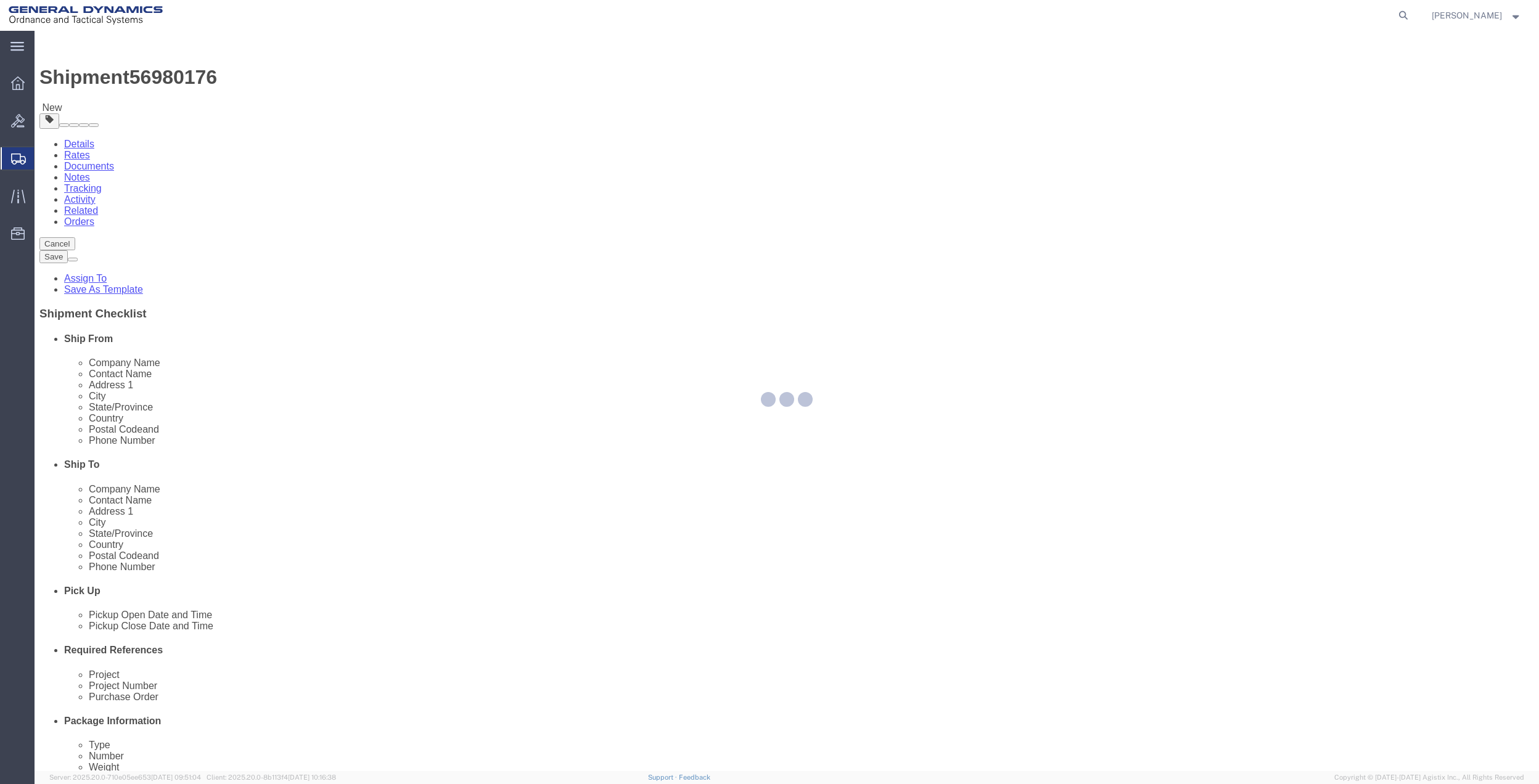
select select
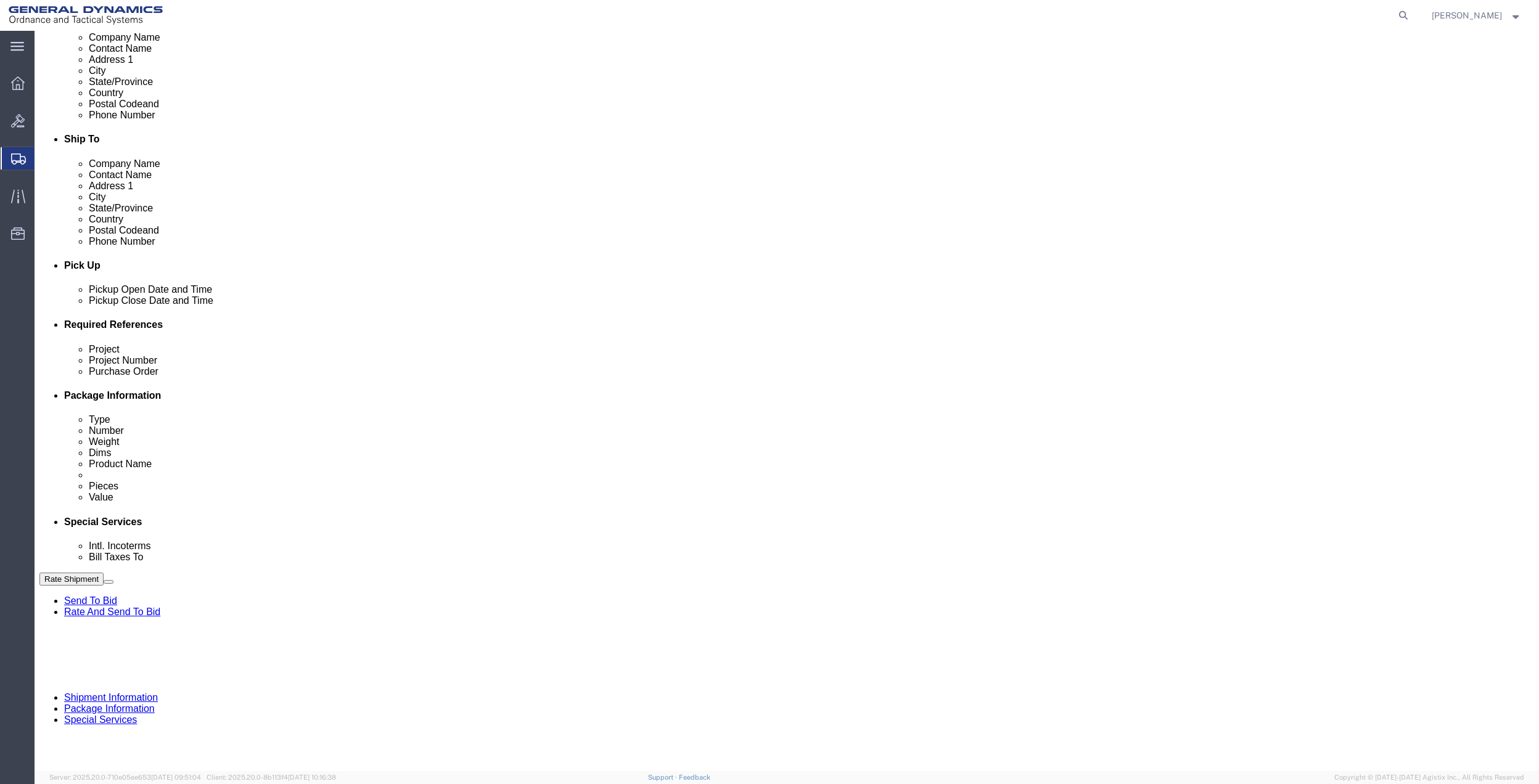
scroll to position [328, 0]
drag, startPoint x: 331, startPoint y: 378, endPoint x: 331, endPoint y: 386, distance: 8.0
click select "Select Buyer Cost Center Department Operations Number Order Number Sales Person"
select select "DEPARTMENT"
click select "Select Buyer Cost Center Department Operations Number Order Number Sales Person"
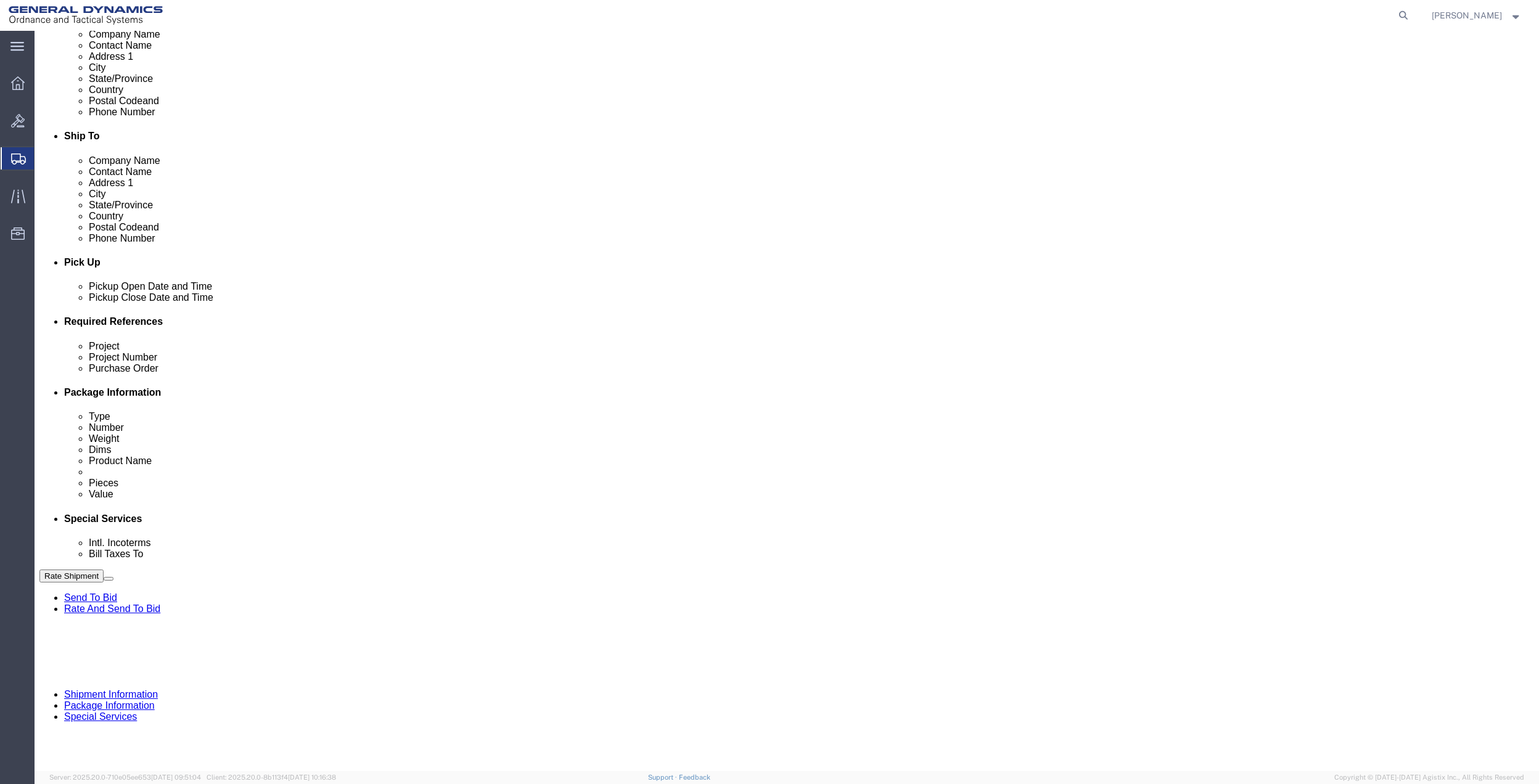
click select "Select [GEOGRAPHIC_DATA] [GEOGRAPHIC_DATA] [GEOGRAPHIC_DATA] [GEOGRAPHIC_DATA] …"
select select "1763983"
click select "Select [GEOGRAPHIC_DATA] [GEOGRAPHIC_DATA] [GEOGRAPHIC_DATA] [GEOGRAPHIC_DATA] …"
click select "Select 10AFM 10GAG 10GAH 10GFL 10GFO 10GIE 10GIS 30MABS St [PERSON_NAME] Program"
select select "214681"
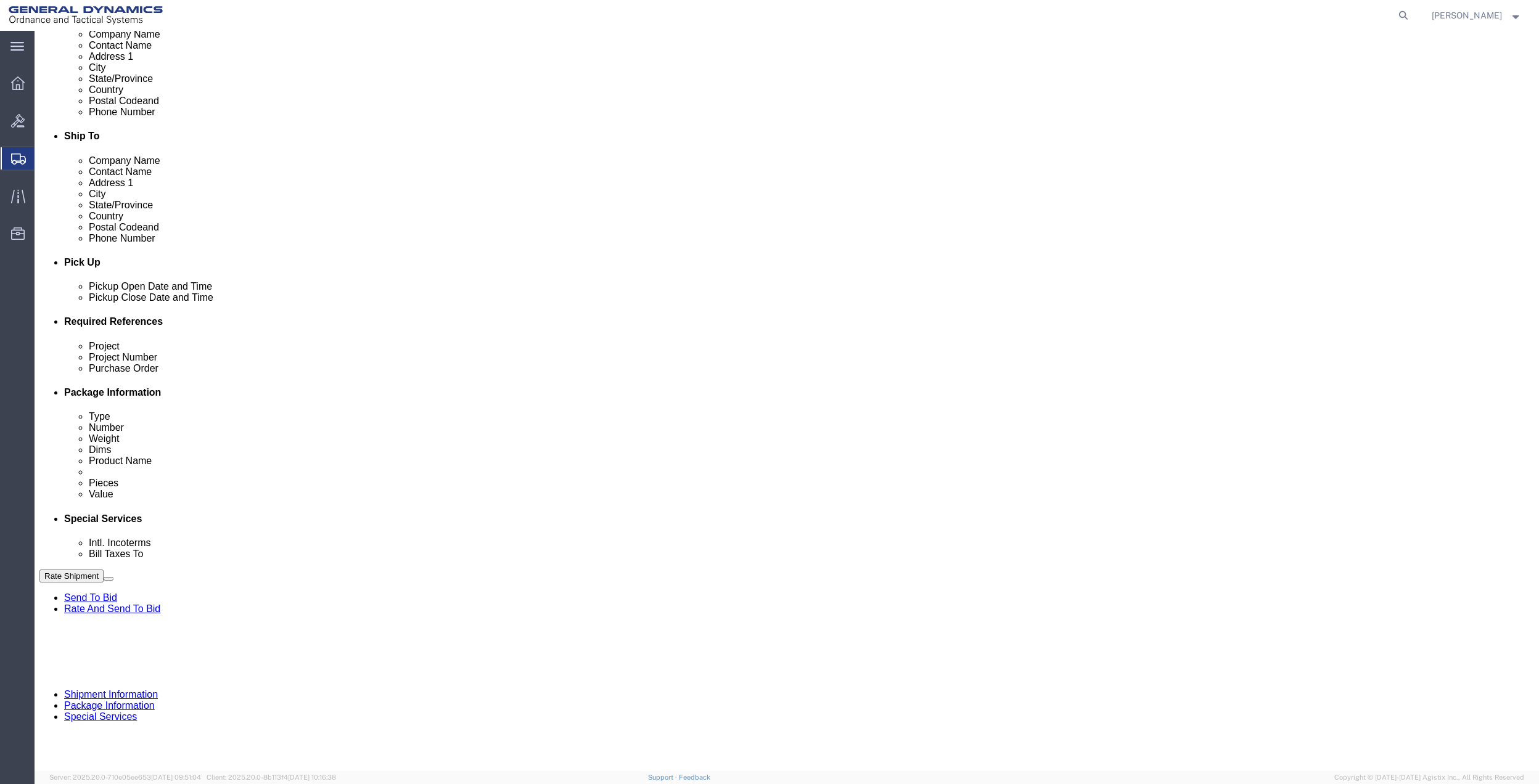
click select "Select 10AFM 10GAG 10GAH 10GFL 10GFO 10GIE 10GIS 30MABS St [PERSON_NAME] Program"
click input "General Dynamics OTS % Data2Logistics"
click div "- GEDOTS %DATA 2 LOGISTICS - (GEDOTS %DATA 2 LOGISTICS) [GEOGRAPHIC_DATA][PERSO…"
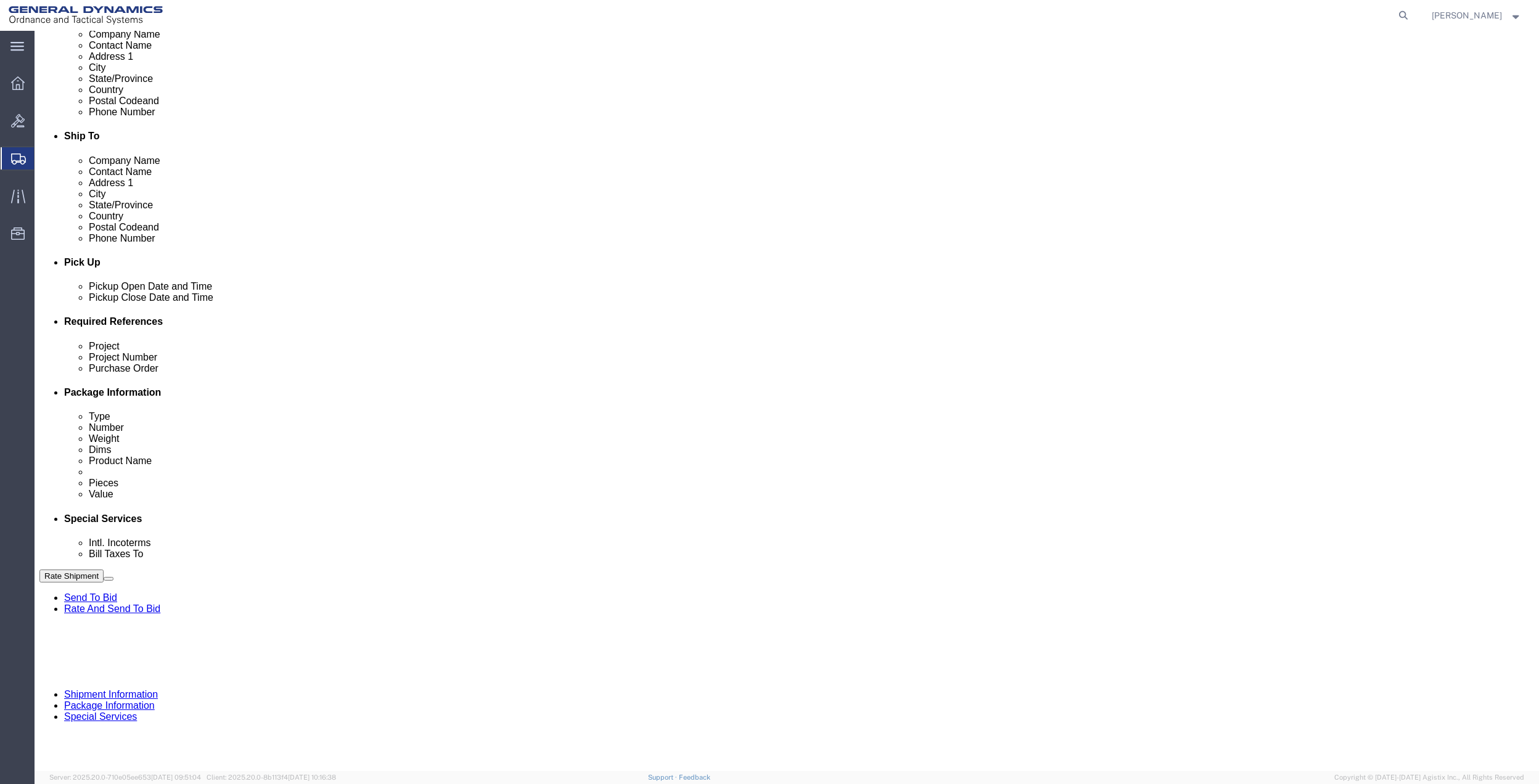
type input "GEDOTS %DATA 2 LOGISTICS"
type input "PO BOX 61050"
type input "GEDOTS %DATA 2 LOGISTICS"
type input "FORT [PERSON_NAME]"
type input "33906"
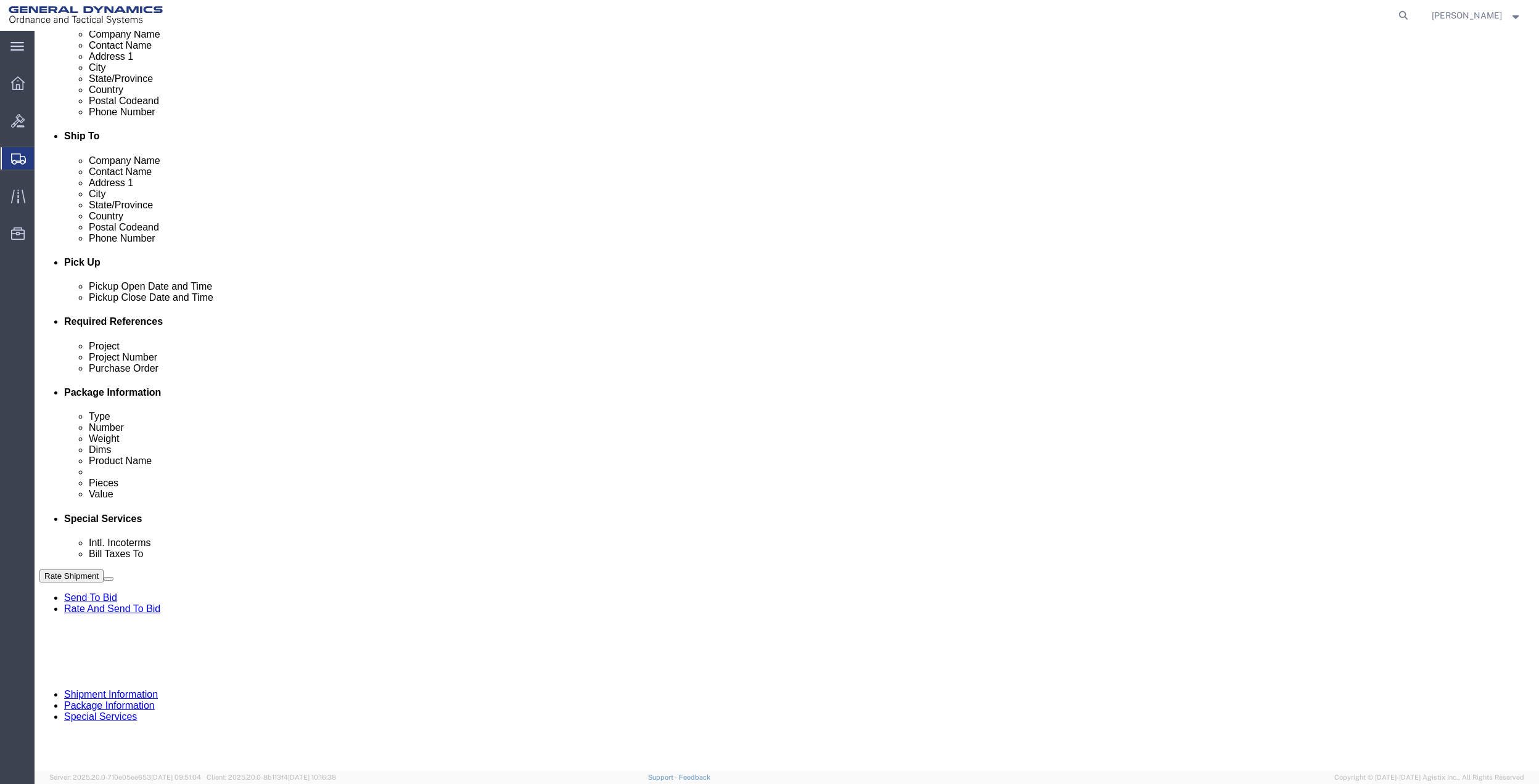
select select "FL"
click button "Rate Shipment"
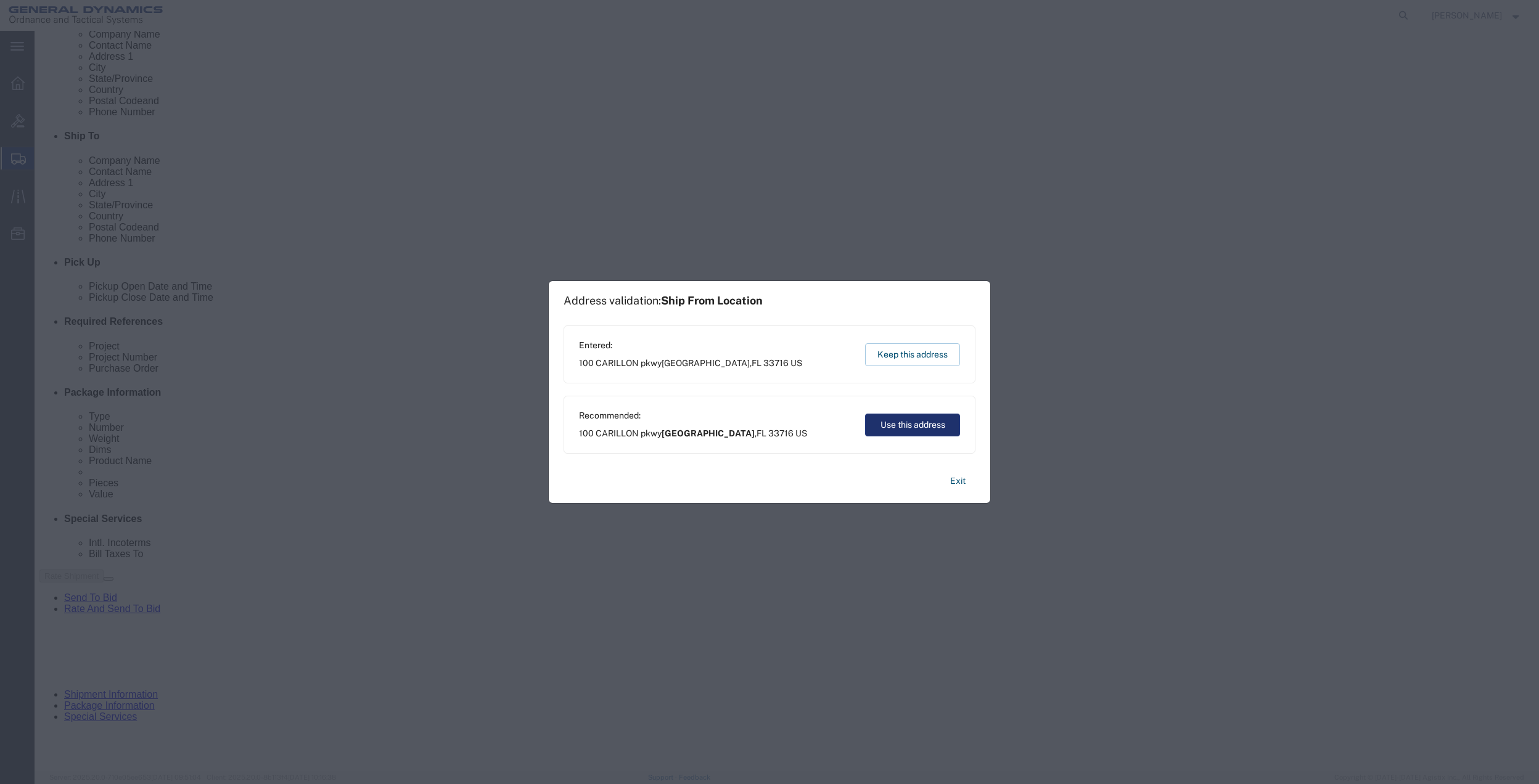
click at [915, 429] on button "Use this address" at bounding box center [912, 425] width 95 height 23
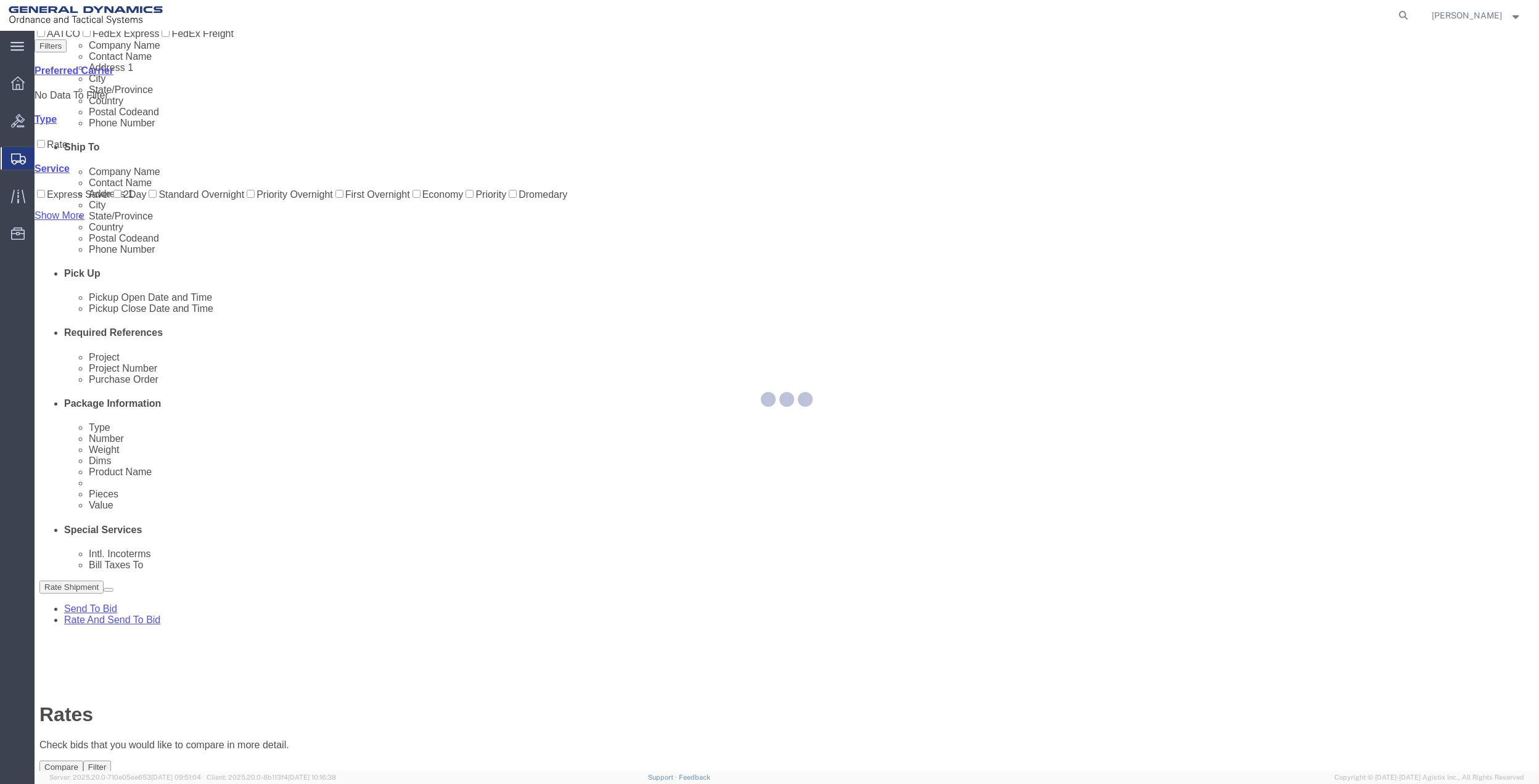
scroll to position [0, 0]
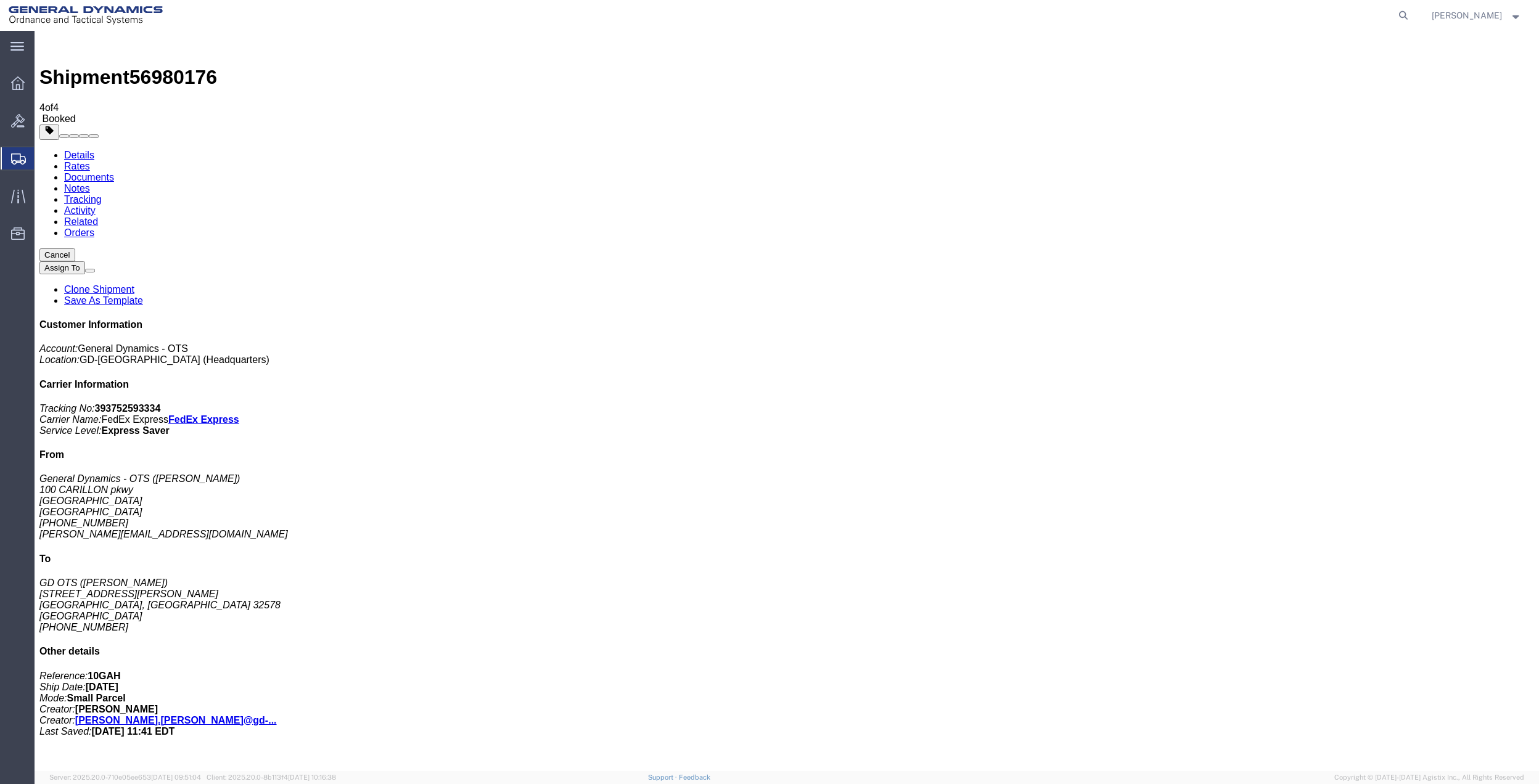
click at [0, 0] on span "Create Shipment" at bounding box center [0, 0] width 0 height 0
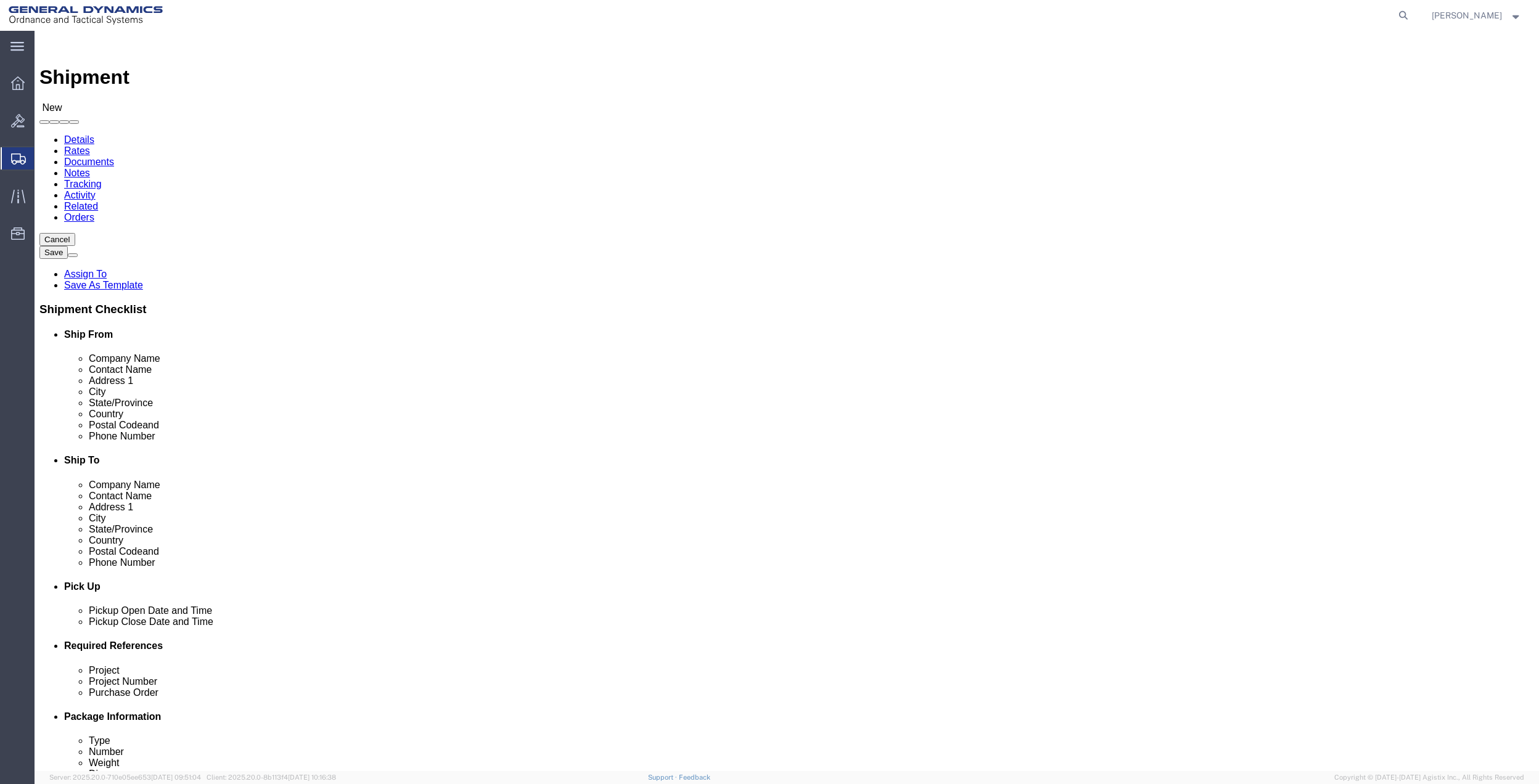
click input "text"
click p "- General Dynamics - OTS - ([PERSON_NAME]) [STREET_ADDRESS]"
click input "text"
click p "- GD-OTS - ([PERSON_NAME]) [STREET_ADDRESS]"
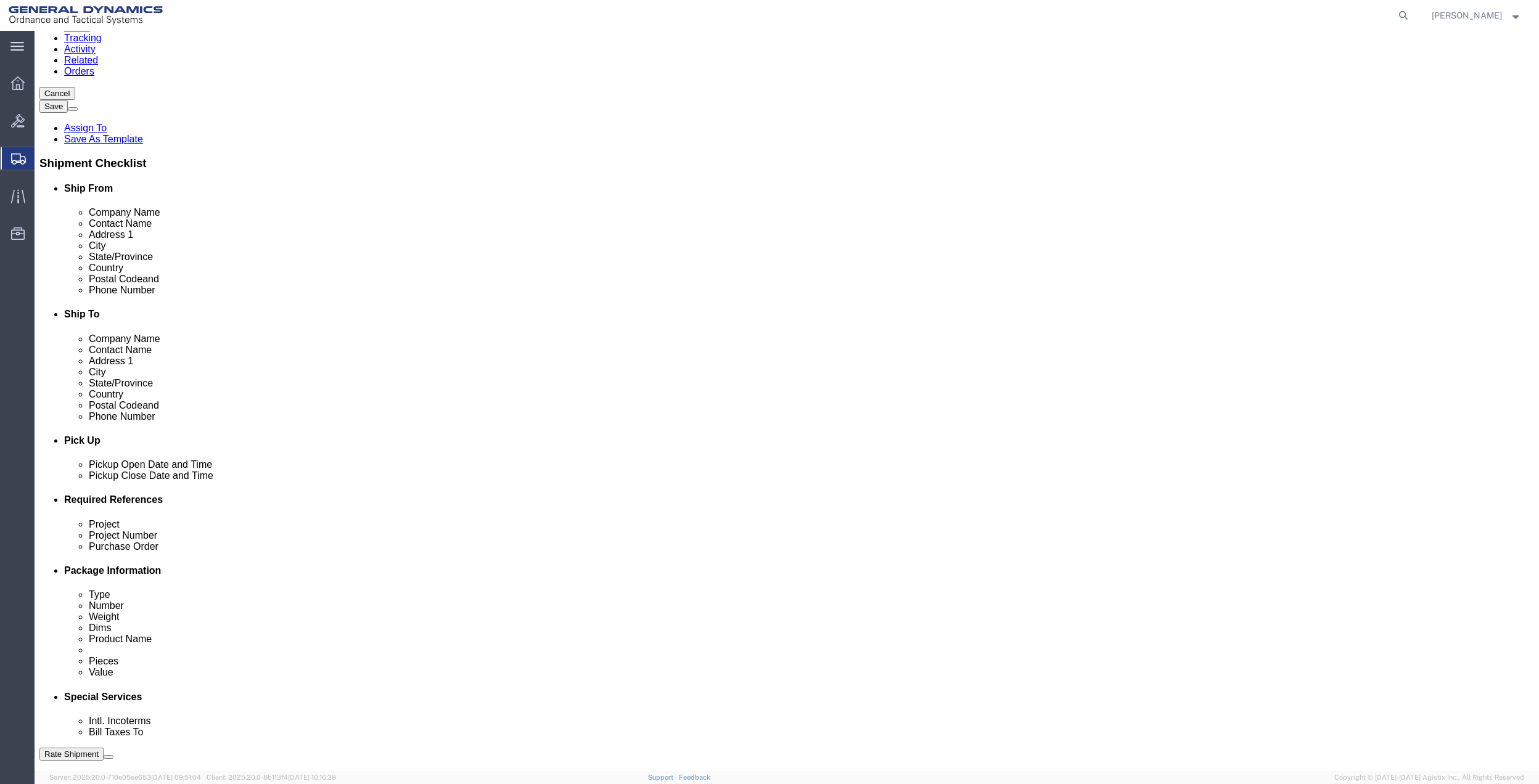
scroll to position [164, 0]
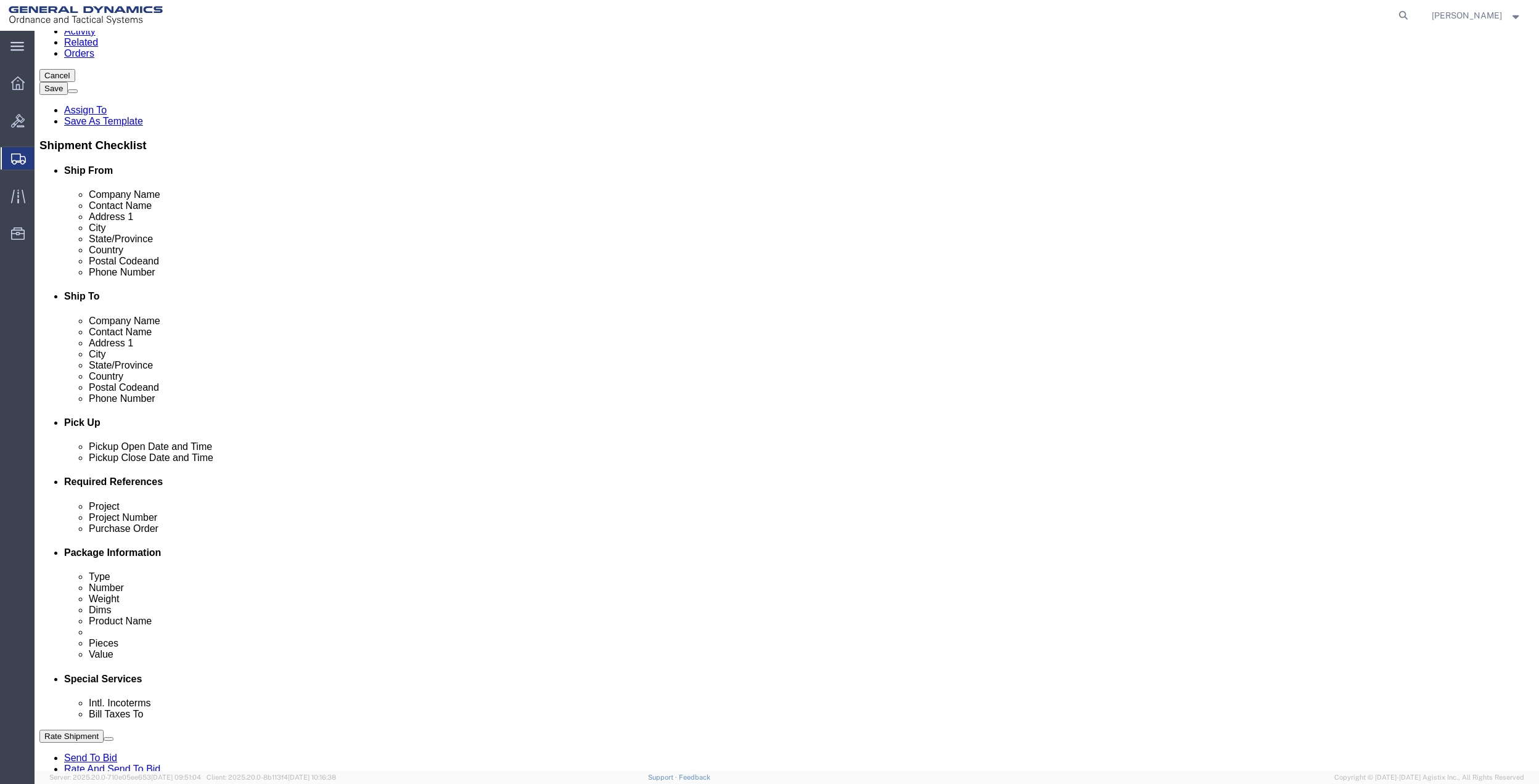
click button "Add reference"
click input "text"
paste input "10GAH"
click input "text"
paste input "10GAH"
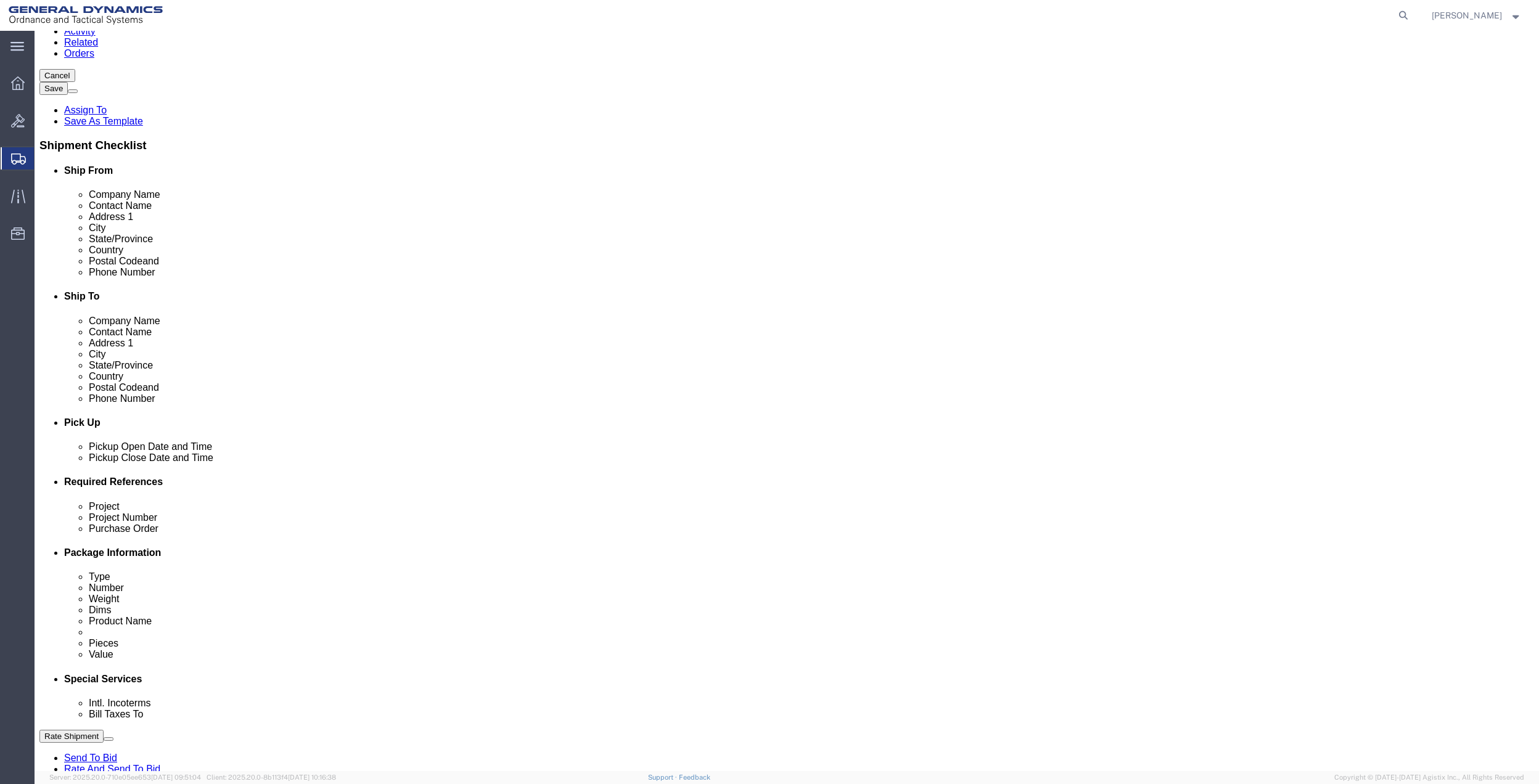
click input "text"
paste input "10GAH"
click input "text"
paste input "10GAH"
click div "Project 10GAH"
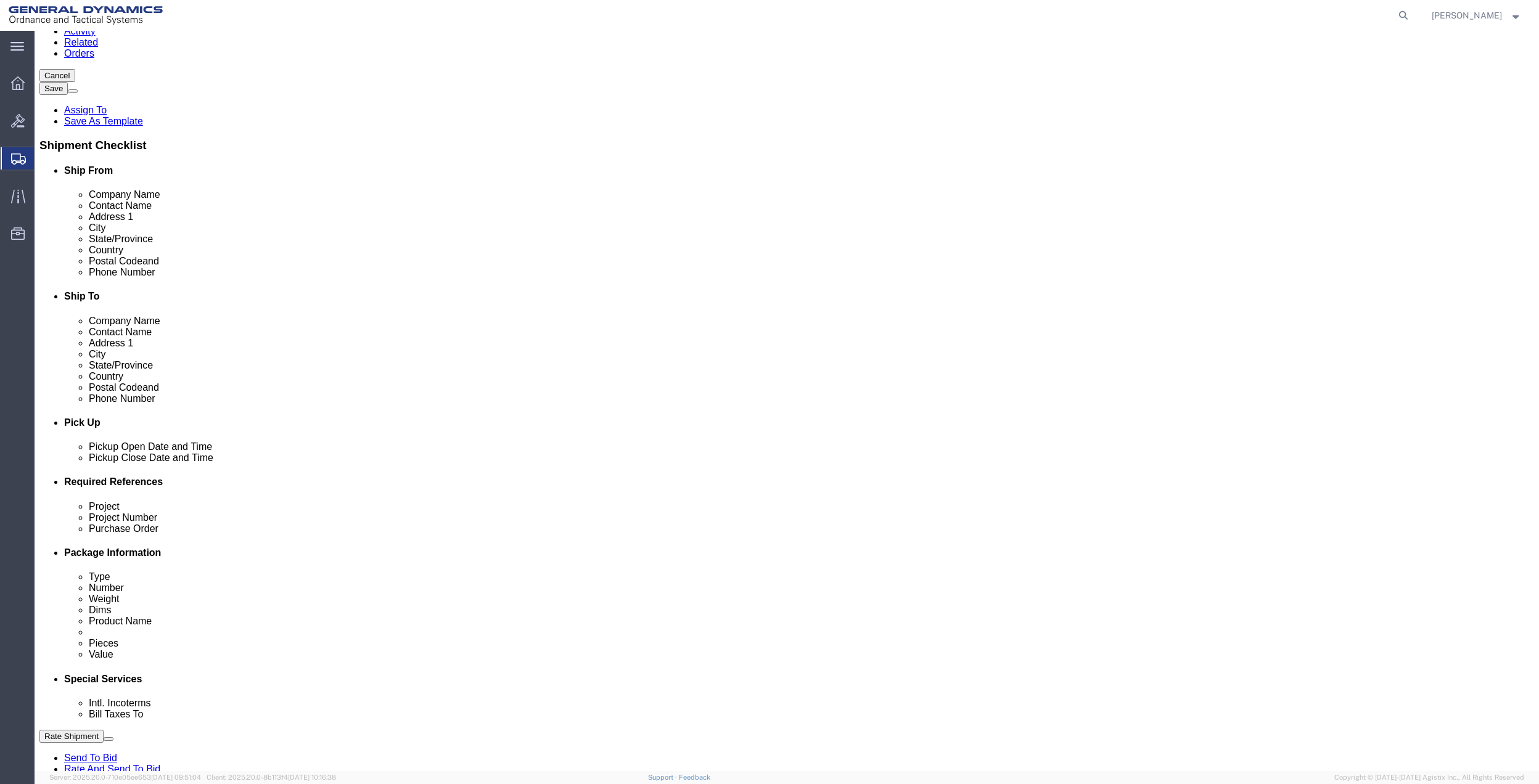
click div "Project 10GAH"
click select "Select Account Type Activity ID Airline Appointment Number ASN Batch Request # …"
click icon
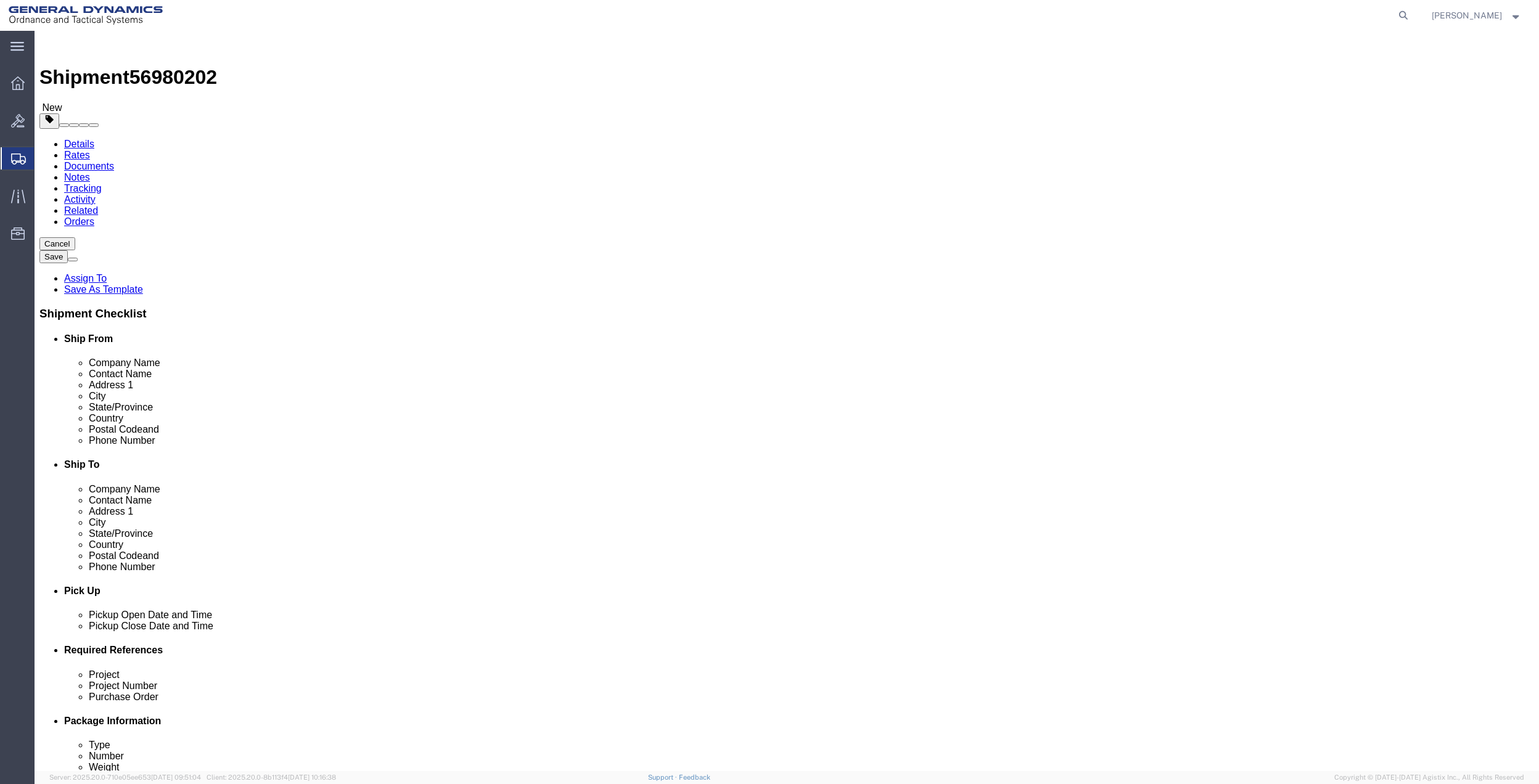
click select "Select Bale(s) Basket(s) Bolt(s) Bottle(s) Buckets Bulk Bundle(s) Can(s) Cardbo…"
click input "0.00"
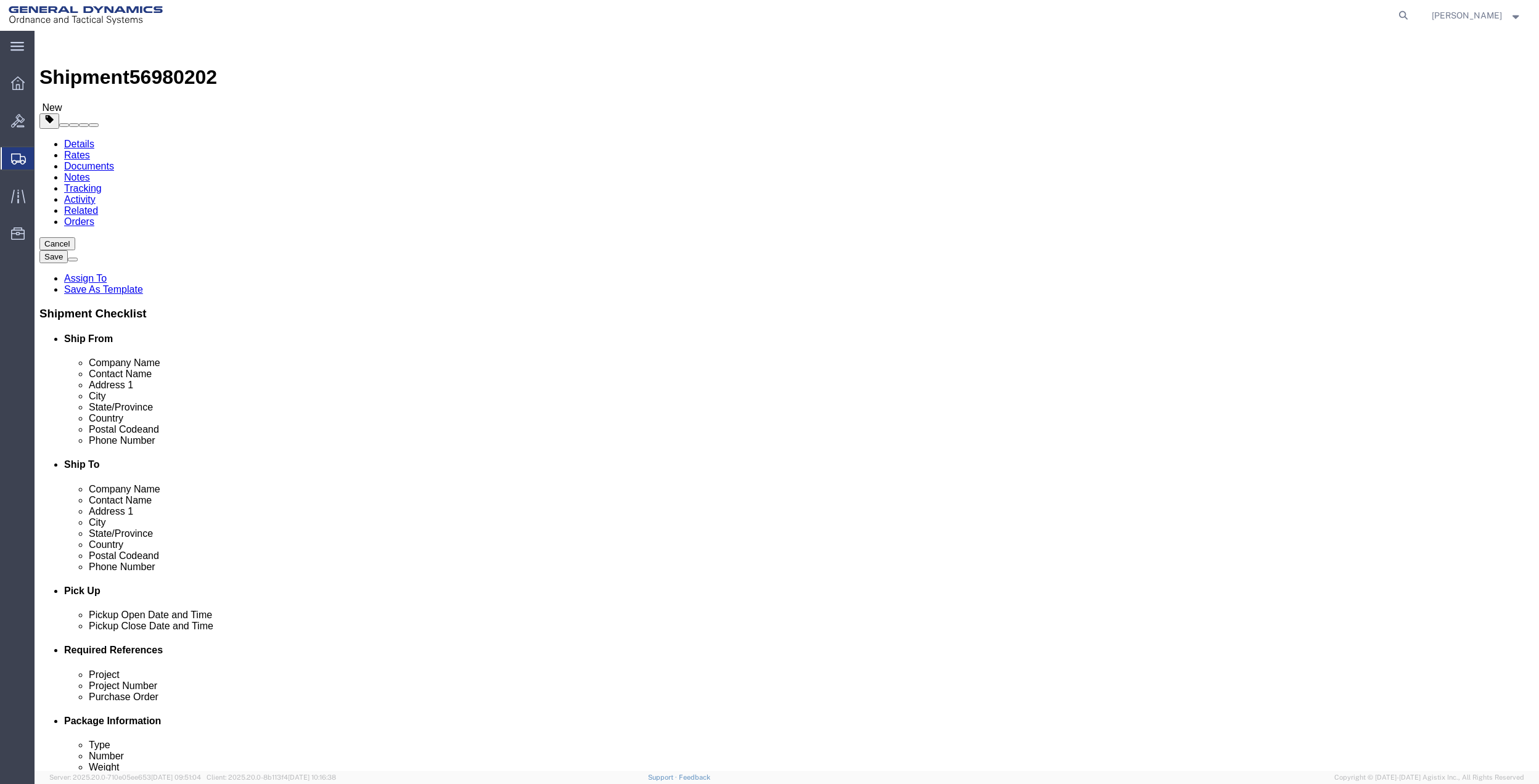
click input "0.00"
click link "Add Content"
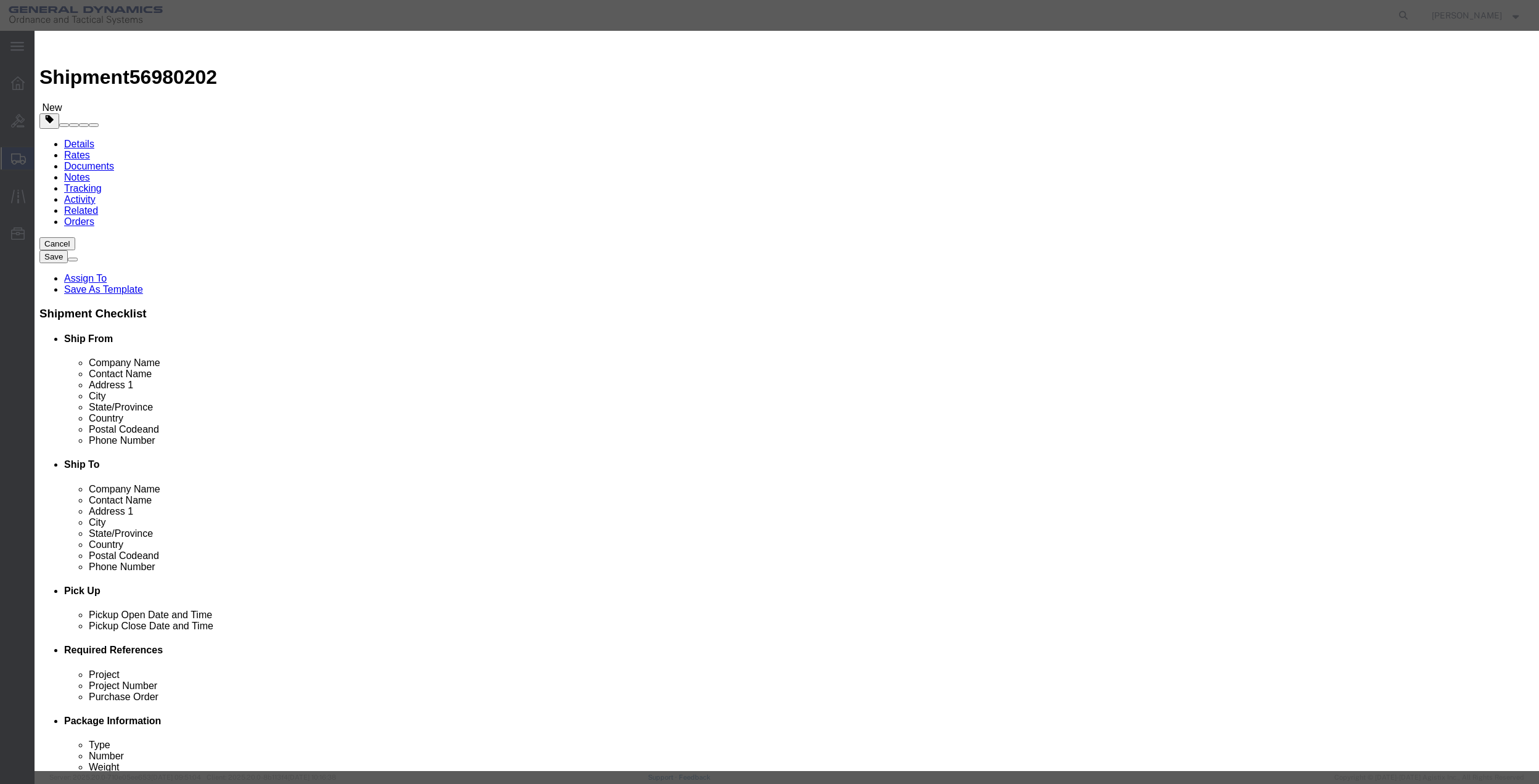
click input "text"
click input "0"
click select "Select 50 55 60 65 70 85 92.5 100 125 175 250 300 400"
click button "Save & Close"
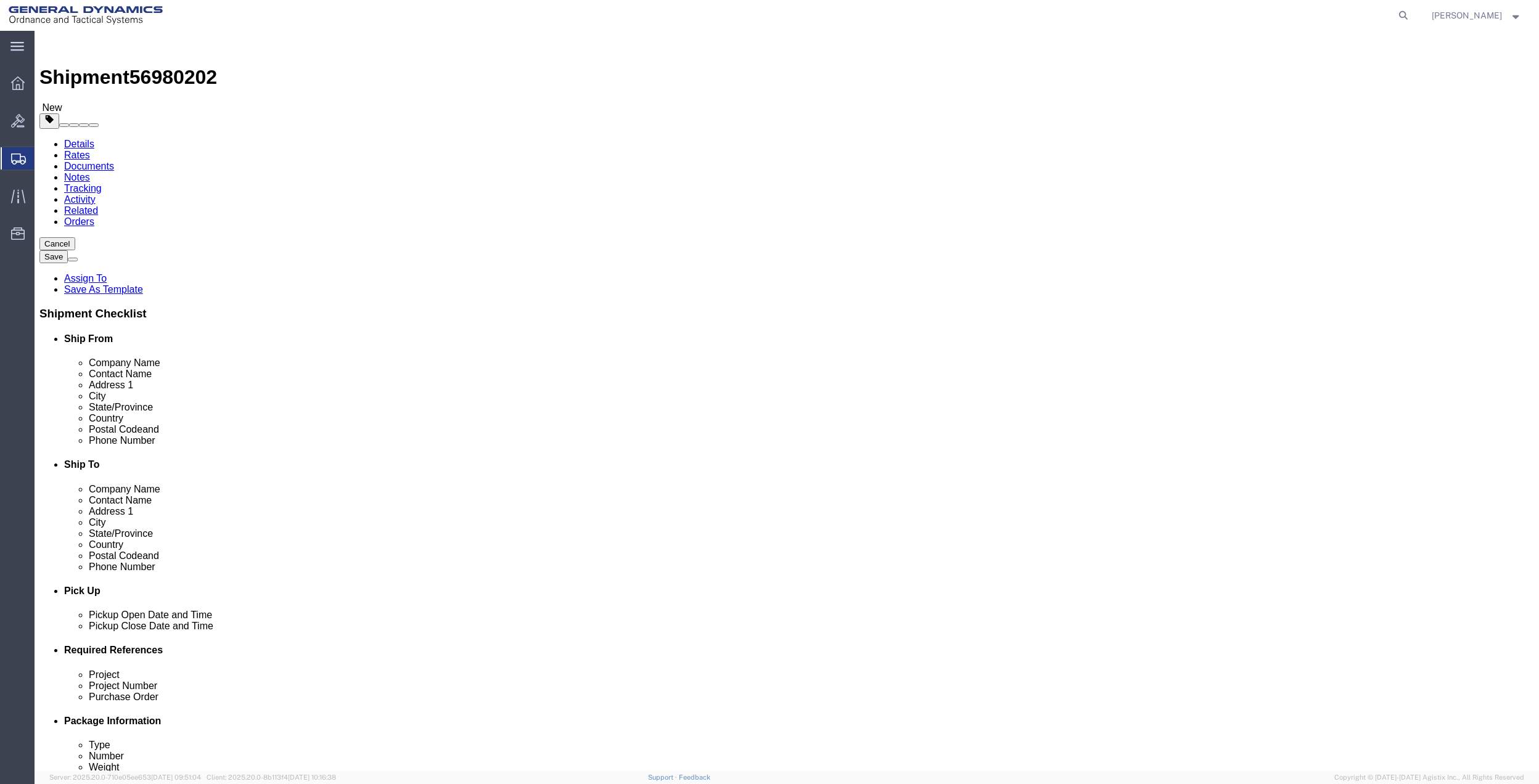
click link "Special Services"
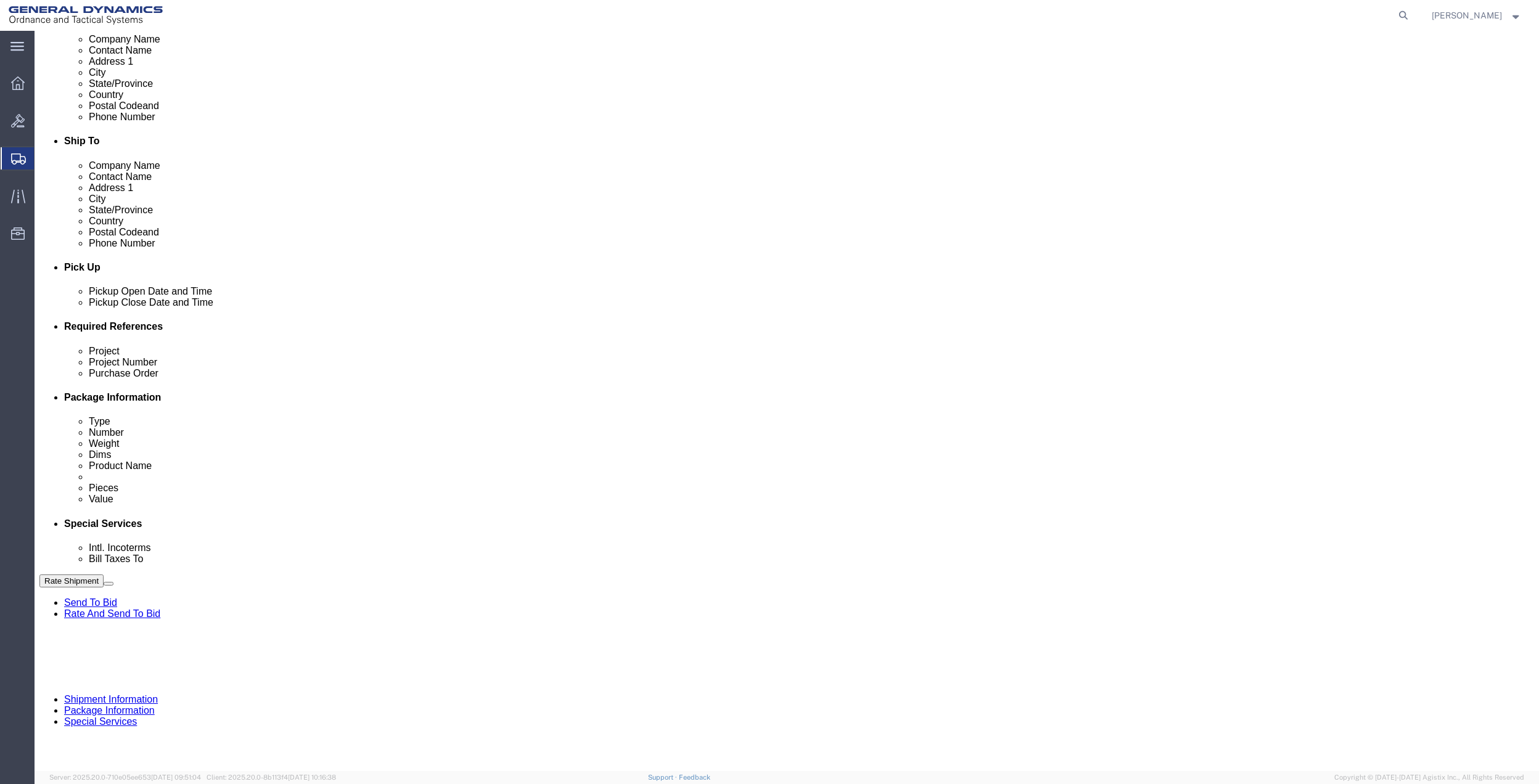
scroll to position [328, 0]
drag, startPoint x: 294, startPoint y: 386, endPoint x: 294, endPoint y: 394, distance: 8.0
click select "Select Buyer Cost Center Department Operations Number Order Number Sales Person"
click select "Select [GEOGRAPHIC_DATA] [GEOGRAPHIC_DATA] [GEOGRAPHIC_DATA] [GEOGRAPHIC_DATA] …"
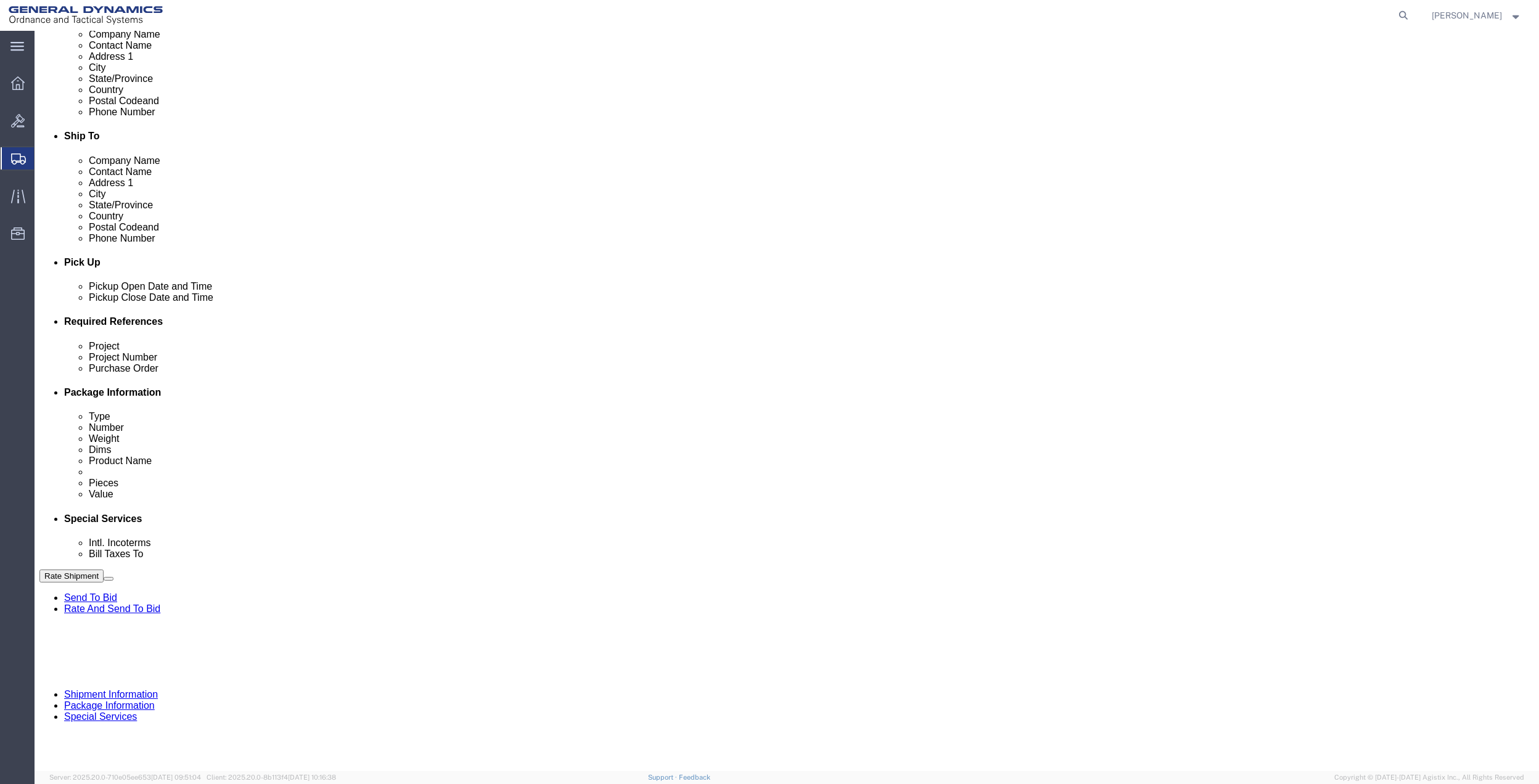
click select "Select [GEOGRAPHIC_DATA] [GEOGRAPHIC_DATA] [GEOGRAPHIC_DATA] [GEOGRAPHIC_DATA] …"
click select "Select 10AFM 10GAG 10GAH 10GFL 10GFO 10GIE 10GIS 30MABS St [PERSON_NAME] Program"
click input "General Dynamics OTS % Data2Logistics"
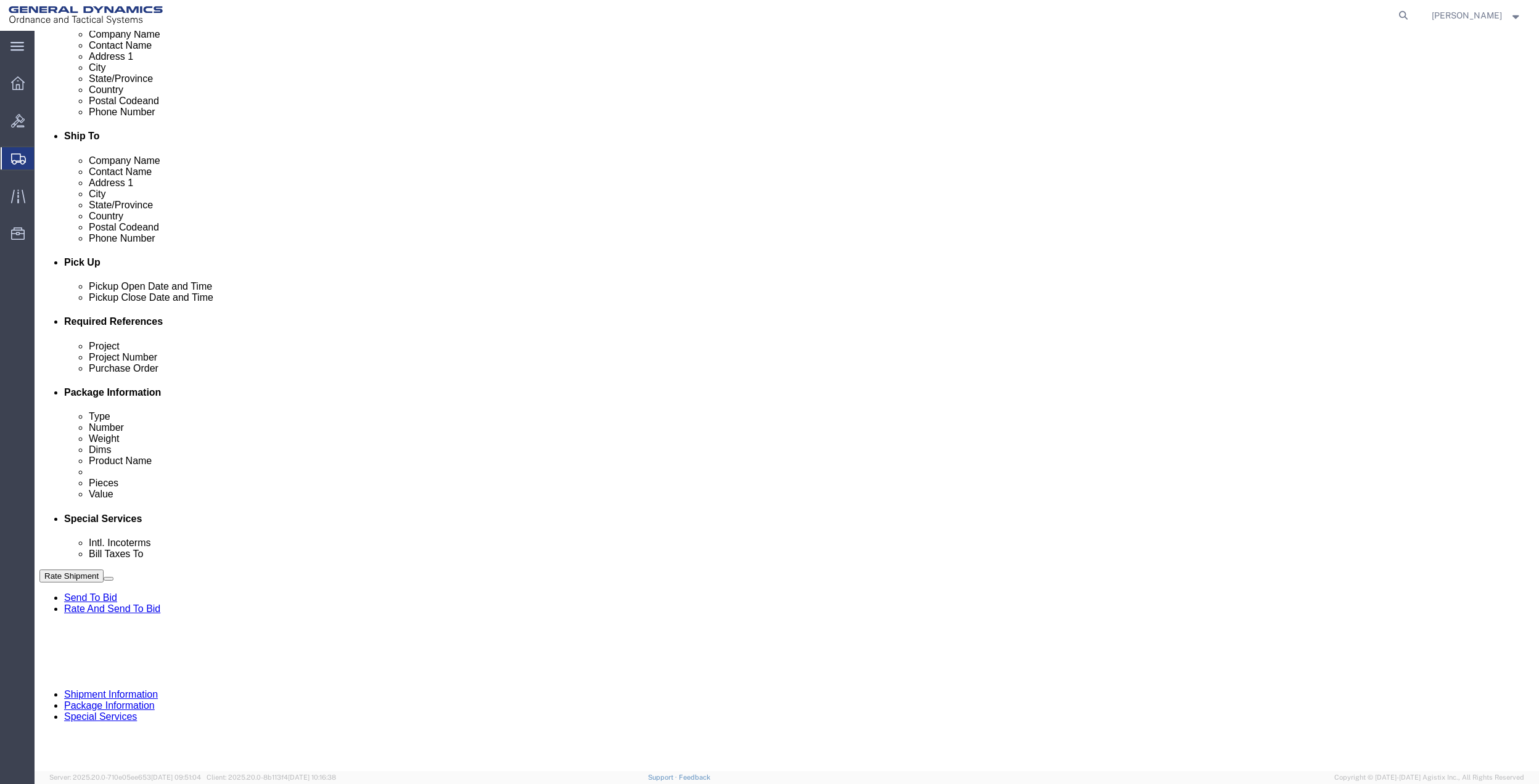
click input "General Dynamics OTS % Data2Logistics"
drag, startPoint x: 356, startPoint y: 624, endPoint x: 915, endPoint y: 632, distance: 559.1
click p "- GEDOTS %DATA 2 LOGISTICS - (GEDOTS %DATA 2 LOGISTICS) [GEOGRAPHIC_DATA][PERSO…"
click button "Rate Shipment"
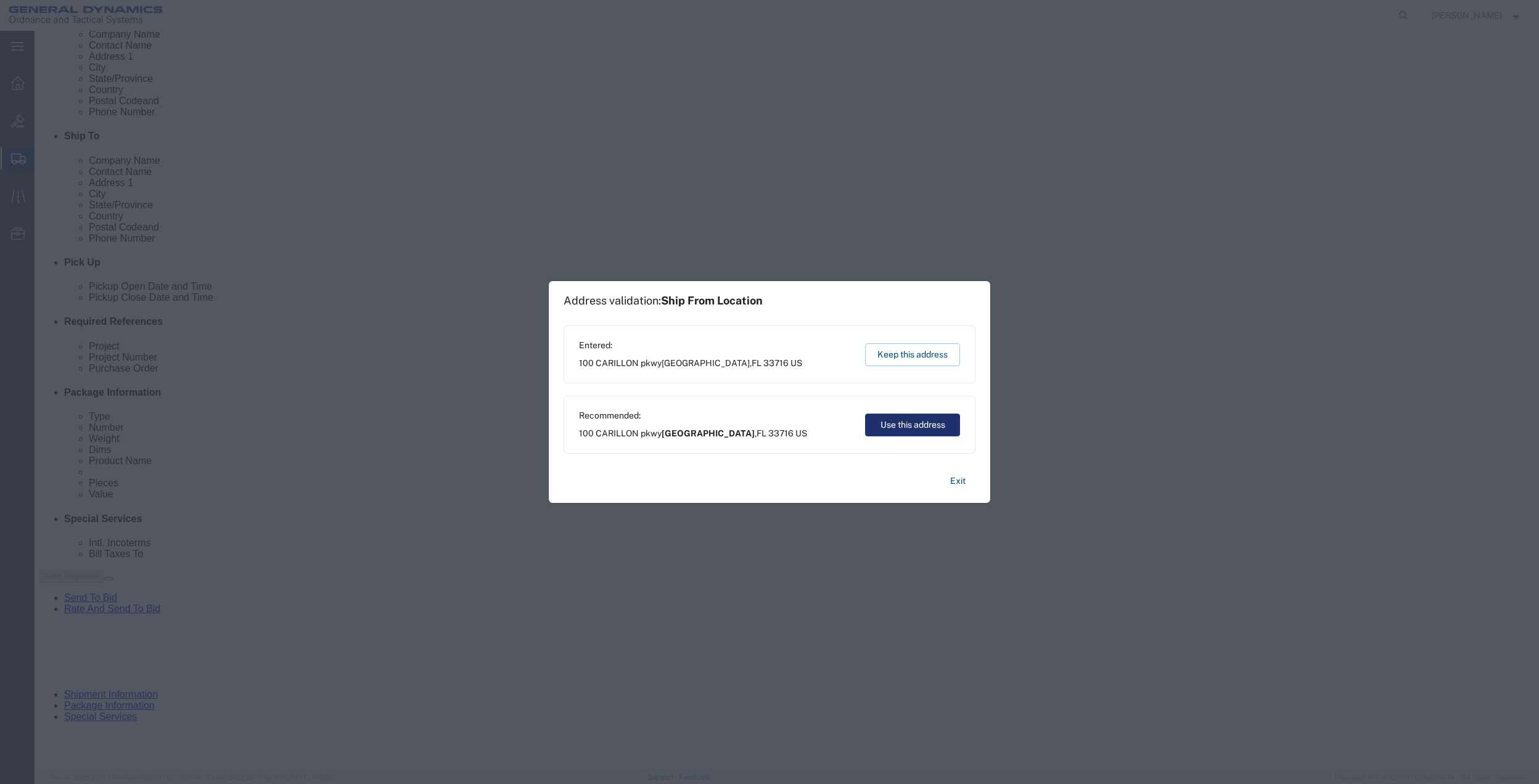
click at [883, 415] on button "Use this address" at bounding box center [912, 425] width 95 height 23
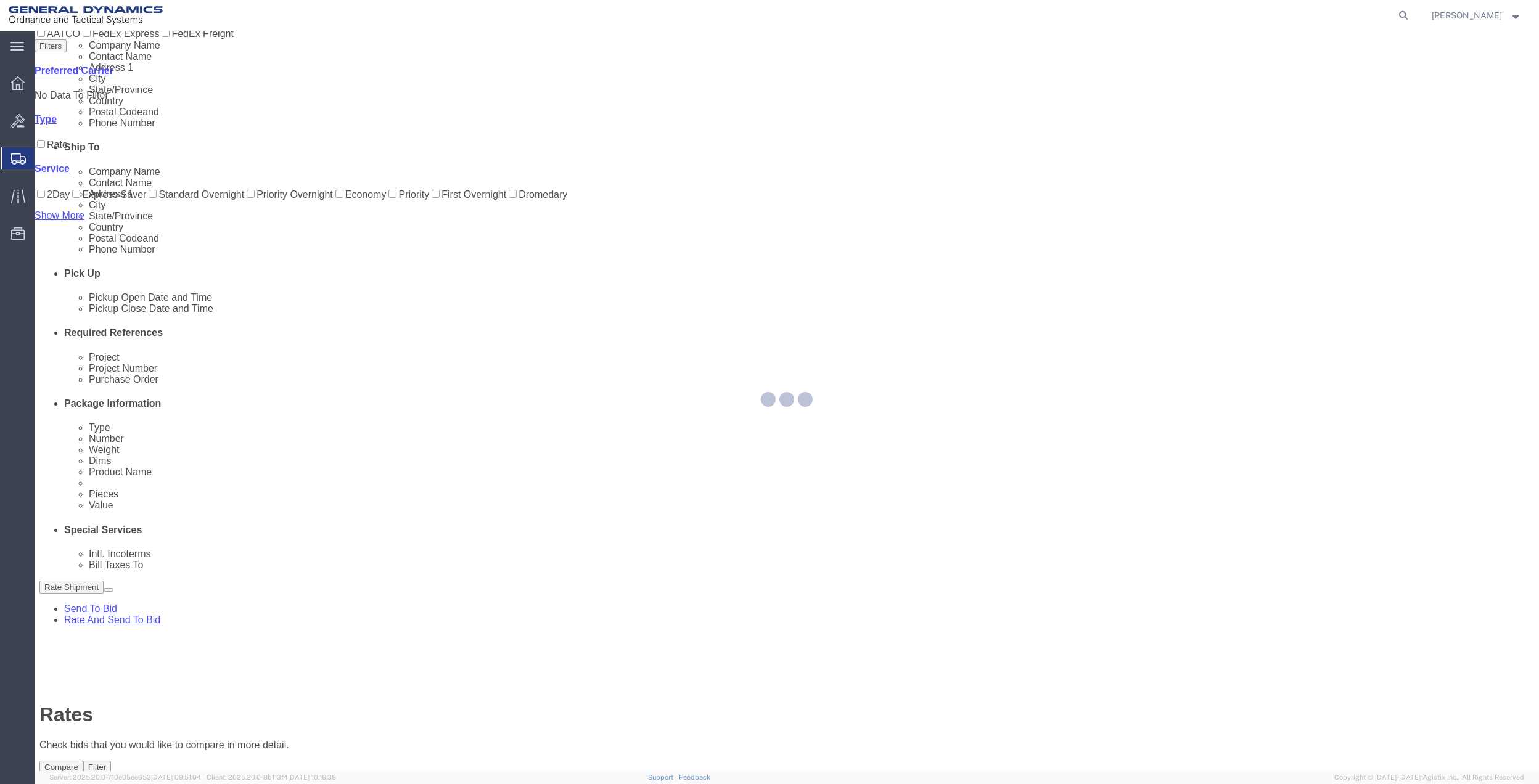
scroll to position [0, 0]
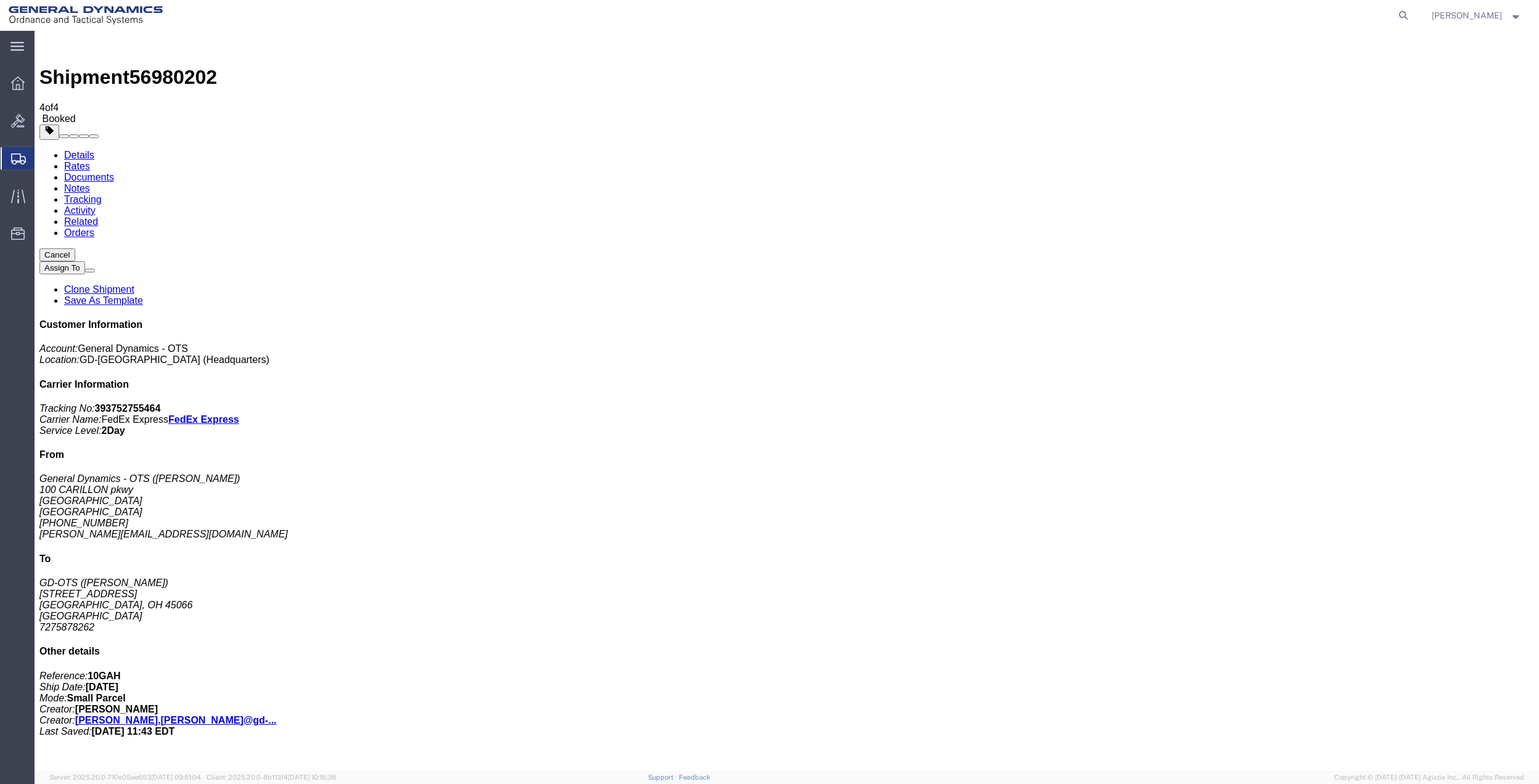
drag, startPoint x: 162, startPoint y: 246, endPoint x: 670, endPoint y: 338, distance: 516.3
click at [0, 0] on span "Create Shipment" at bounding box center [0, 0] width 0 height 0
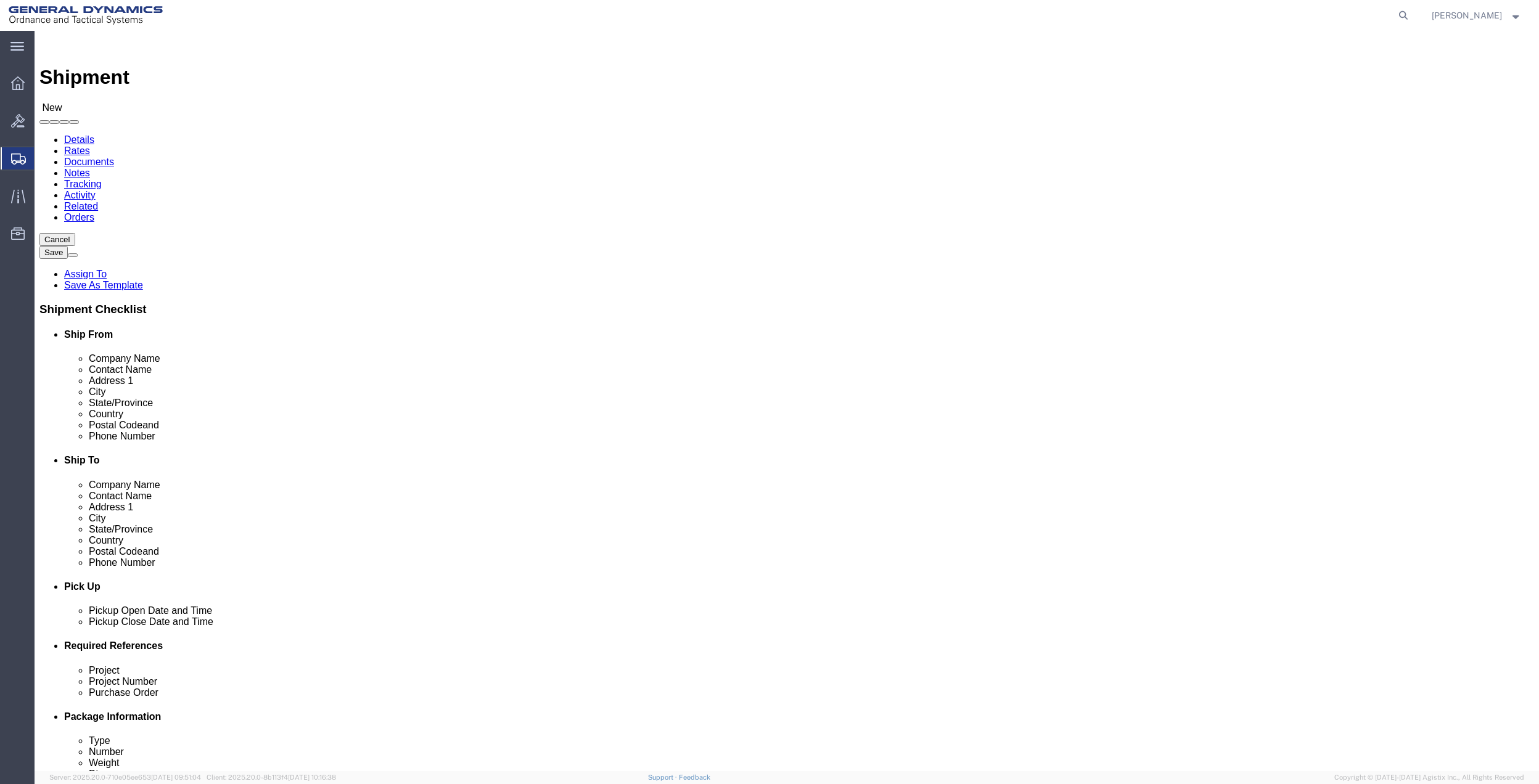
click input "text"
drag, startPoint x: 289, startPoint y: 272, endPoint x: 673, endPoint y: 264, distance: 384.1
click p "- General Dynamics - OTS - ([PERSON_NAME]) [STREET_ADDRESS]"
click input "text"
click p "- GD OTS - ([PERSON_NAME] volinksky) [STREET_ADDRESS][PERSON_NAME]"
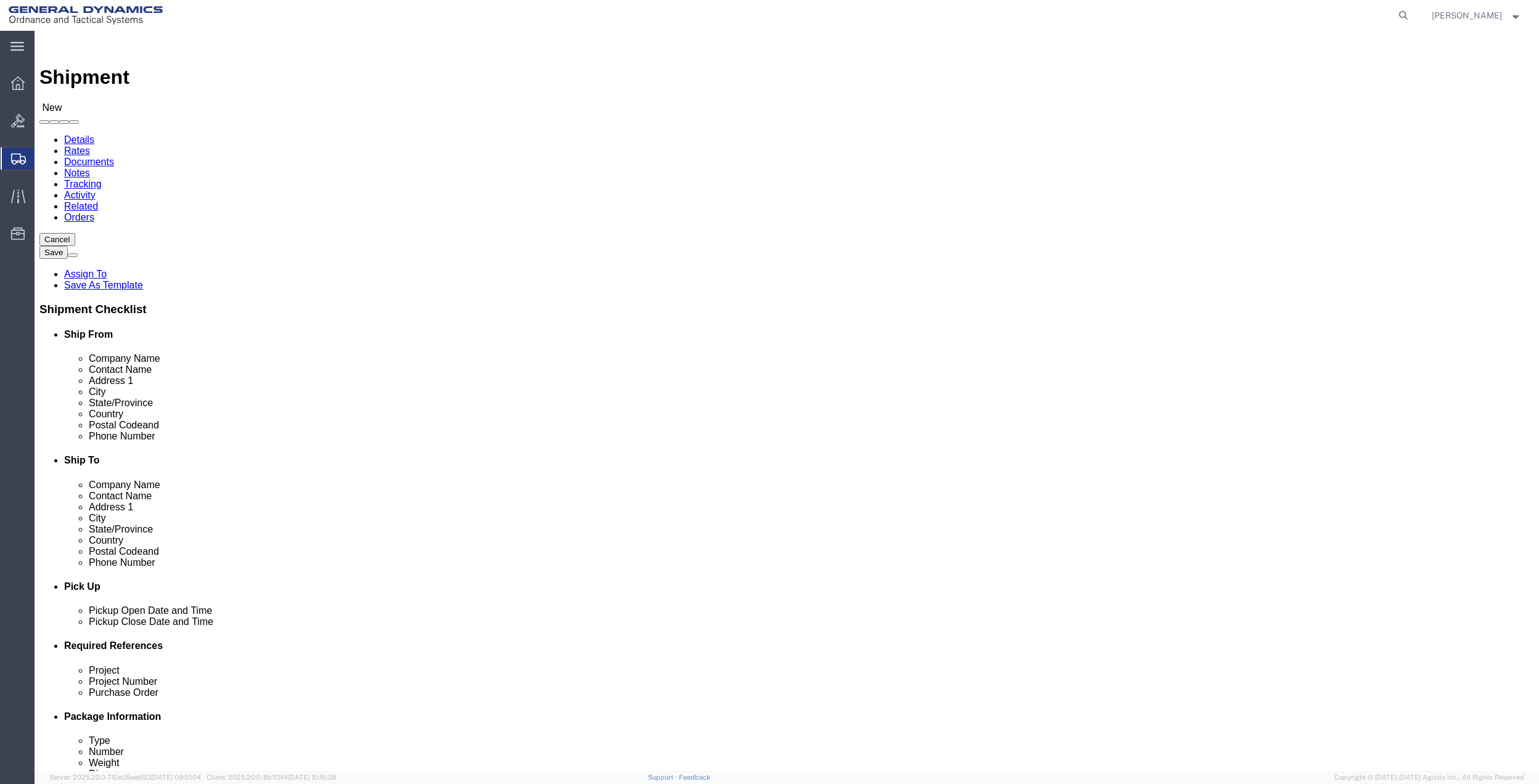
click input "text"
paste input "[PHONE_NUMBER]"
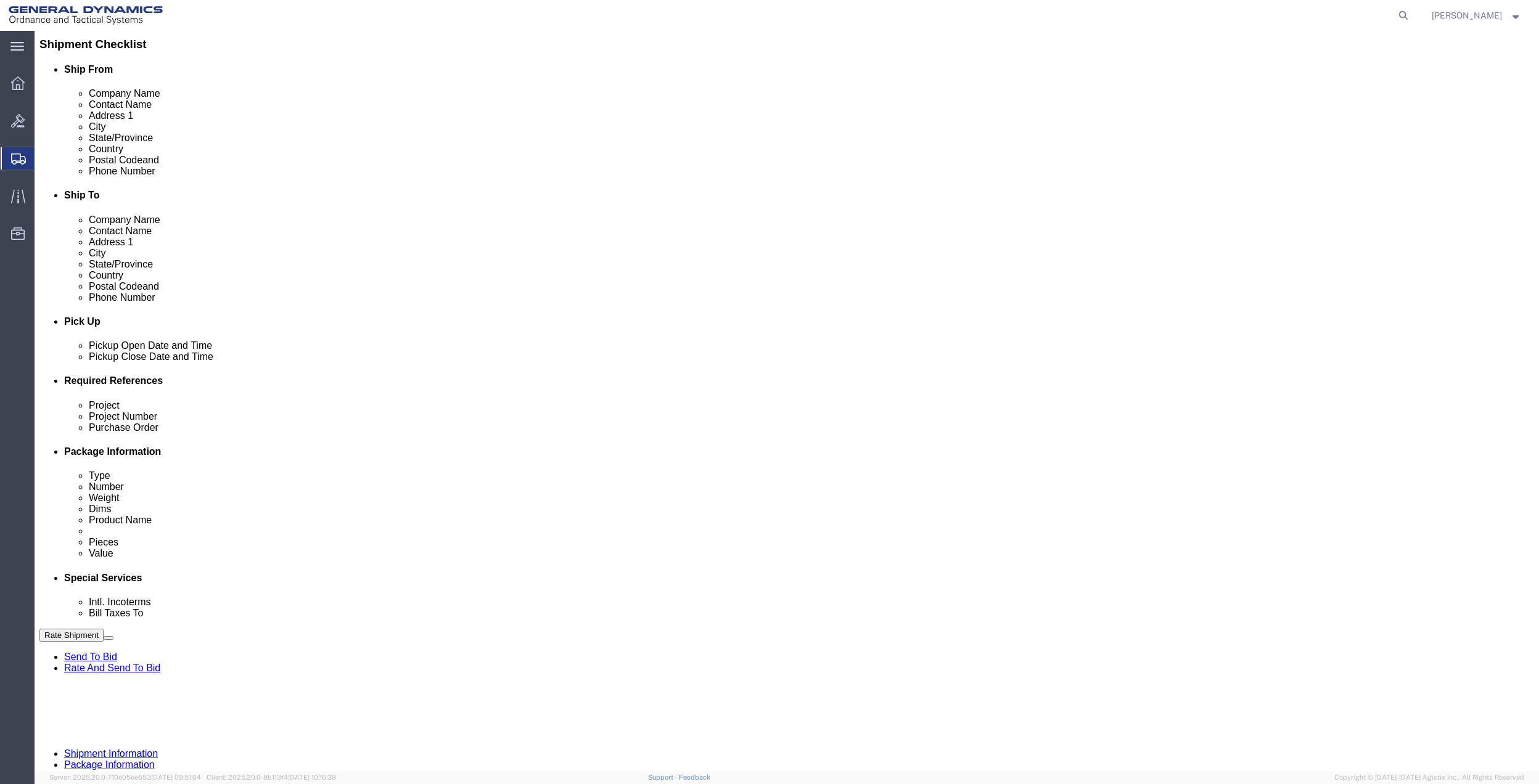
scroll to position [322, 0]
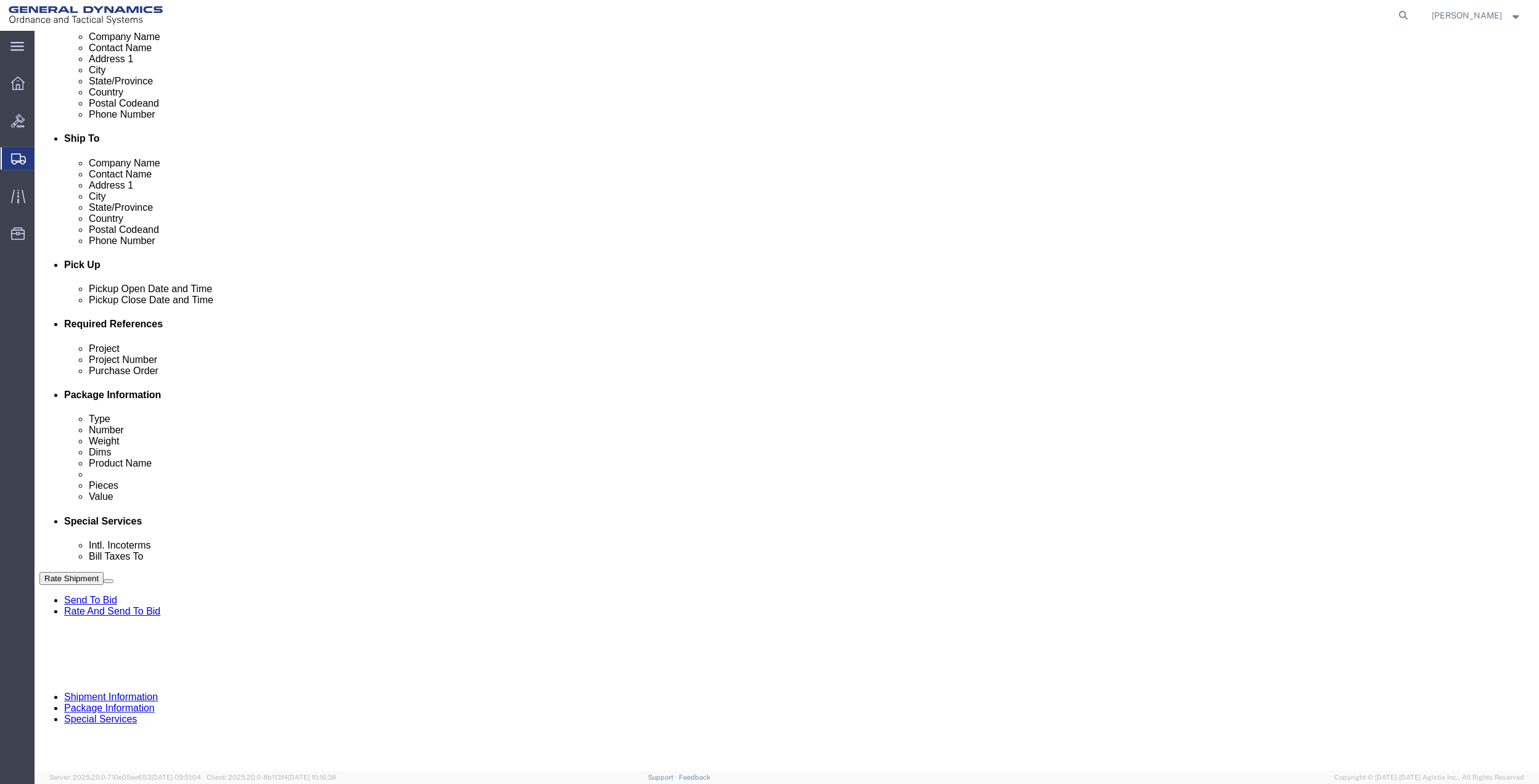
click button "Add reference"
click input "text"
paste input "10GAH"
click input "text"
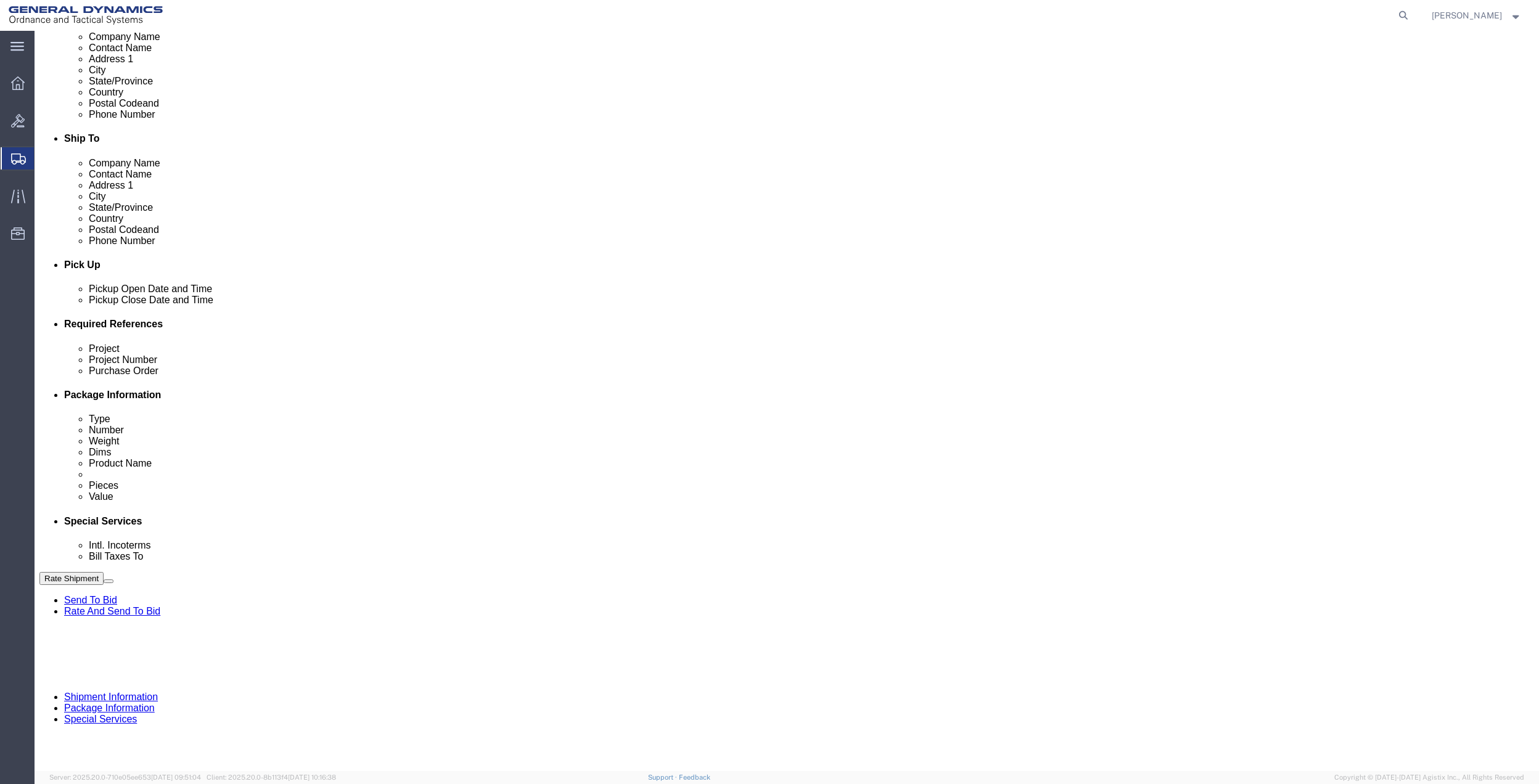
paste input "10GAH"
click input "text"
paste input "10GAH"
click select "Select Account Type Activity ID Airline Appointment Number ASN Batch Request # …"
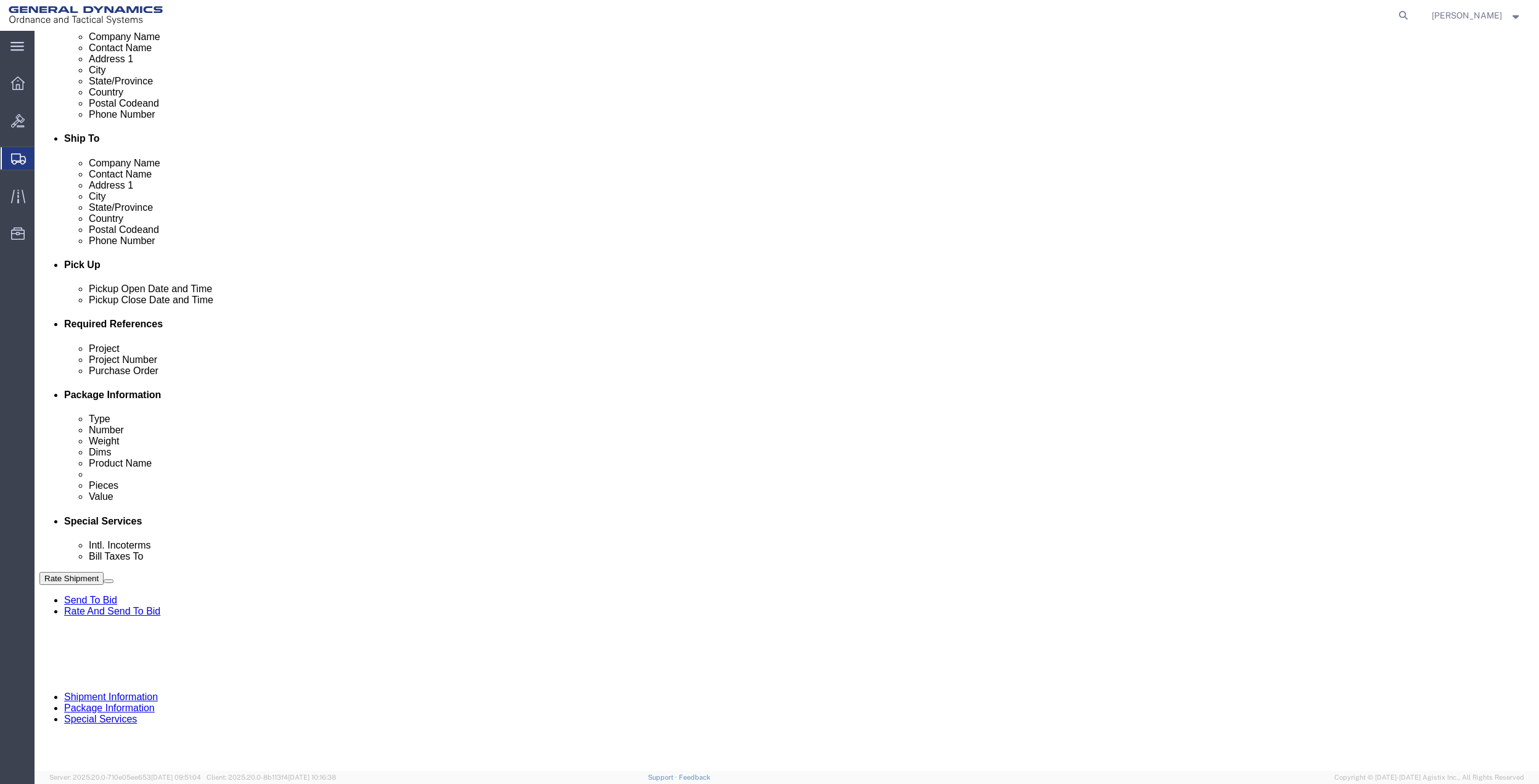
click link "Package Information"
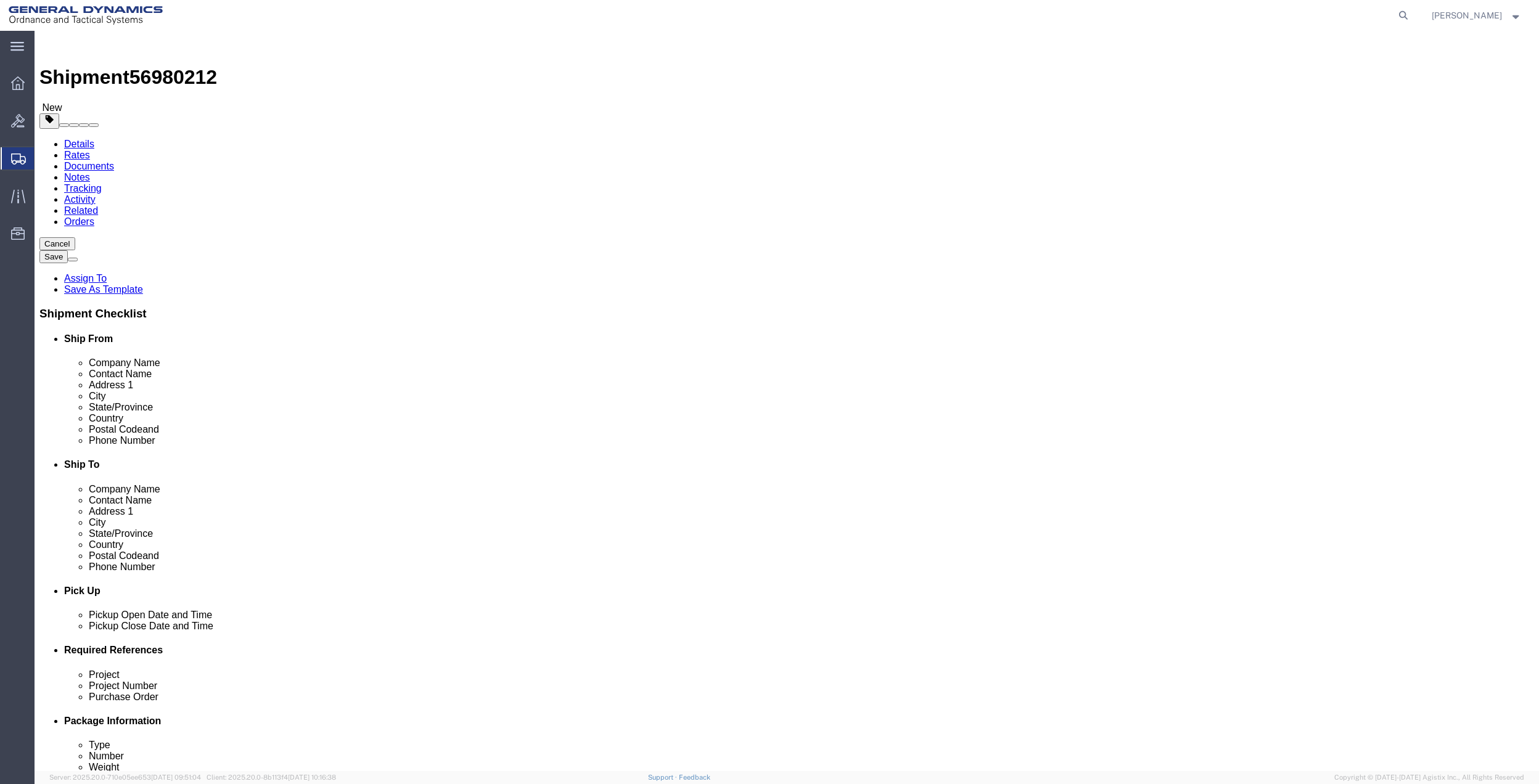
click select "Select Bale(s) Basket(s) Bolt(s) Bottle(s) Buckets Bulk Bundle(s) Can(s) Cardbo…"
click input "0.00"
click link "Add Content"
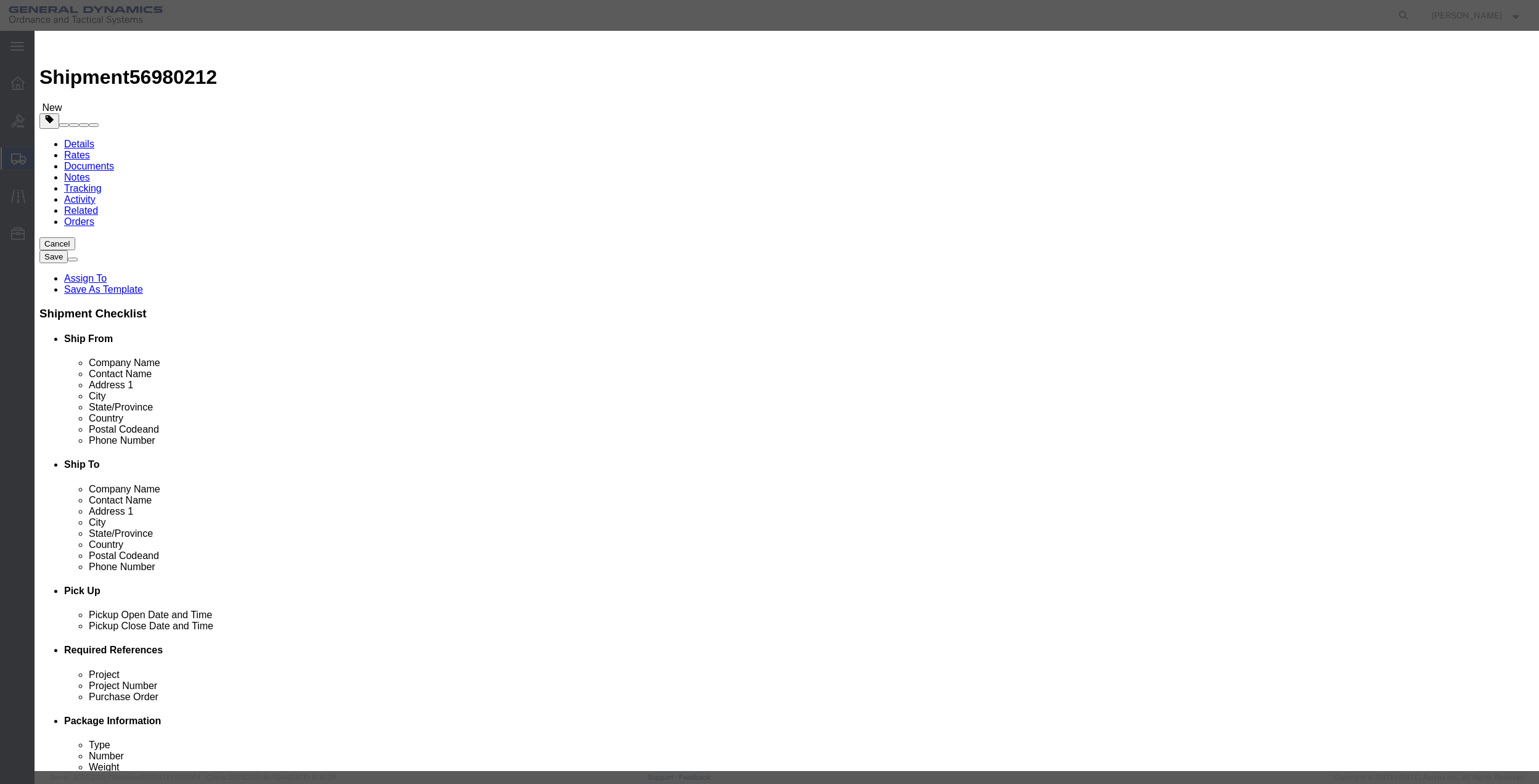
drag, startPoint x: 600, startPoint y: 86, endPoint x: 600, endPoint y: 96, distance: 10.0
click input "text"
click input "0"
click select "Select 50 55 60 65 70 85 92.5 100 125 175 250 300 400"
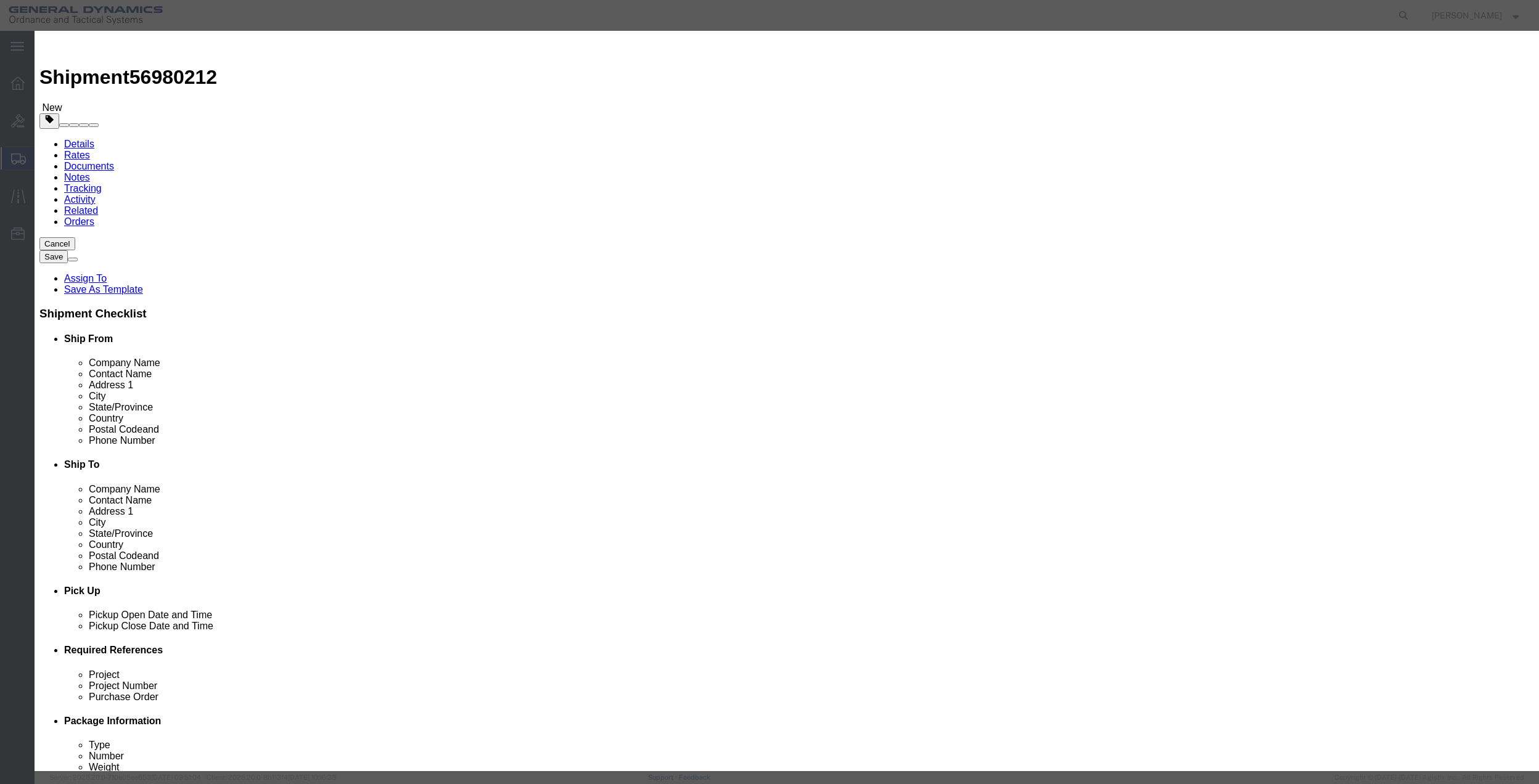
click button "Save & Close"
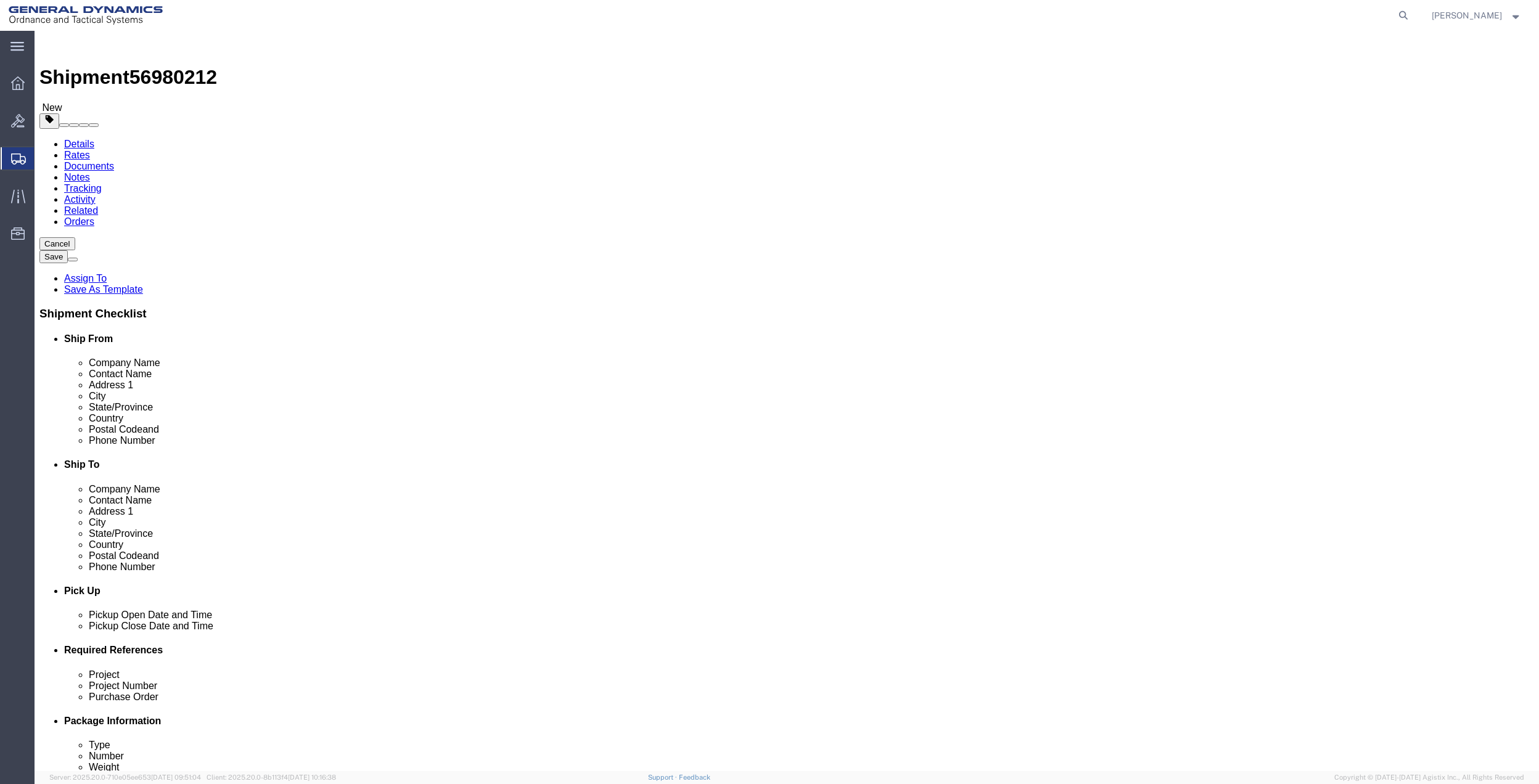
click link "Special Services"
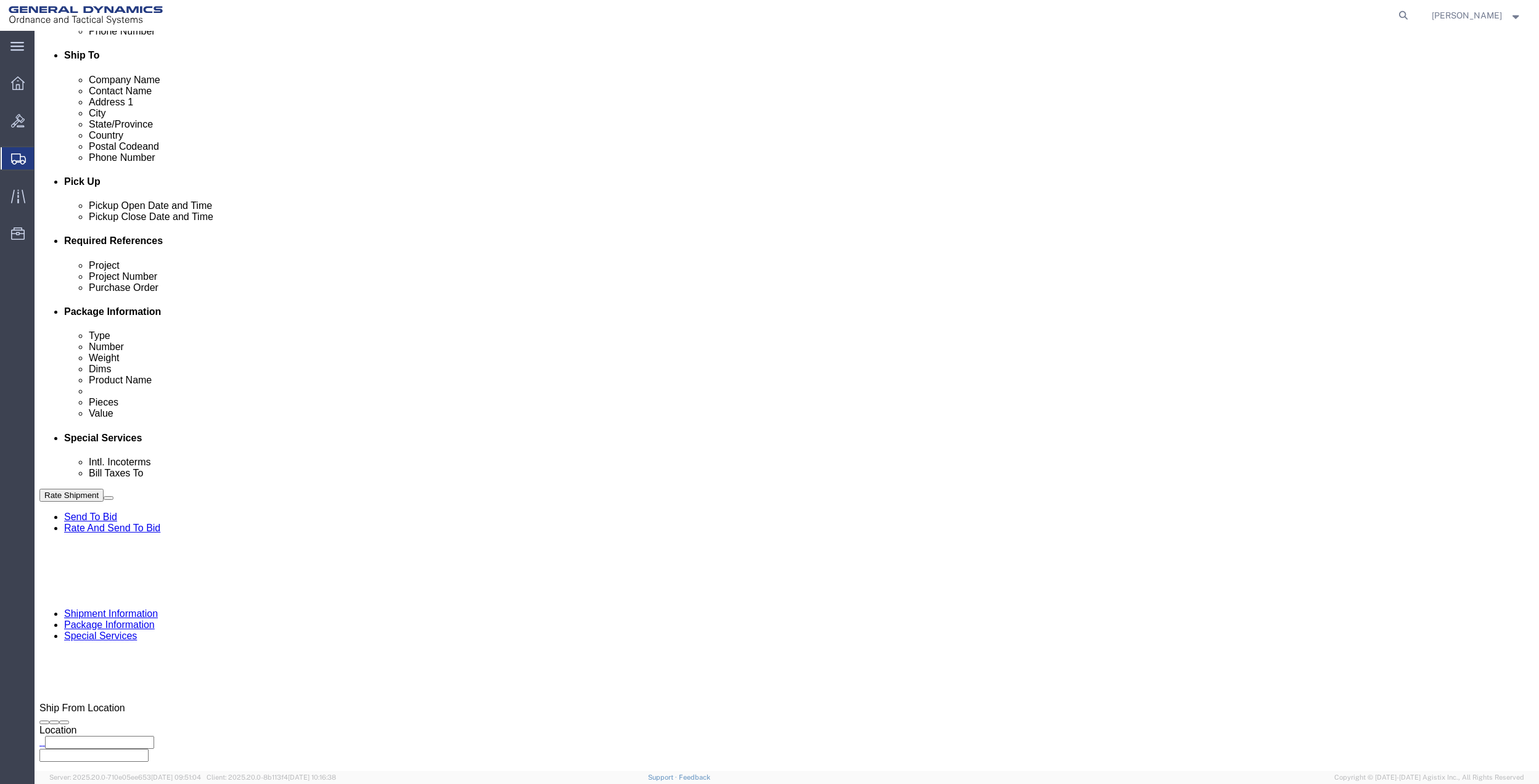
scroll to position [410, 0]
drag, startPoint x: 336, startPoint y: 302, endPoint x: 333, endPoint y: 312, distance: 10.4
click select "Select Buyer Cost Center Department Operations Number Order Number Sales Person"
drag, startPoint x: 302, startPoint y: 297, endPoint x: 297, endPoint y: 311, distance: 14.9
click select "Select Buyer Cost Center Department Operations Number Order Number Sales Person"
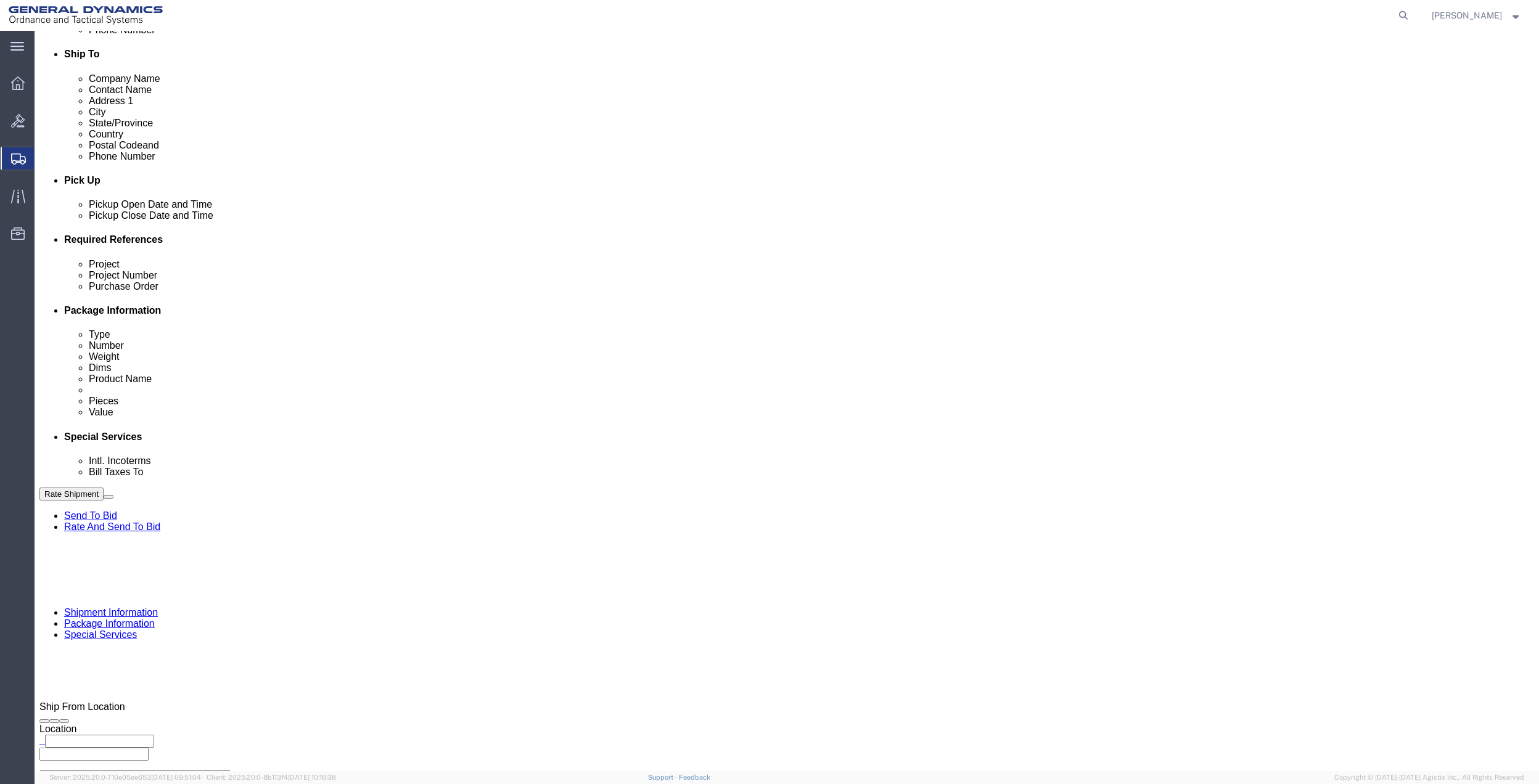
click select "Select Buyer Cost Center Department Operations Number Order Number Sales Person"
drag, startPoint x: 541, startPoint y: 295, endPoint x: 537, endPoint y: 302, distance: 8.1
click select "Select [GEOGRAPHIC_DATA] [GEOGRAPHIC_DATA] [GEOGRAPHIC_DATA] [GEOGRAPHIC_DATA] …"
click select "Select 10AFM 10GAG 10GAH 10GFL 10GFO 10GIE 10GIS 30MABS St [PERSON_NAME] Program"
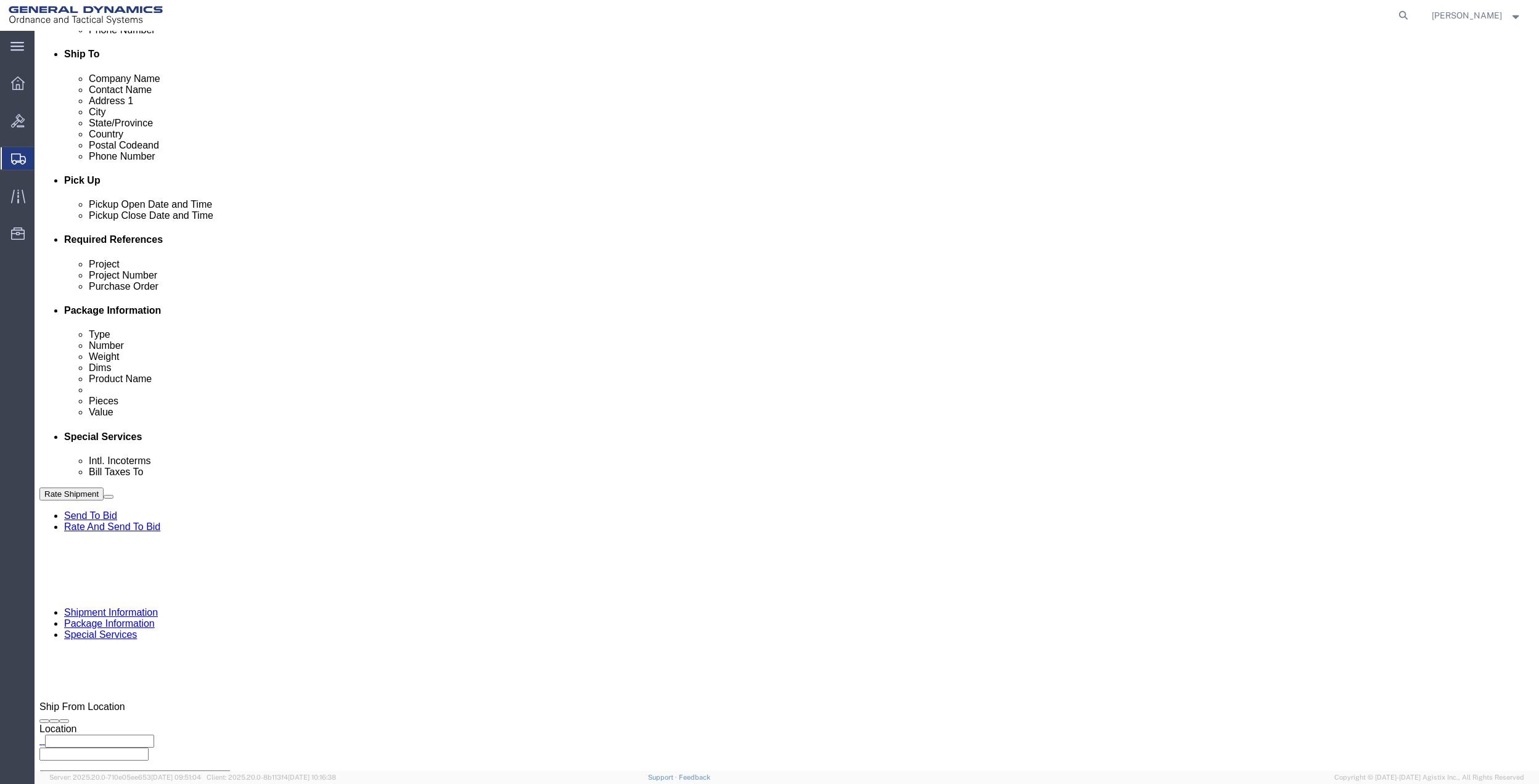
click select "Select 10AFM 10GAG 10GAH 10GFL 10GFO 10GIE 10GIS 30MABS St [PERSON_NAME] Program"
click input "General Dynamics OTS % Data2Logistics"
click p "- GEDOTS %DATA 2 LOGISTICS - (GEDOTS %DATA 2 LOGISTICS) [GEOGRAPHIC_DATA][PERSO…"
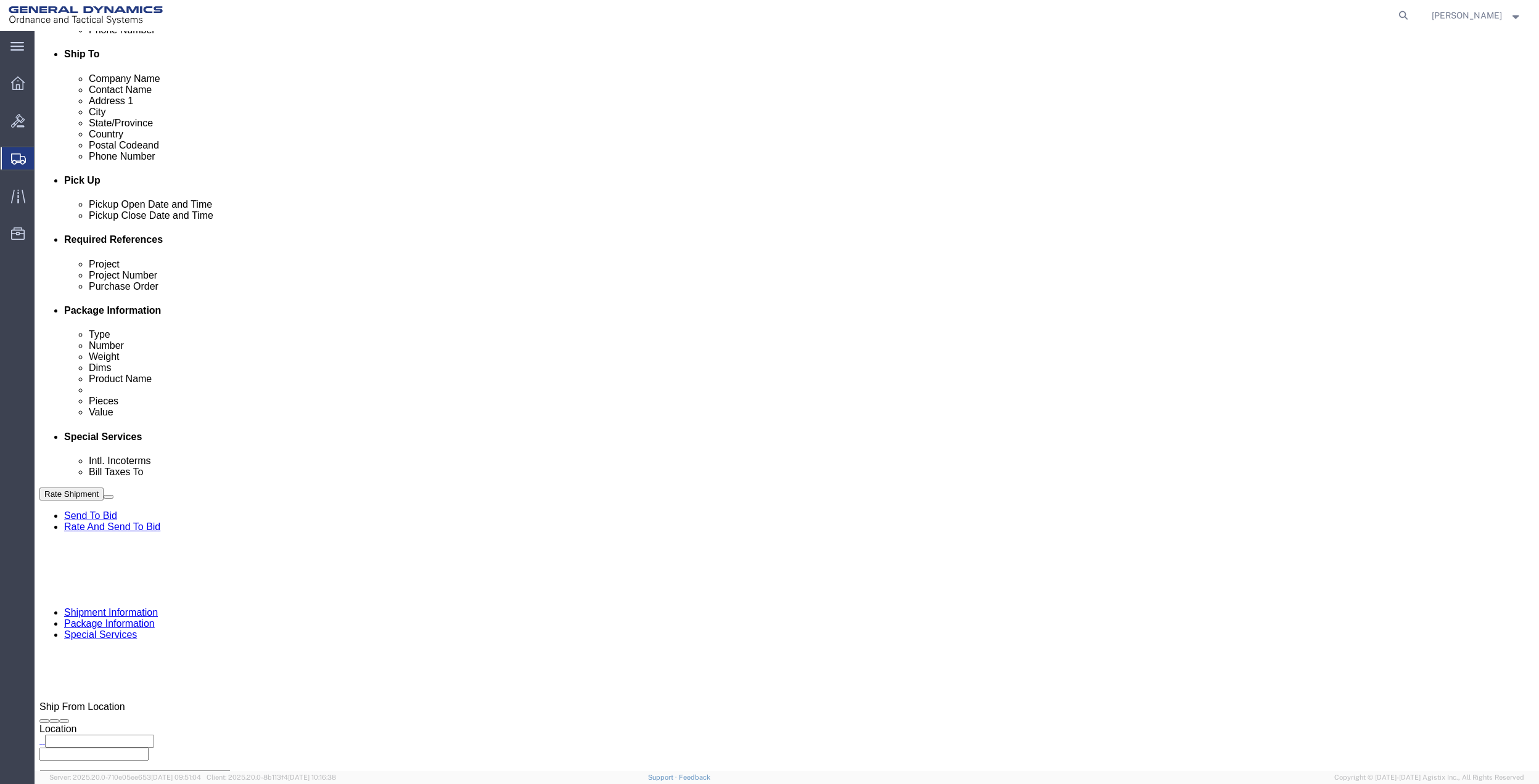
click button "Rate Shipment"
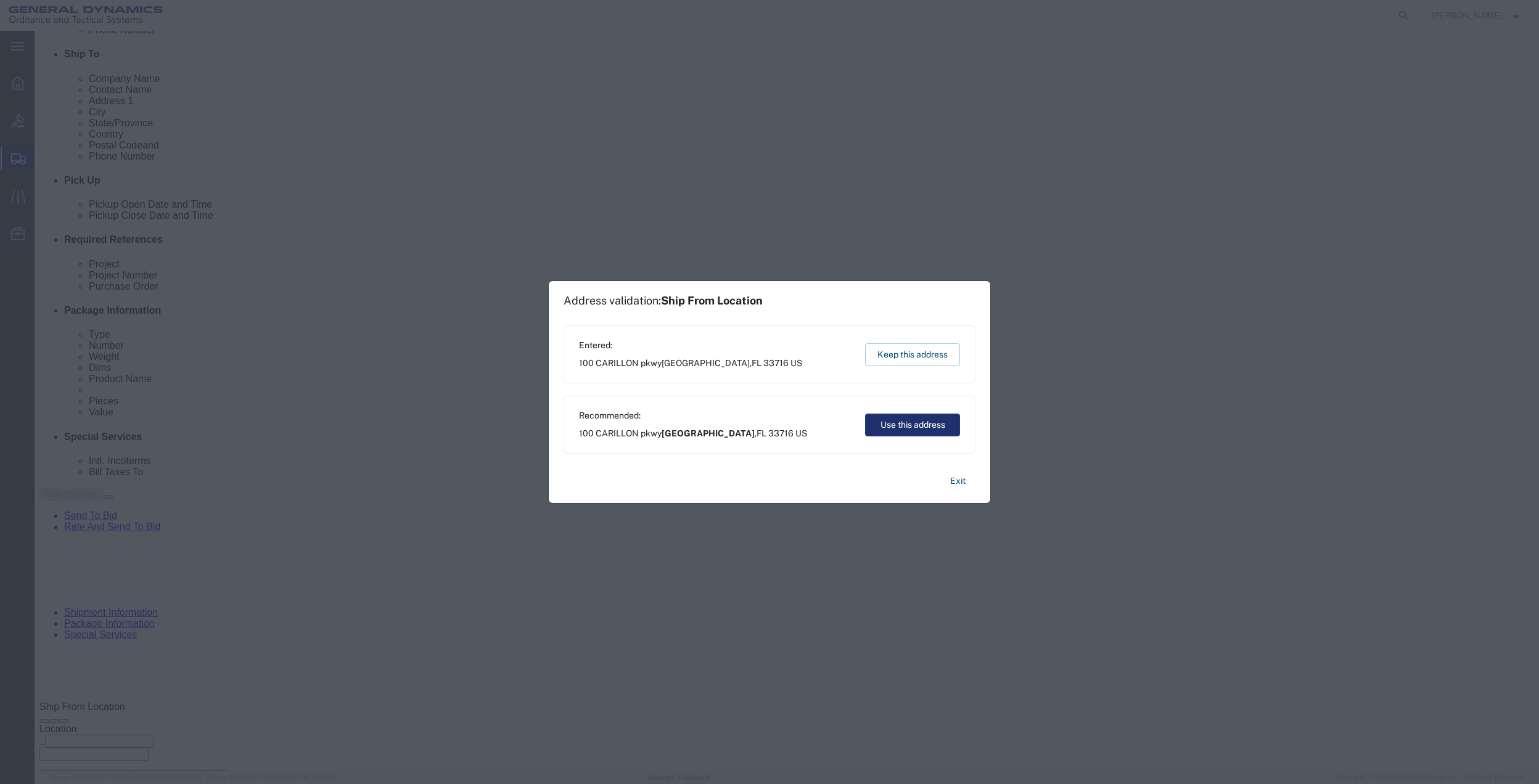
click at [940, 425] on button "Use this address" at bounding box center [912, 425] width 95 height 23
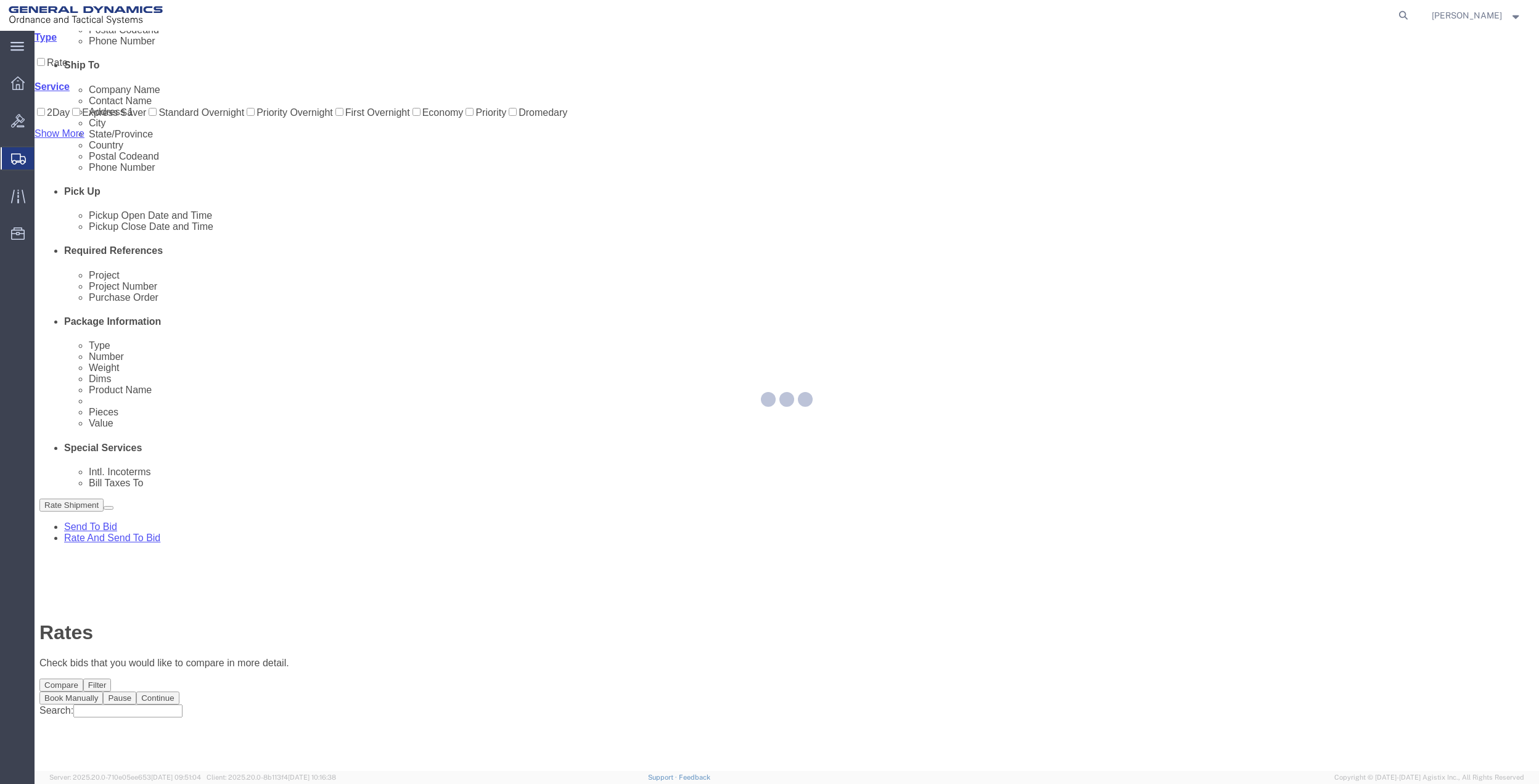
scroll to position [0, 0]
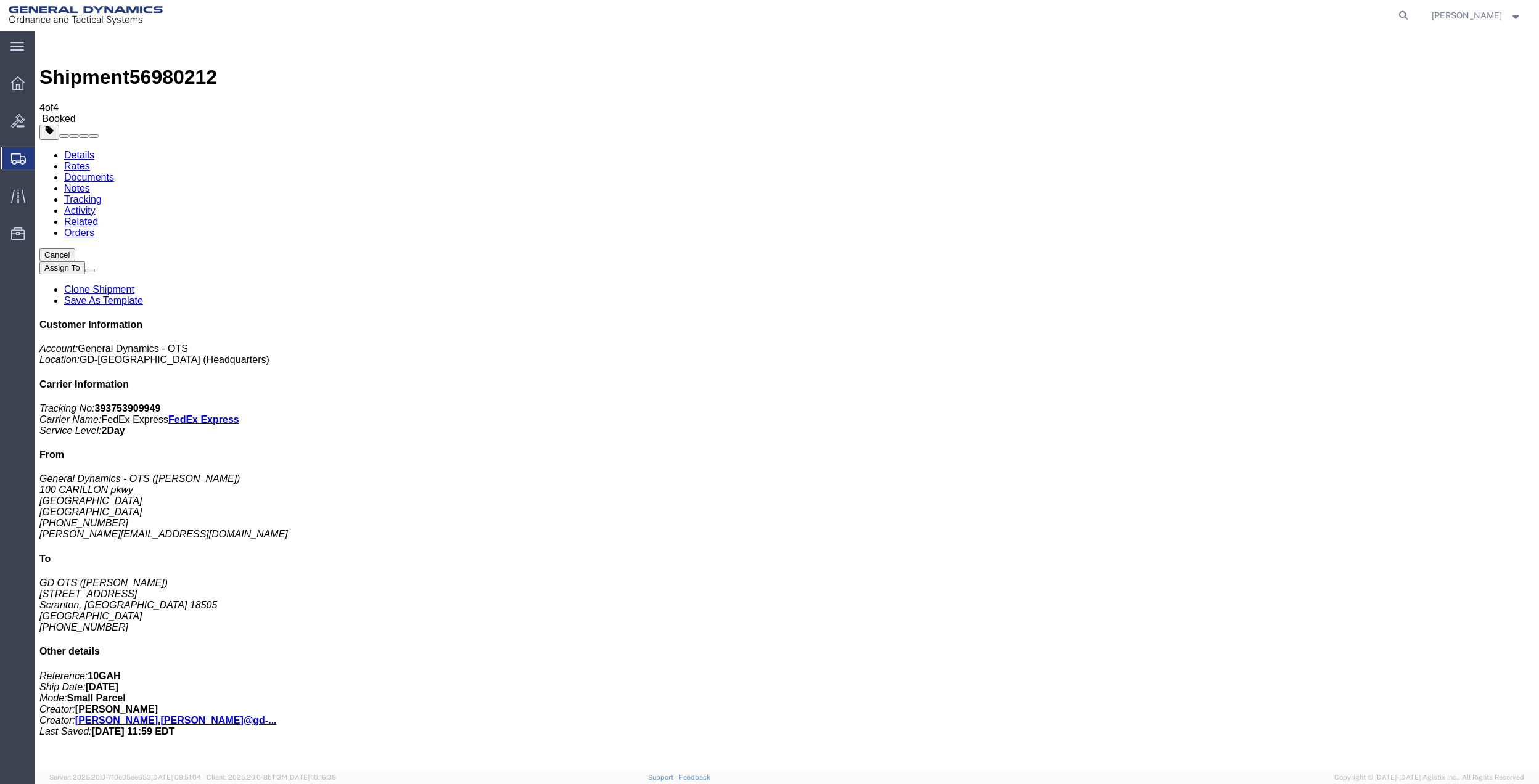
drag, startPoint x: 161, startPoint y: 242, endPoint x: 643, endPoint y: 318, distance: 488.0
click at [0, 0] on span "Create Shipment" at bounding box center [0, 0] width 0 height 0
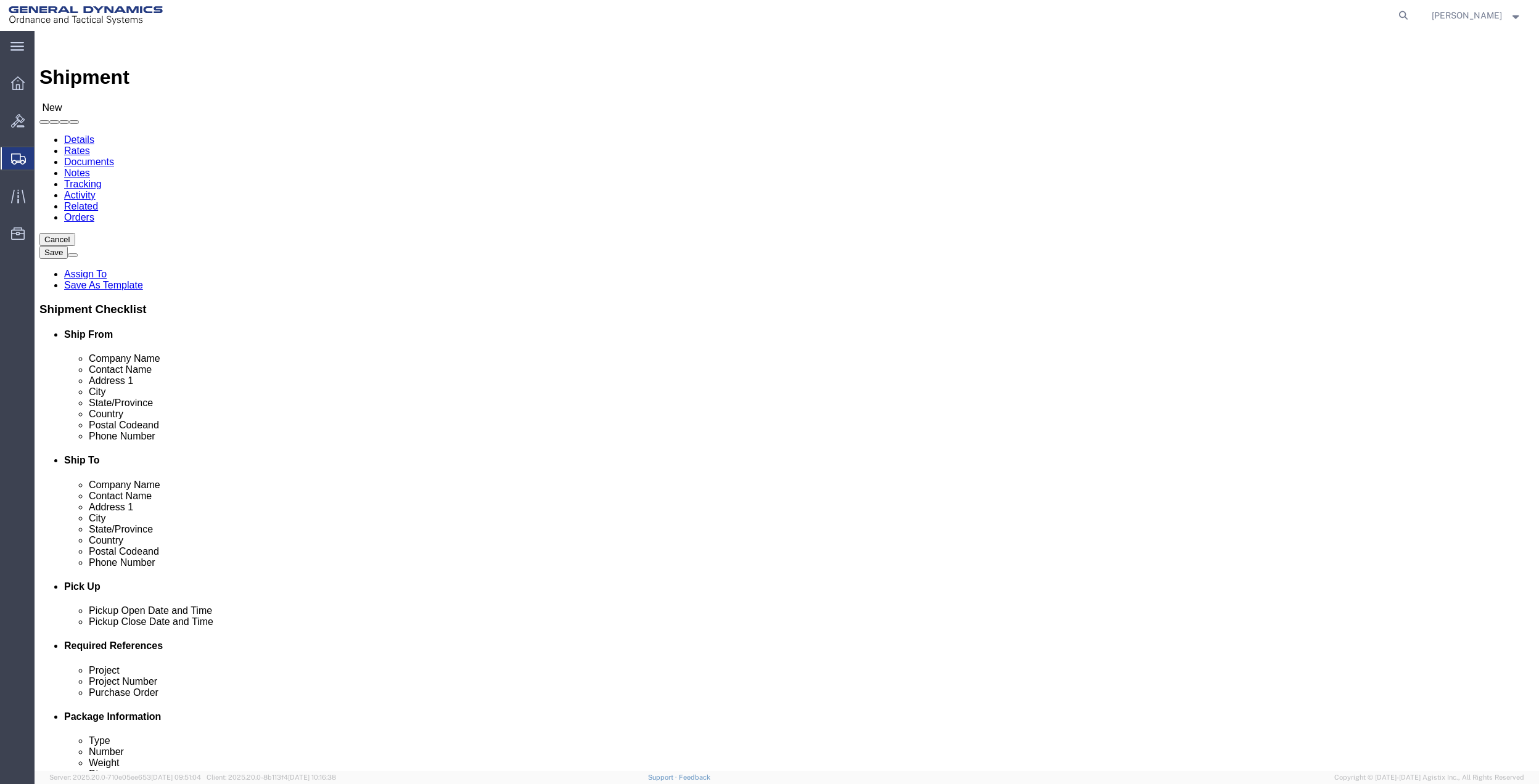
click input "text"
click p "- General Dynamics - OTS - ([PERSON_NAME]) 100 CARILLON, [GEOGRAPHIC_DATA], [GE…"
click input "text"
click p "- General Dynamics - ([PERSON_NAME]) [STREET_ADDRESS]"
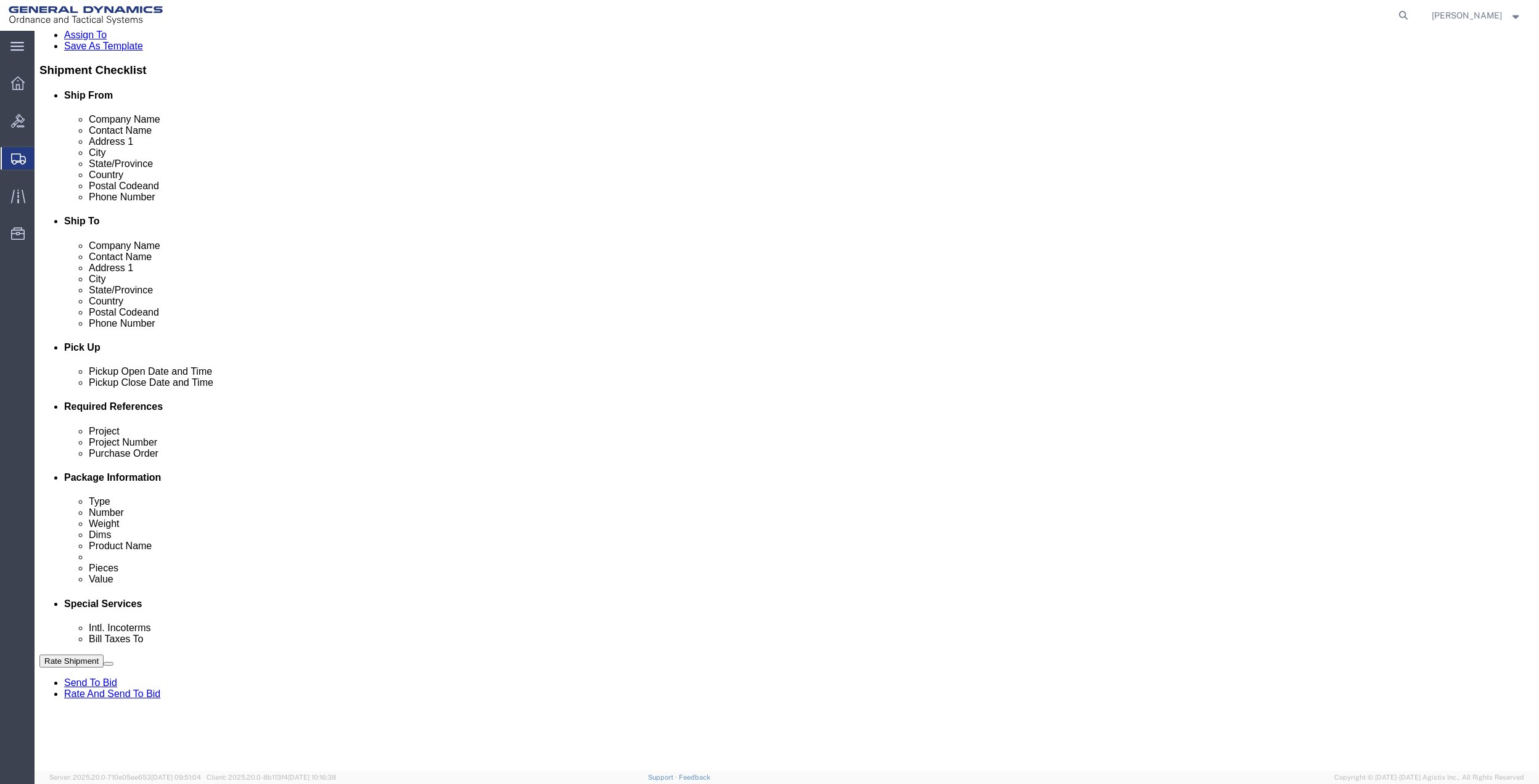
scroll to position [246, 0]
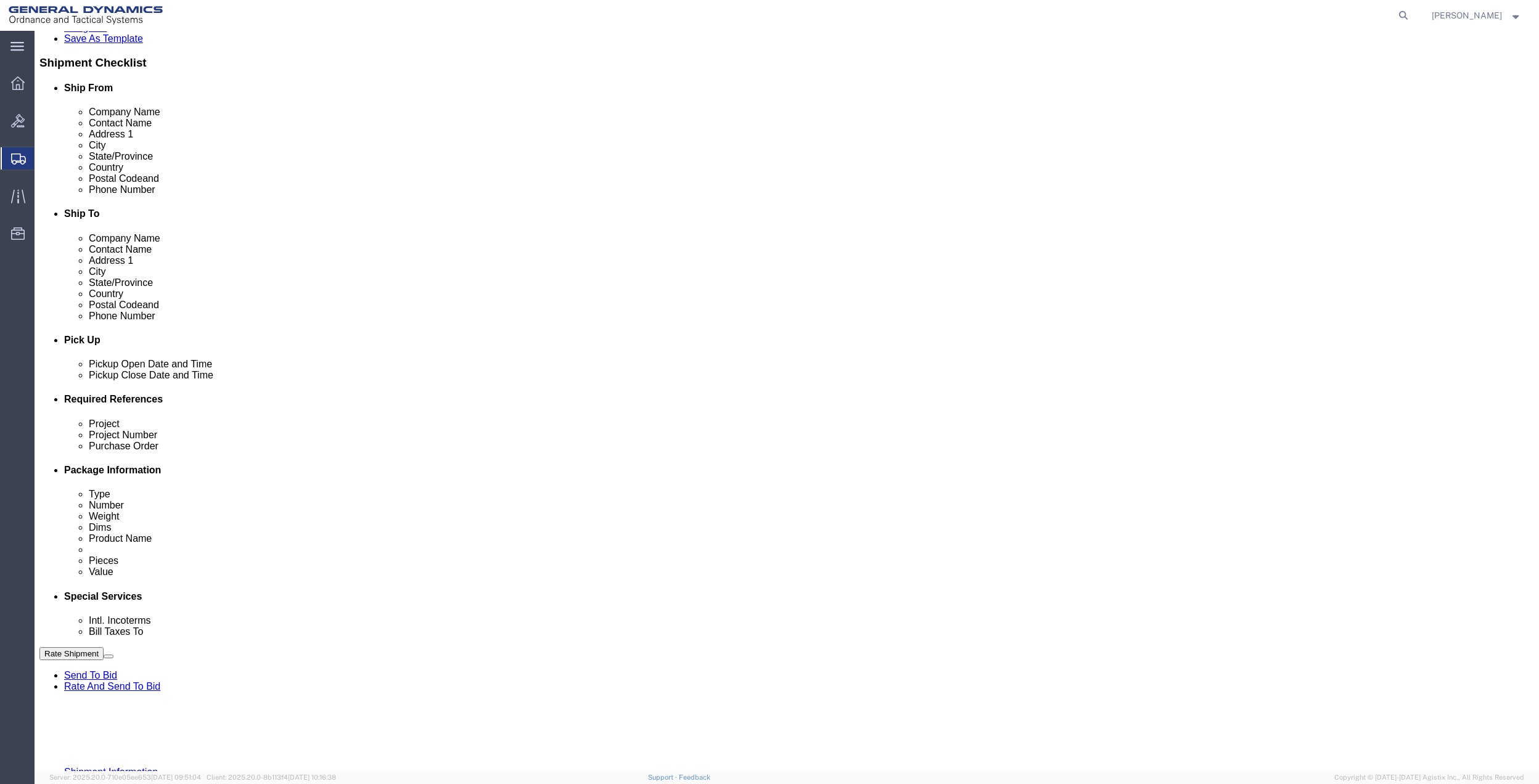
click button "Add reference"
click input "text"
paste input "9411"
click input "text"
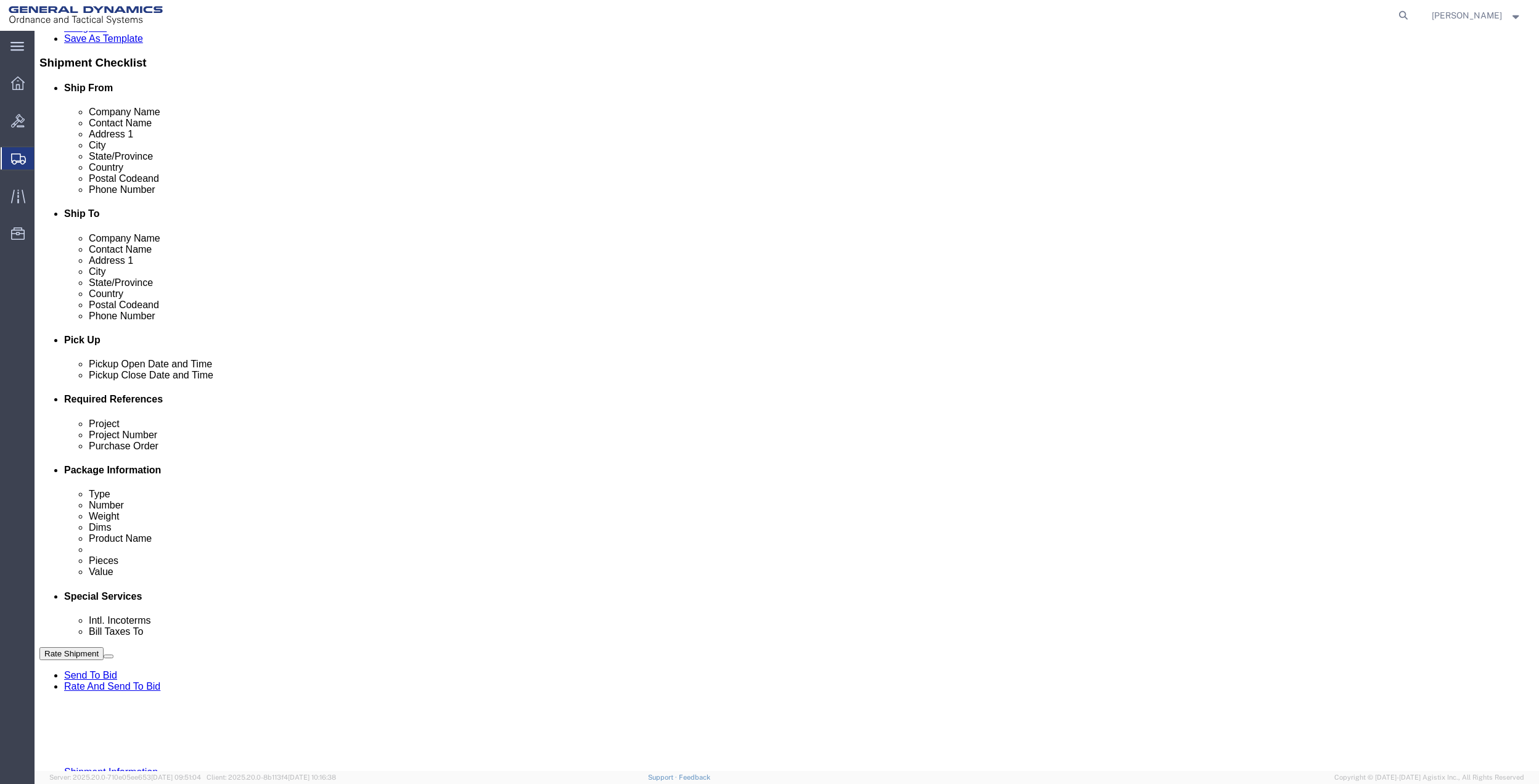
paste input "9411"
drag, startPoint x: 275, startPoint y: 532, endPoint x: 260, endPoint y: 537, distance: 15.8
click input "text"
paste input "9411"
click select "Select Account Type Activity ID Airline Appointment Number ASN Batch Request # …"
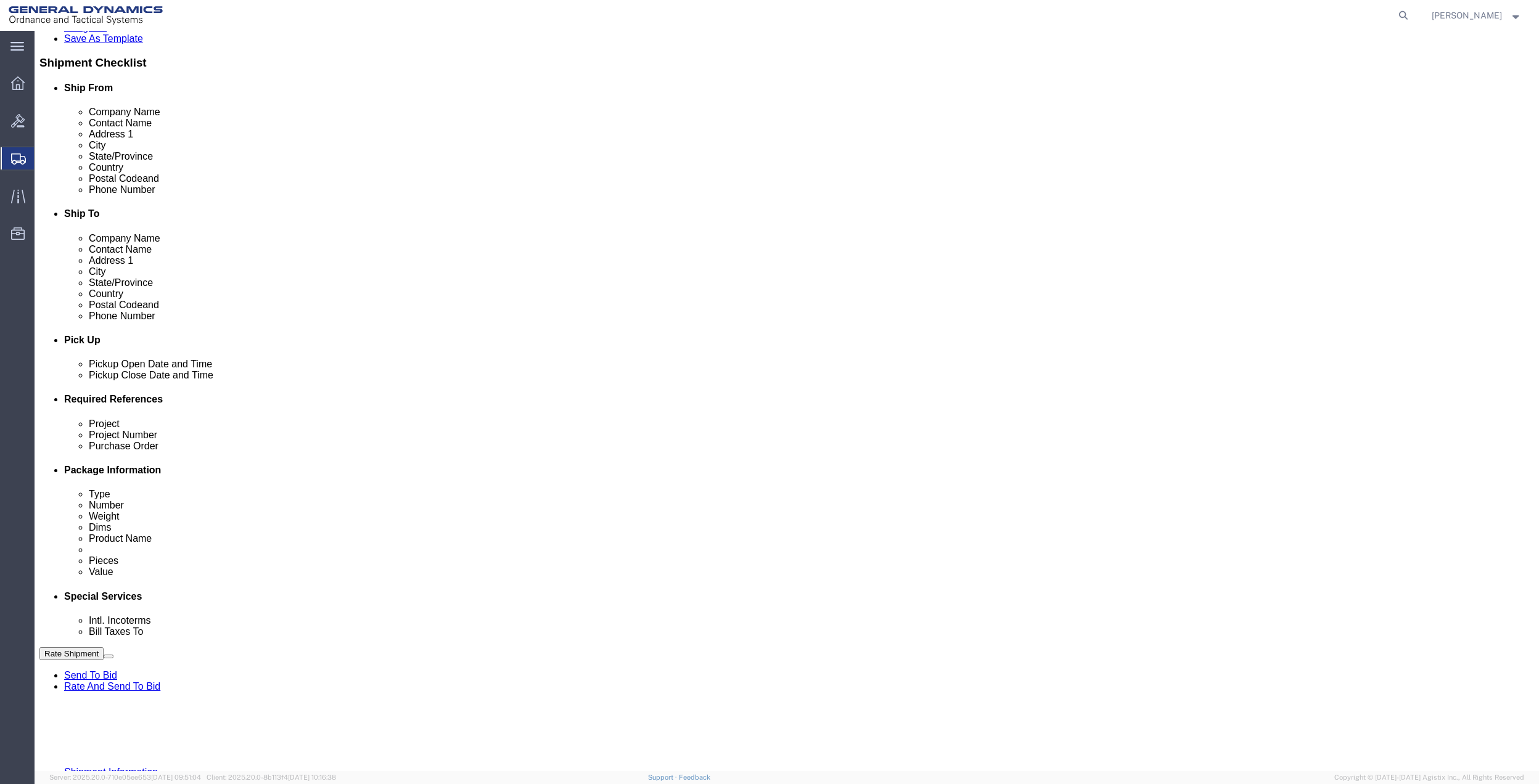
click select "Select Account Type Activity ID Airline Appointment Number ASN Batch Request # …"
click link "Package Information"
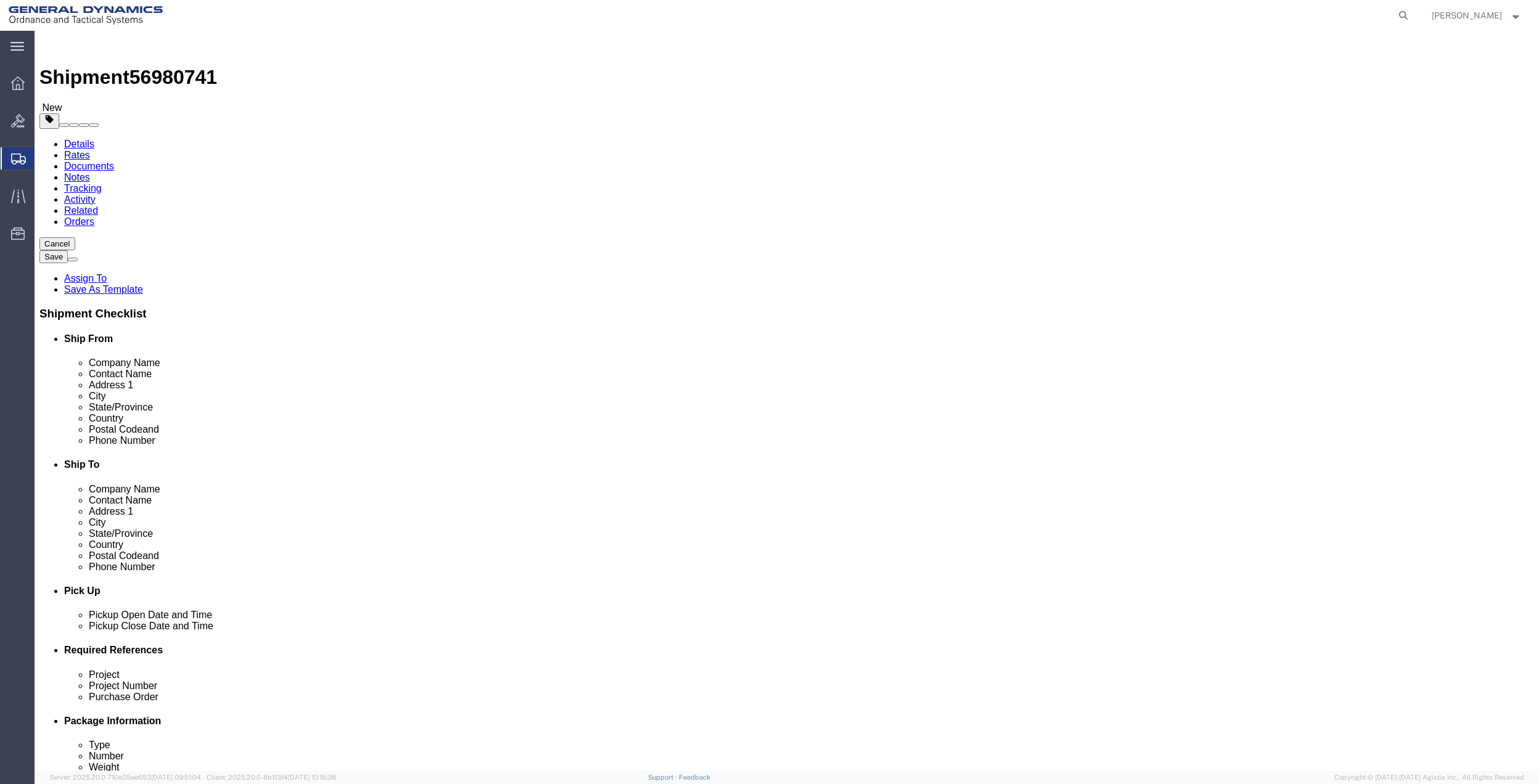
click input "text"
click input "5.5"
click link "Add Content"
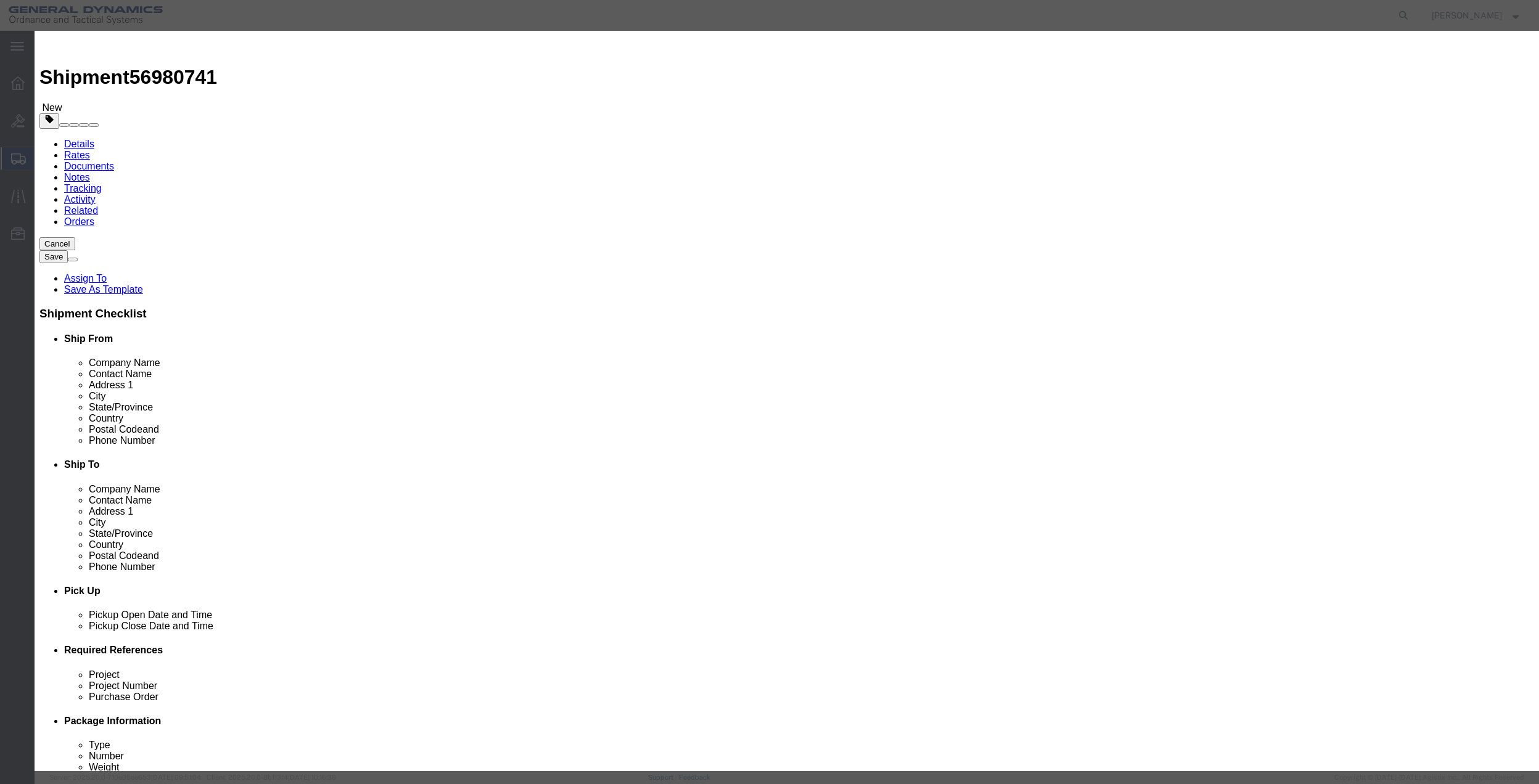
click input "text"
click input "0"
click select "Select 50 55 60 65 70 85 92.5 100 125 175 250 300 400"
click button "Save & Close"
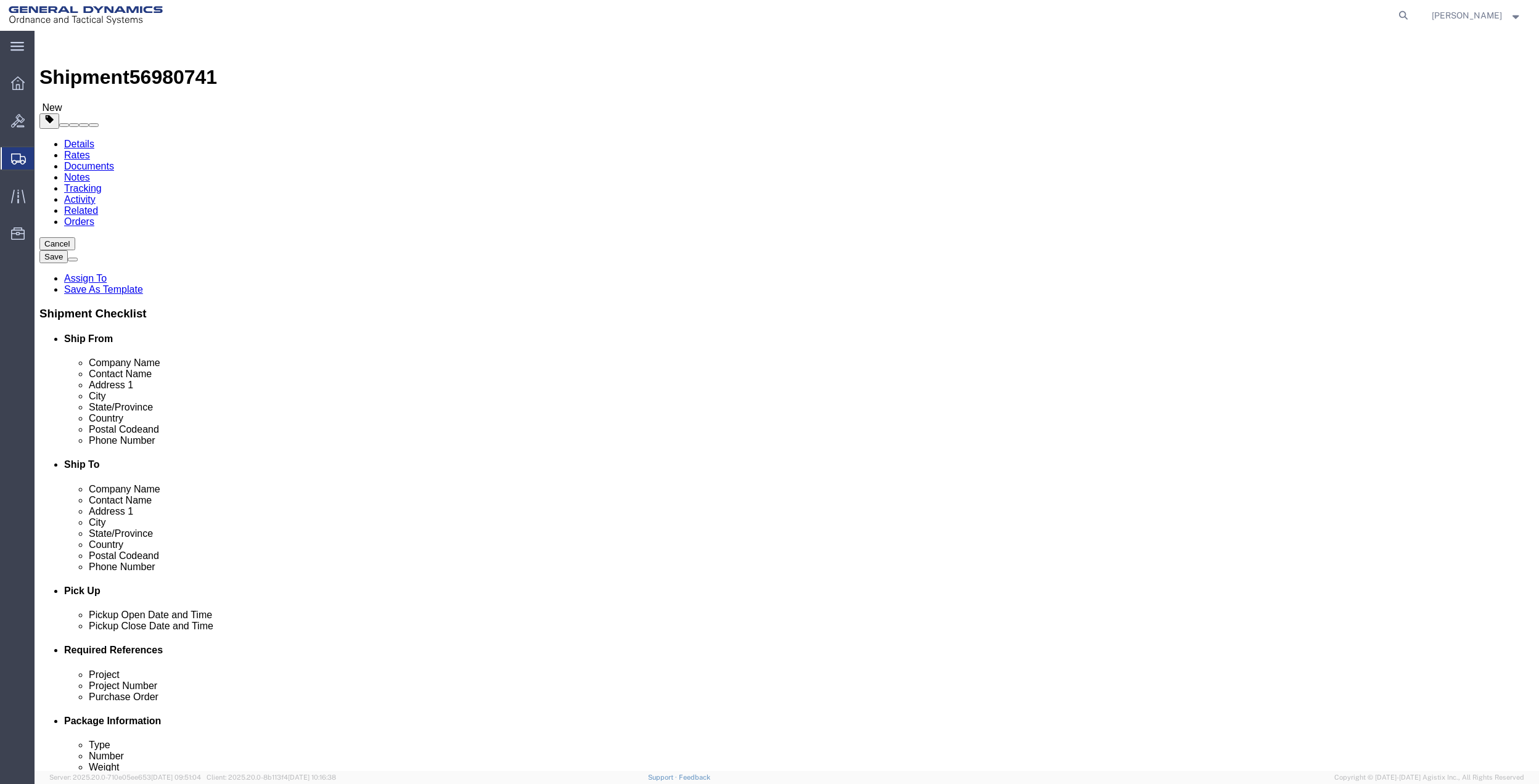
click icon
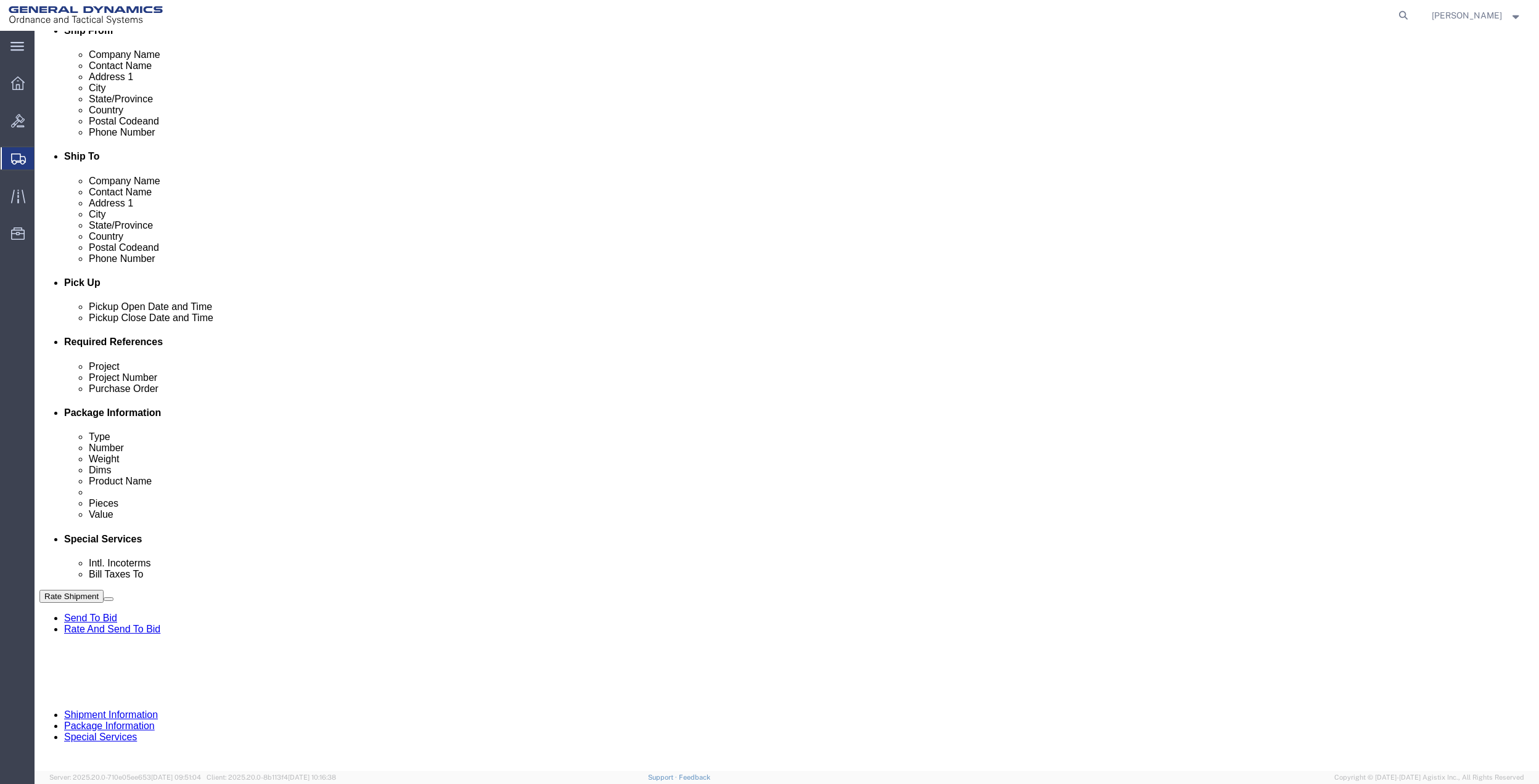
scroll to position [328, 0]
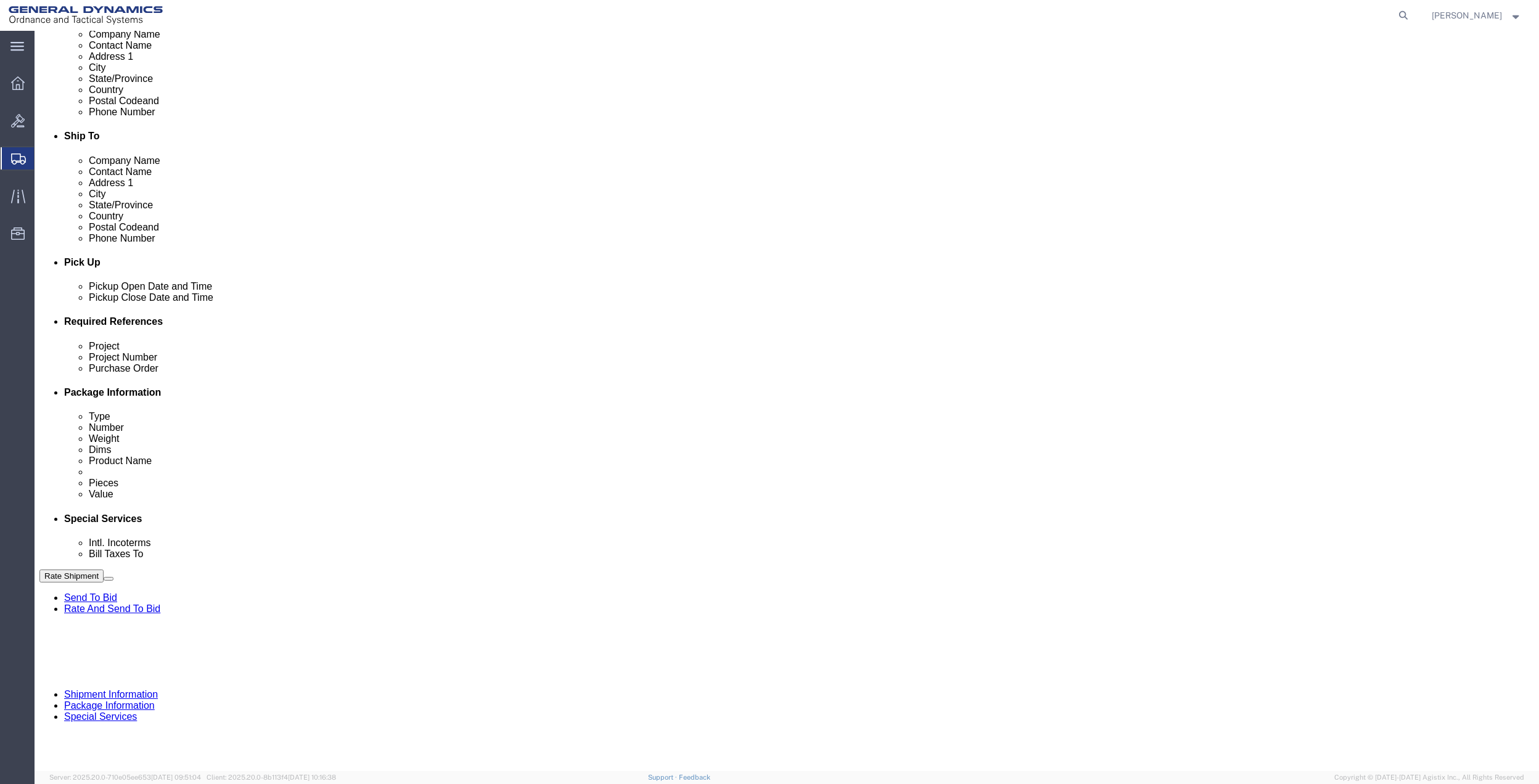
click div "Cost Center Select Buyer Cost Center Department Operations Number Order Number …"
drag, startPoint x: 309, startPoint y: 389, endPoint x: 309, endPoint y: 396, distance: 7.0
click select "Select Buyer Cost Center Department Operations Number Order Number Sales Person"
click select "Select [GEOGRAPHIC_DATA] [GEOGRAPHIC_DATA] [GEOGRAPHIC_DATA] [GEOGRAPHIC_DATA] …"
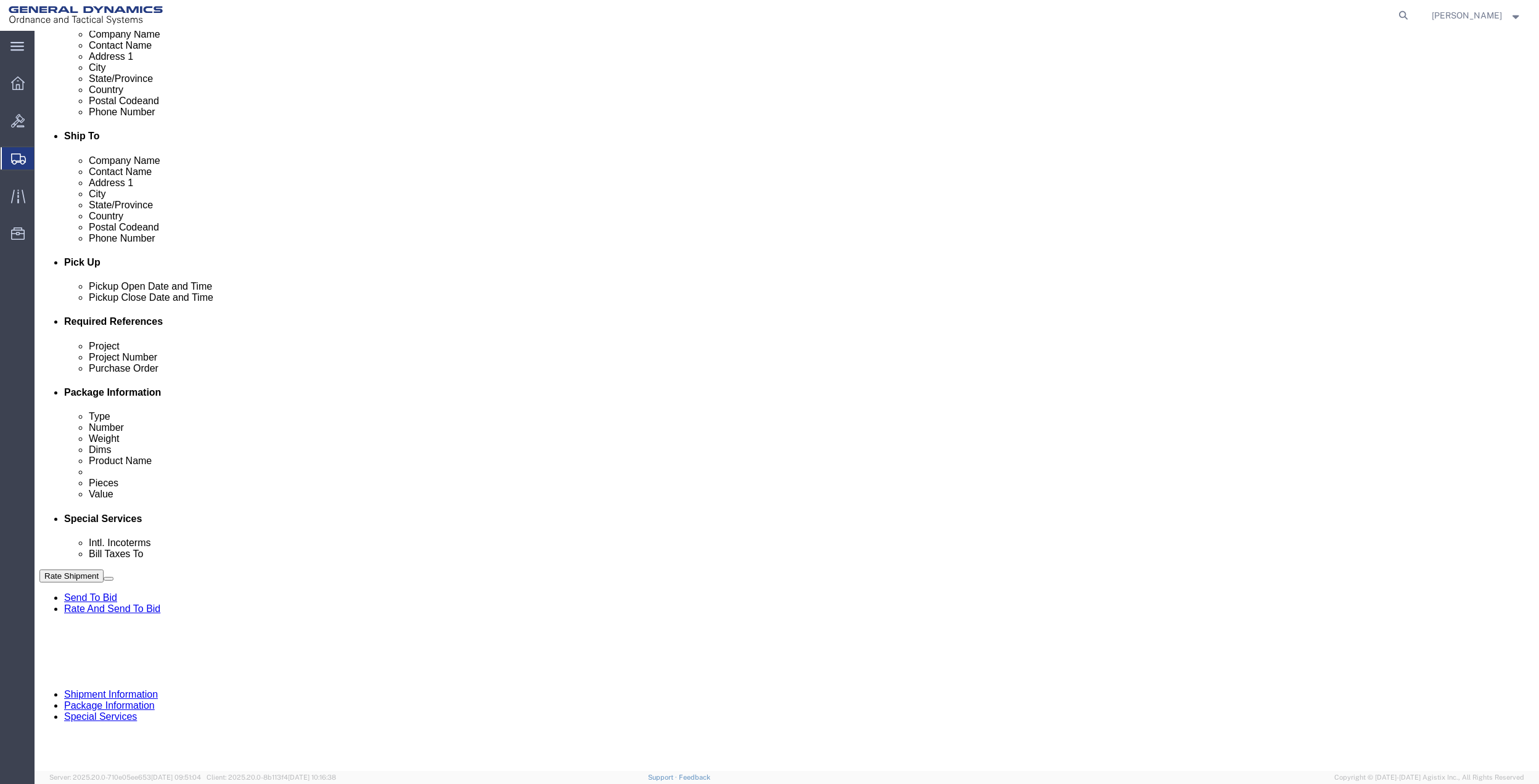
click select "Select [GEOGRAPHIC_DATA] [GEOGRAPHIC_DATA] [GEOGRAPHIC_DATA] [GEOGRAPHIC_DATA] …"
click select "Select 10AFM 10GAG 10GAH 10GFL 10GFO 10GIE 10GIS 30MABS St [PERSON_NAME] Program"
click input "General Dynamics OTS % Data2Logistics"
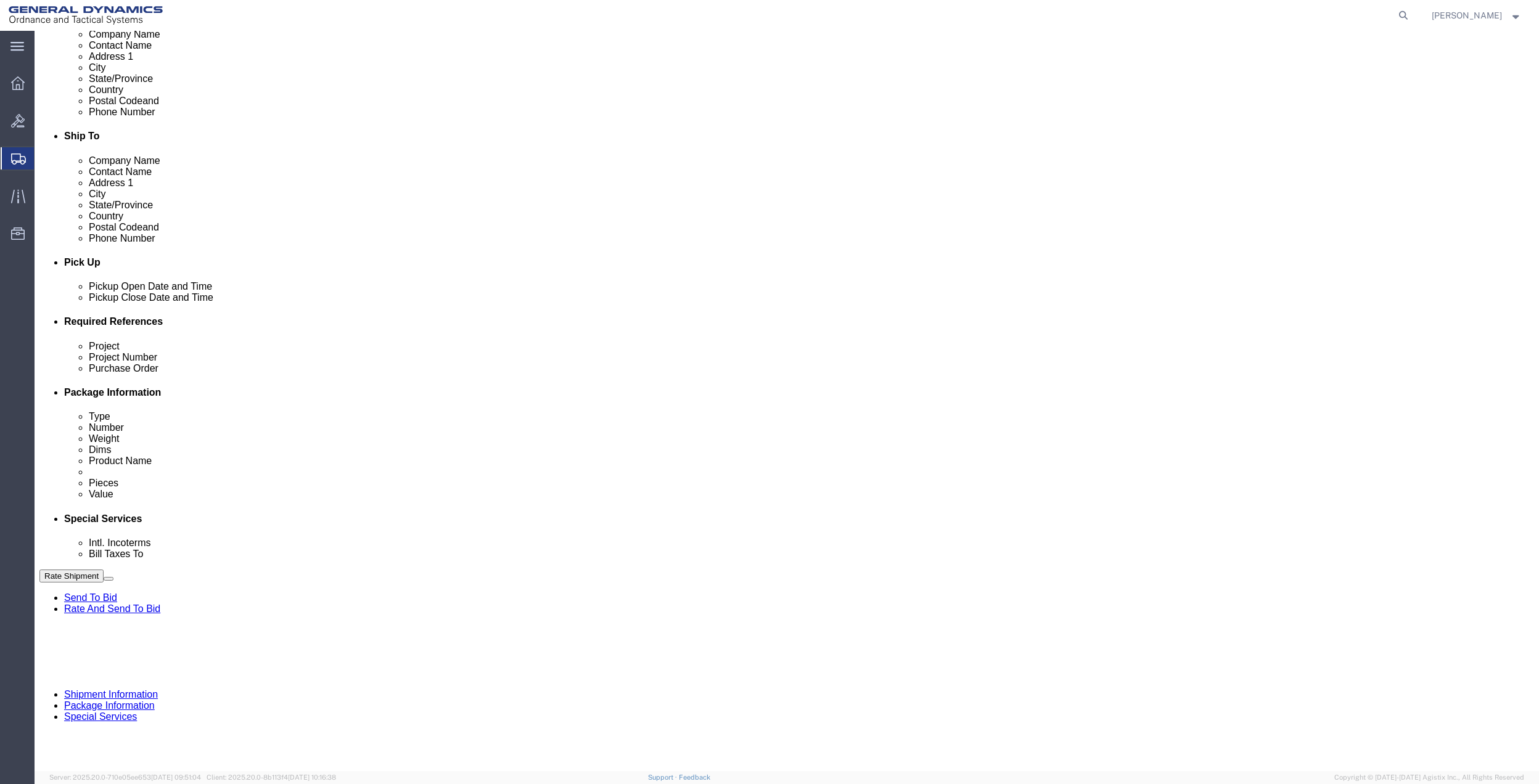
click input "General Dynamics OTS % Data2Logistics"
click p "- GEDOTS %DATA 2 LOGISTICS - (GEDOTS %DATA 2 LOGISTICS) [GEOGRAPHIC_DATA][PERSO…"
click button "Rate Shipment"
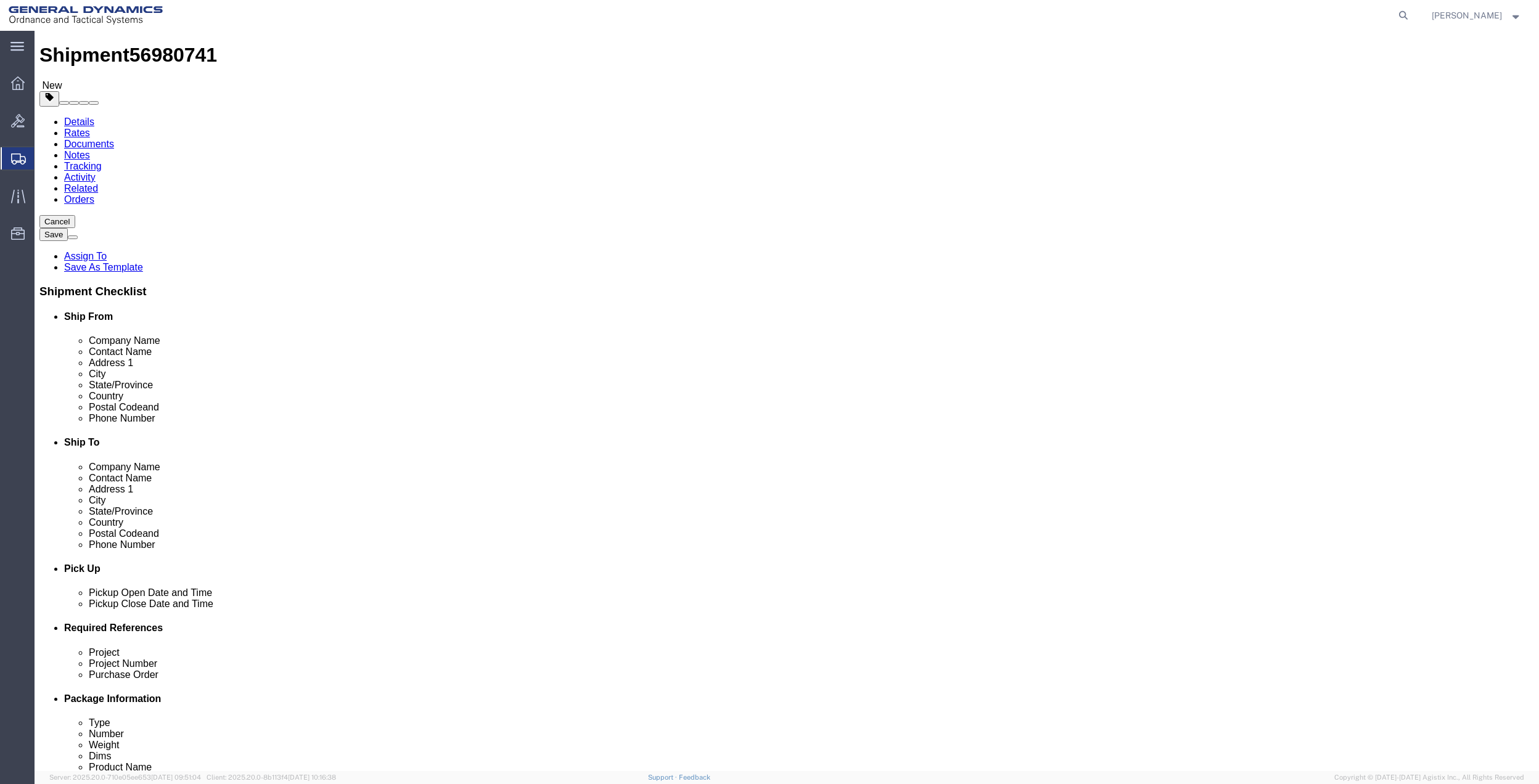
scroll to position [0, 0]
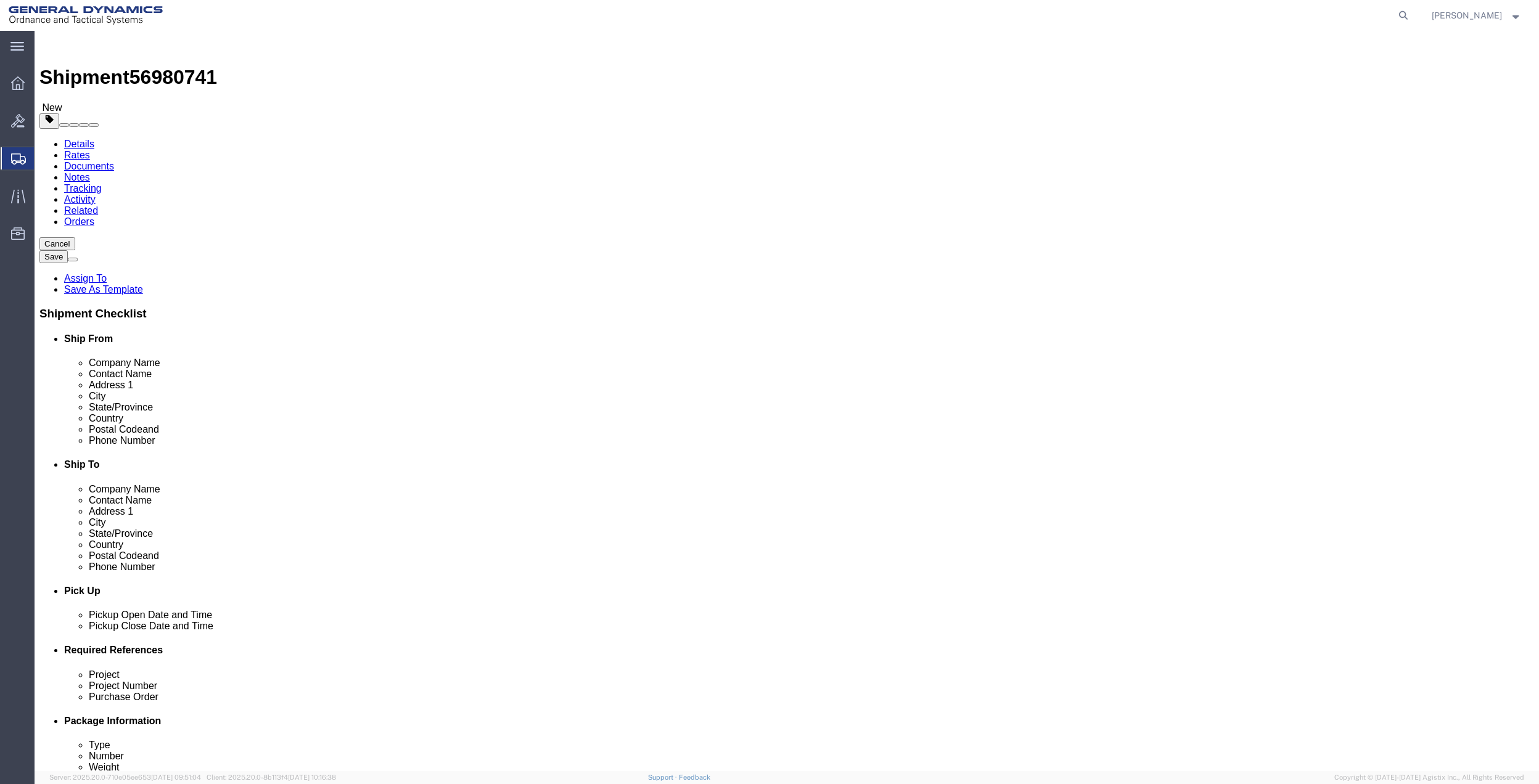
click icon
click input "text"
click input "Ship To Location / Phone Number : This field is required."
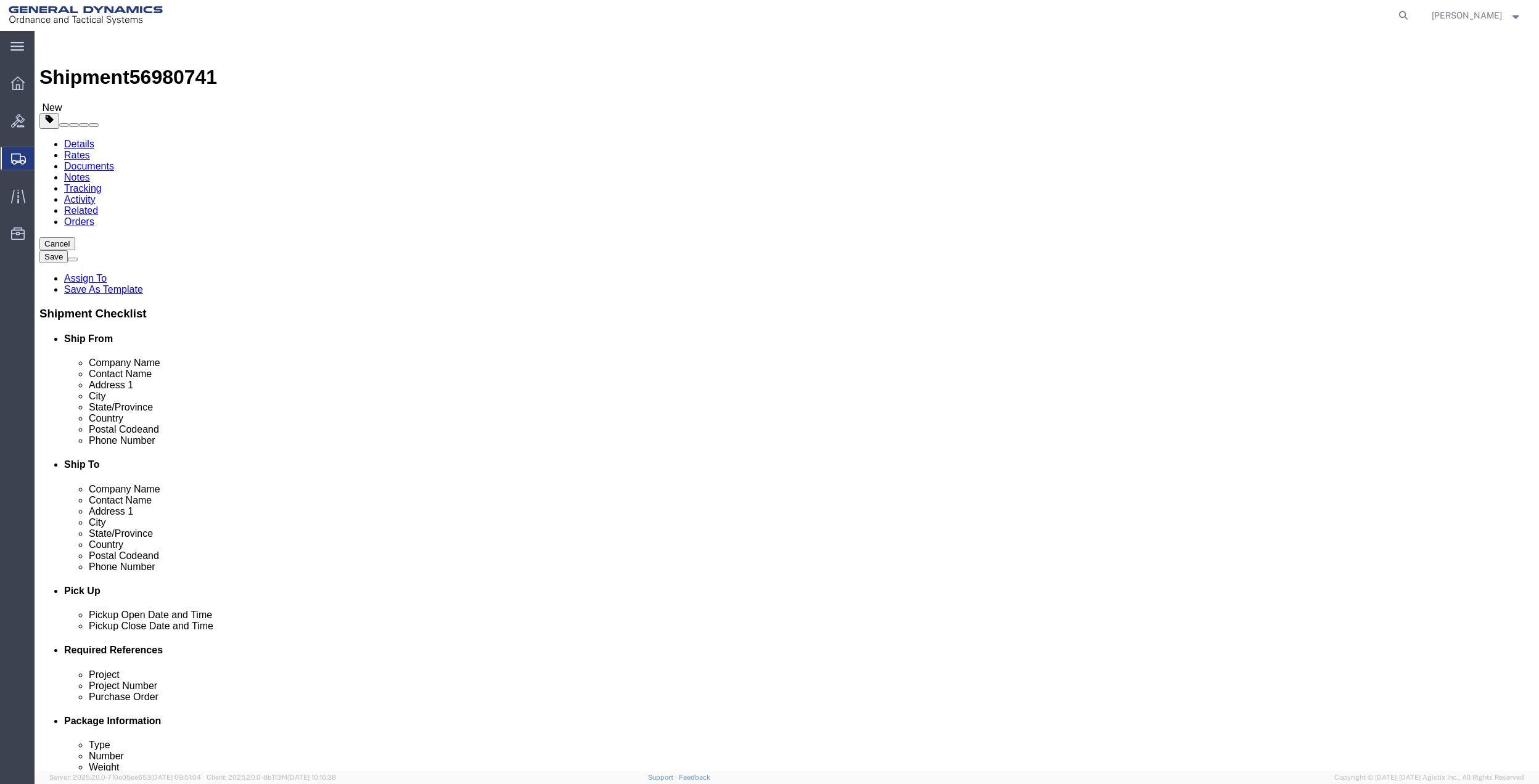
paste input "[PHONE_NUMBER]"
click button "Rate Shipment"
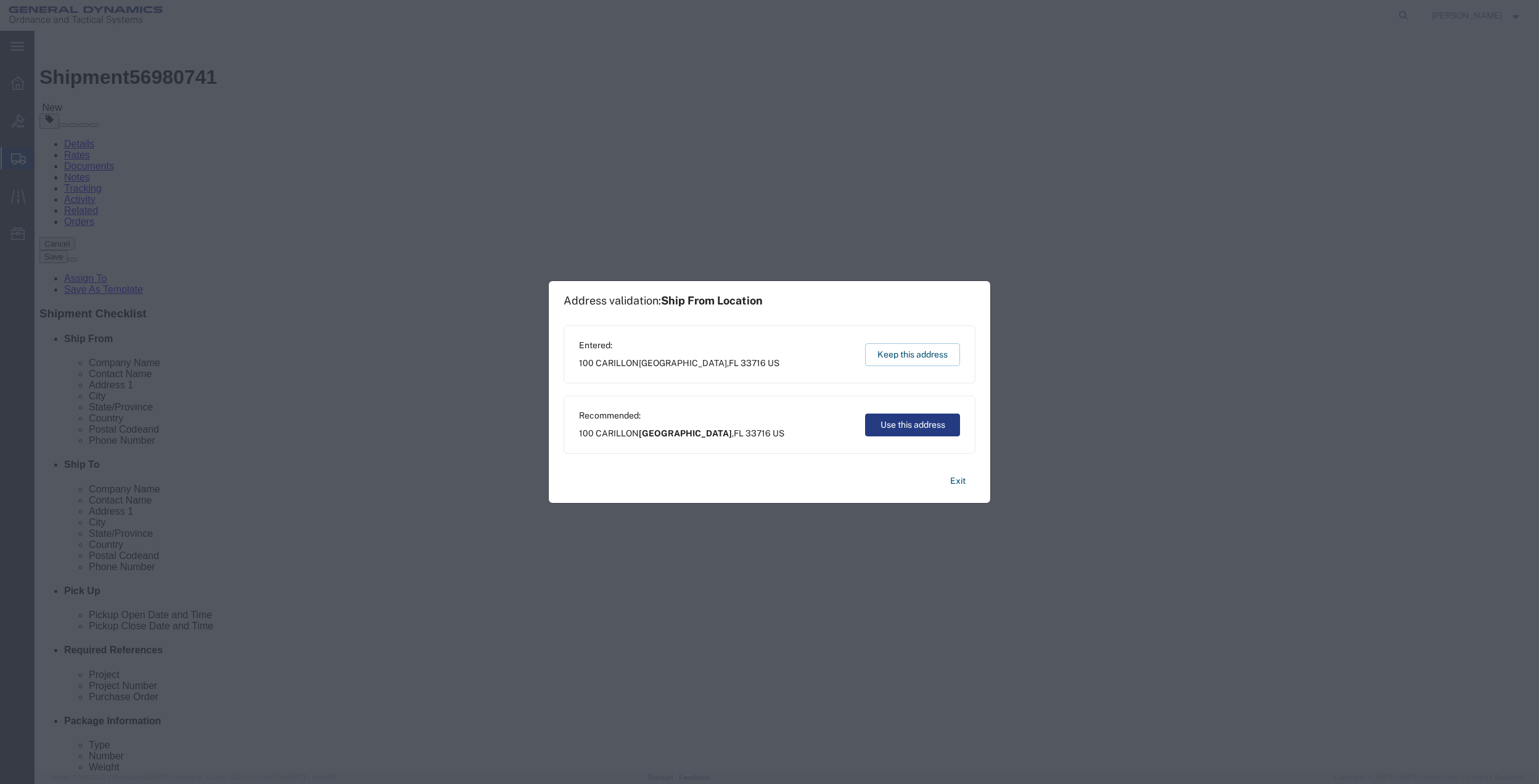
click at [921, 406] on div "Recommended: [STREET_ADDRESS] Use this address" at bounding box center [769, 425] width 412 height 58
click at [923, 419] on button "Use this address" at bounding box center [912, 425] width 95 height 23
